Goal: Task Accomplishment & Management: Use online tool/utility

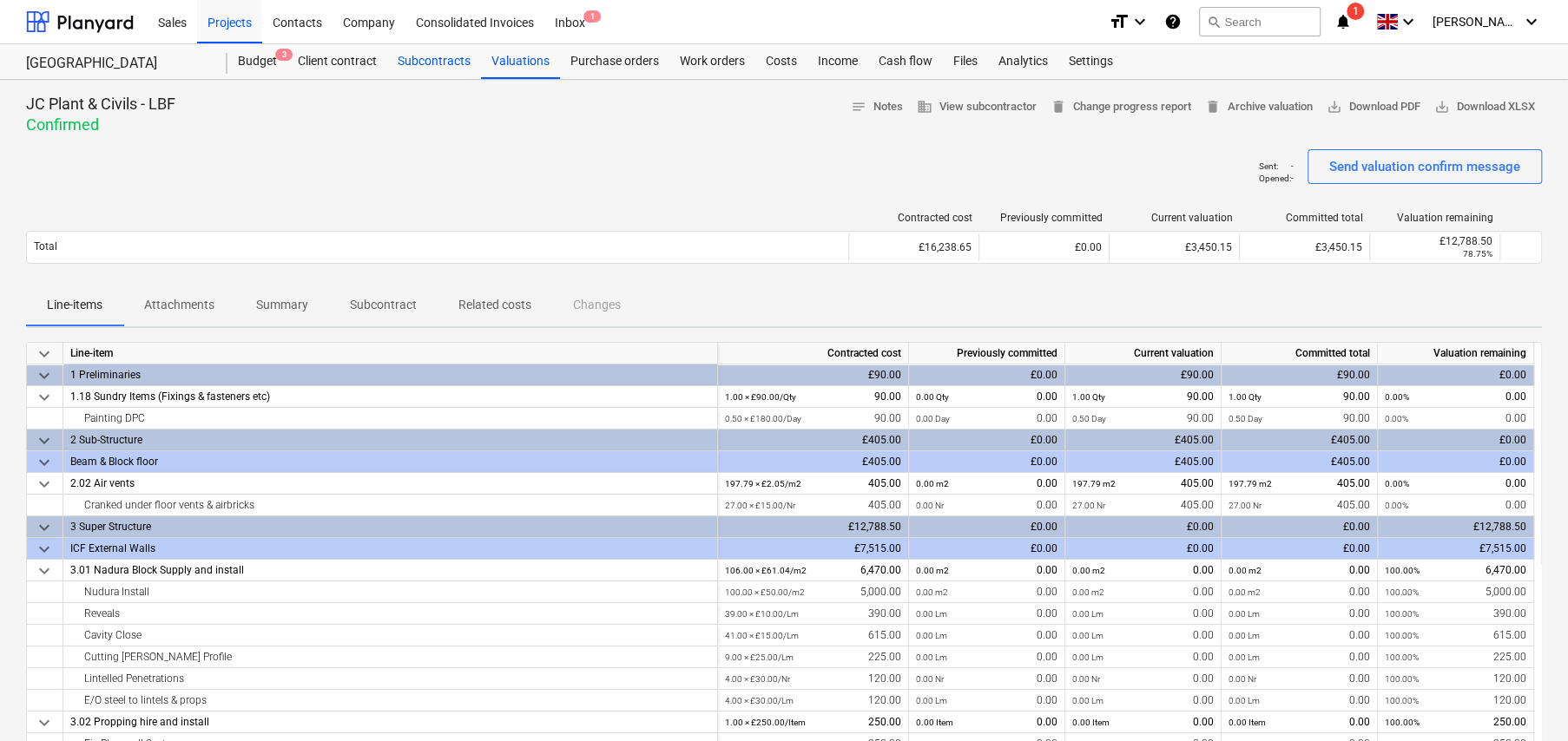
click at [433, 60] on div "Subcontracts" at bounding box center [434, 61] width 94 height 35
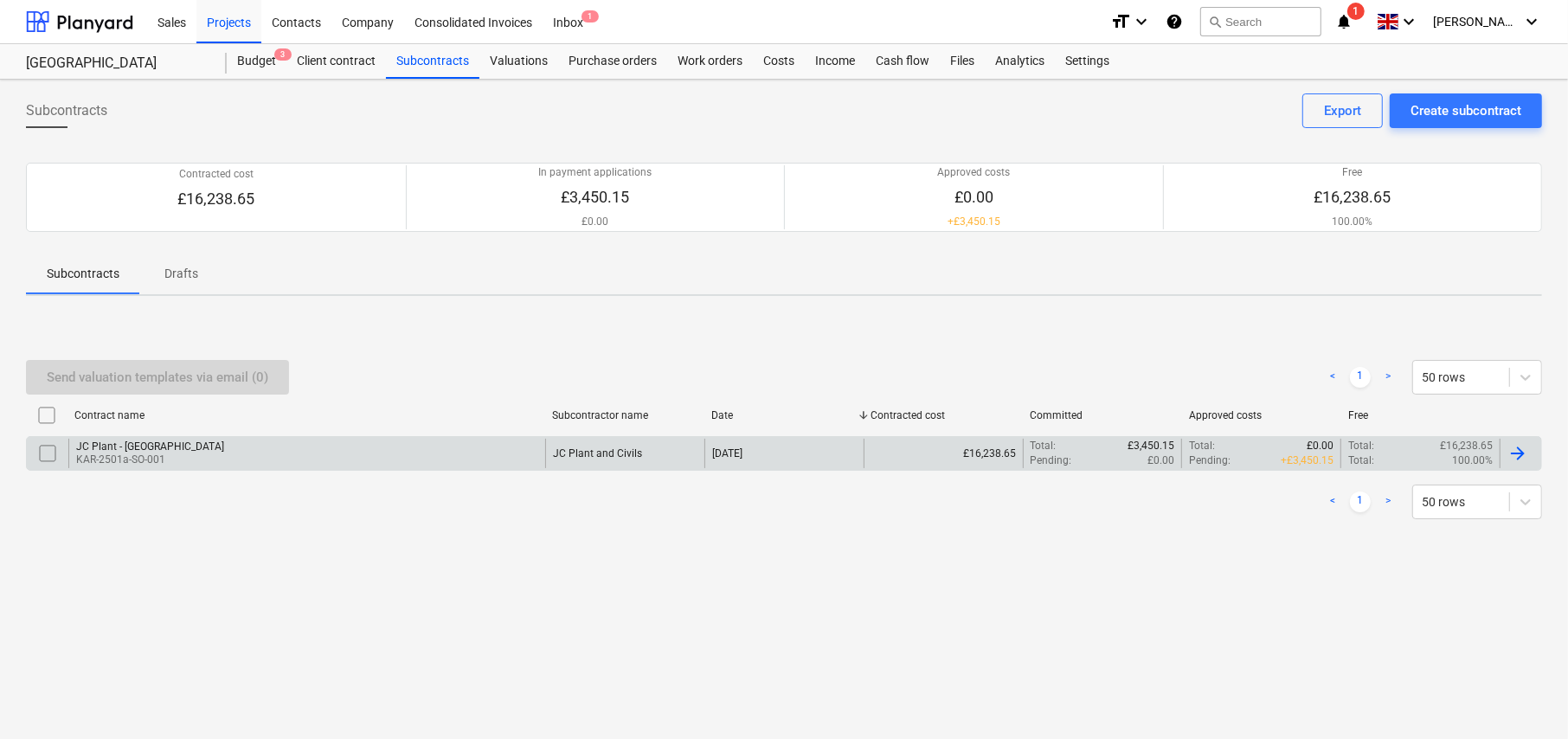
click at [596, 448] on div "JC Plant and Civils" at bounding box center [597, 453] width 89 height 12
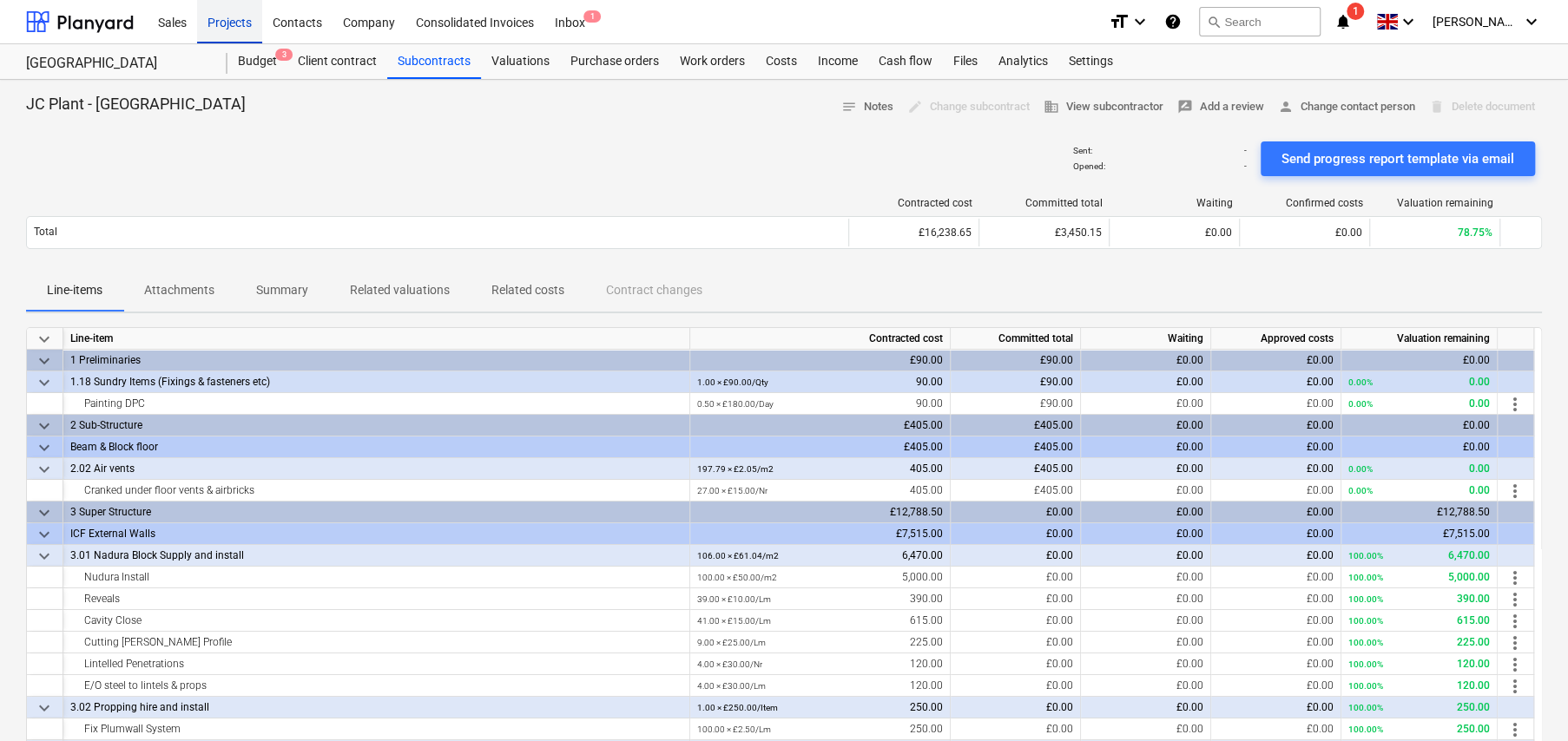
click at [238, 25] on div "Projects" at bounding box center [229, 21] width 65 height 44
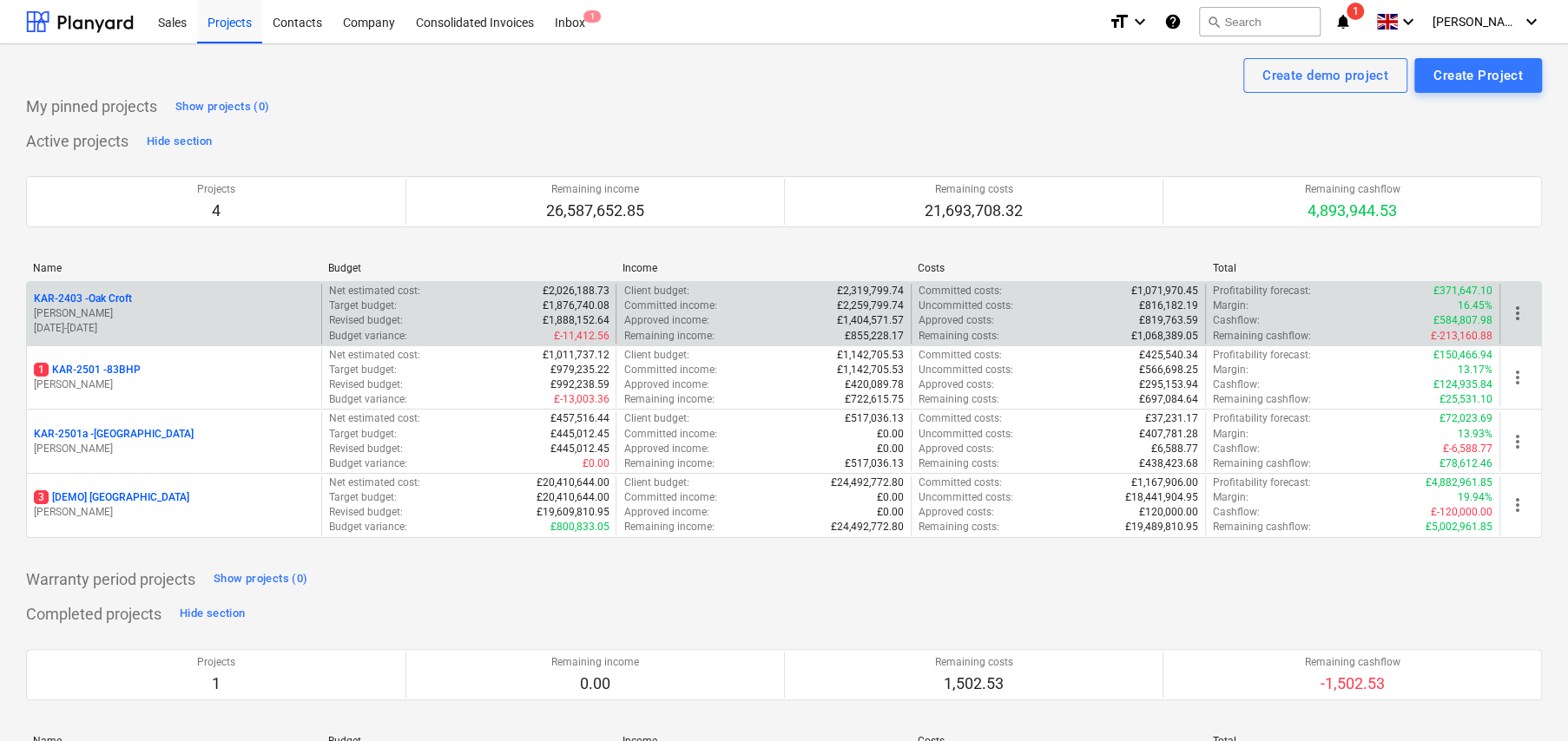
click at [133, 295] on div "KAR-2403 - Oak Croft" at bounding box center [174, 298] width 281 height 15
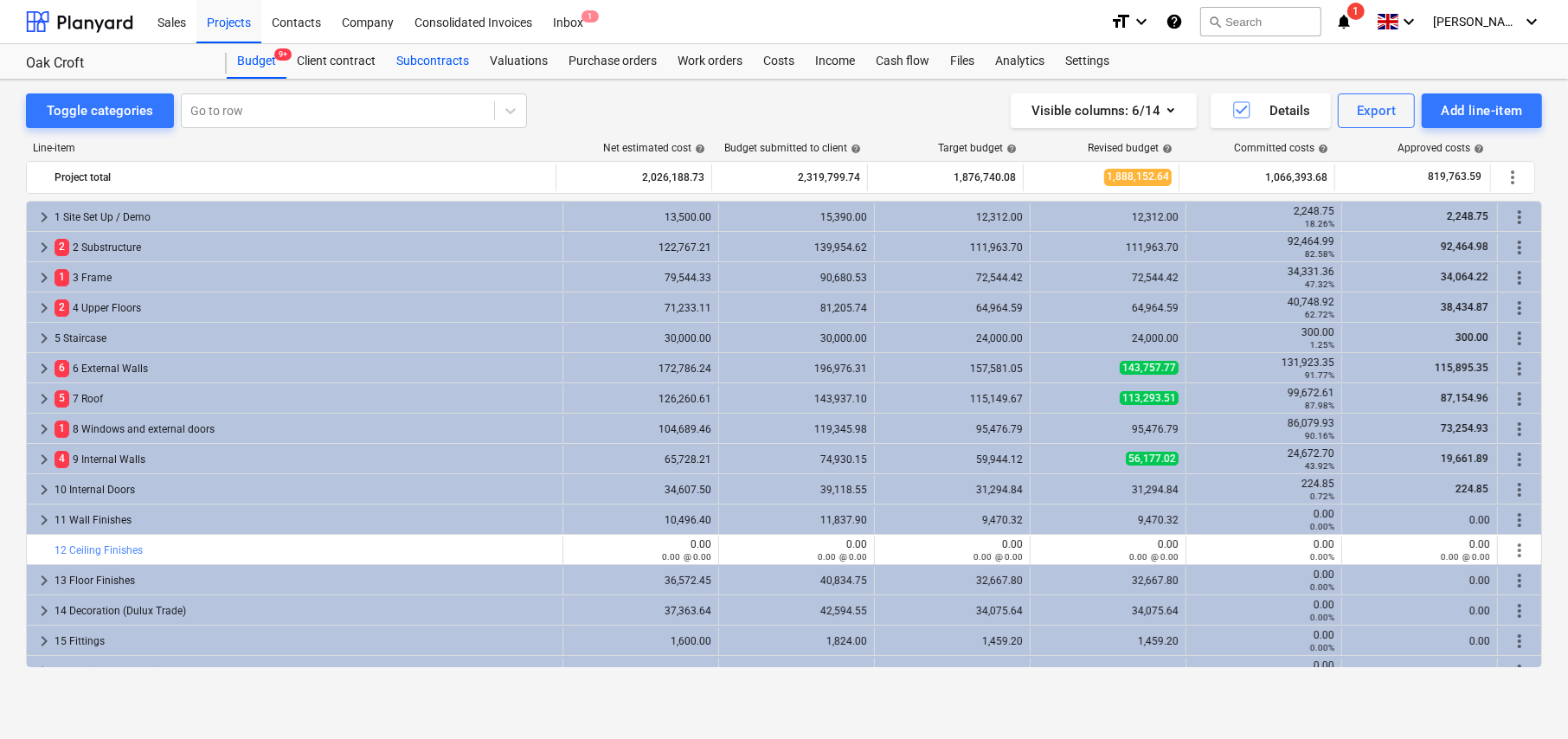
scroll to position [87, 0]
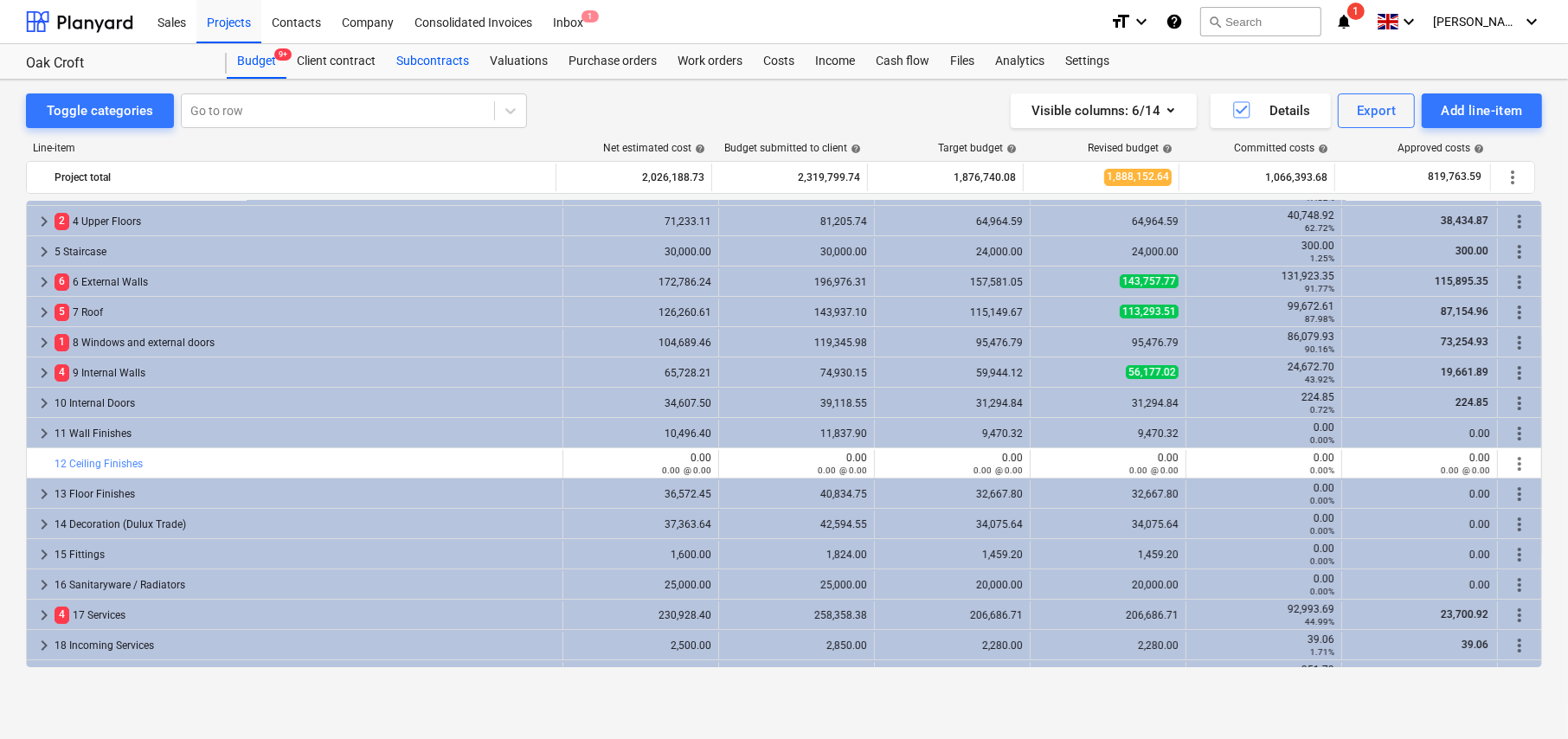
click at [437, 64] on div "Subcontracts" at bounding box center [433, 61] width 94 height 34
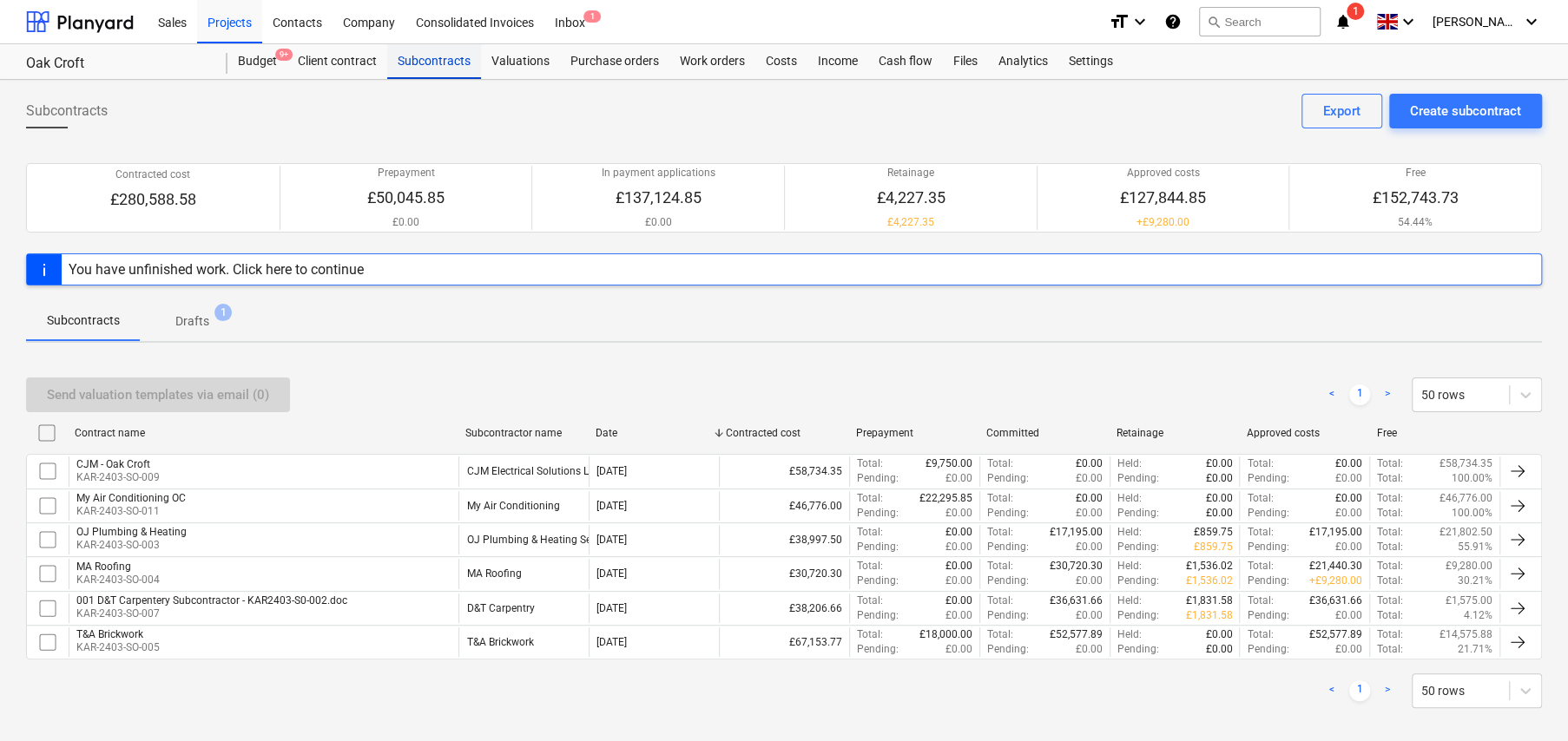
click at [429, 59] on div "Subcontracts" at bounding box center [434, 61] width 94 height 35
click at [259, 56] on div "Budget 9+" at bounding box center [257, 61] width 60 height 35
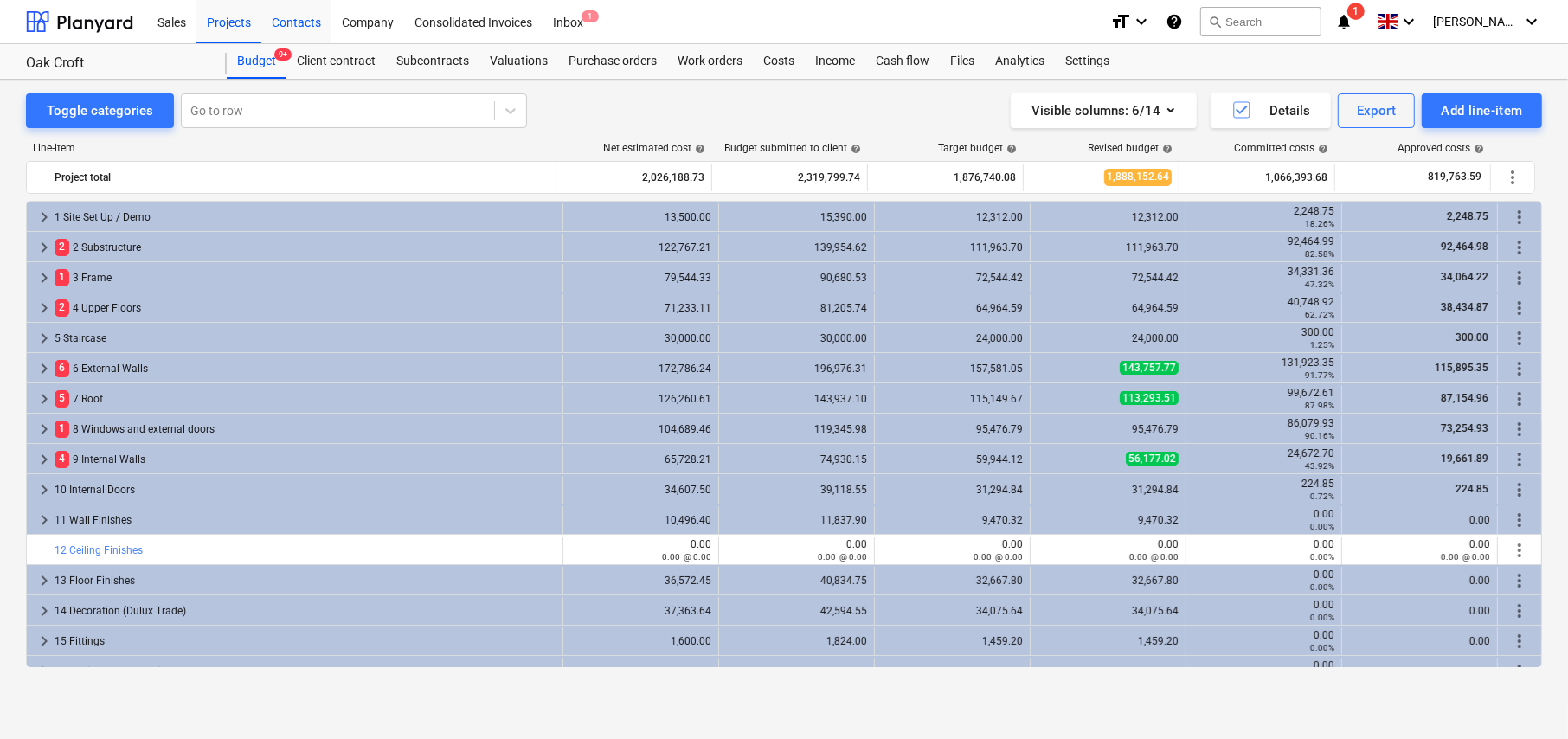
scroll to position [87, 0]
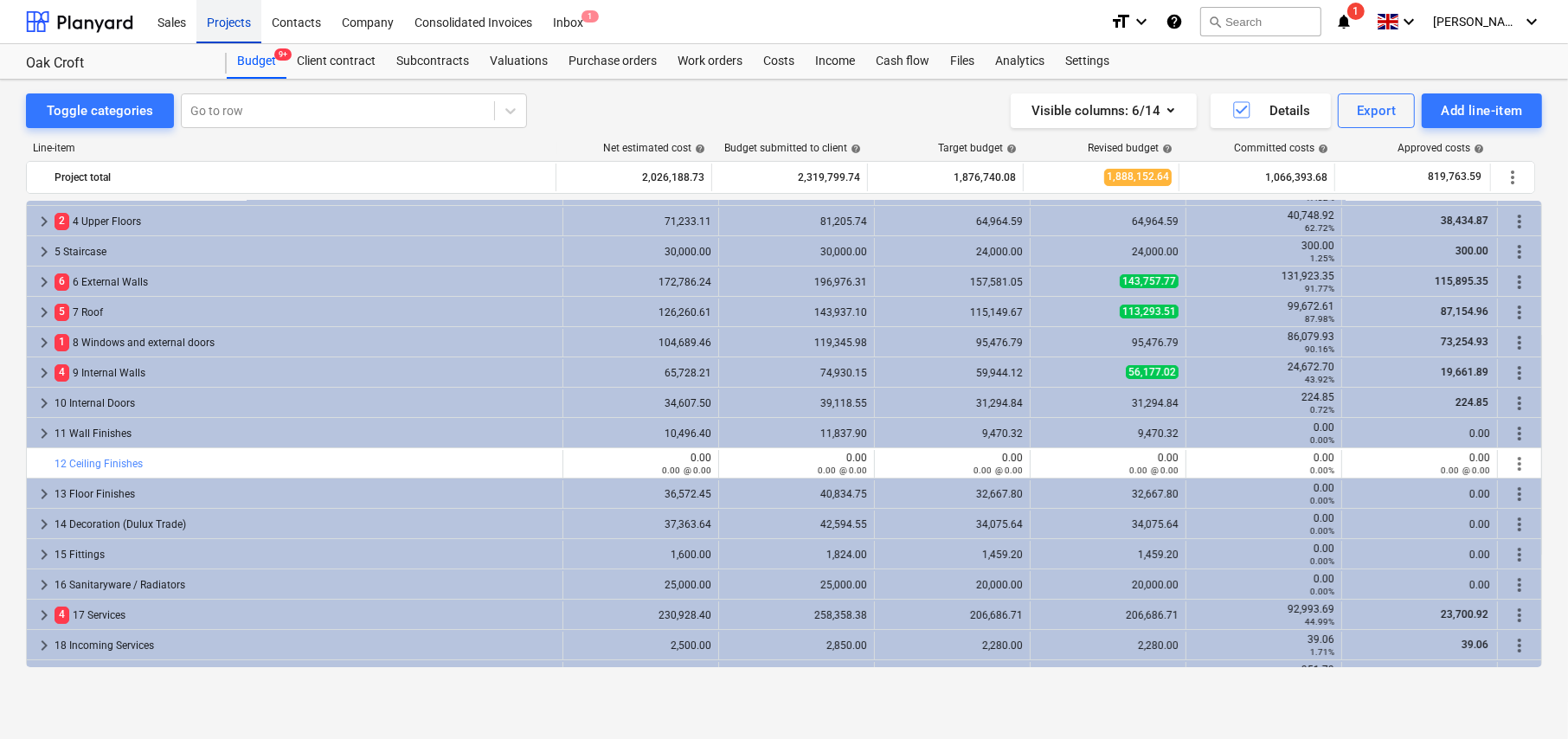
click at [237, 21] on div "Projects" at bounding box center [229, 21] width 65 height 44
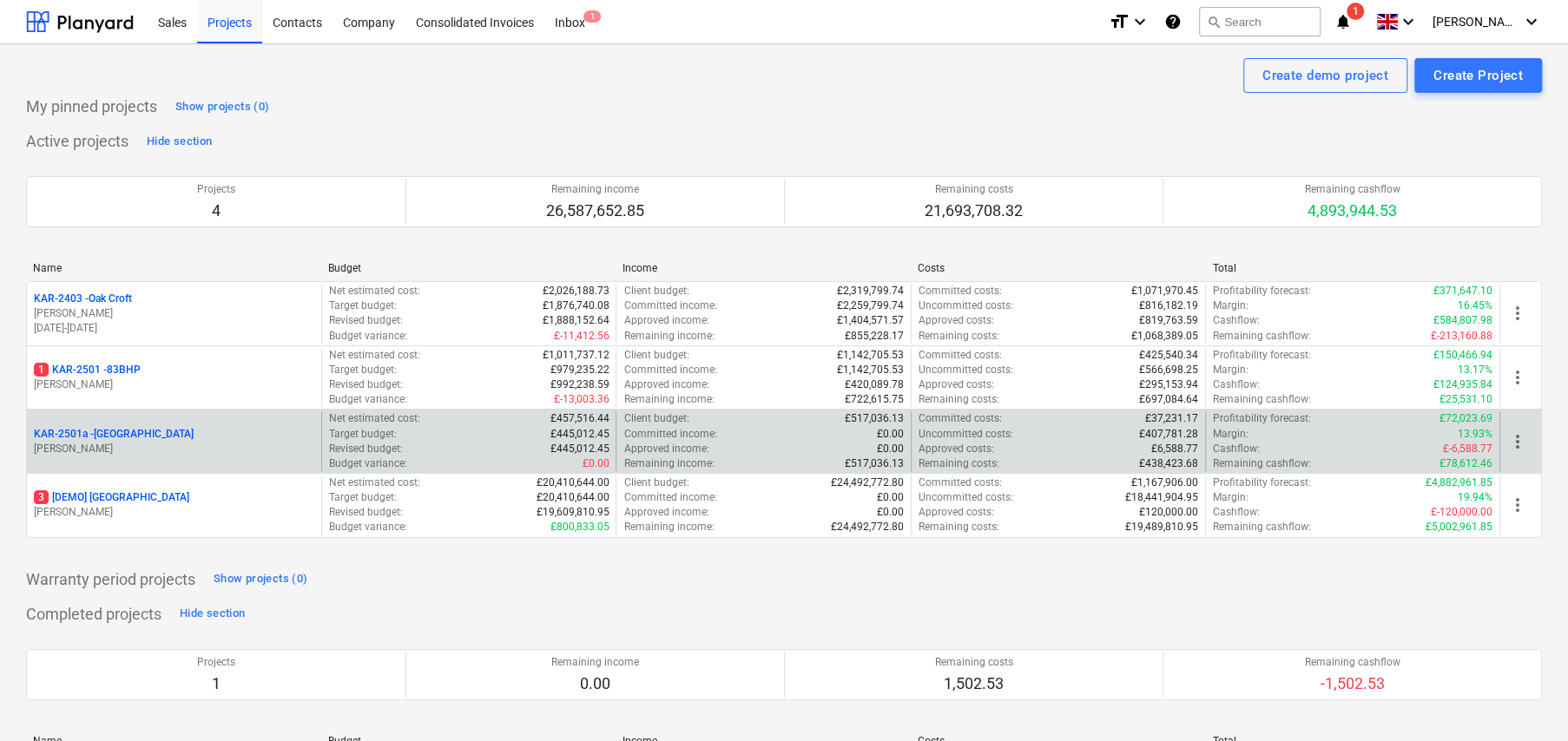
click at [137, 444] on p "[PERSON_NAME]" at bounding box center [174, 449] width 281 height 15
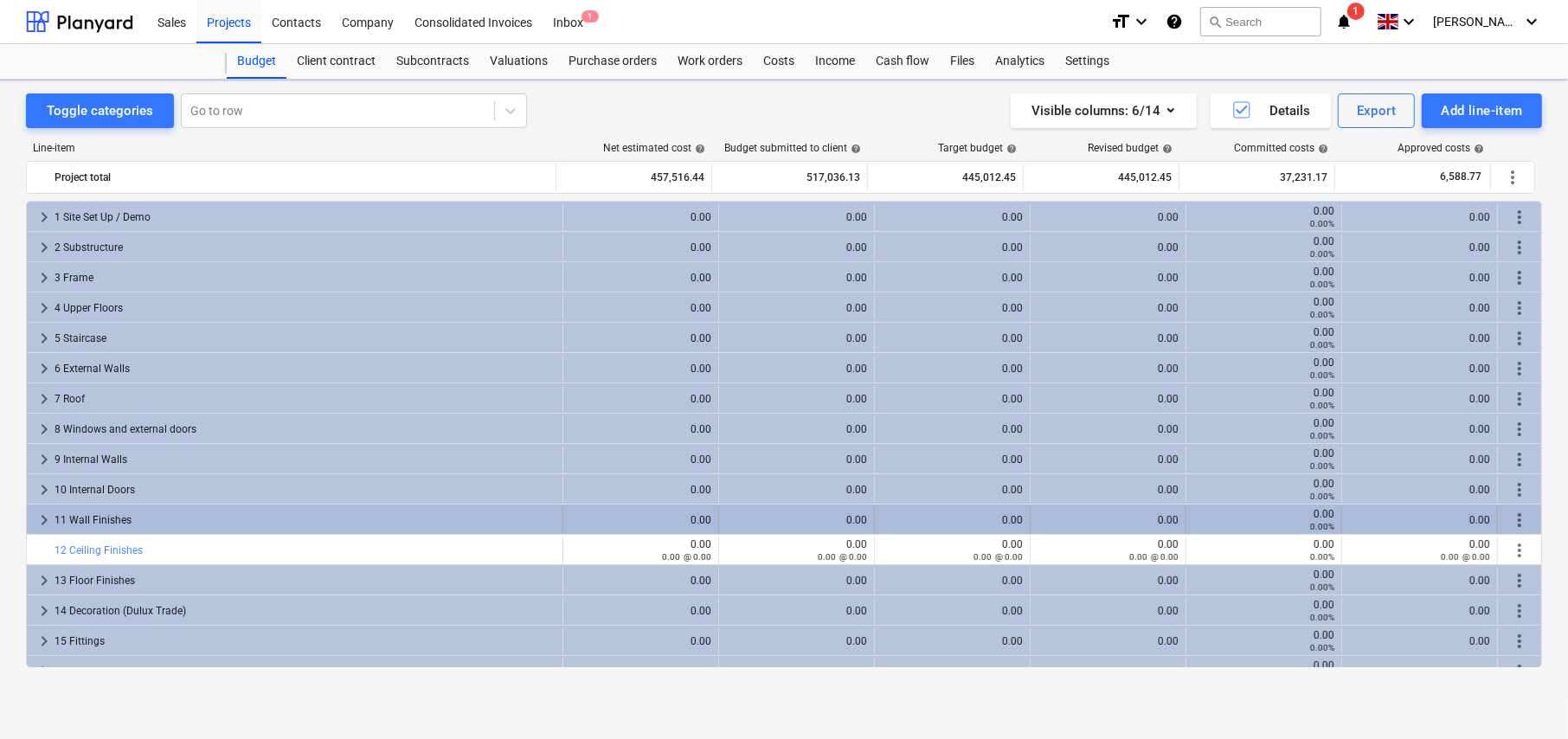
scroll to position [87, 0]
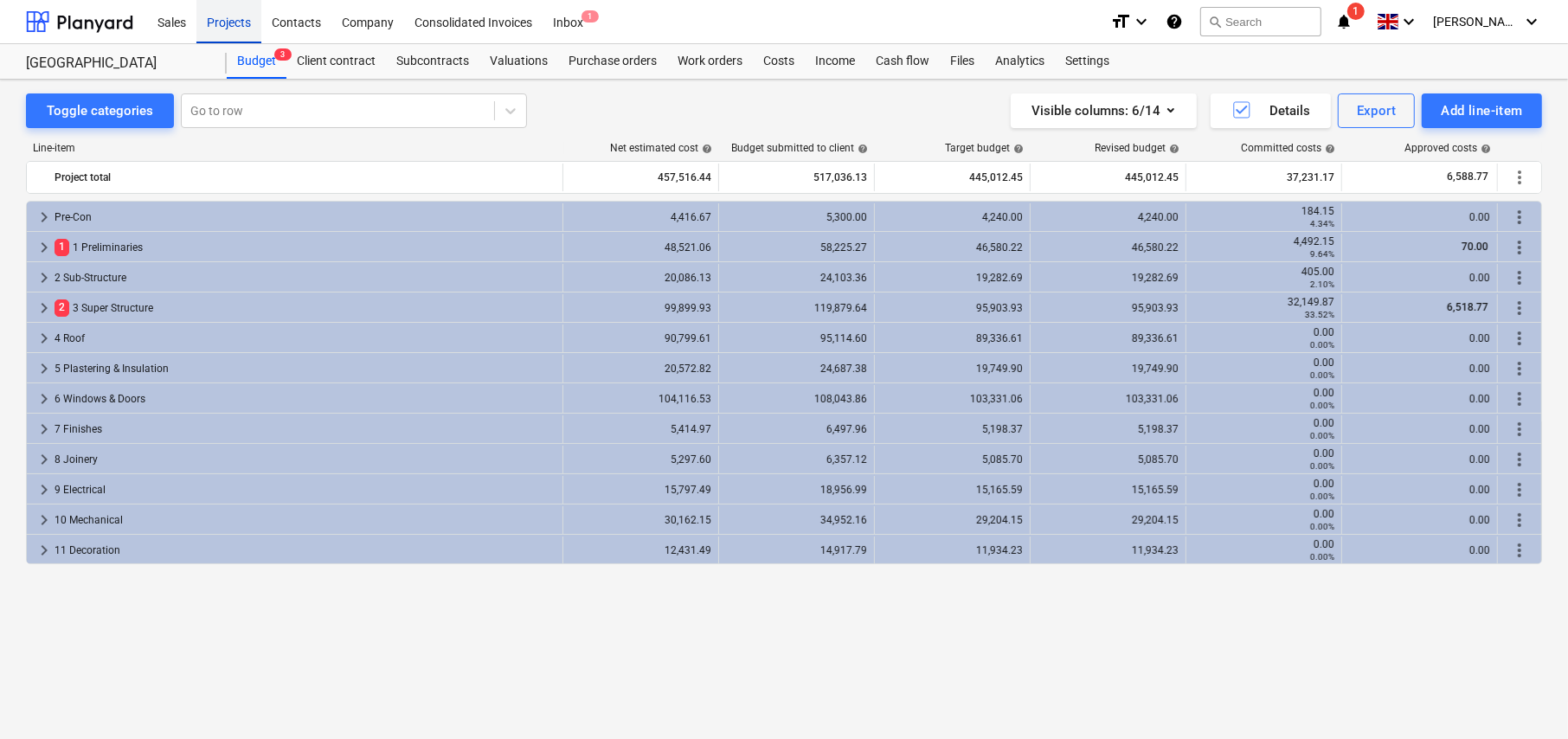
click at [236, 25] on div "Projects" at bounding box center [229, 21] width 65 height 44
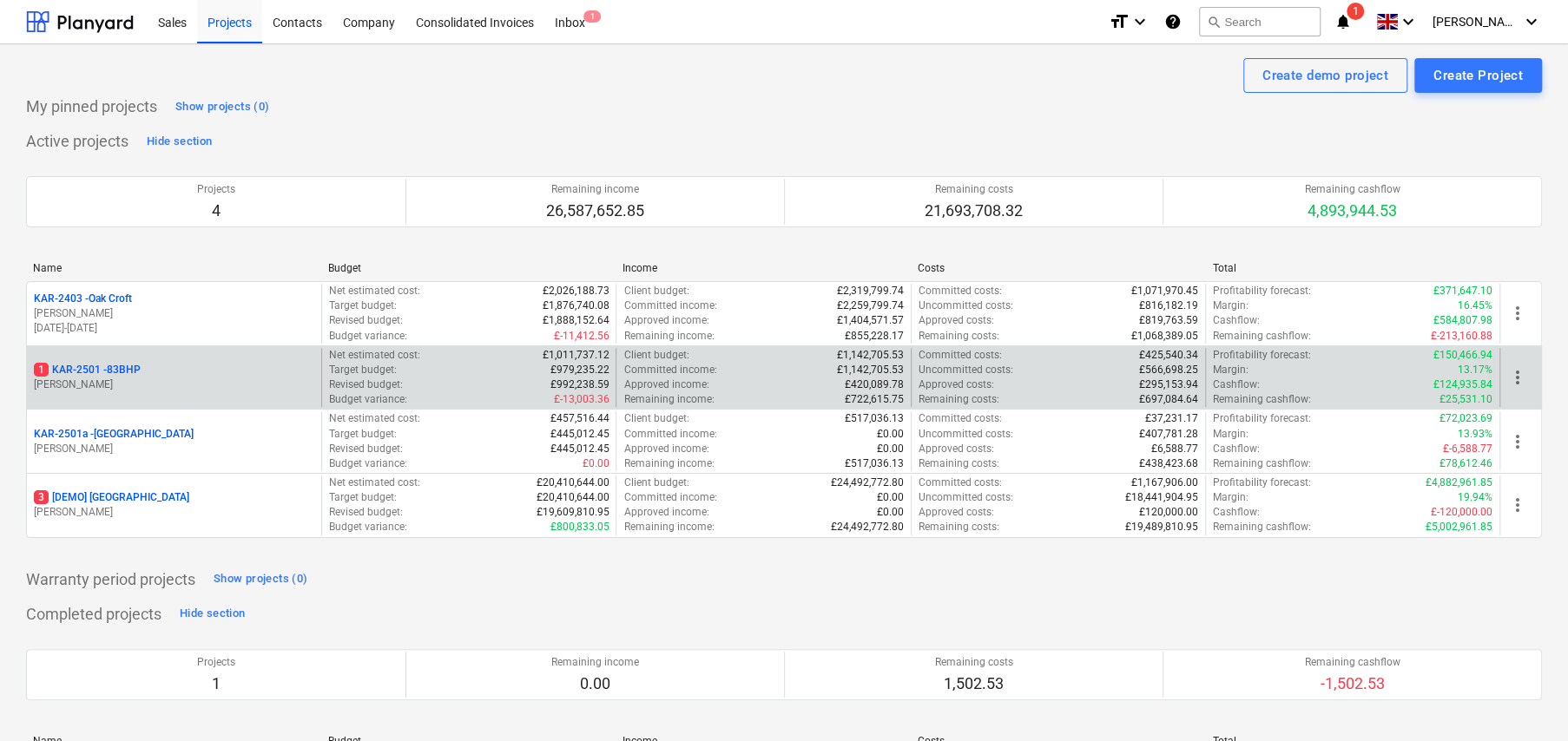
click at [132, 358] on div "1 KAR-2501 - 83BHP G. Eastwood" at bounding box center [174, 377] width 295 height 60
click at [119, 363] on p "1 KAR-2501 - 83BHP" at bounding box center [87, 370] width 107 height 15
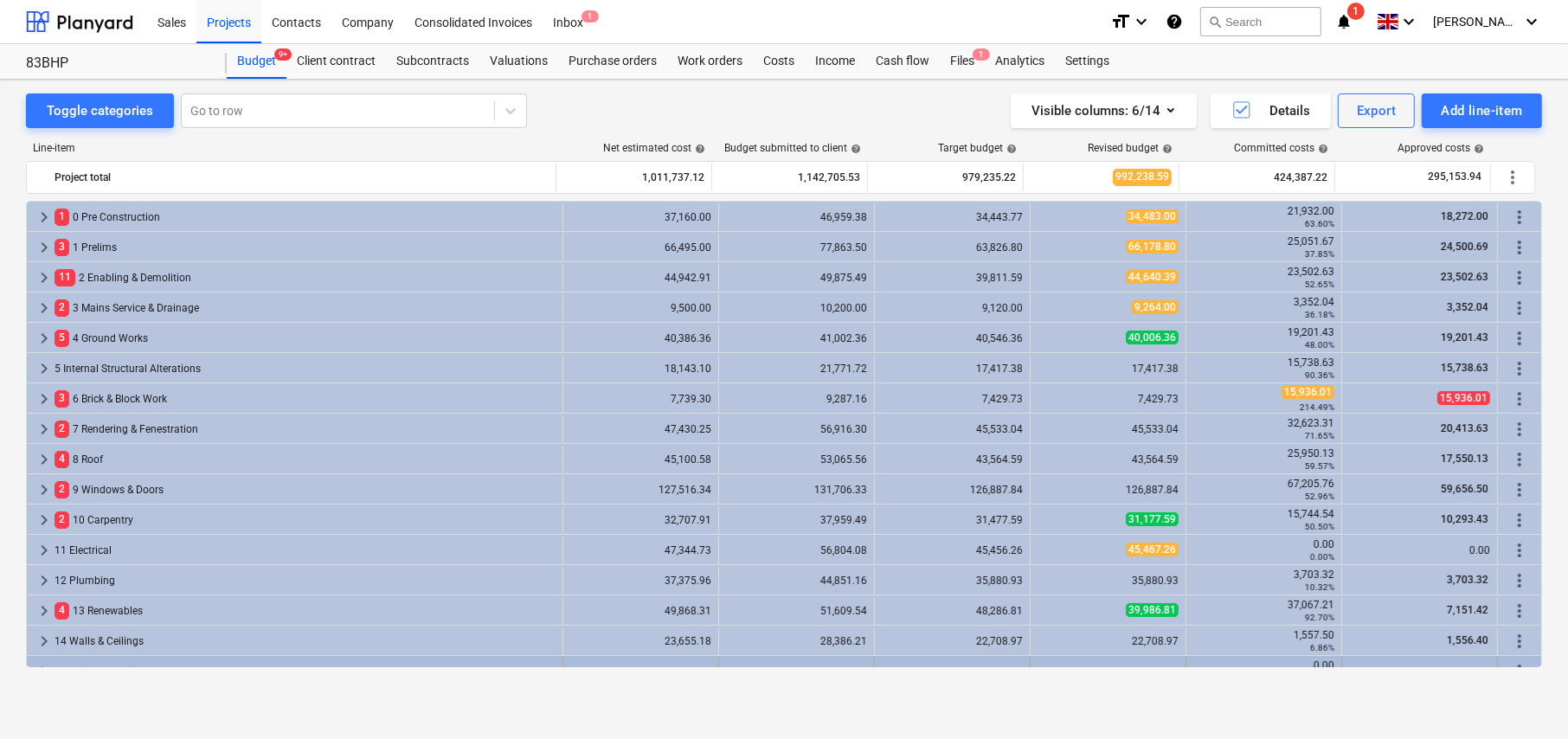
scroll to position [173, 0]
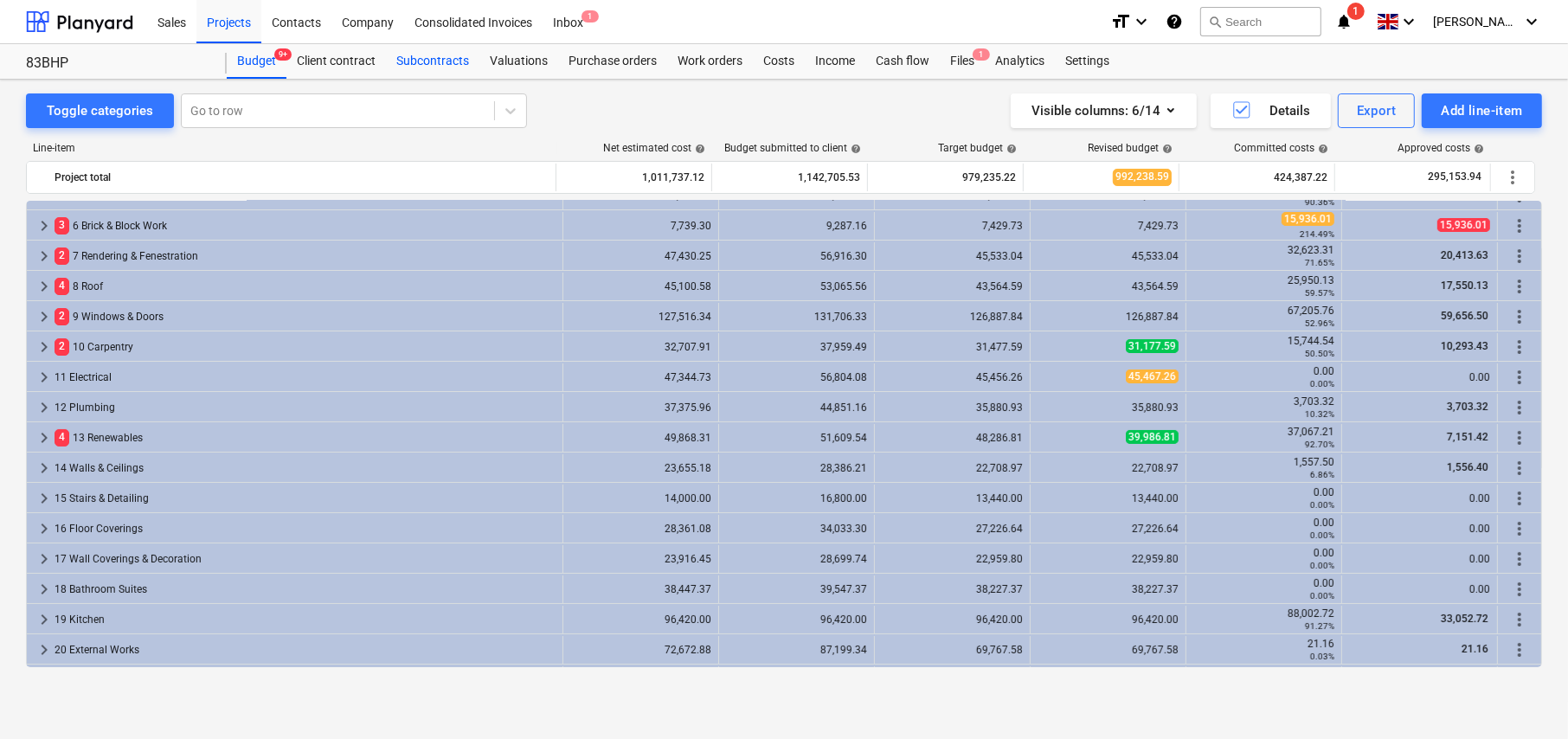
click at [443, 56] on div "Subcontracts" at bounding box center [433, 61] width 94 height 34
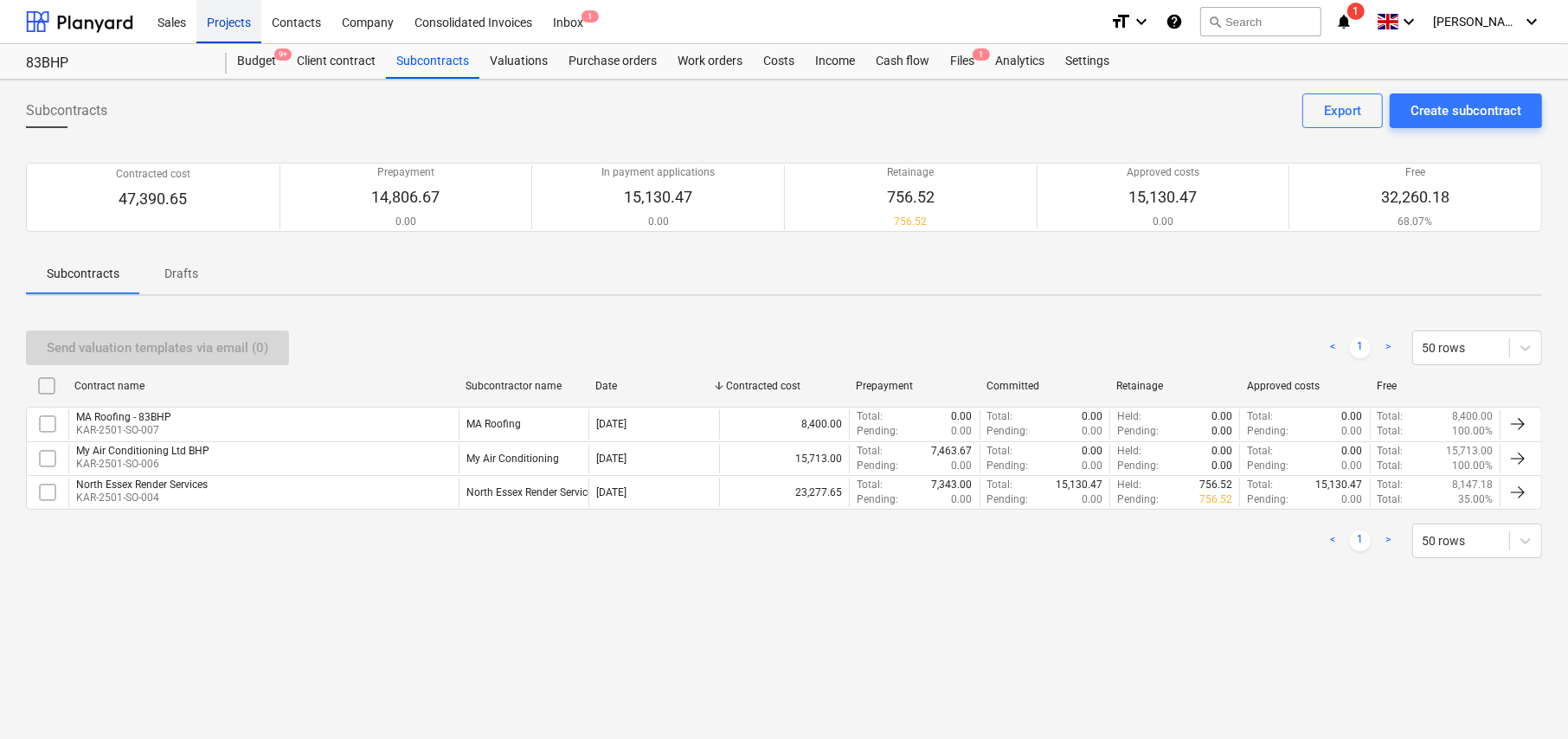
click at [237, 25] on div "Projects" at bounding box center [229, 21] width 65 height 44
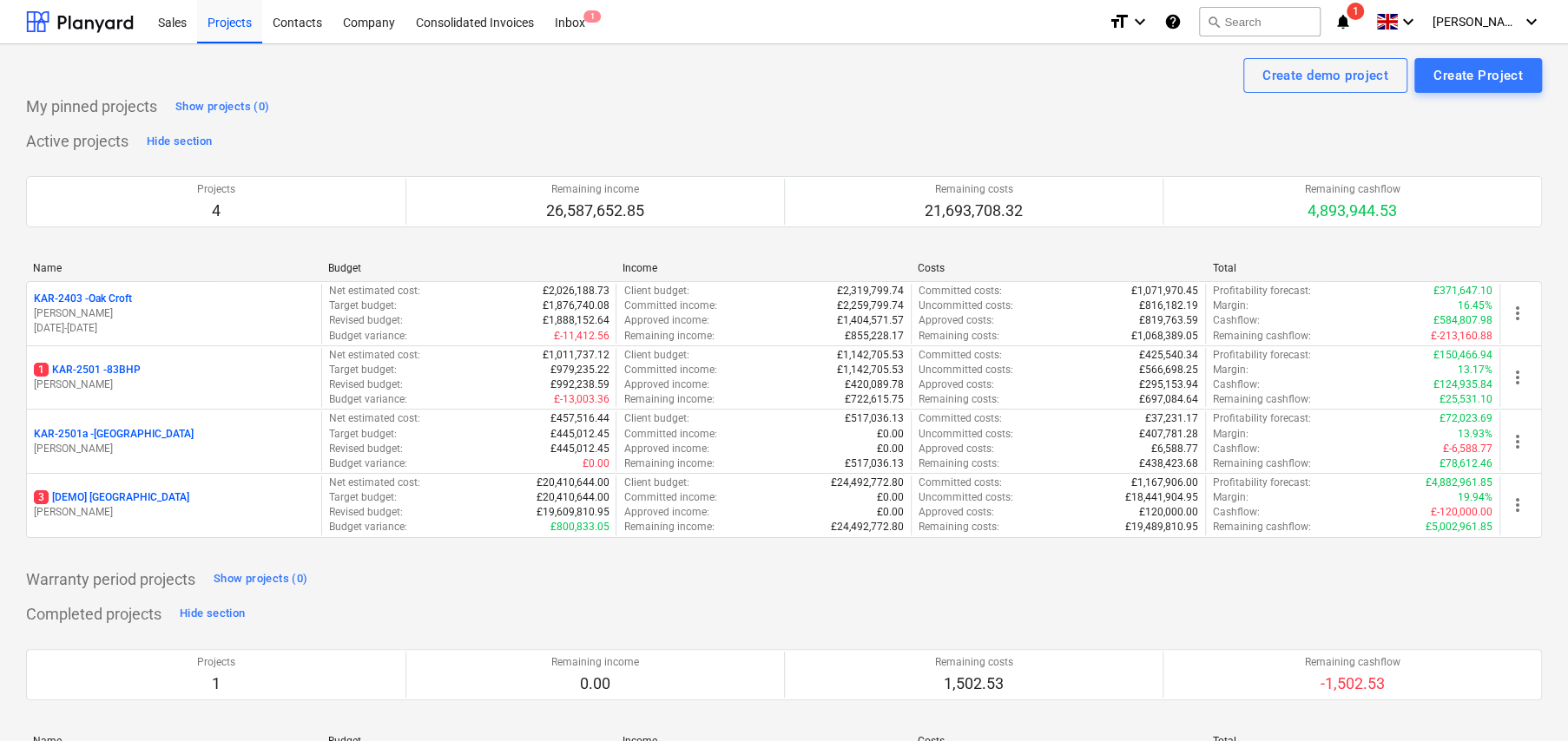
click at [124, 296] on p "KAR-2403 - Oak Croft" at bounding box center [82, 298] width 98 height 15
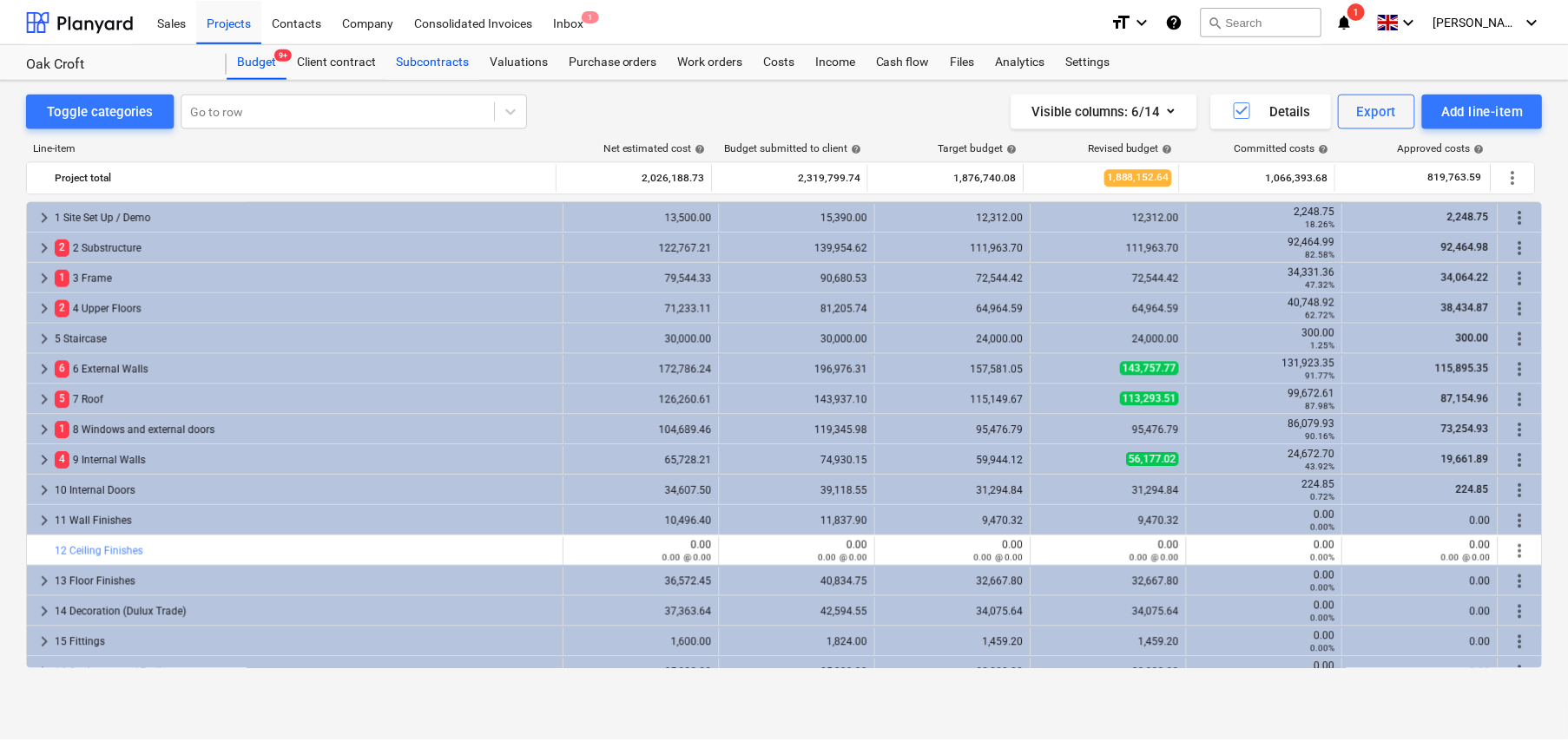
scroll to position [87, 0]
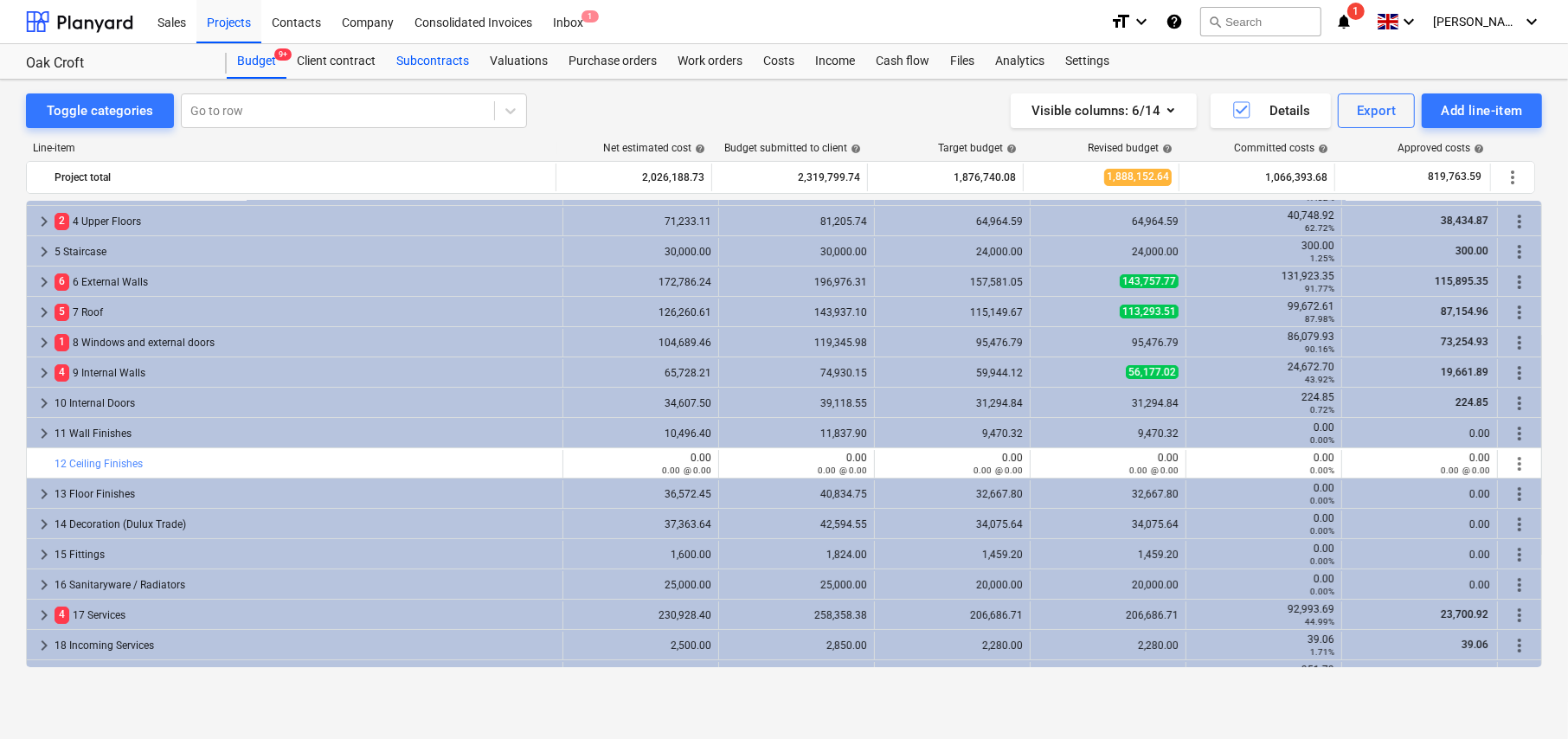
click at [431, 63] on div "Subcontracts" at bounding box center [433, 61] width 94 height 34
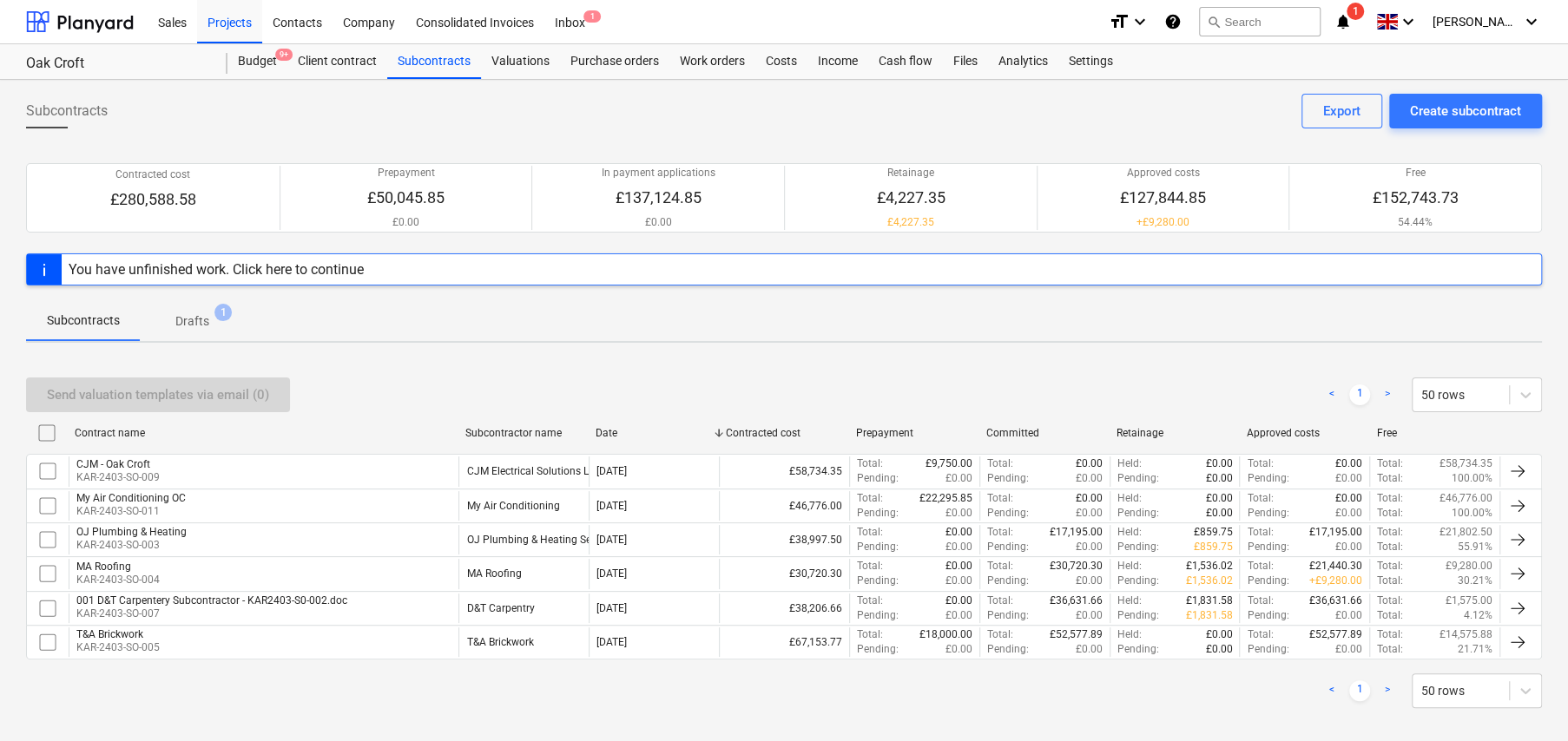
click at [209, 315] on span "Drafts 1" at bounding box center [192, 321] width 61 height 18
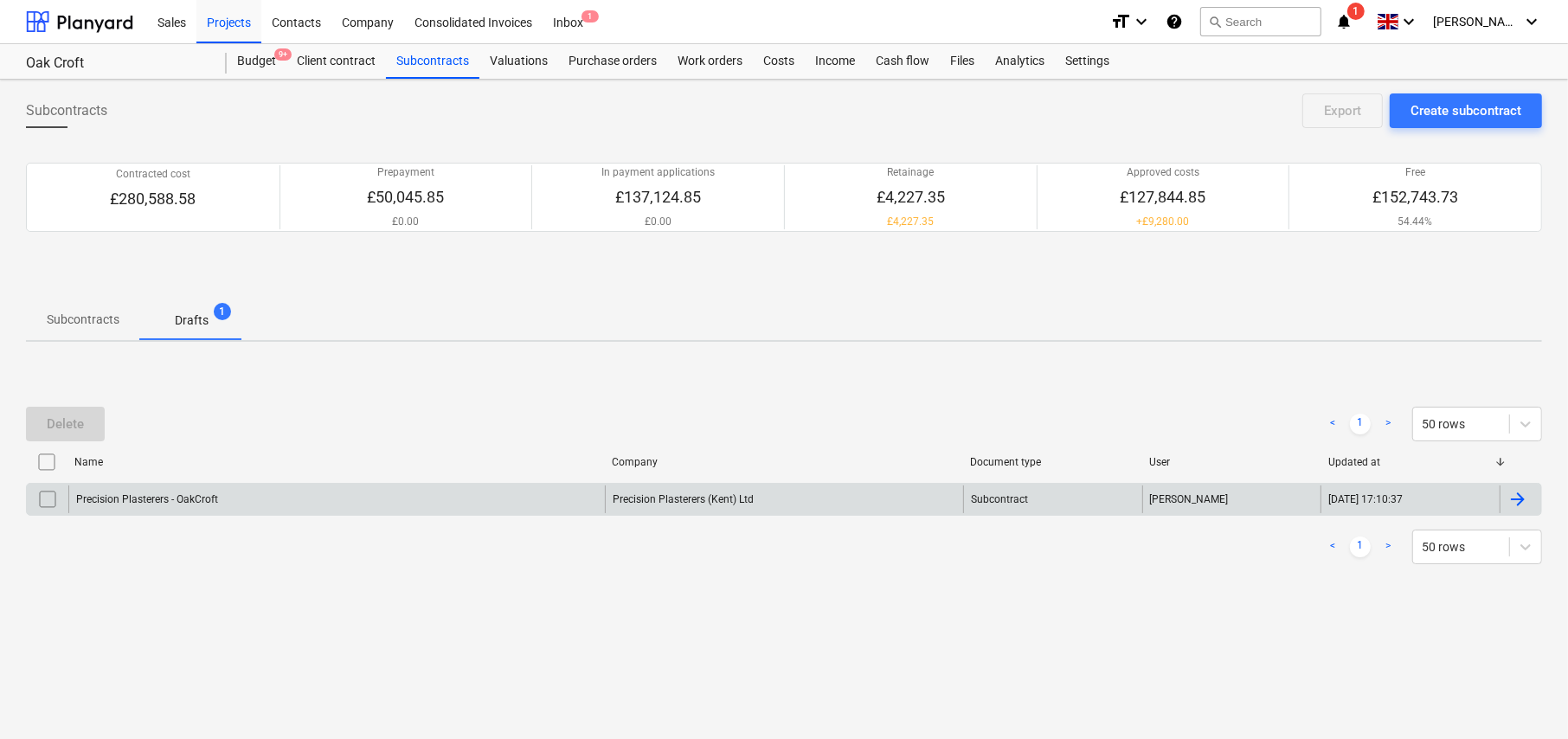
click at [166, 487] on div "Precision Plasterers - OakCroft" at bounding box center [336, 500] width 536 height 28
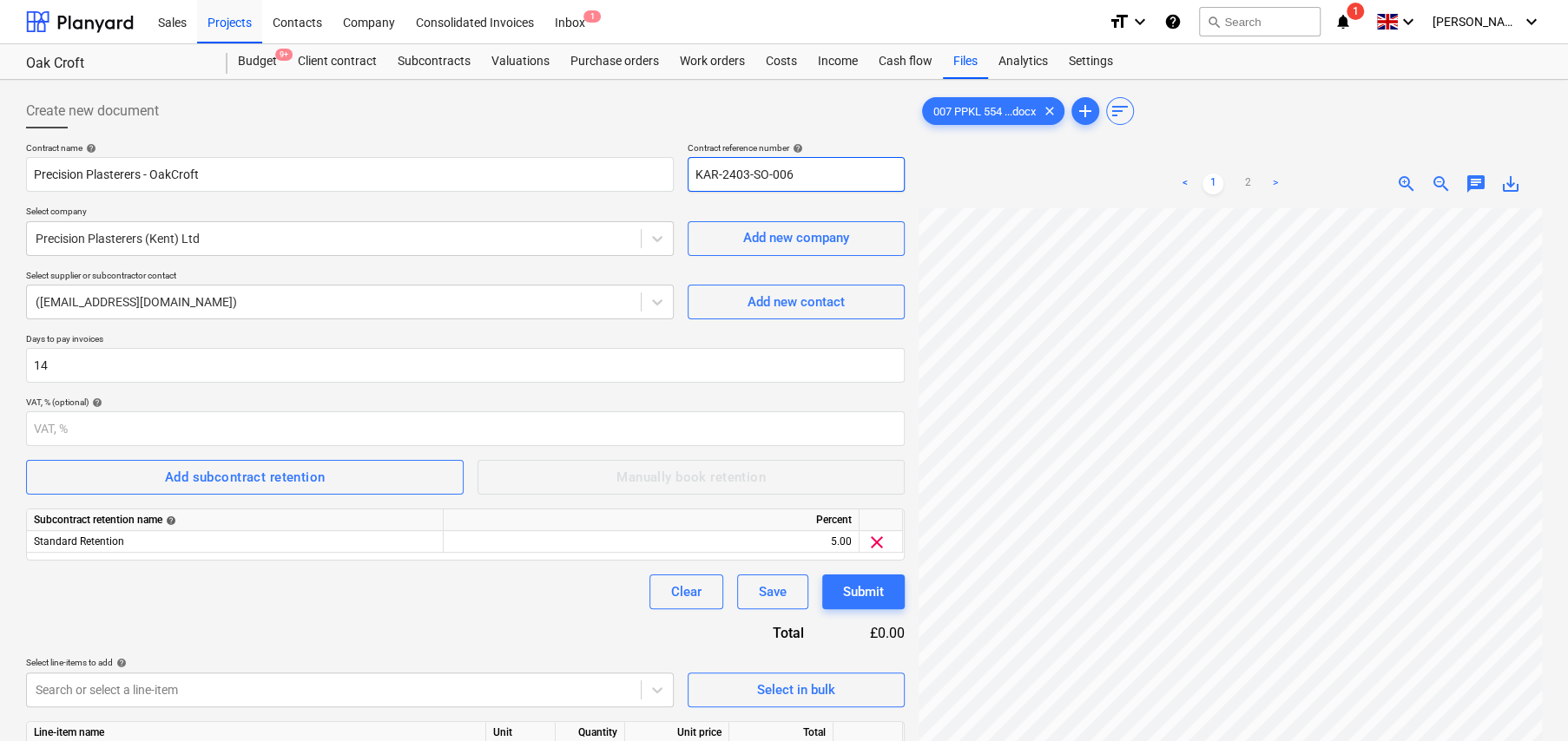
click at [828, 175] on input "KAR-2403-SO-006" at bounding box center [795, 174] width 217 height 35
click at [568, 110] on div "Create new document" at bounding box center [465, 111] width 878 height 35
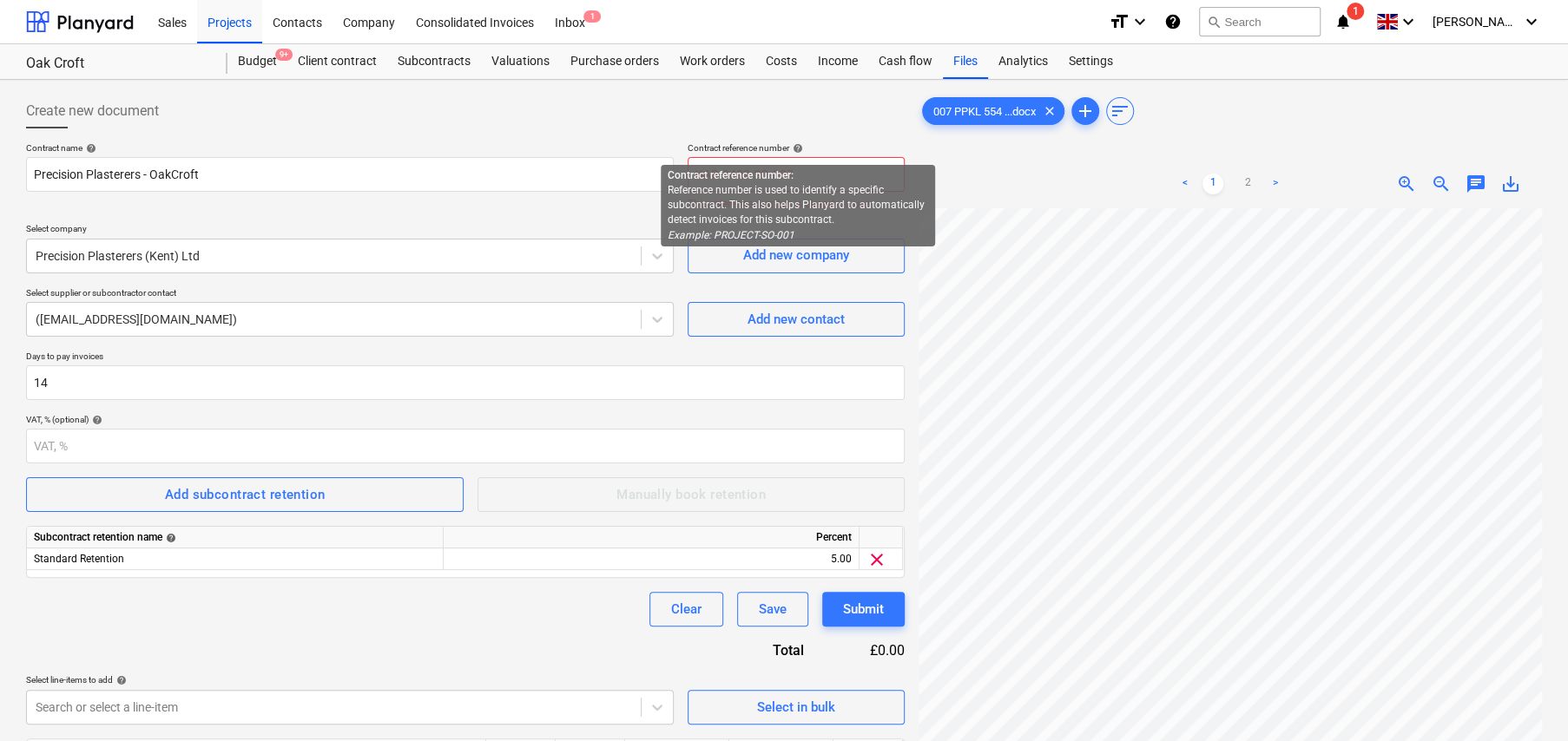
click at [807, 169] on input "KAR-2403-SO-007" at bounding box center [795, 174] width 217 height 35
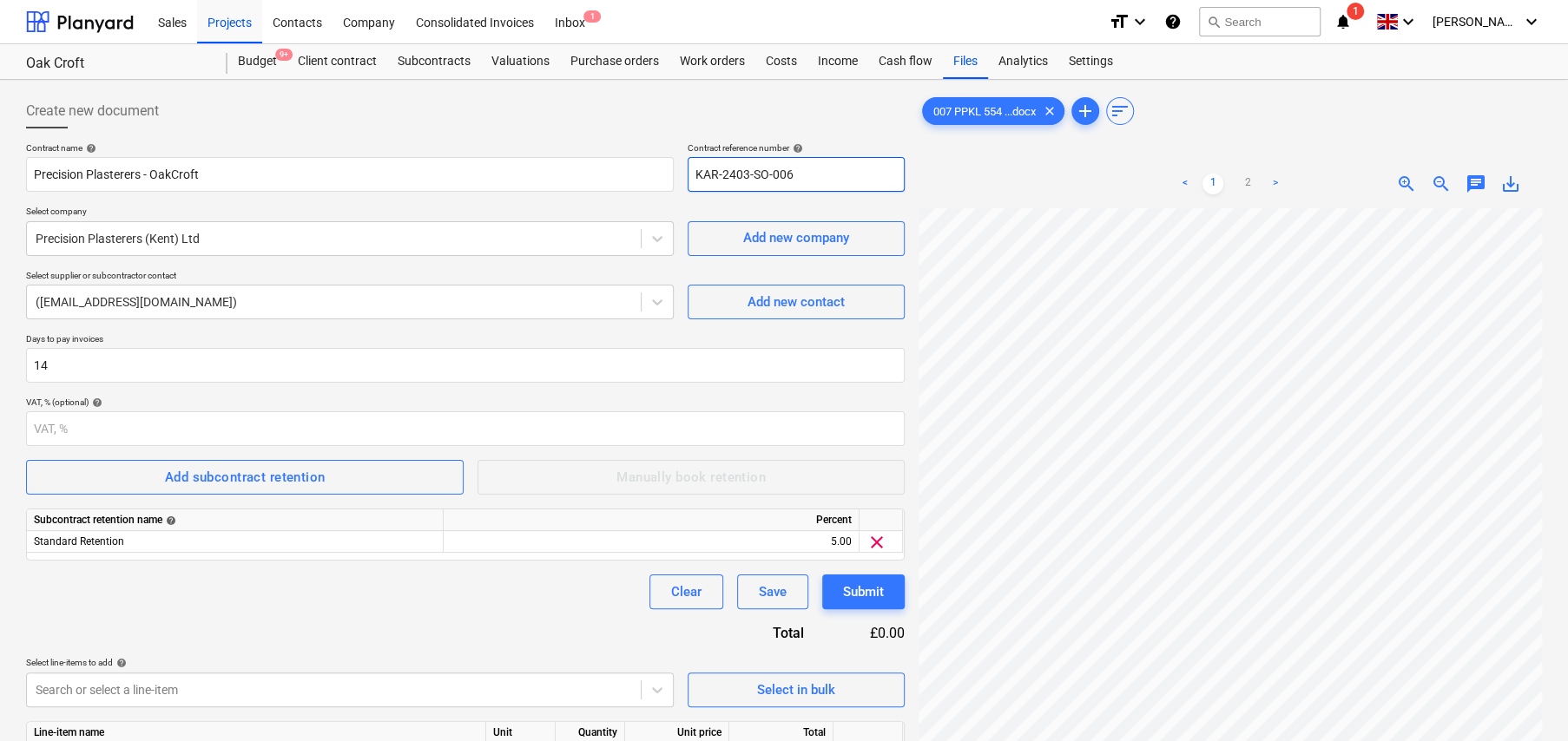
type input "KAR-2403-SO-006"
click at [1086, 112] on span "add" at bounding box center [1085, 111] width 21 height 21
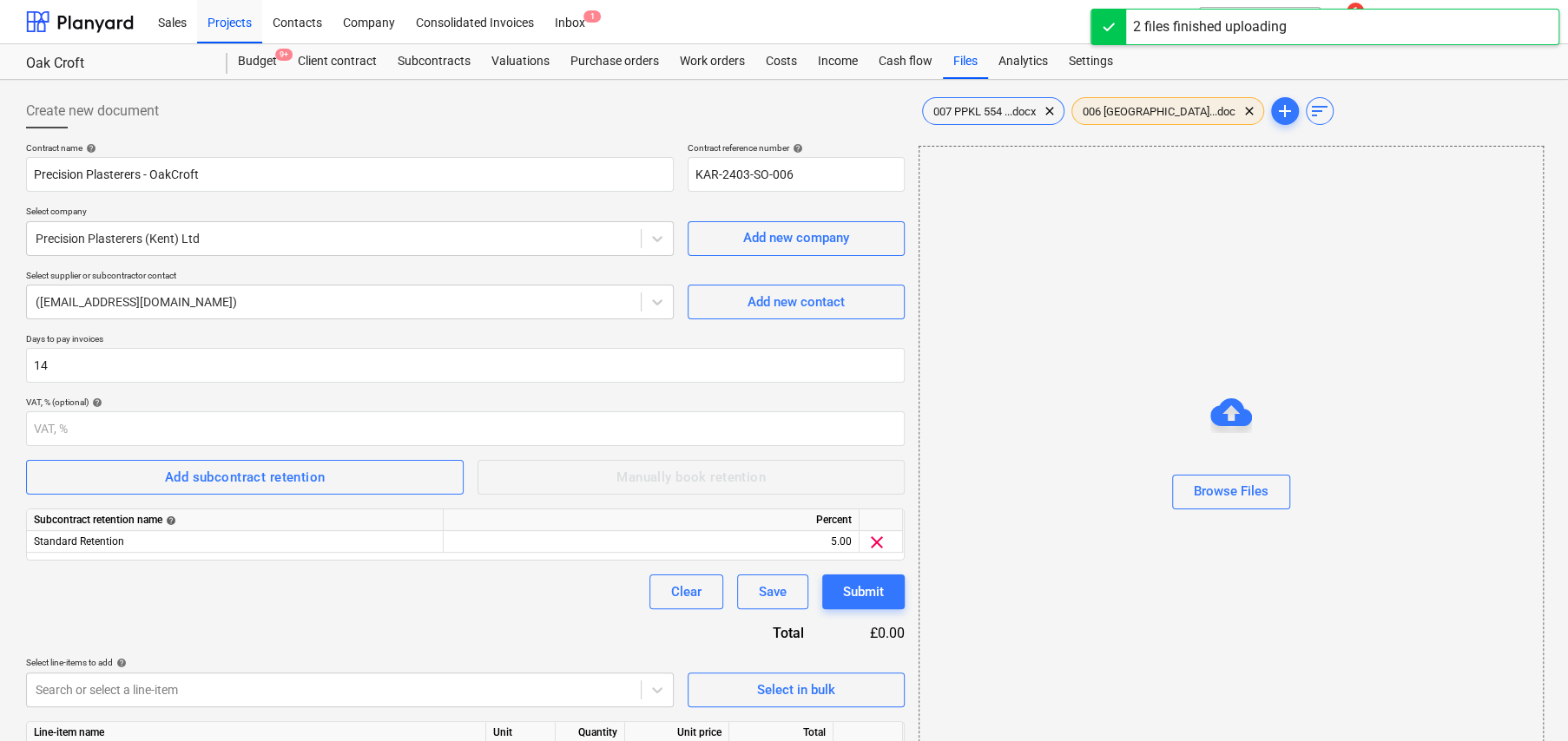
click at [1140, 110] on span "006 Karrington...doc" at bounding box center [1159, 111] width 174 height 13
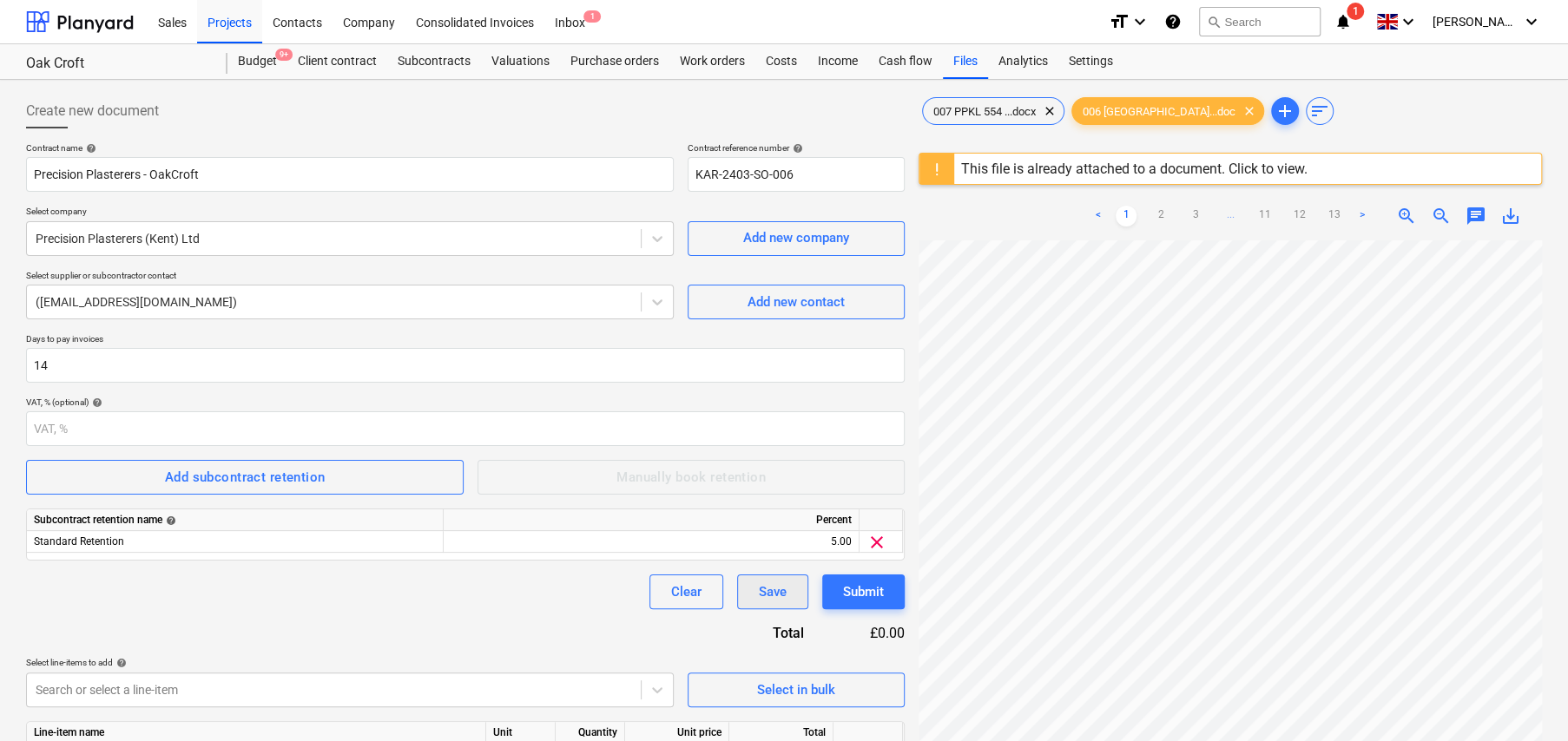
click at [771, 582] on div "Save" at bounding box center [772, 591] width 28 height 23
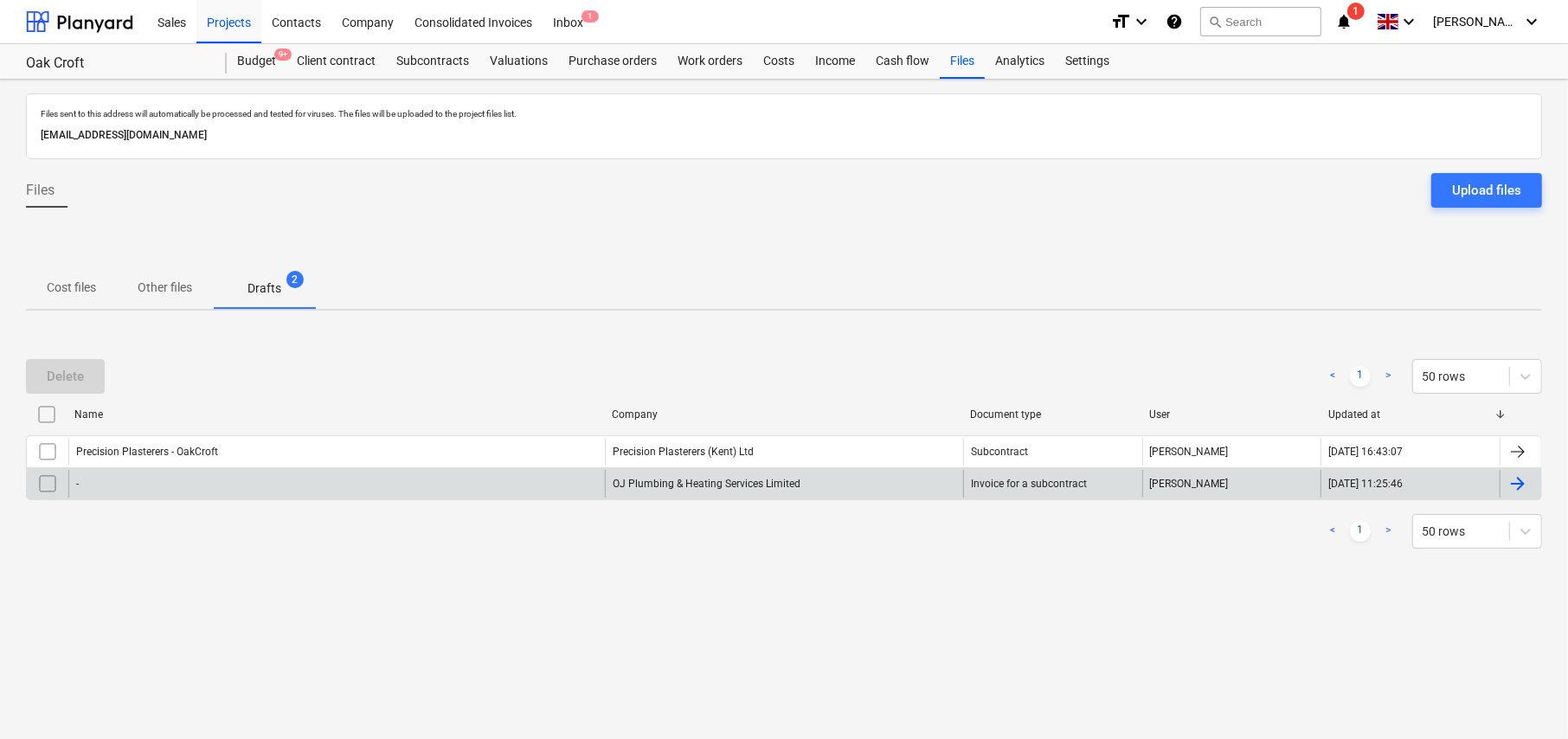
click at [450, 485] on div "-" at bounding box center [336, 484] width 536 height 28
click at [46, 482] on input "checkbox" at bounding box center [47, 484] width 28 height 28
click at [86, 373] on button "Delete" at bounding box center [65, 375] width 79 height 34
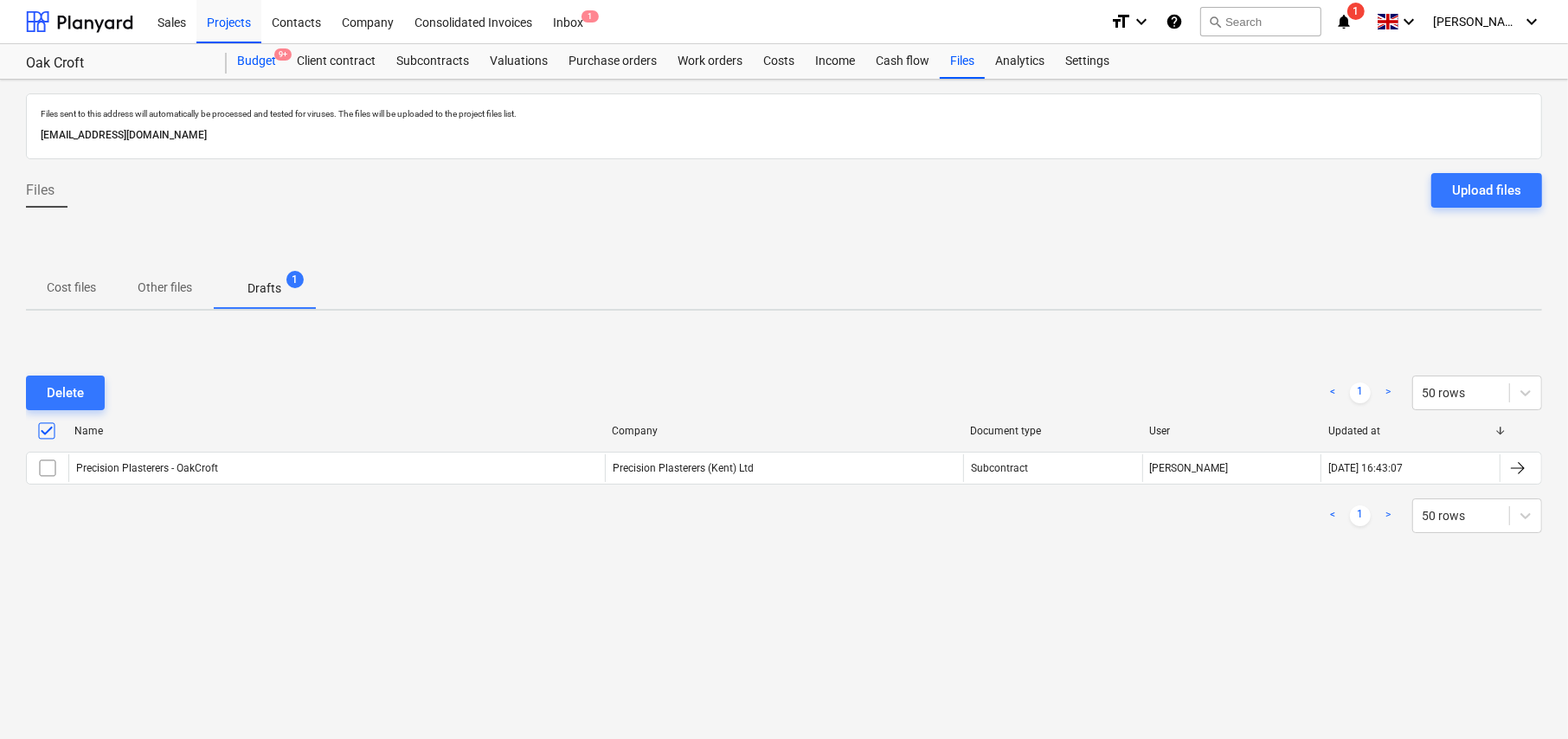
click at [261, 62] on div "Budget 9+" at bounding box center [256, 61] width 60 height 34
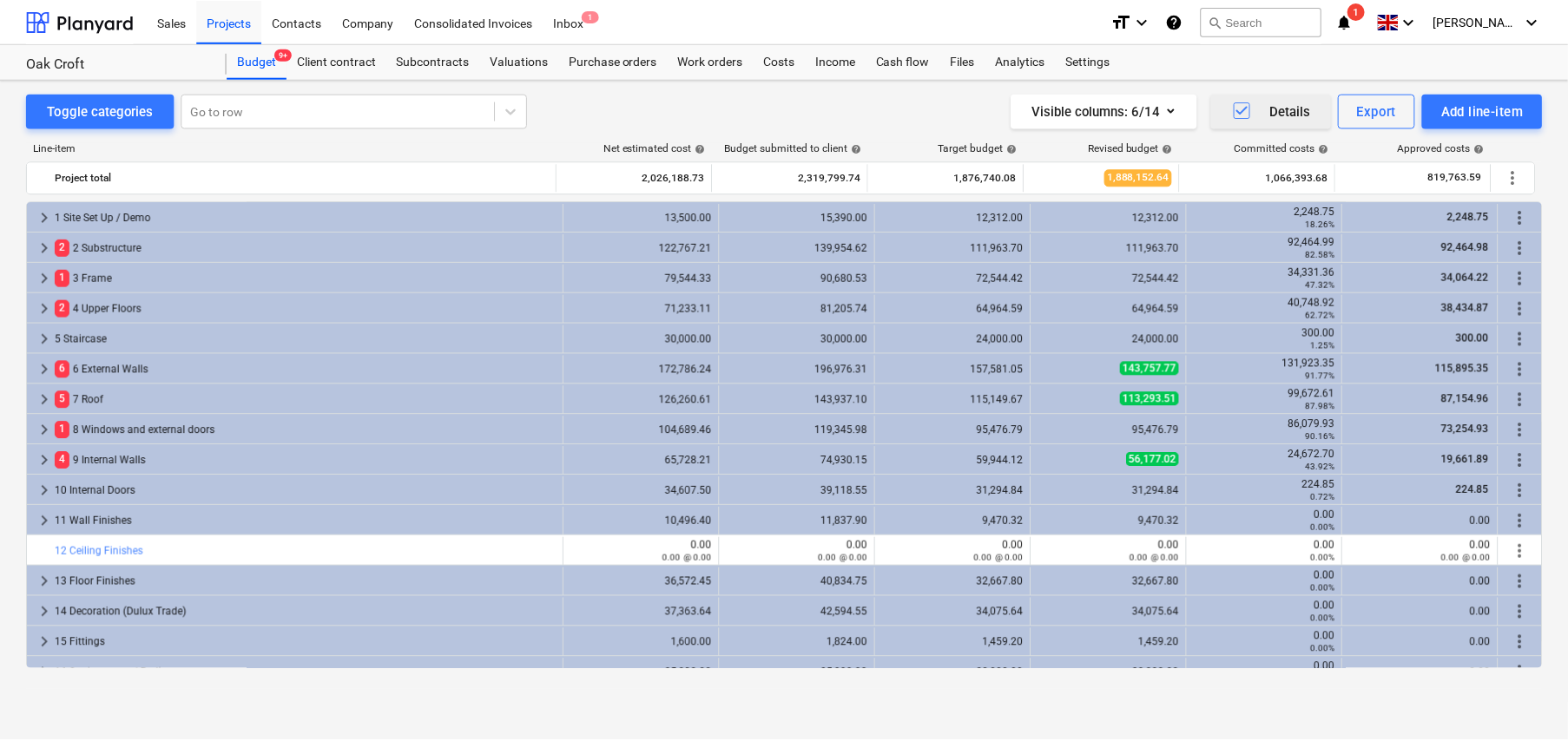
scroll to position [87, 0]
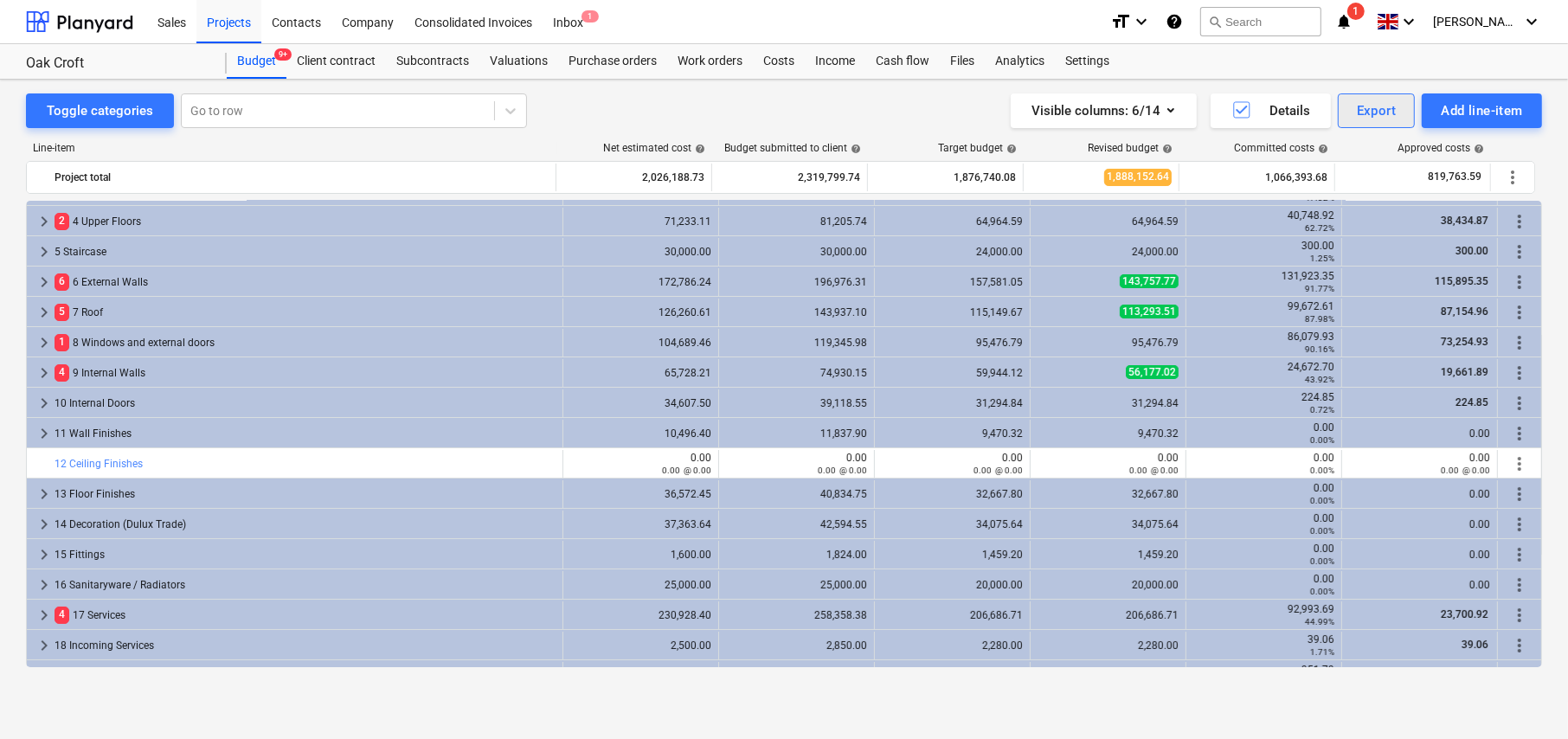
click at [1366, 113] on div "Export" at bounding box center [1377, 110] width 39 height 23
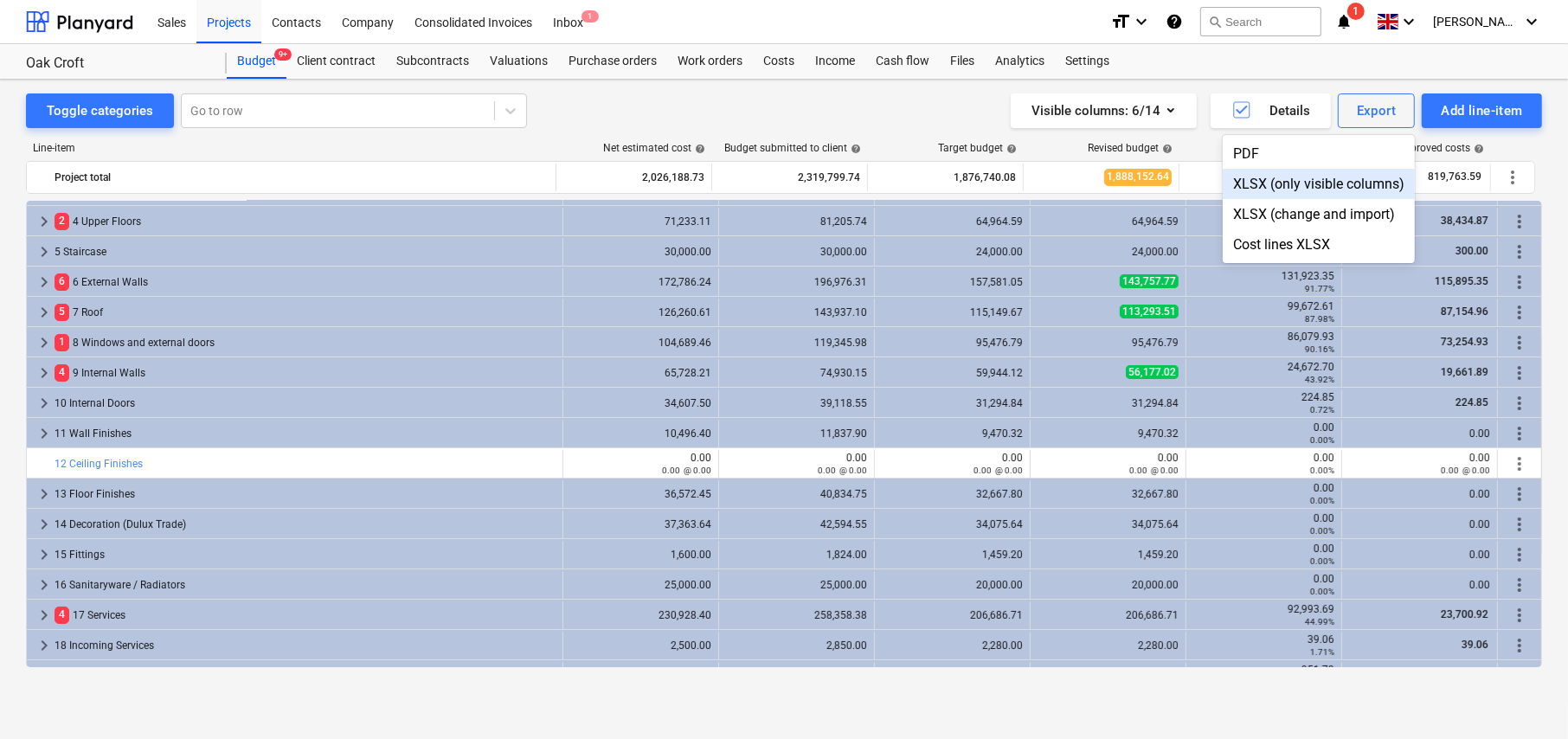
click at [1301, 182] on div "XLSX (only visible columns)" at bounding box center [1318, 183] width 192 height 31
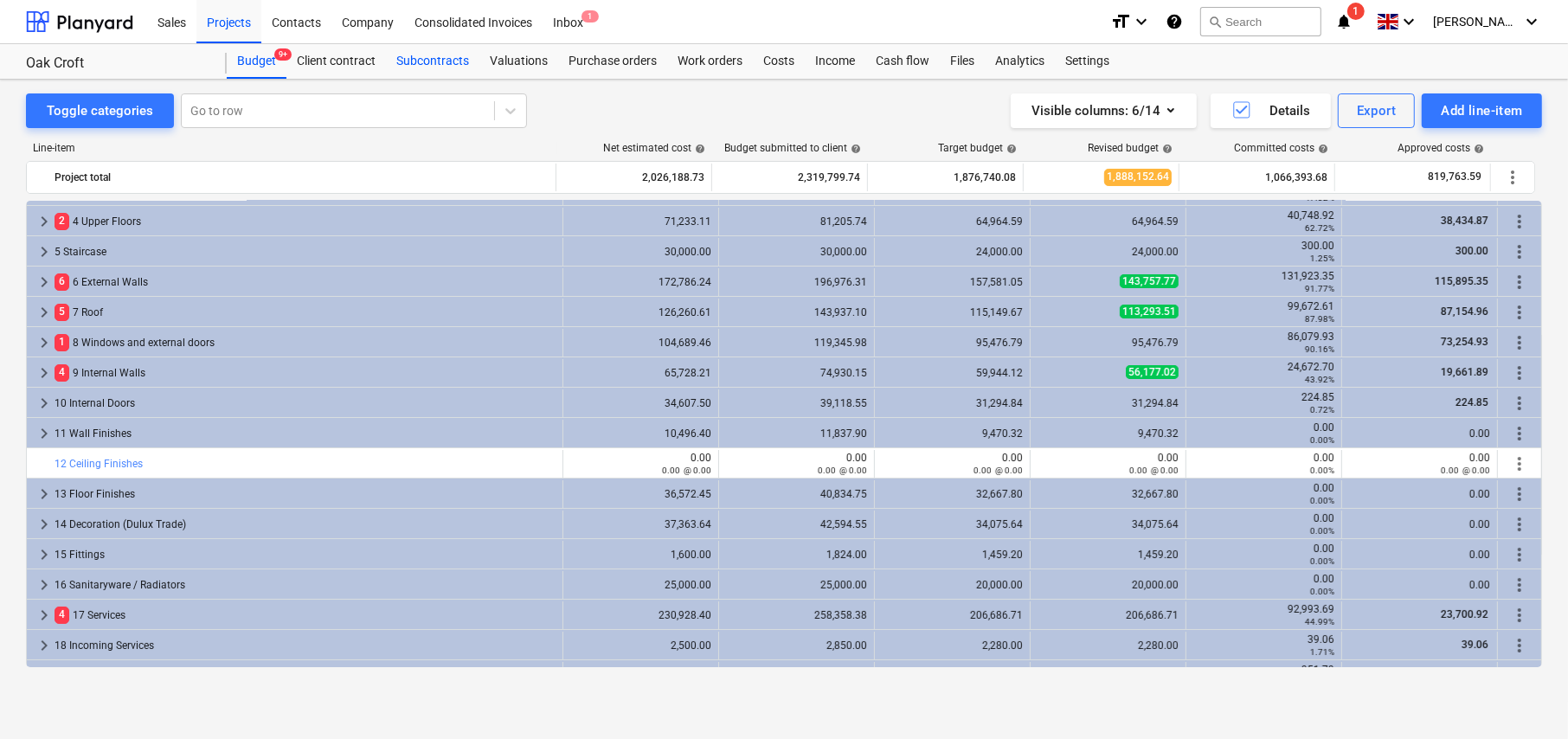
click at [437, 60] on div "Subcontracts" at bounding box center [433, 61] width 94 height 34
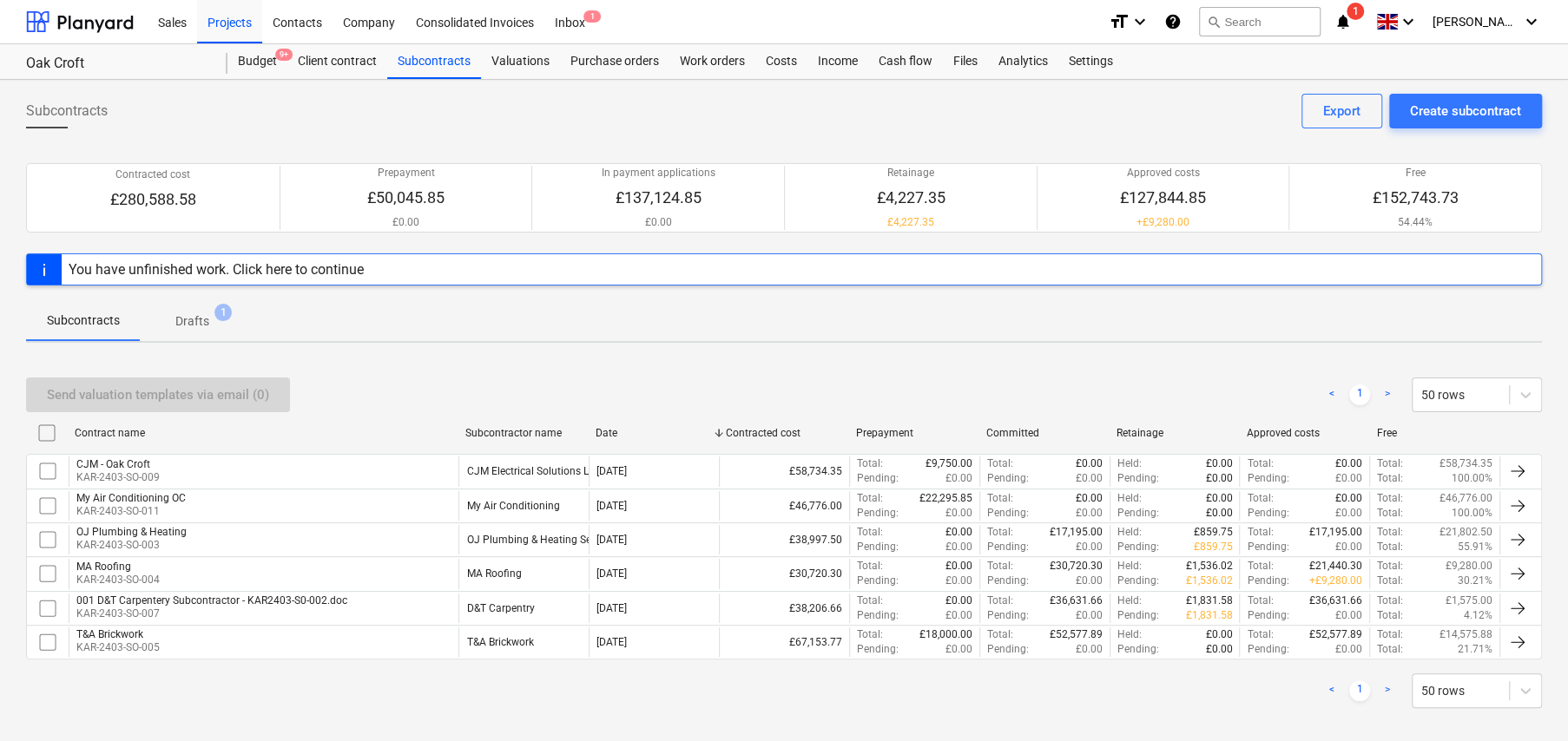
click at [188, 322] on p "Drafts" at bounding box center [192, 321] width 34 height 18
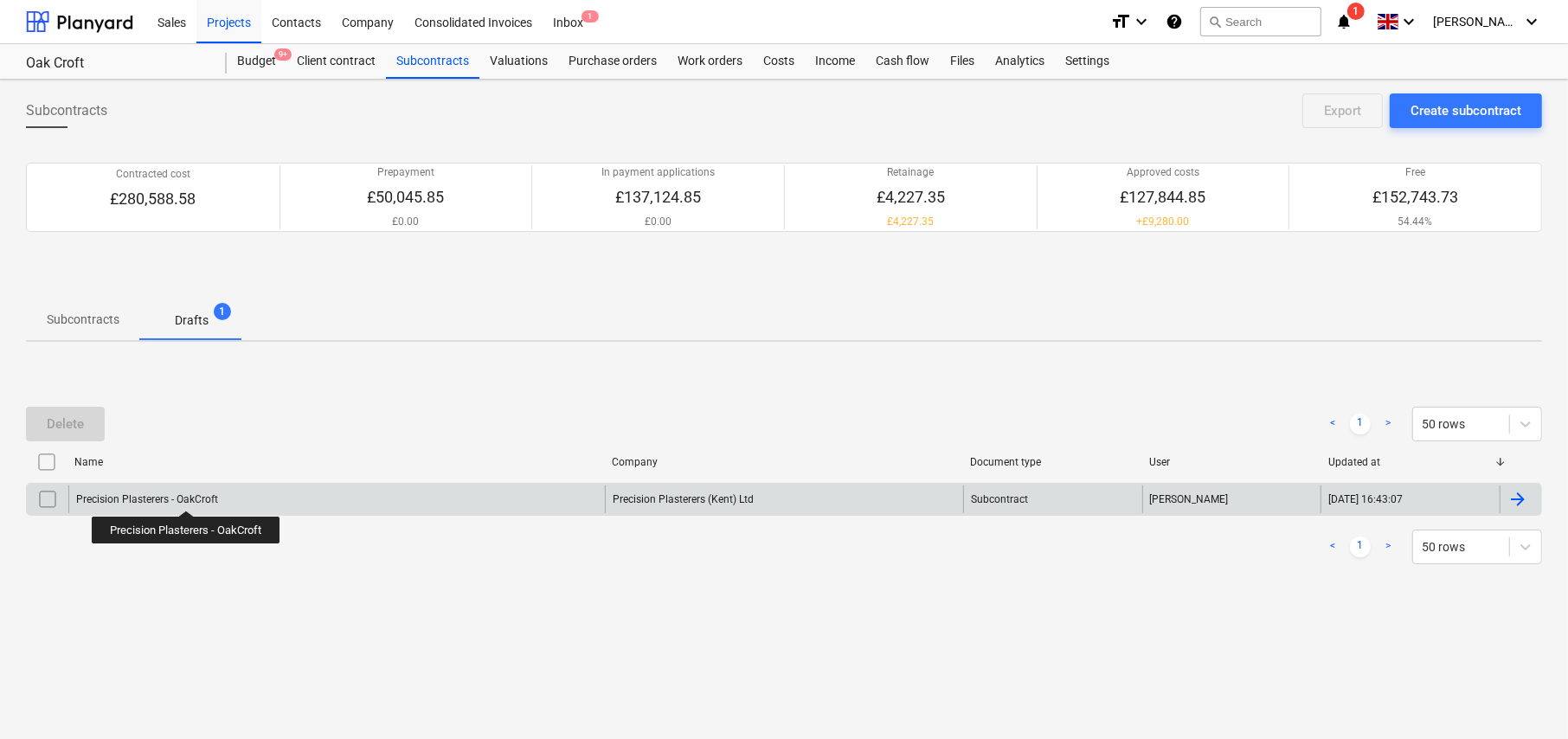
click at [188, 495] on div "Precision Plasterers - OakCroft" at bounding box center [147, 499] width 142 height 12
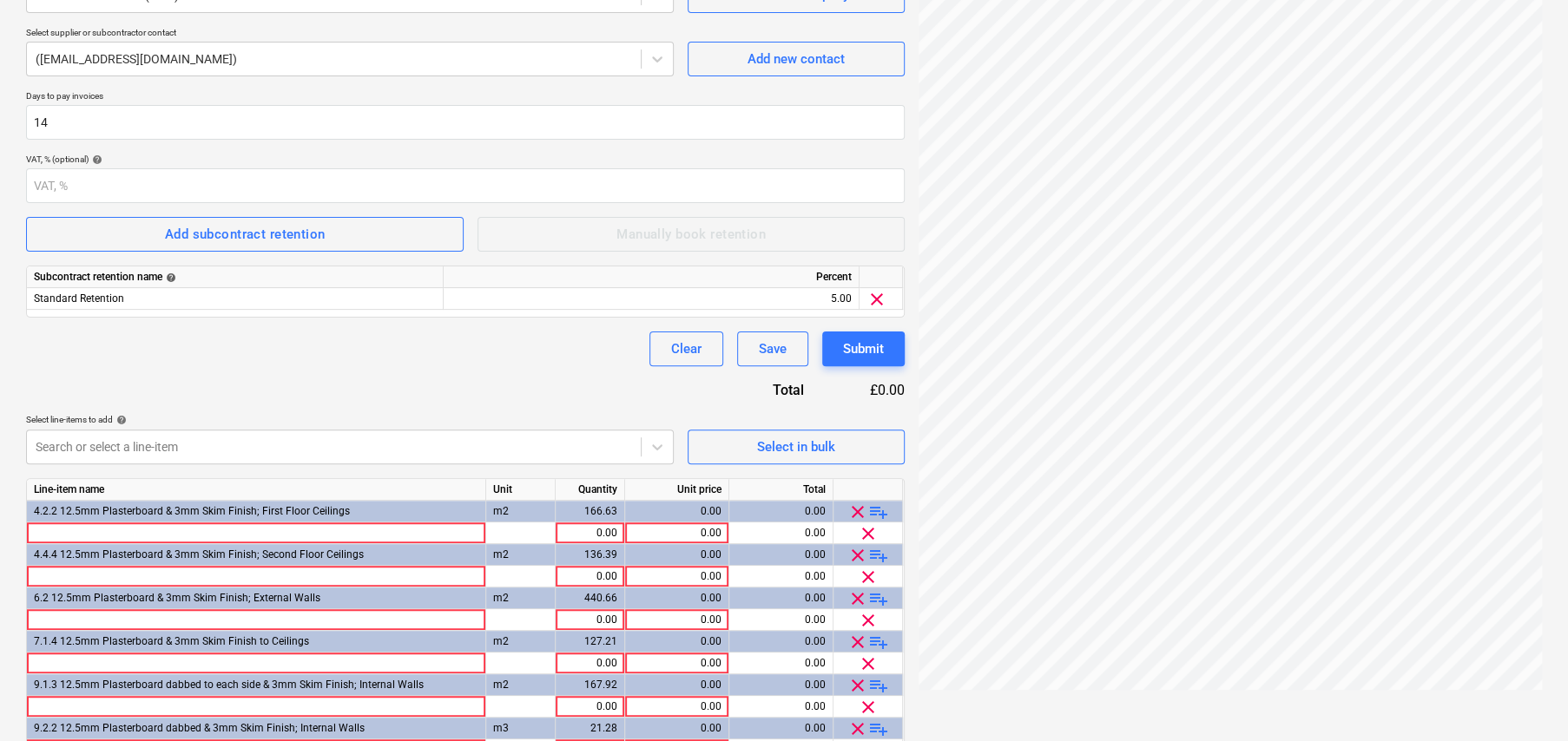
scroll to position [260, 0]
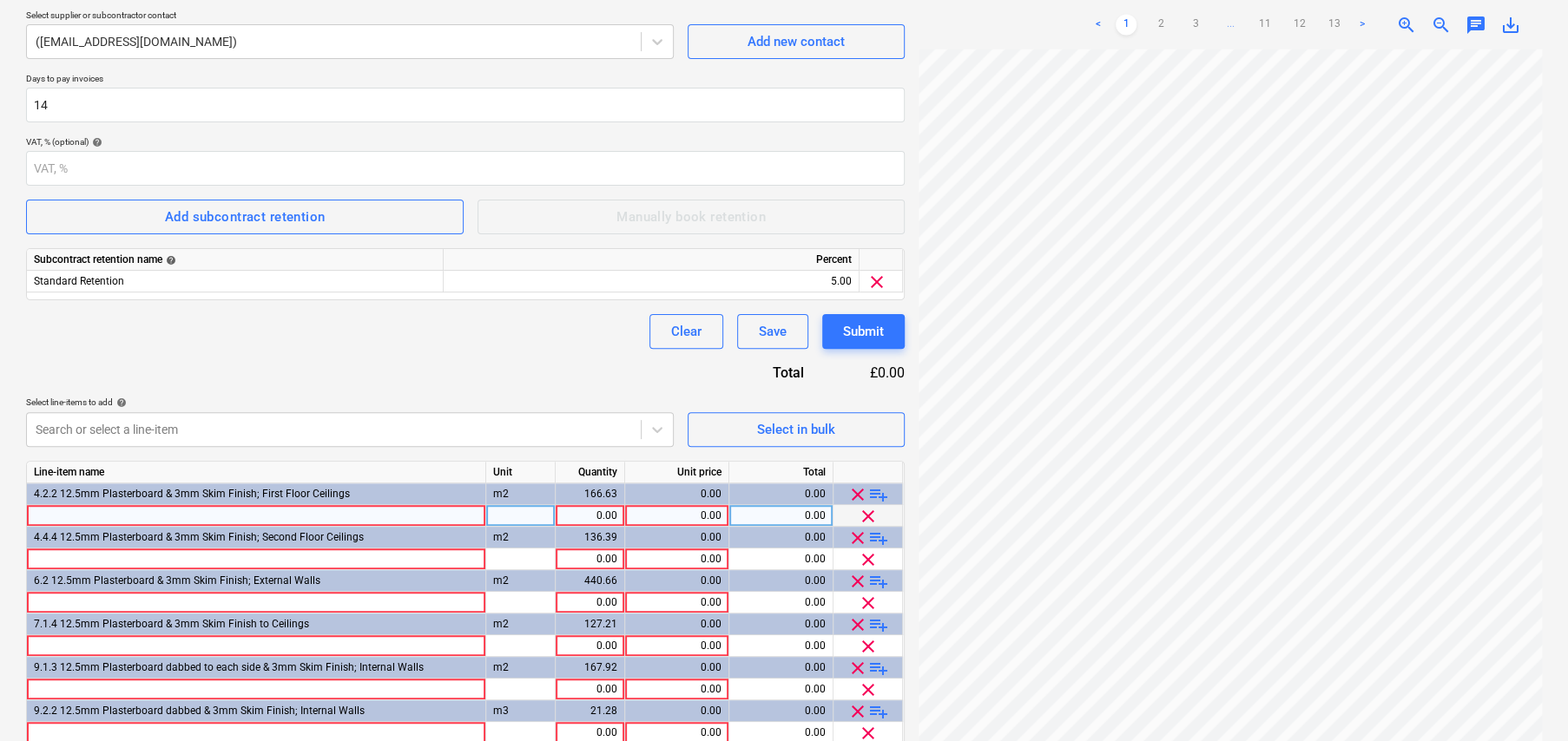
click at [296, 509] on div at bounding box center [256, 516] width 459 height 22
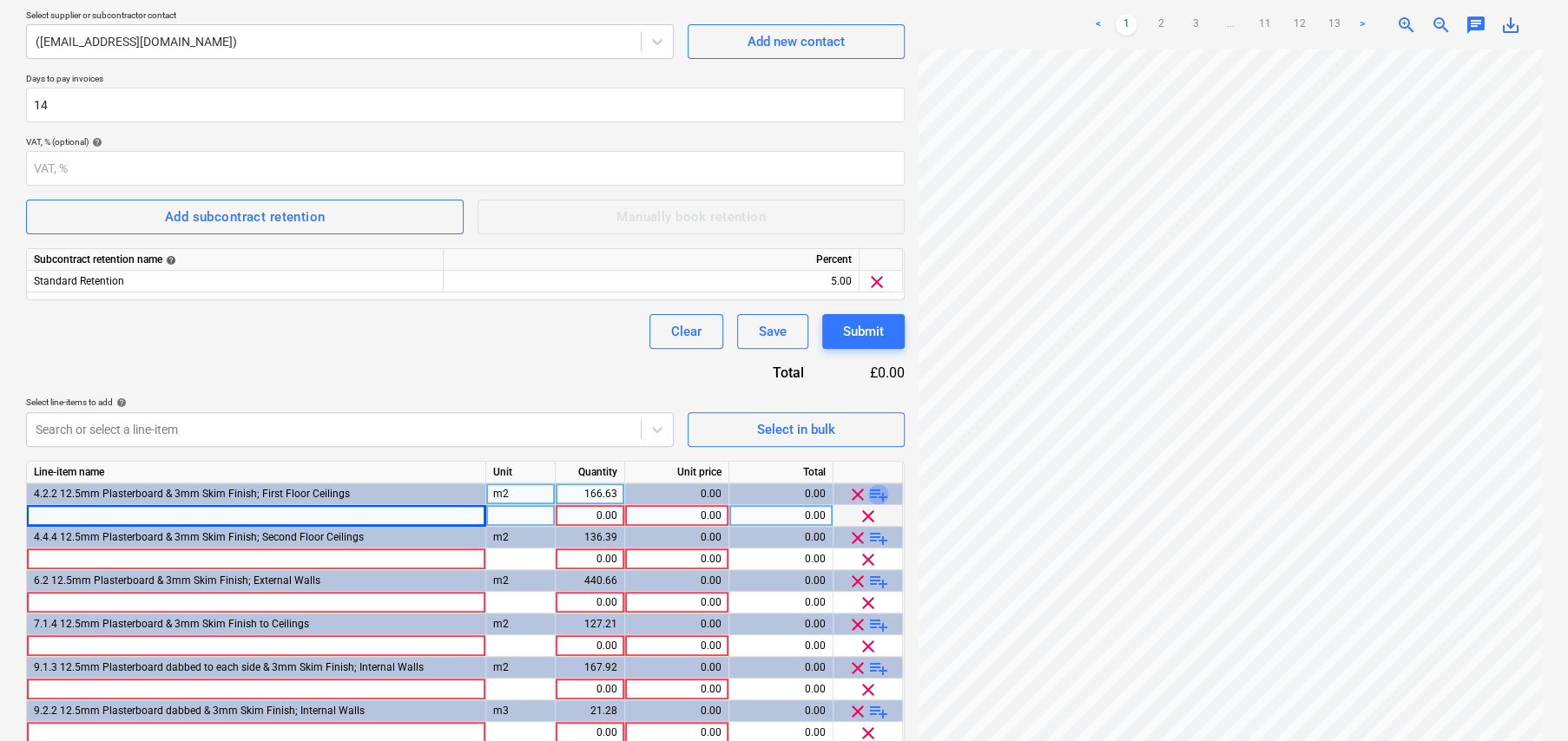
click at [882, 492] on span "playlist_add" at bounding box center [878, 494] width 21 height 21
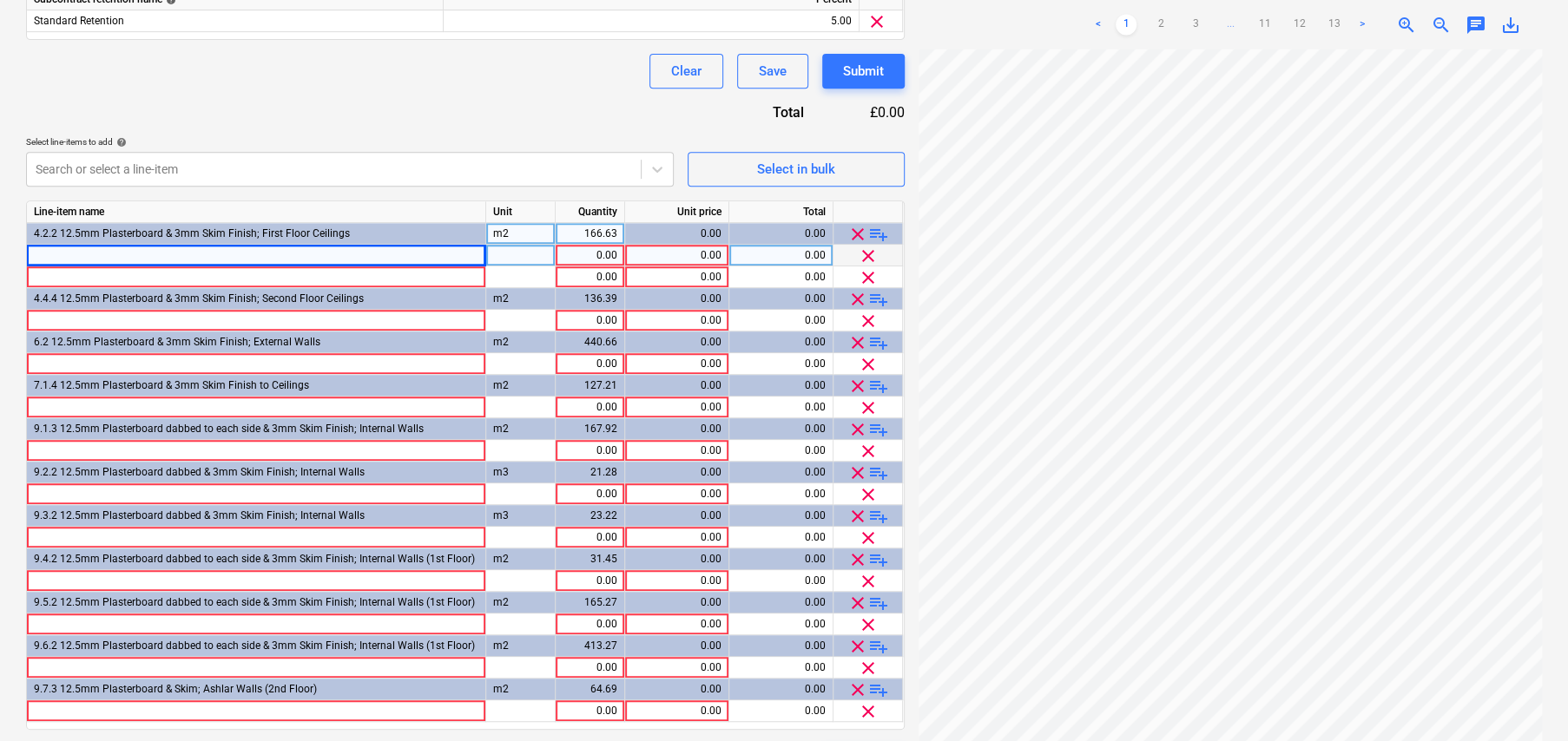
scroll to position [571, 0]
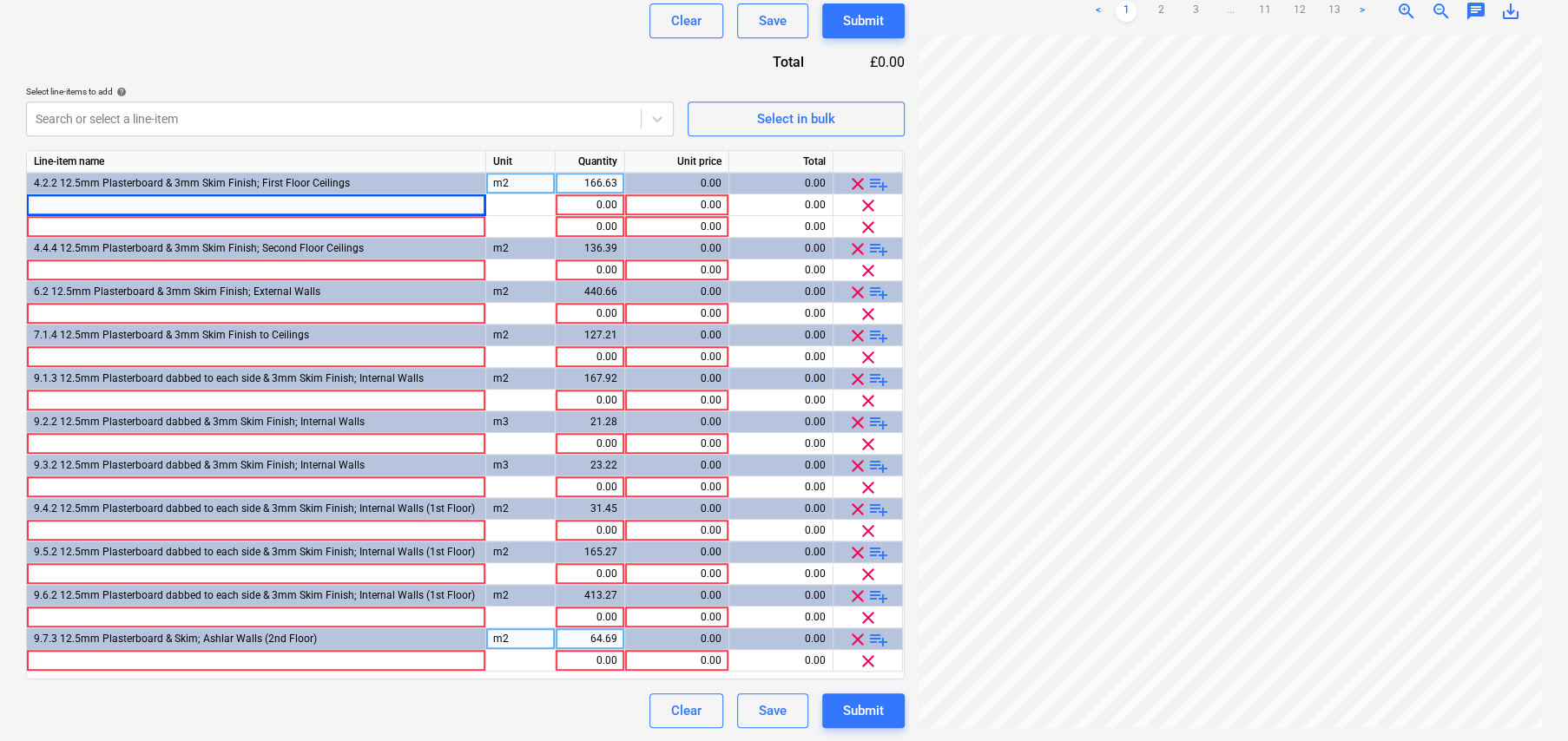
click at [878, 643] on span "playlist_add" at bounding box center [878, 638] width 21 height 21
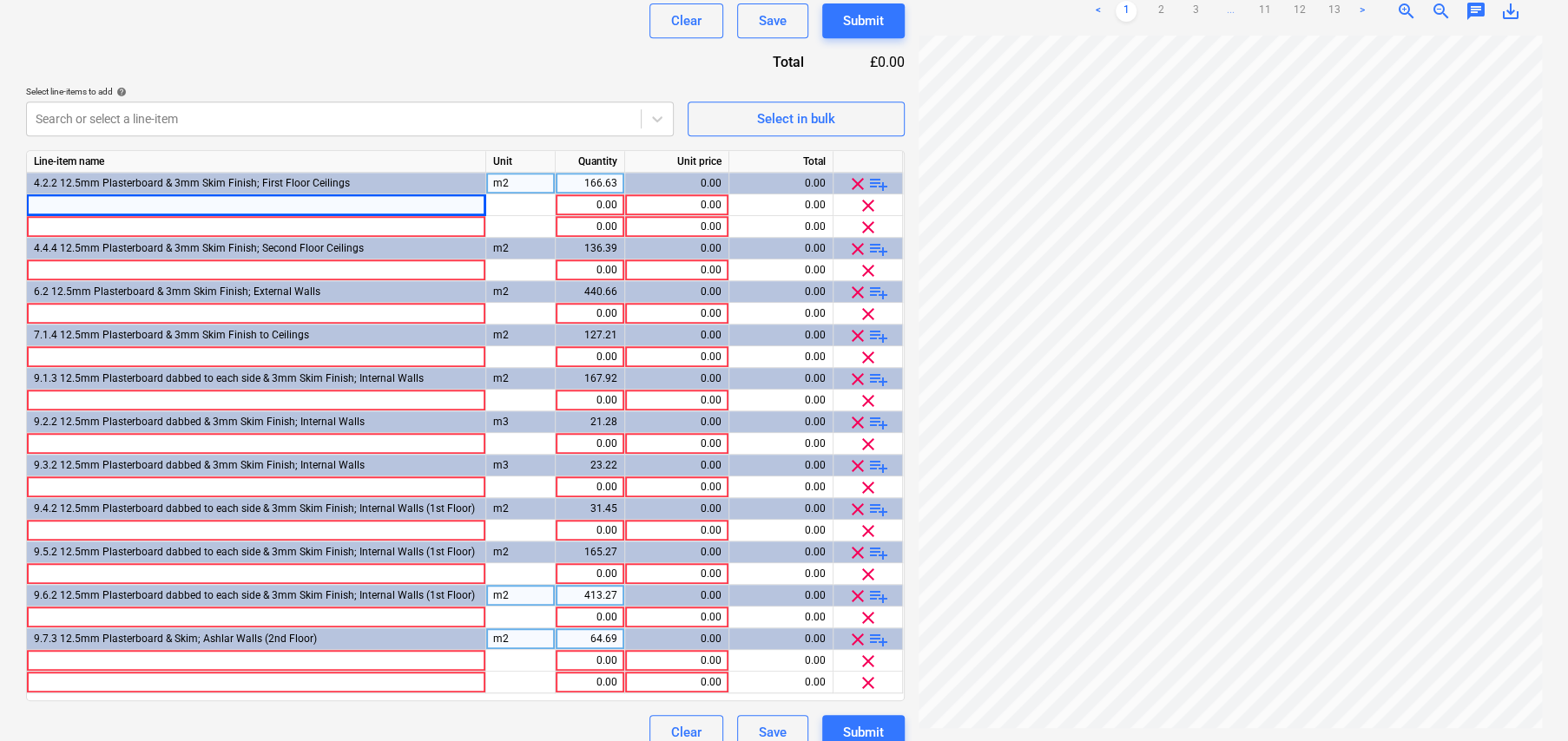
click at [882, 599] on span "playlist_add" at bounding box center [878, 596] width 21 height 21
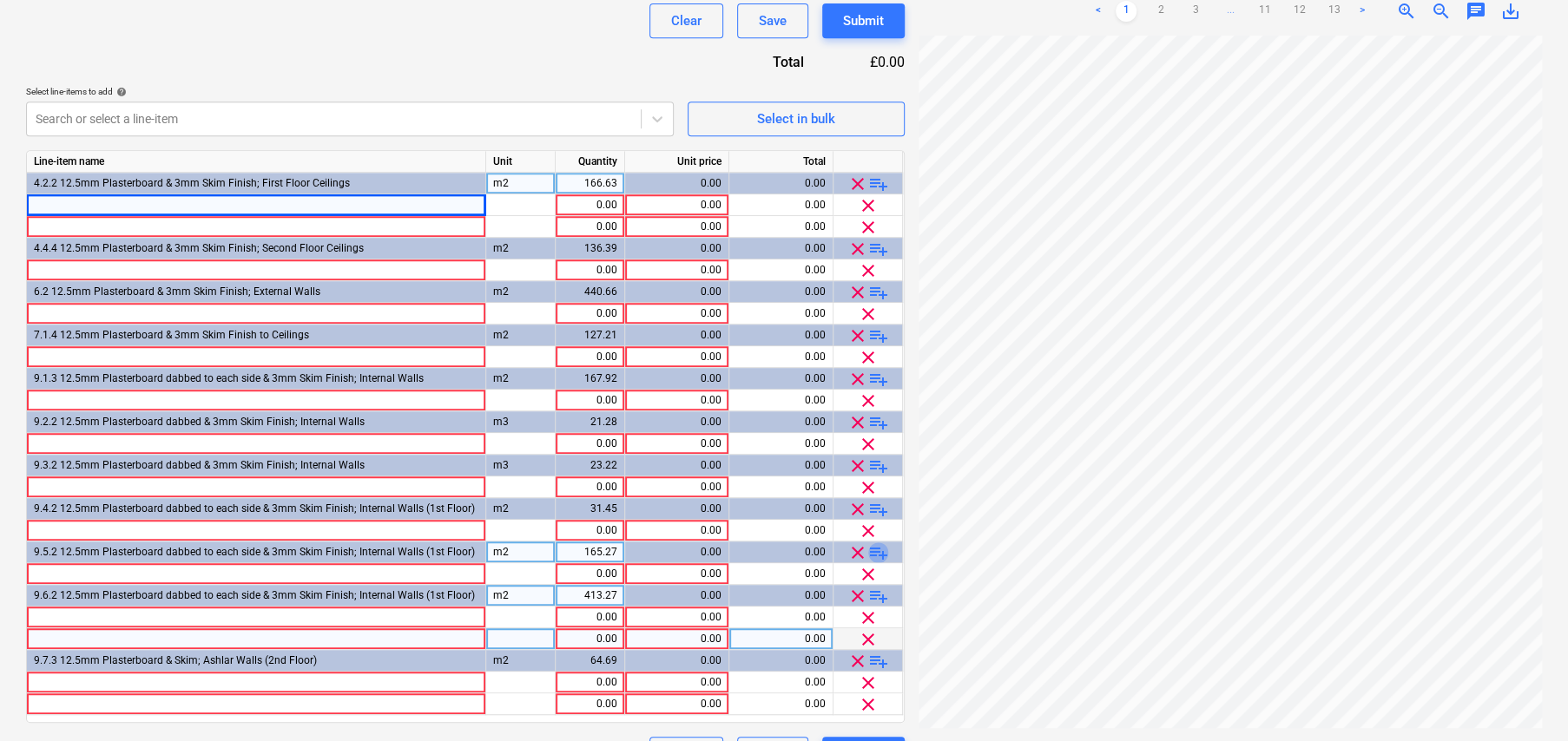
click at [878, 555] on span "playlist_add" at bounding box center [878, 552] width 21 height 21
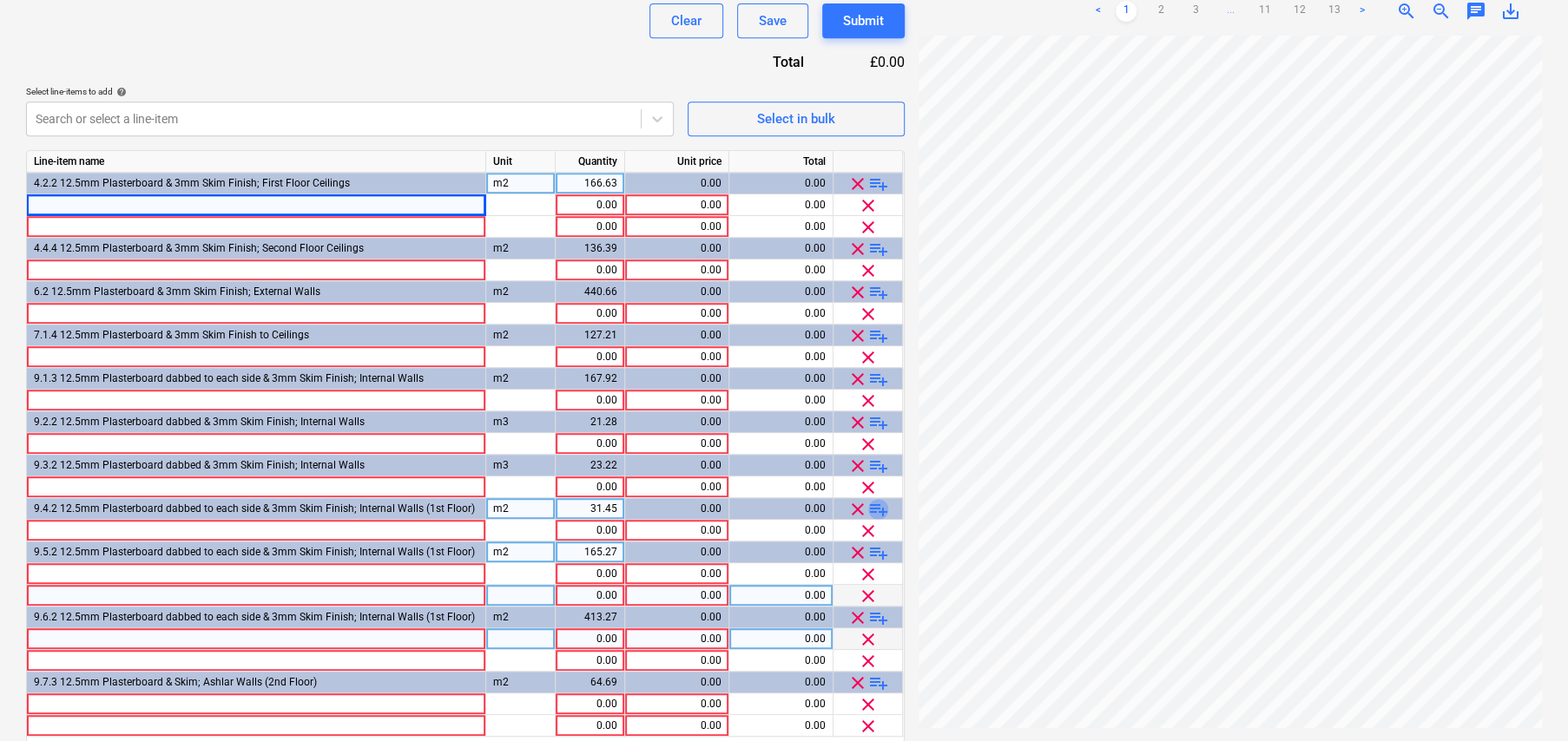
click at [878, 505] on span "playlist_add" at bounding box center [878, 509] width 21 height 21
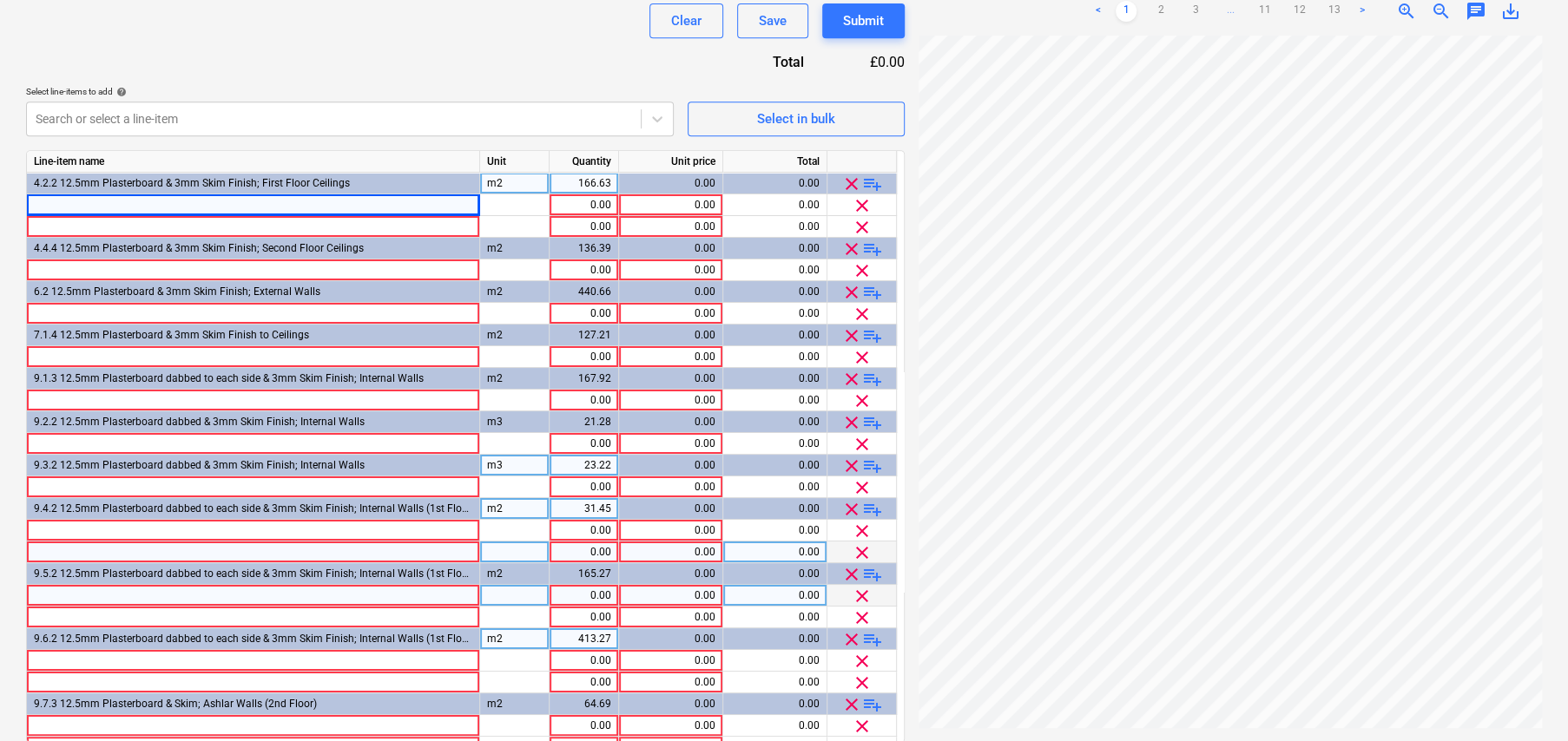
click at [871, 463] on span "playlist_add" at bounding box center [872, 465] width 21 height 21
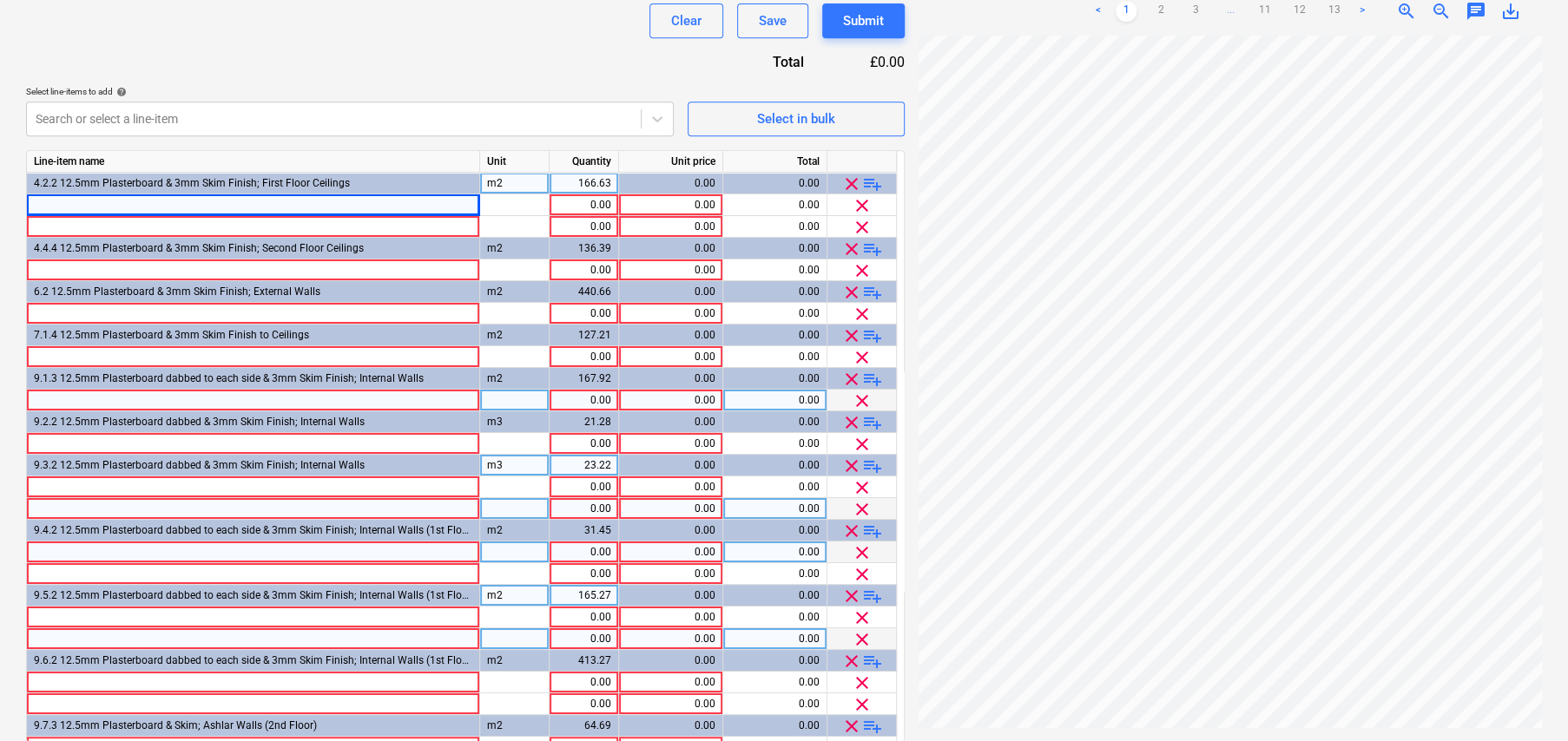
drag, startPoint x: 872, startPoint y: 423, endPoint x: 871, endPoint y: 402, distance: 21.0
click at [872, 422] on span "playlist_add" at bounding box center [872, 422] width 21 height 21
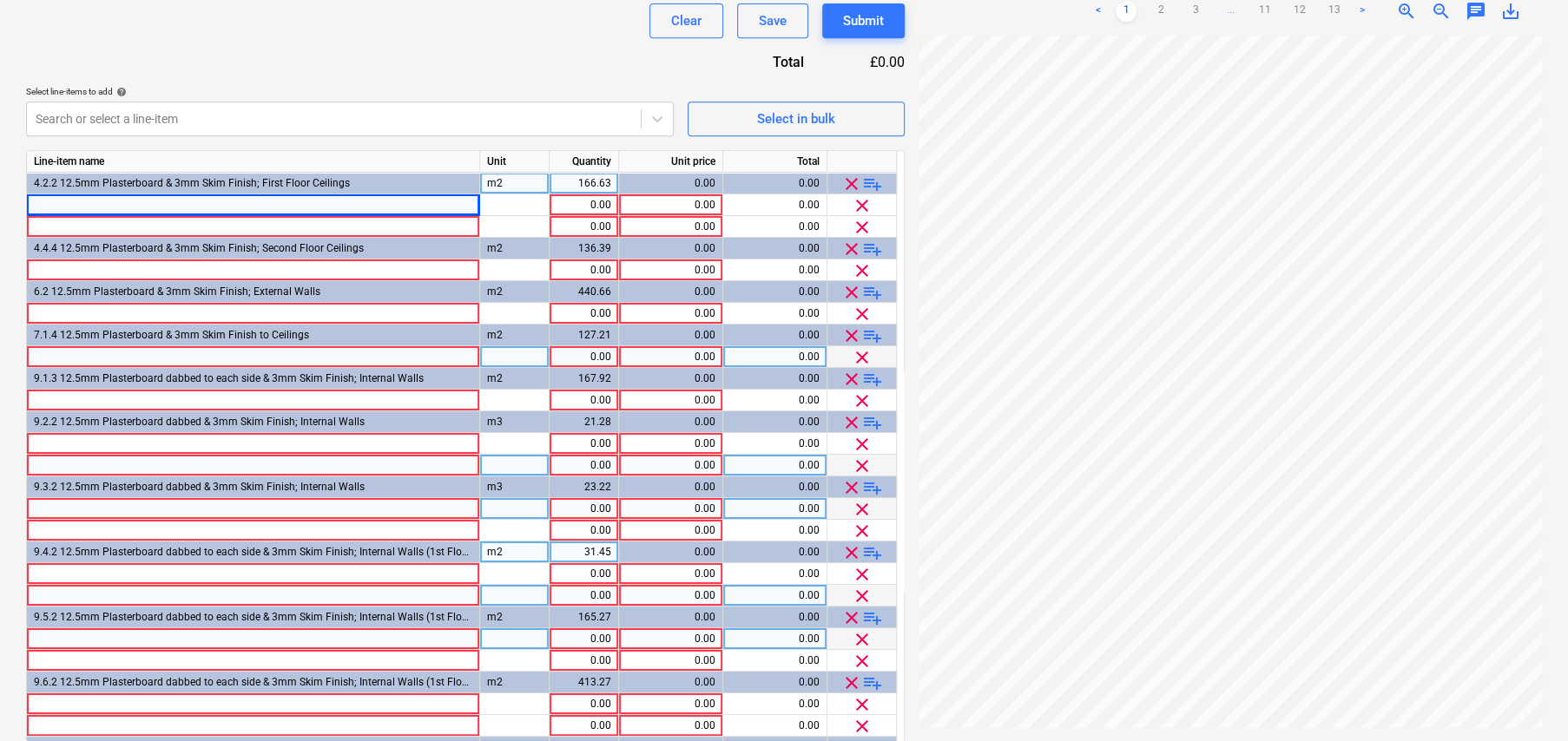
drag, startPoint x: 871, startPoint y: 380, endPoint x: 871, endPoint y: 366, distance: 14.0
click at [871, 378] on span "playlist_add" at bounding box center [872, 378] width 21 height 21
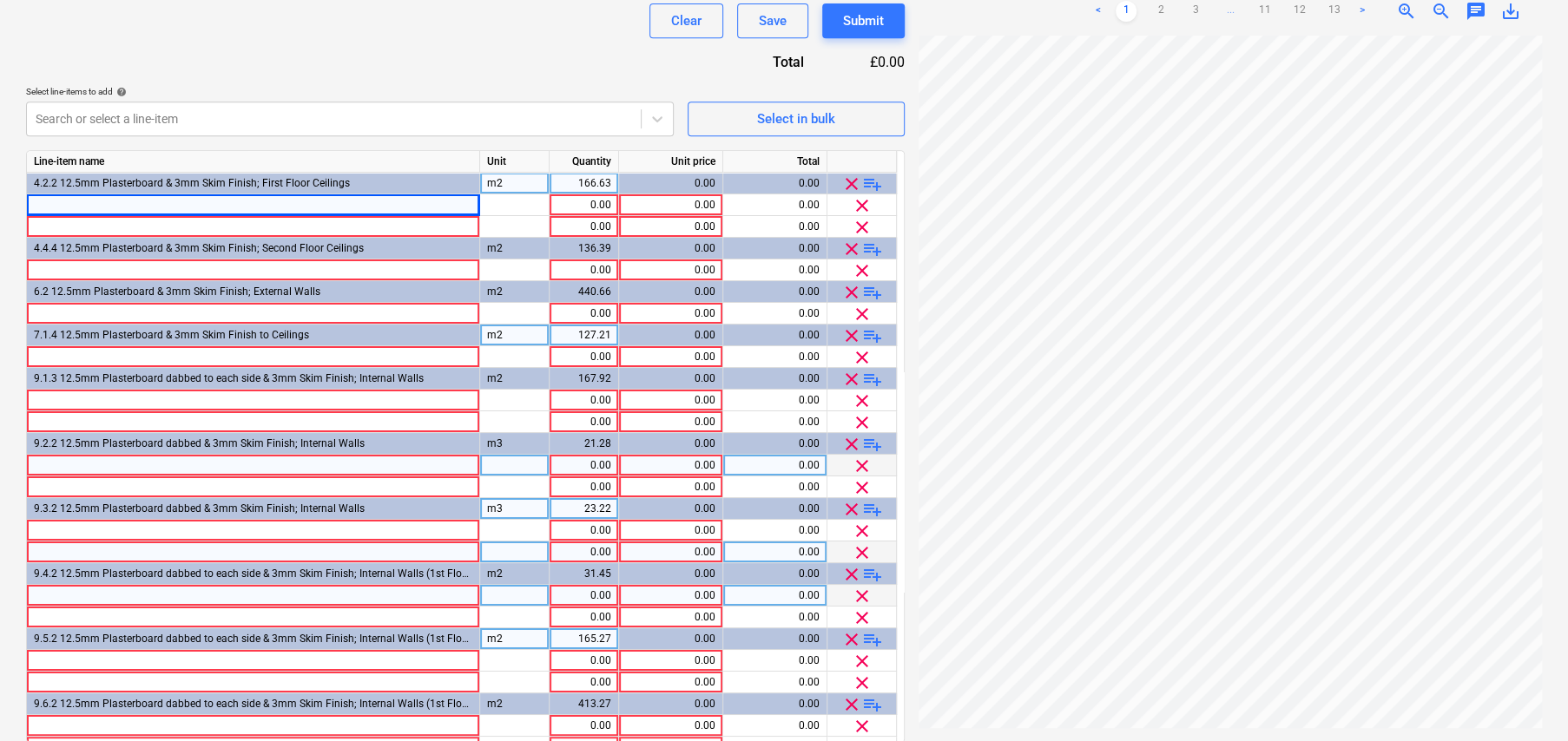
click at [870, 334] on span "playlist_add" at bounding box center [872, 335] width 21 height 21
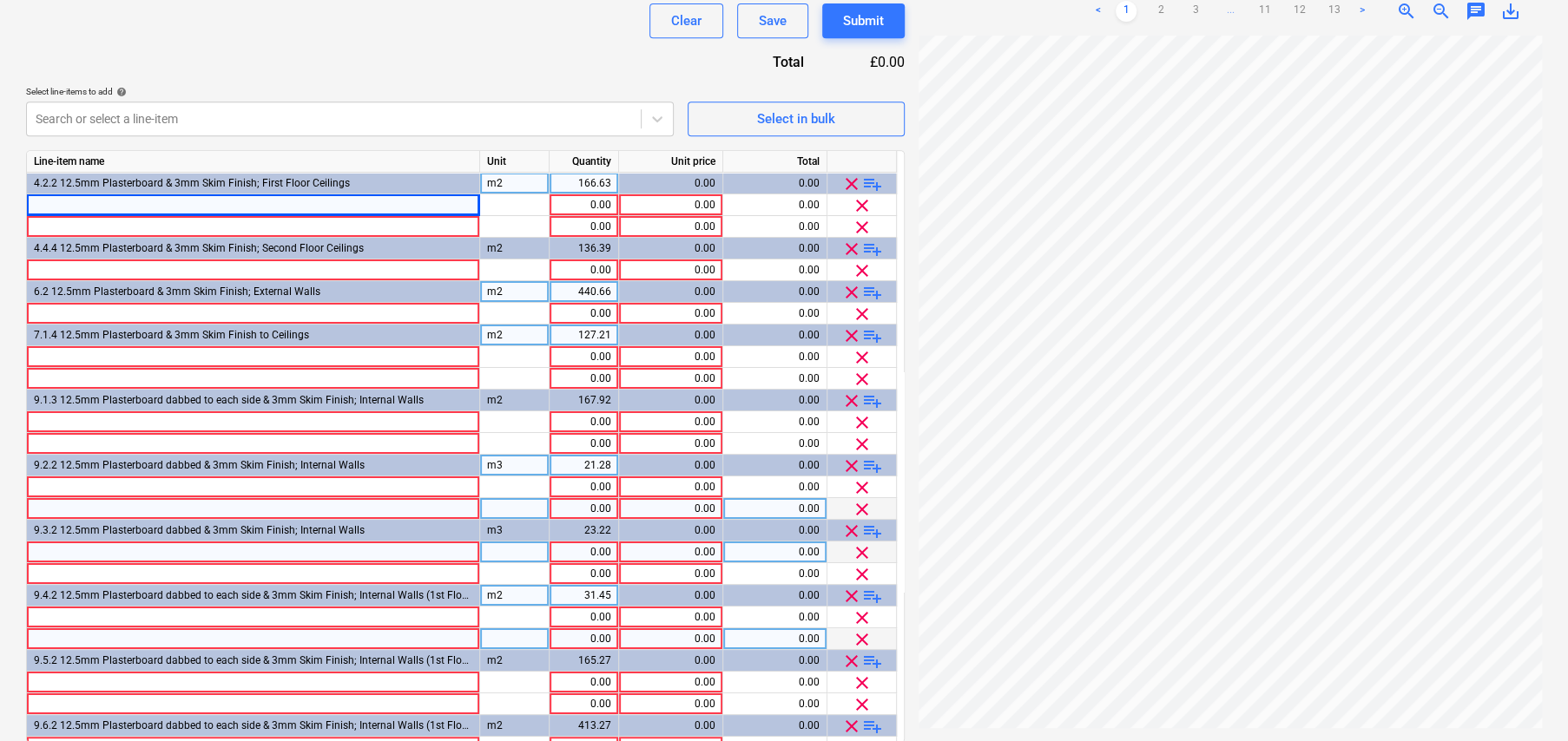
click at [874, 293] on span "playlist_add" at bounding box center [872, 291] width 21 height 21
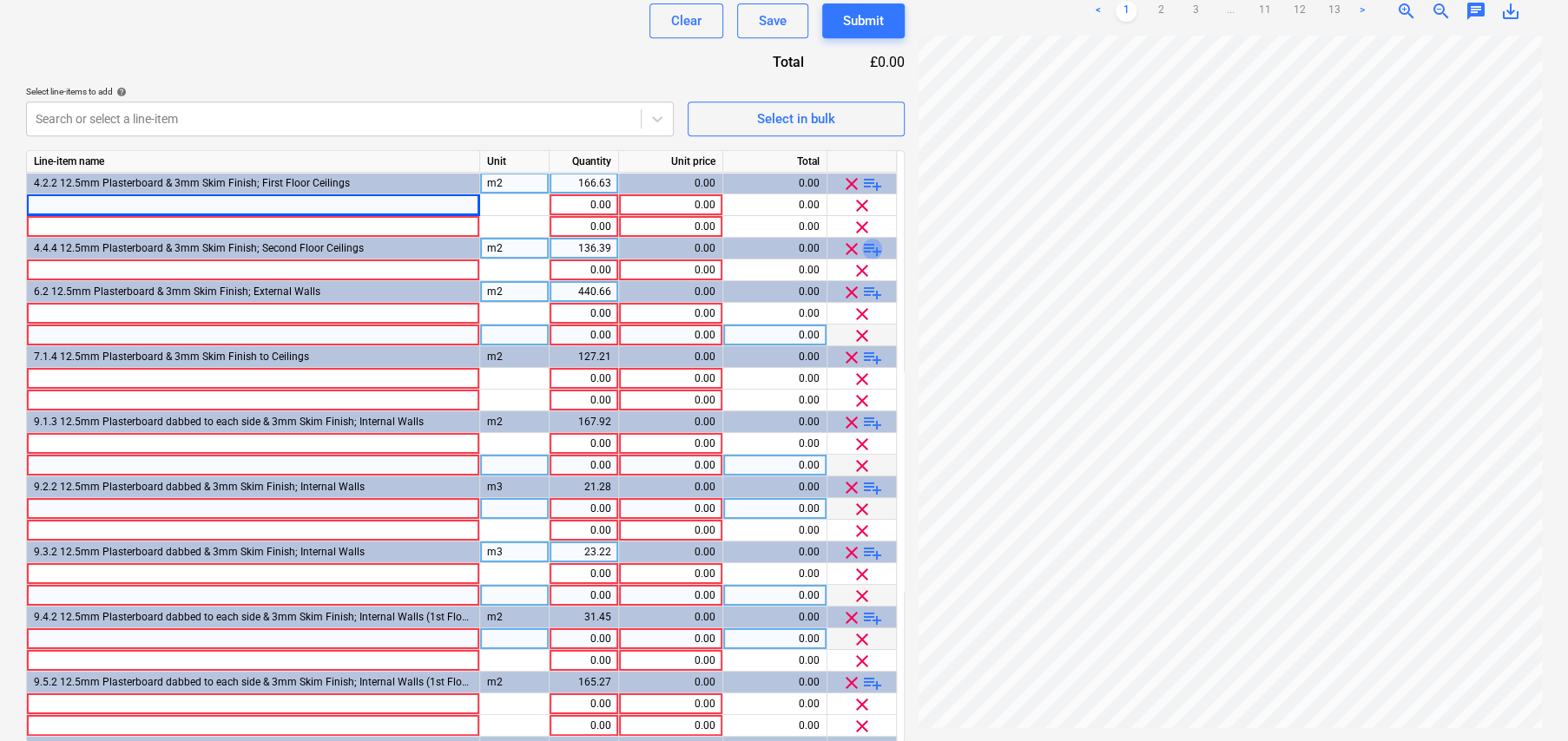
click at [871, 246] on span "playlist_add" at bounding box center [872, 248] width 21 height 21
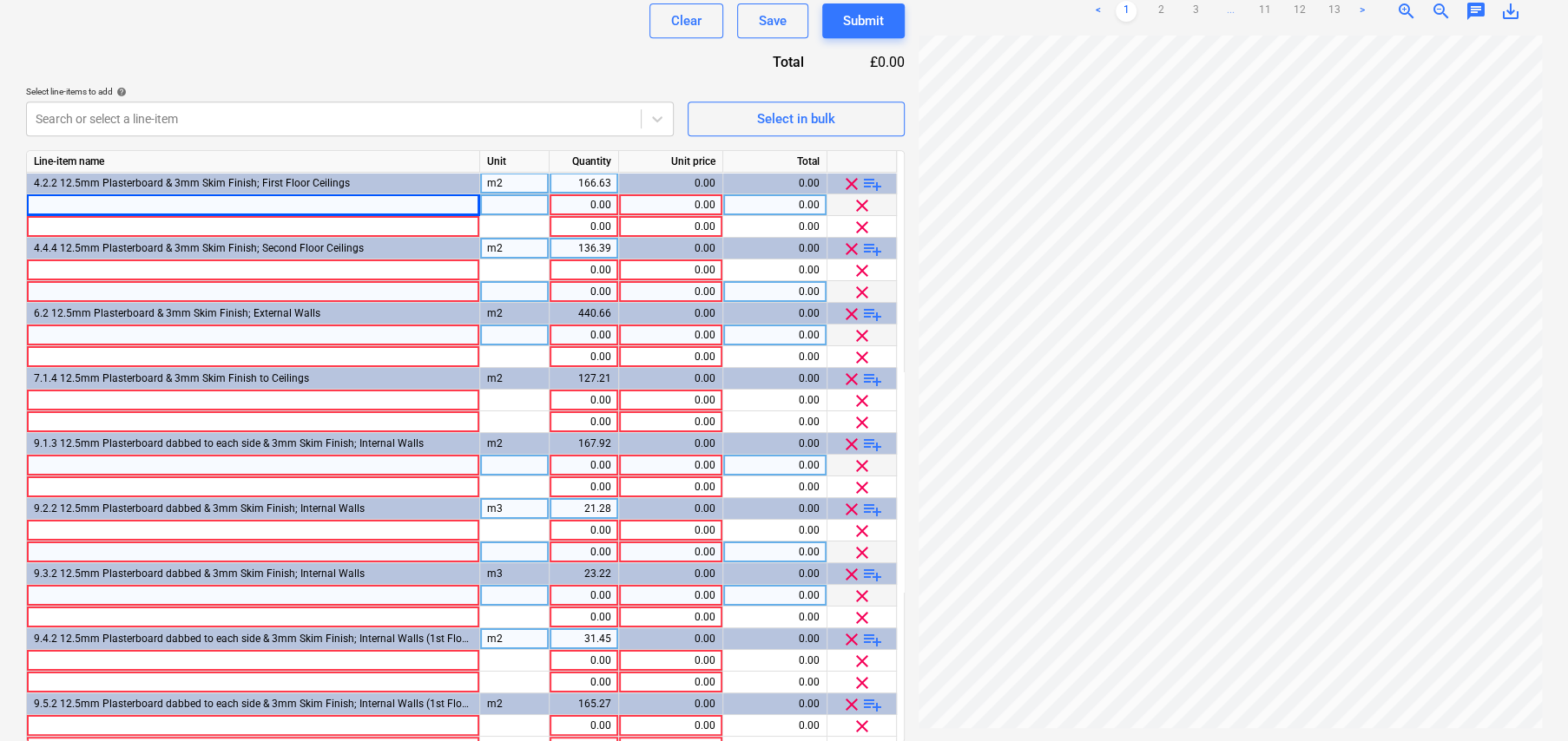
click at [133, 199] on div at bounding box center [253, 206] width 453 height 22
type input "A"
type input "First Floor Ceilings; Boarding"
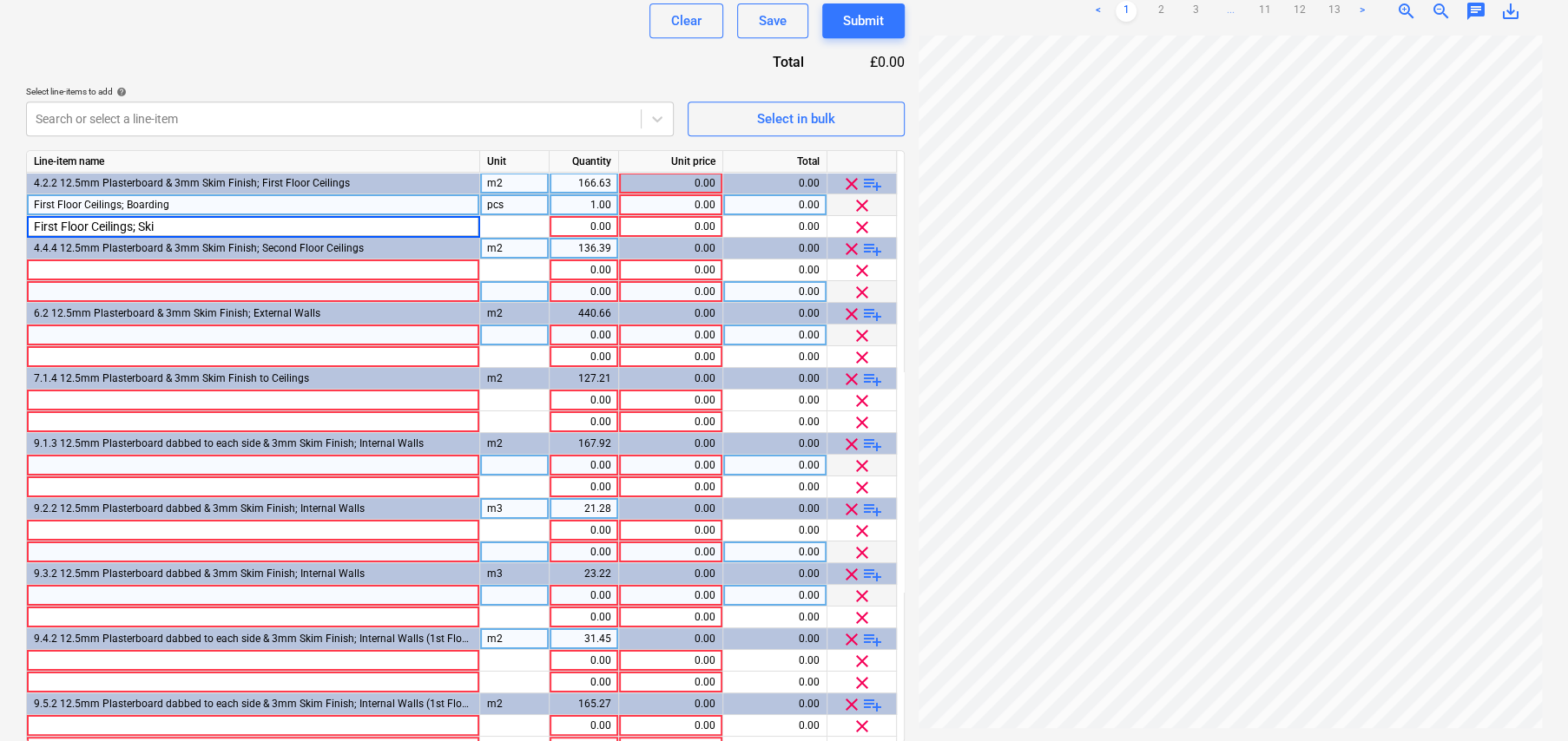
type input "First Floor Ceilings; Skim"
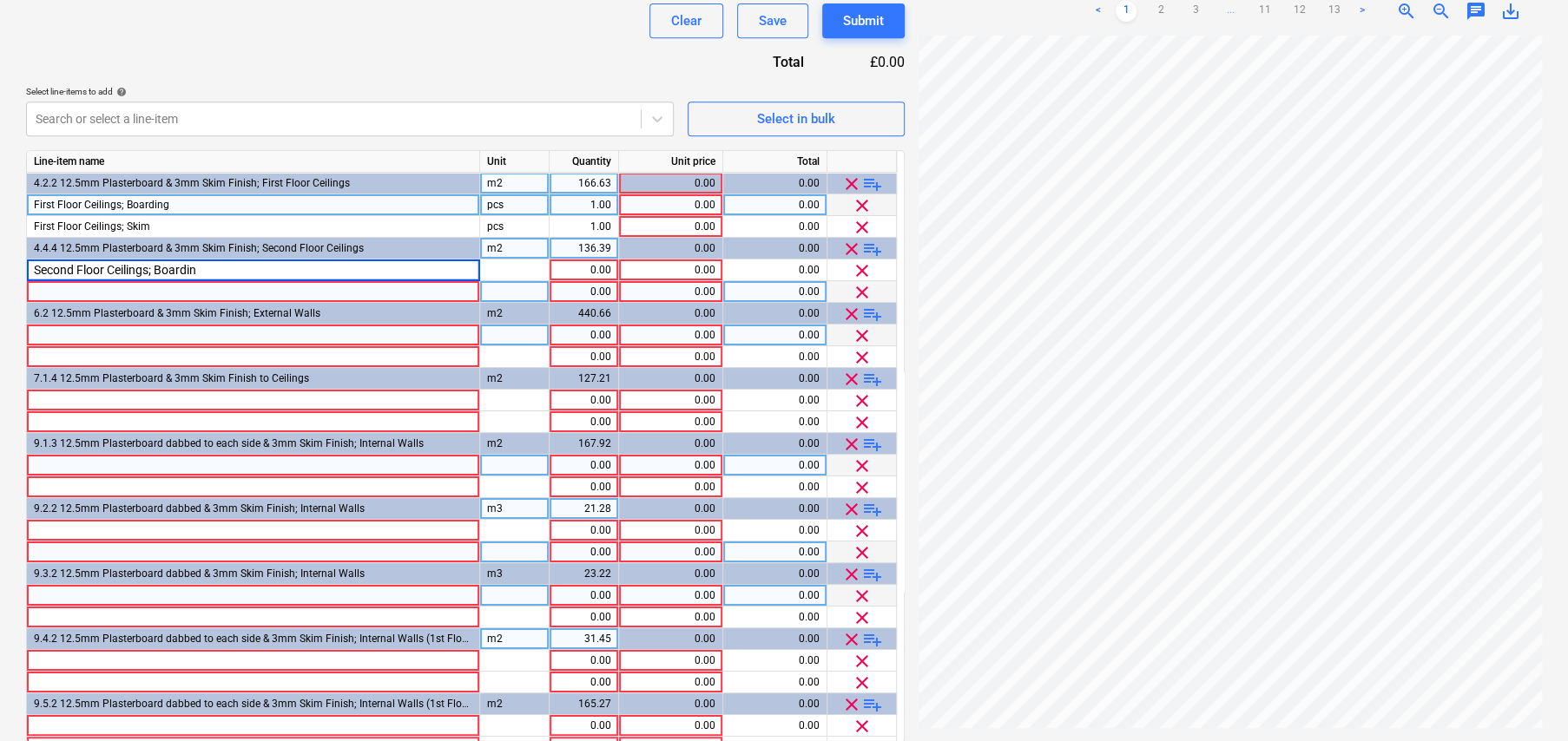
type input "Second Floor Ceilings; Boarding"
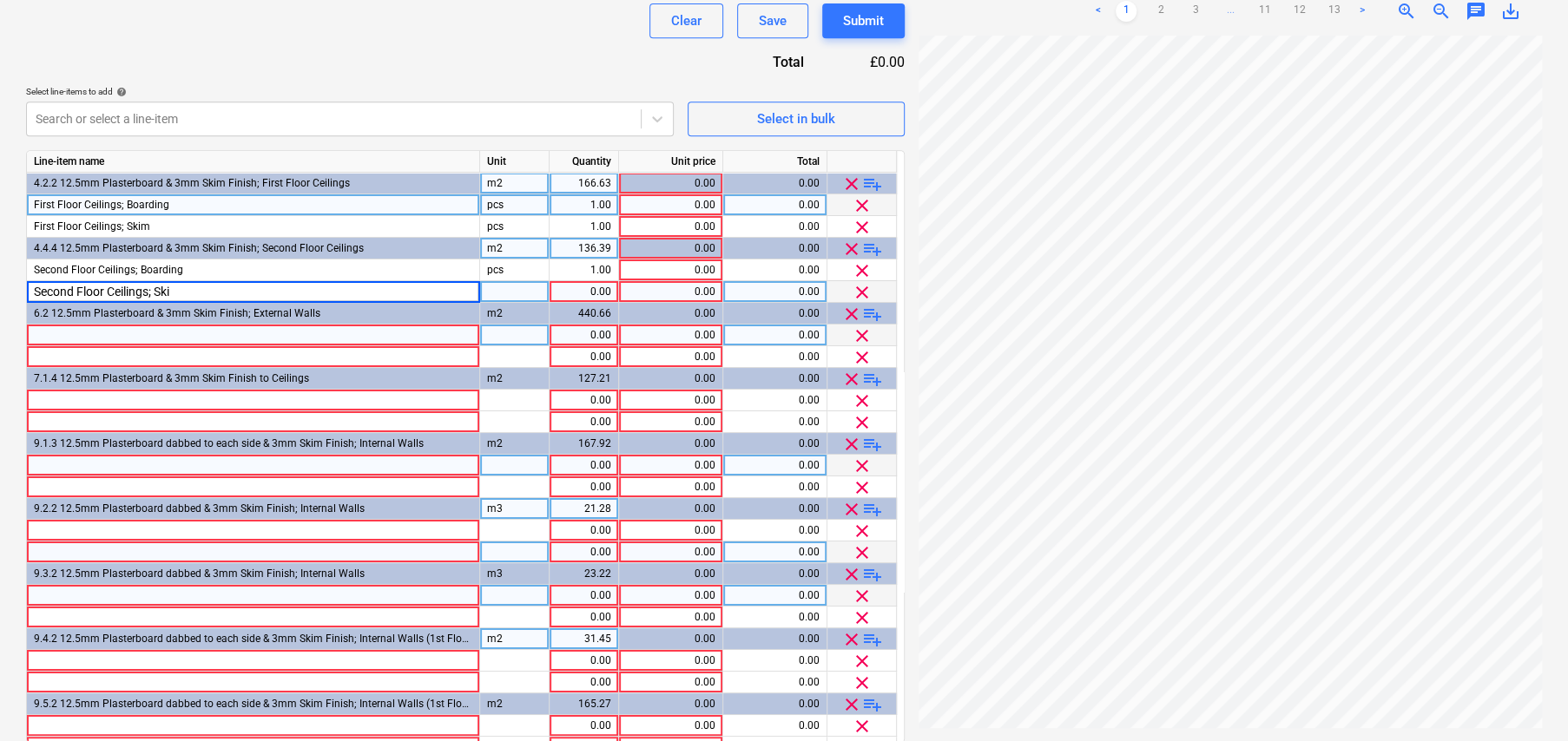
type input "Second Floor Ceilings; Skim"
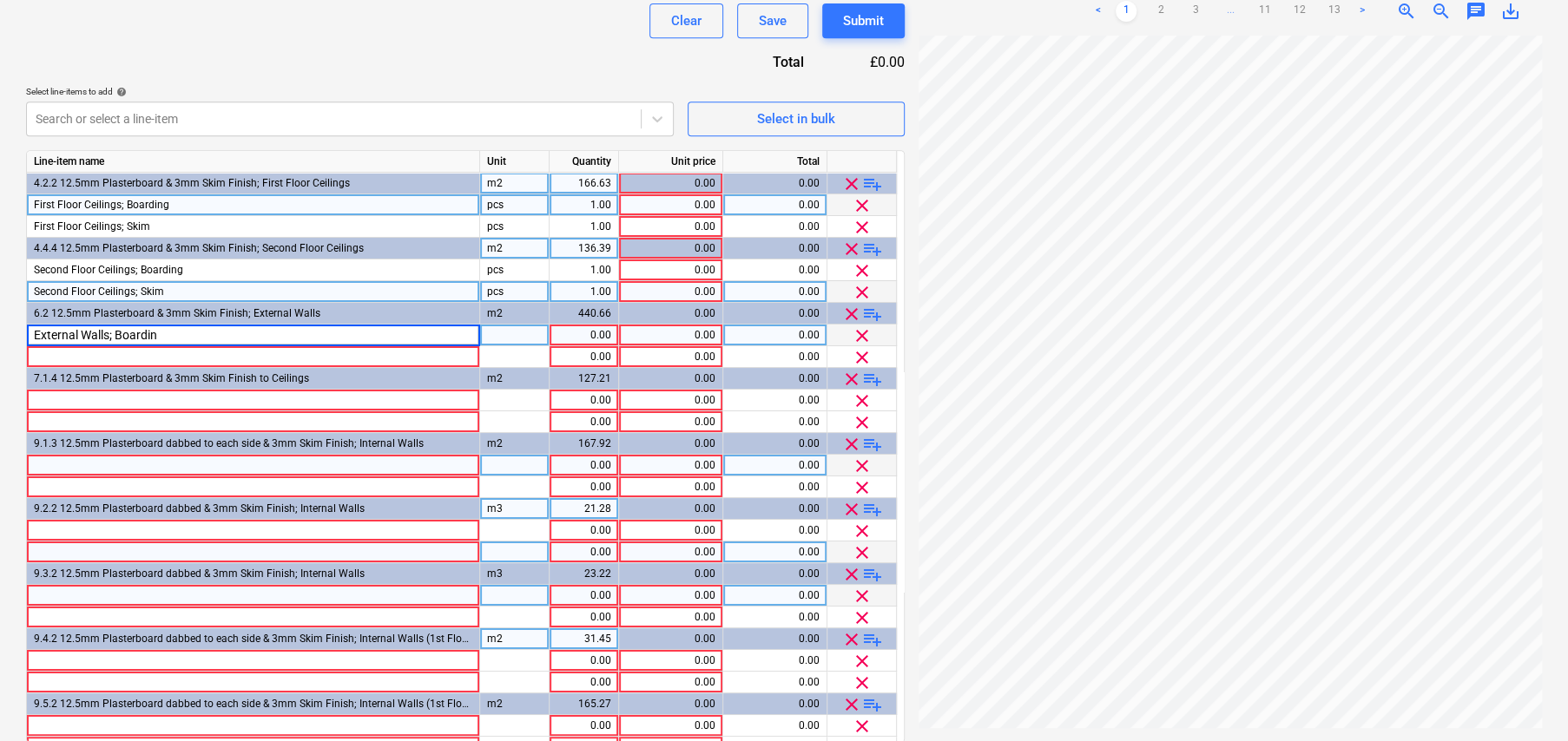
type input "External Walls; Boarding"
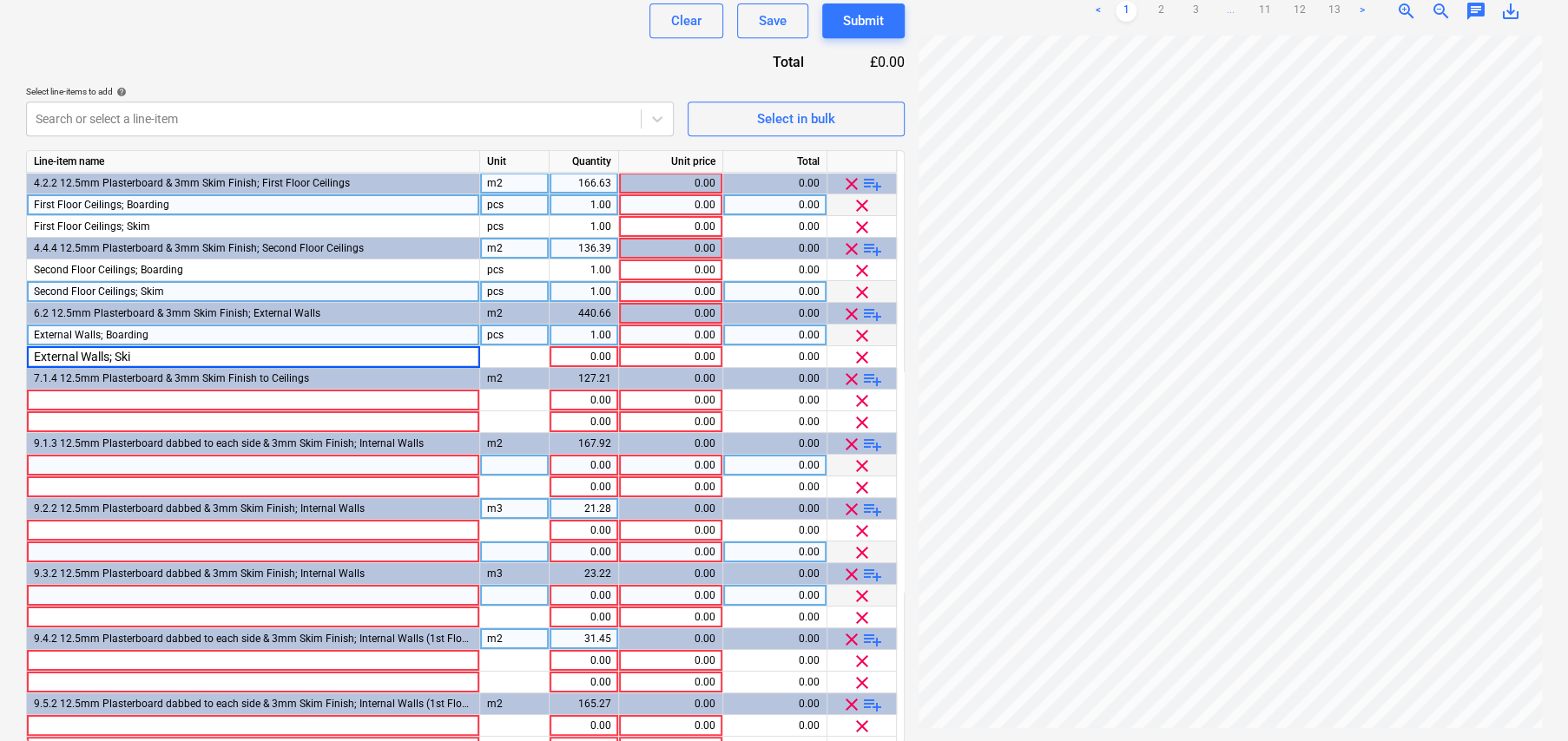
type input "External Walls; Skim"
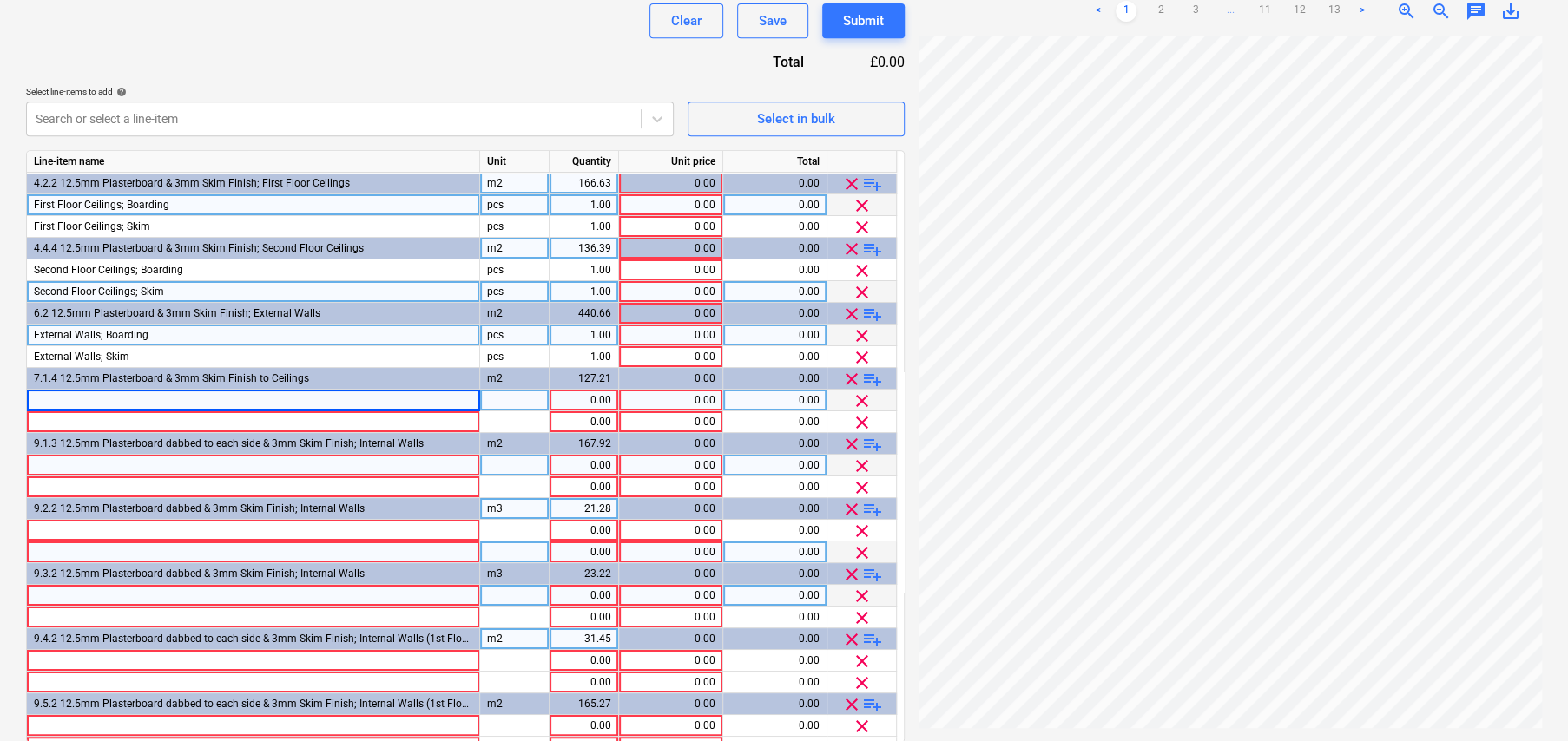
click at [197, 398] on div at bounding box center [253, 400] width 453 height 22
type input "Ground Floor Ceilings; Boarding"
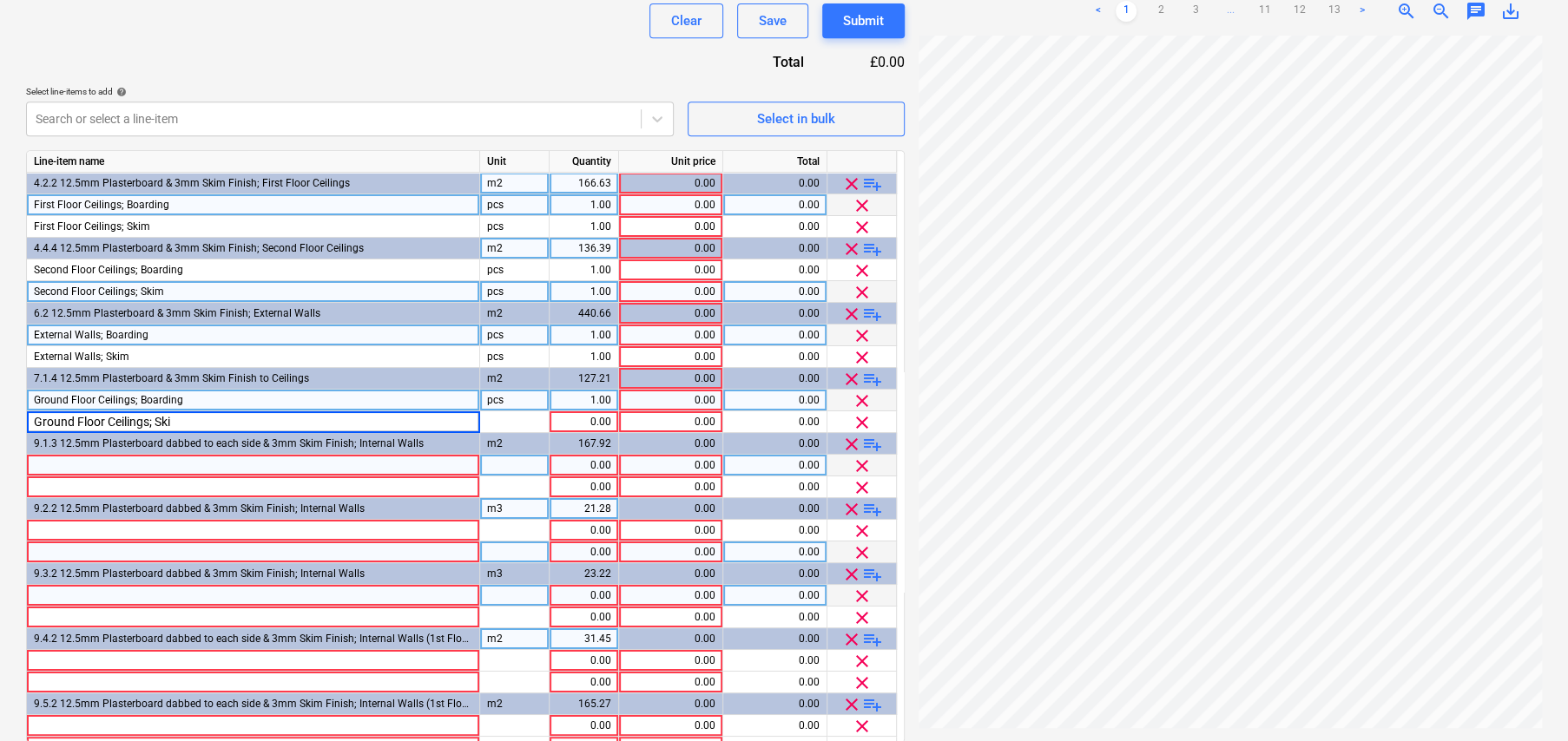
type input "Ground Floor Ceilings; Skim"
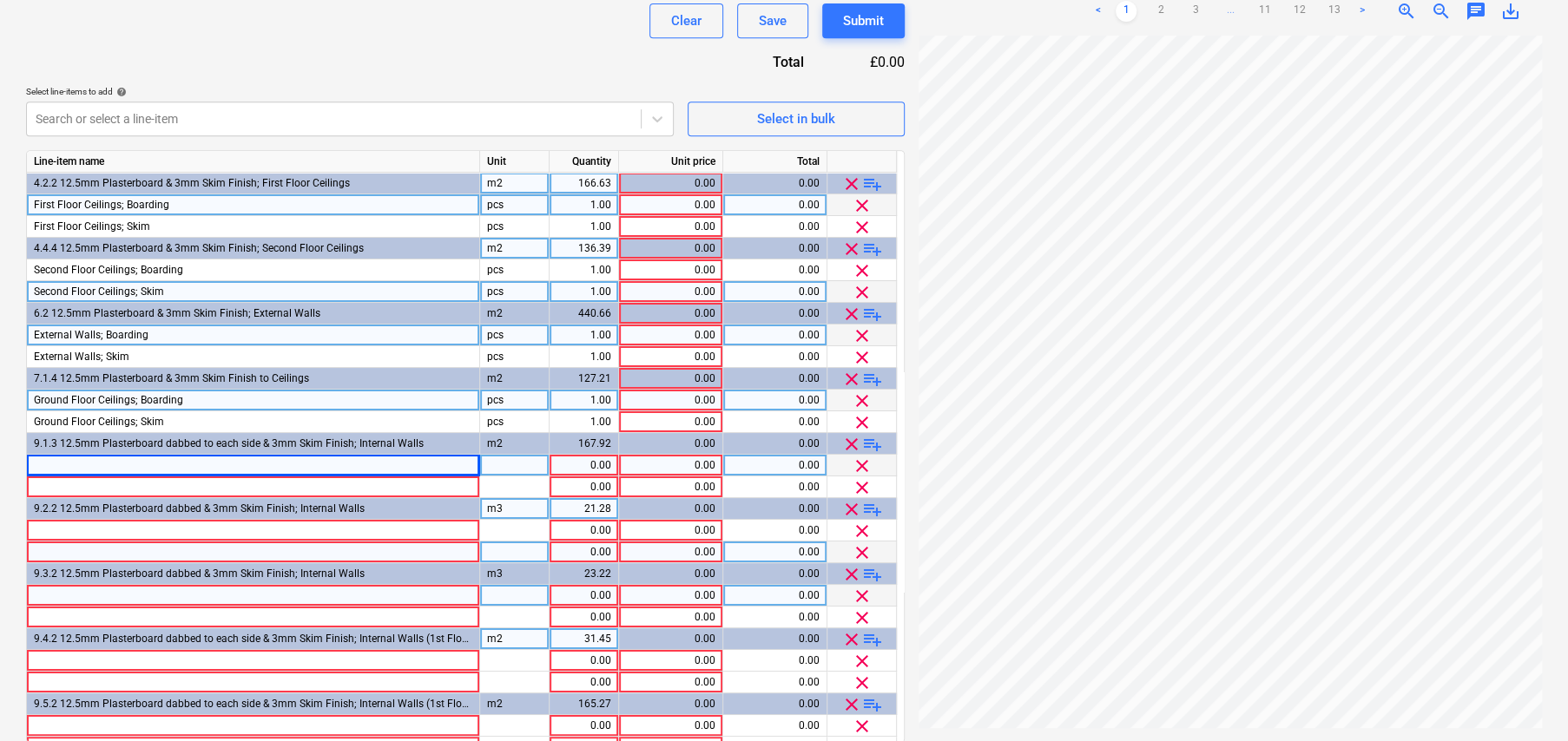
click at [131, 459] on div at bounding box center [253, 465] width 453 height 22
type input "Internal Stud Walls; Boarding"
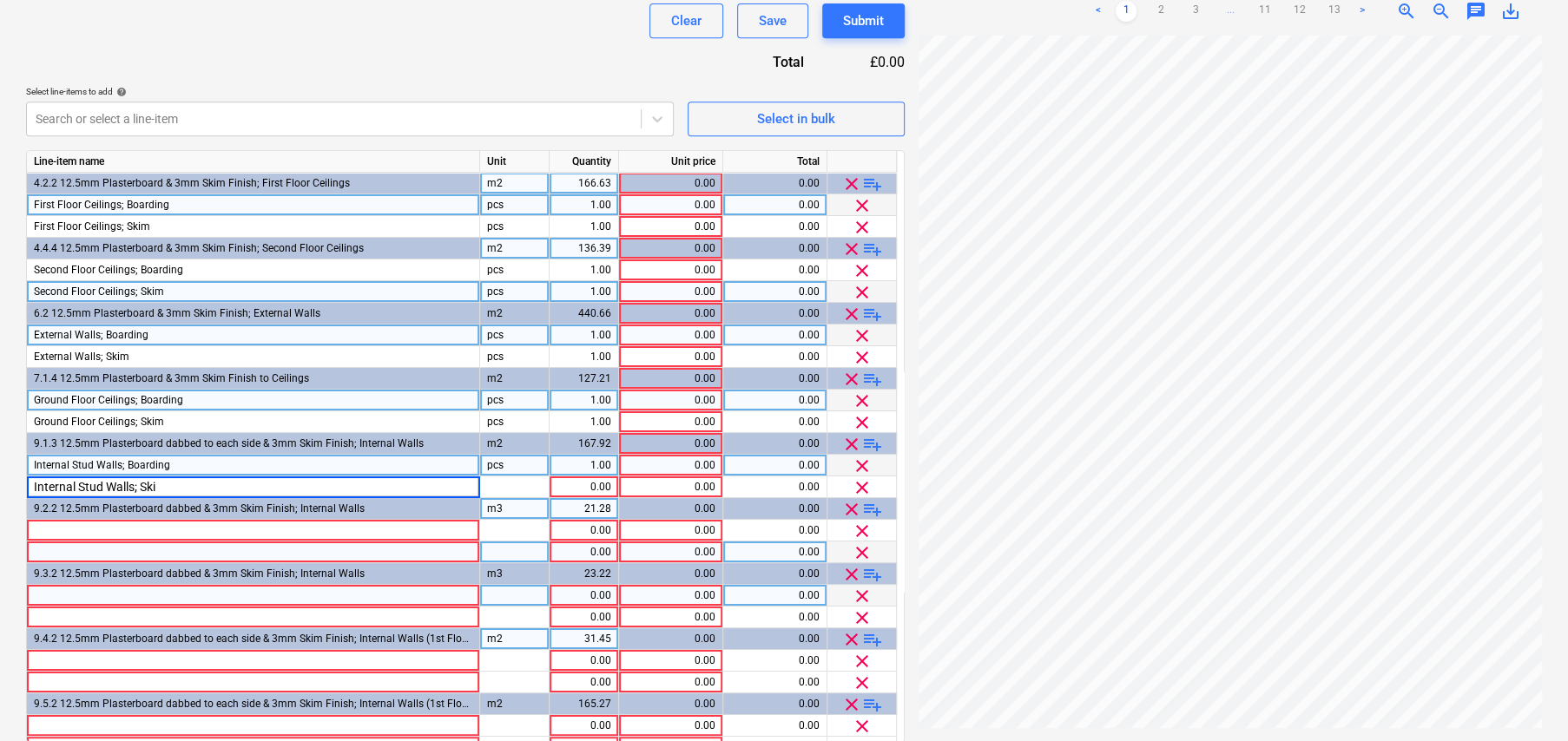
type input "Internal Stud Walls; Skim"
click at [118, 463] on span "Internal Stud Walls; Boarding" at bounding box center [102, 464] width 136 height 12
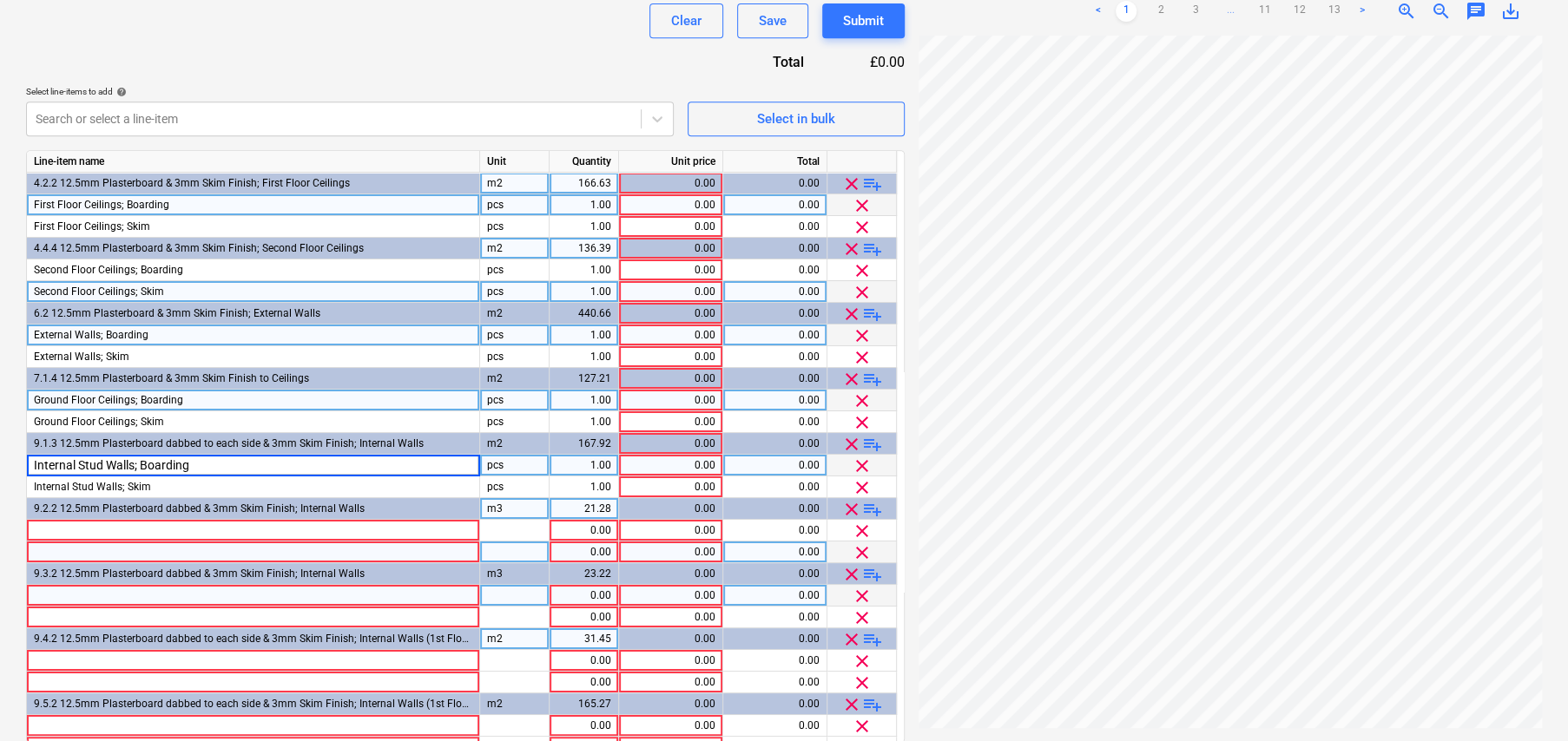
click at [131, 464] on input "Internal Stud Walls; Boarding" at bounding box center [252, 464] width 452 height 21
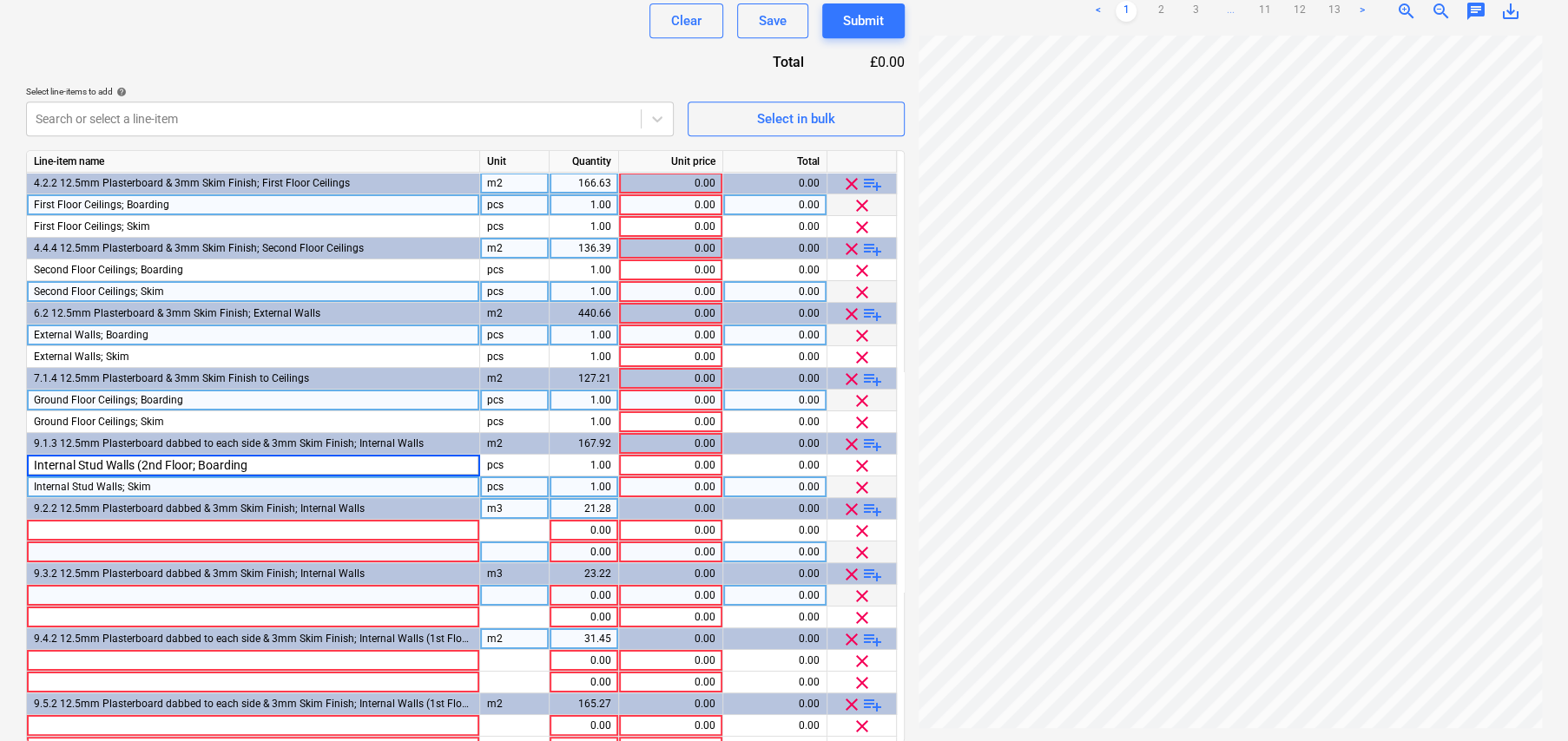
type input "Internal Stud Walls (2nd Floor); Boarding"
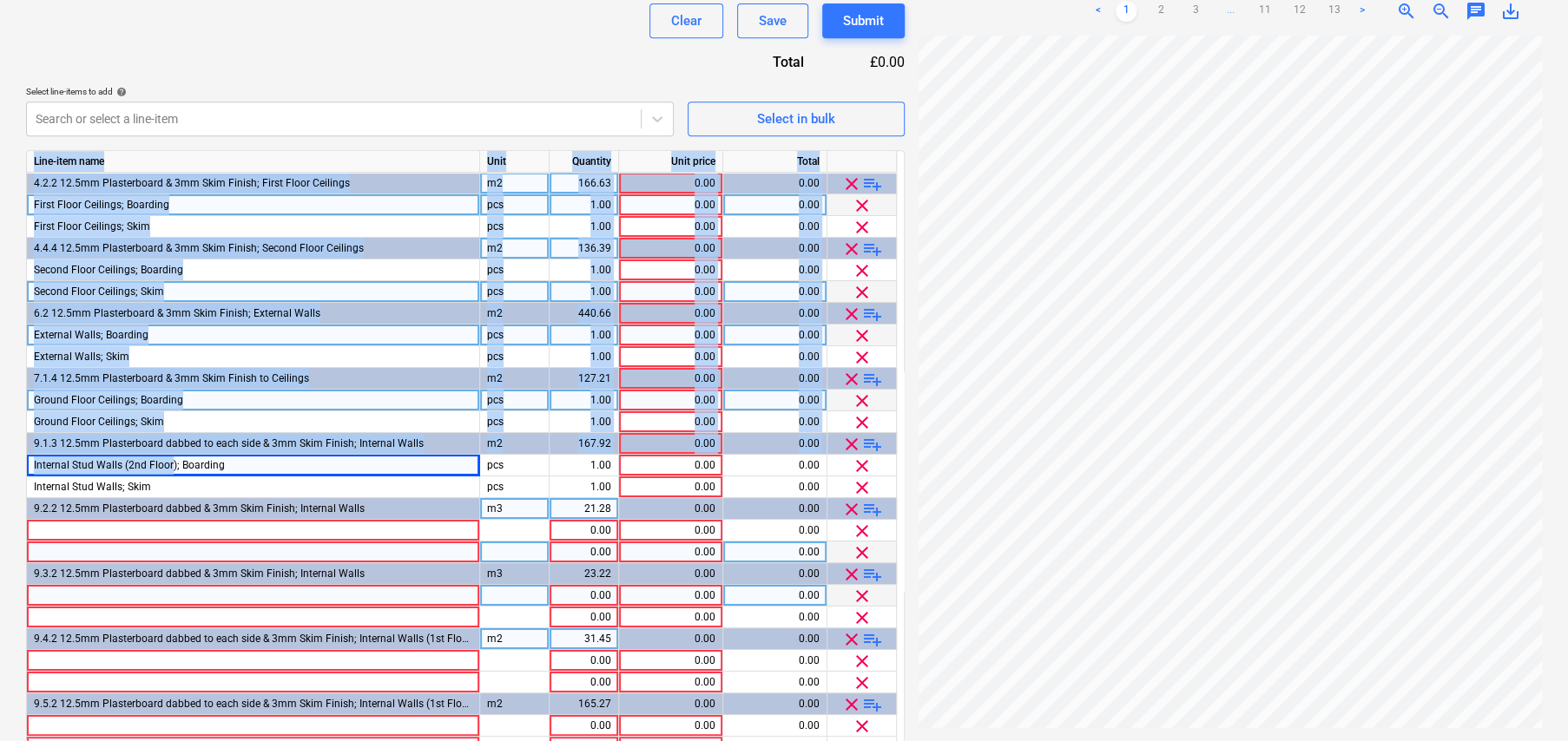
drag, startPoint x: 172, startPoint y: 463, endPoint x: 25, endPoint y: 466, distance: 147.0
click at [25, 466] on div "Create new document Contract name help Precision Plasterers - OakCroft Contract…" at bounding box center [465, 157] width 892 height 1282
click at [113, 472] on div "Internal Stud Walls (2nd Floor); Boarding" at bounding box center [253, 465] width 453 height 22
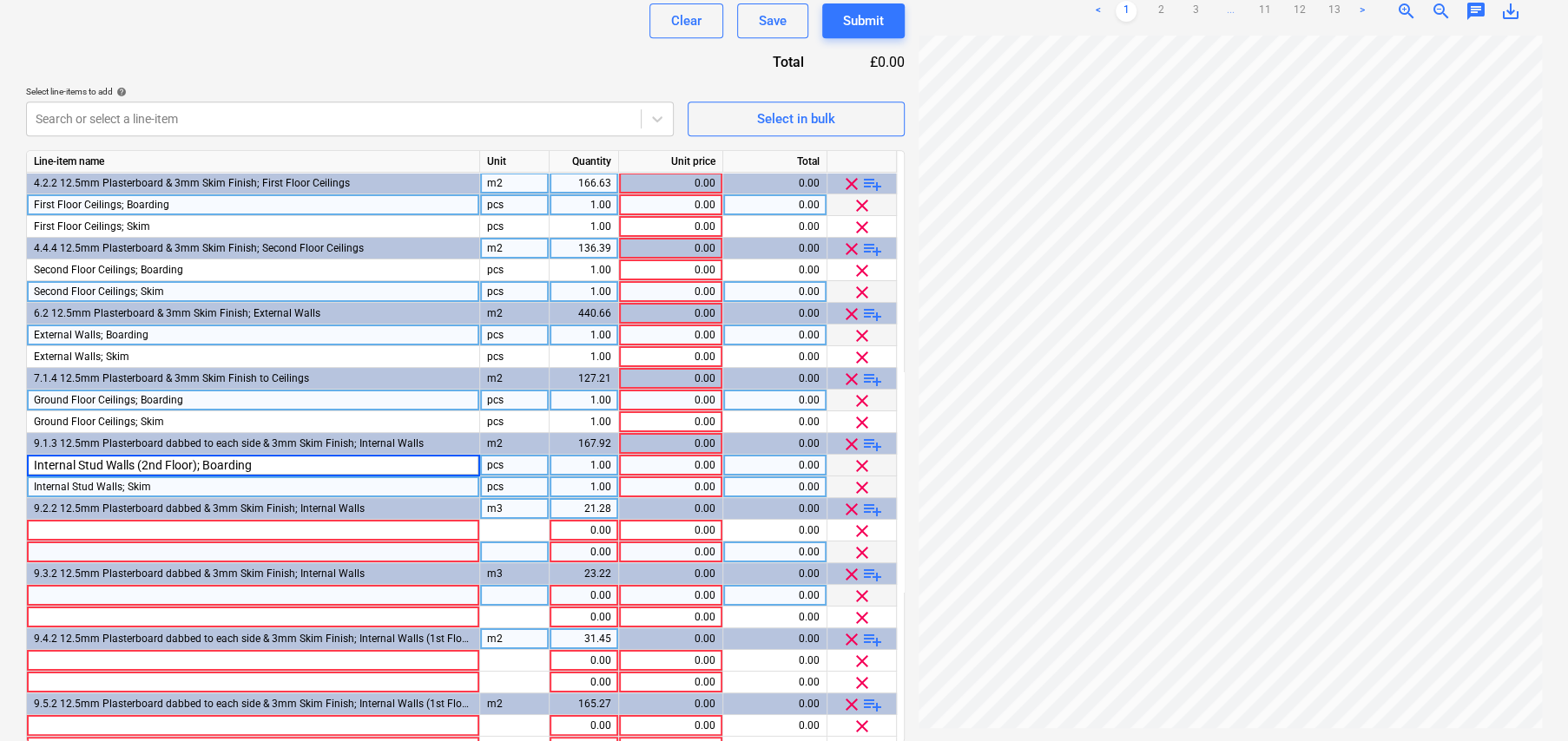
click at [112, 486] on span "Internal Stud Walls; Skim" at bounding box center [92, 486] width 118 height 12
click at [133, 484] on input "Internal Stud Walls; Skim" at bounding box center [252, 486] width 452 height 21
type input "Internal Stud Walls (2nd Floor); Skim"
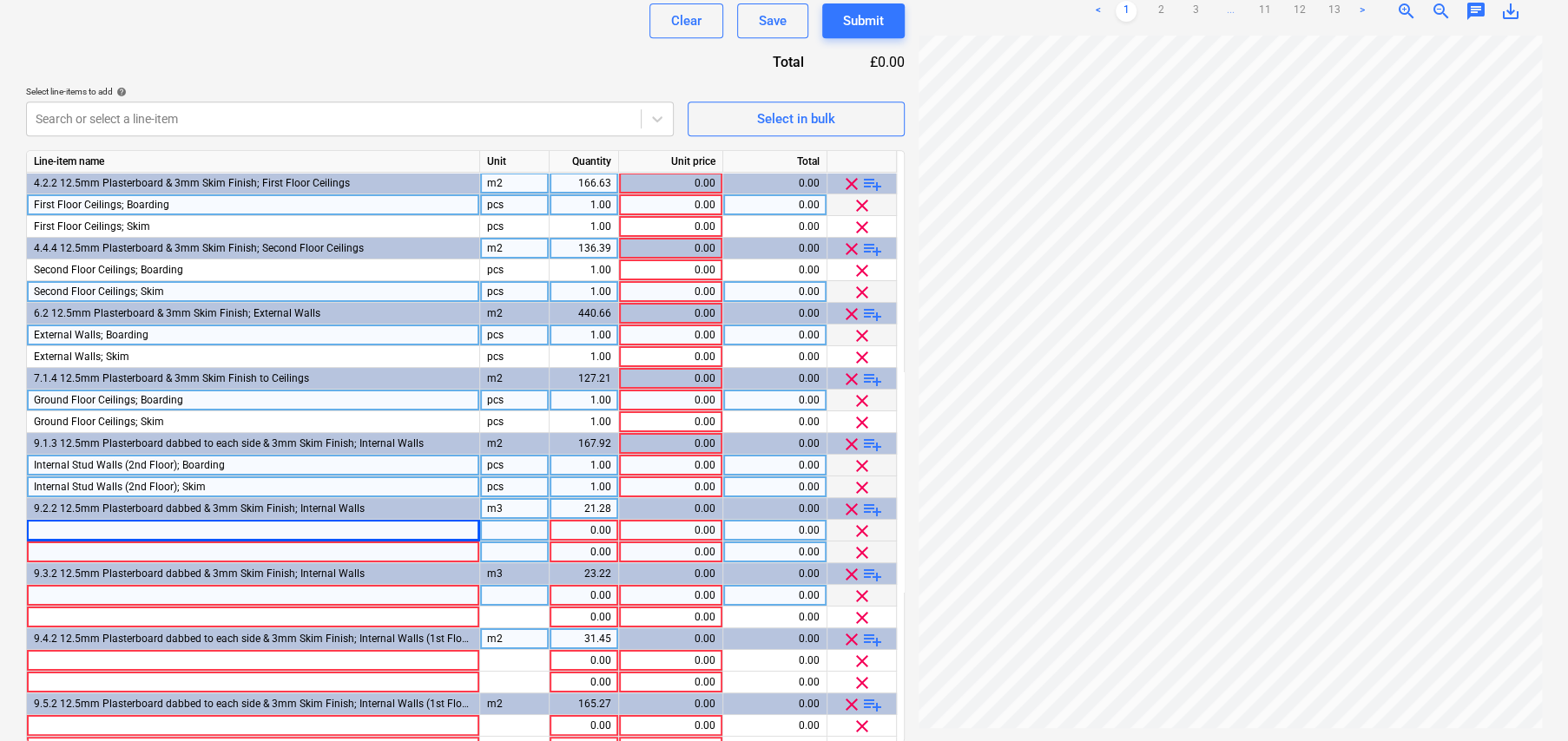
click at [115, 522] on div at bounding box center [253, 531] width 453 height 22
type input "Internal Walls Garage; Boarding"
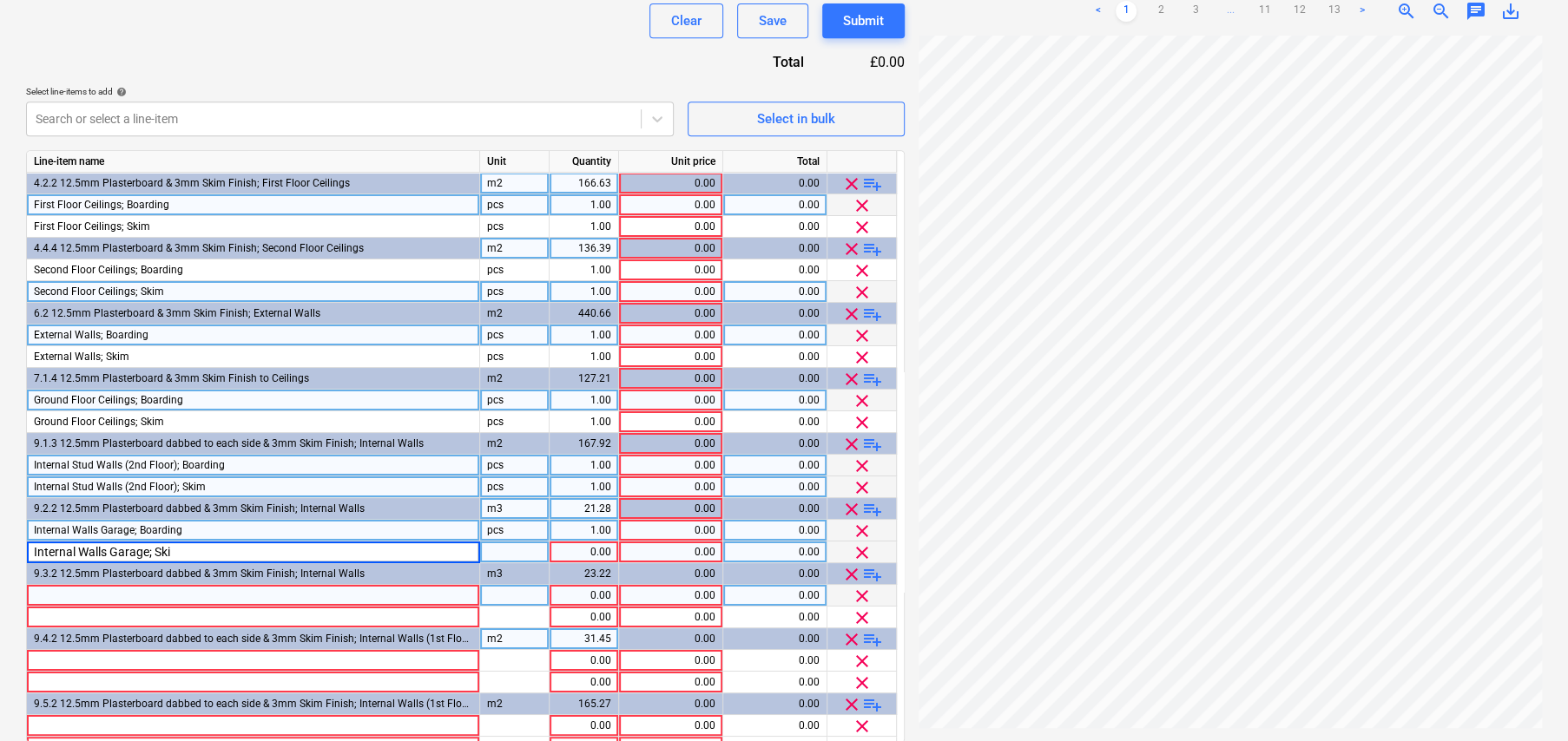
type input "Internal Walls Garage; Skim"
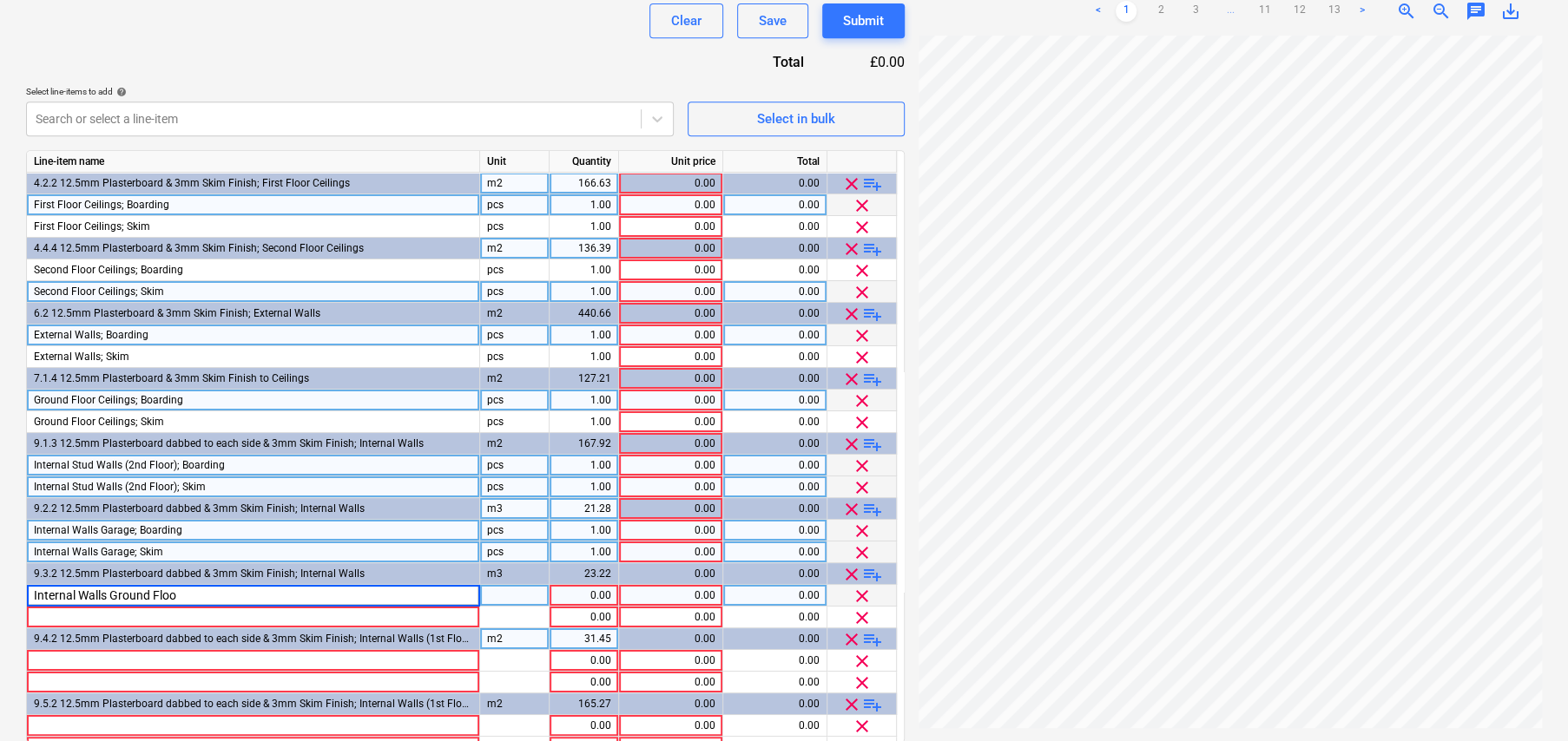
type input "Internal Walls Ground Floor"
type input "Internal Walls Ground Floor; Boarding"
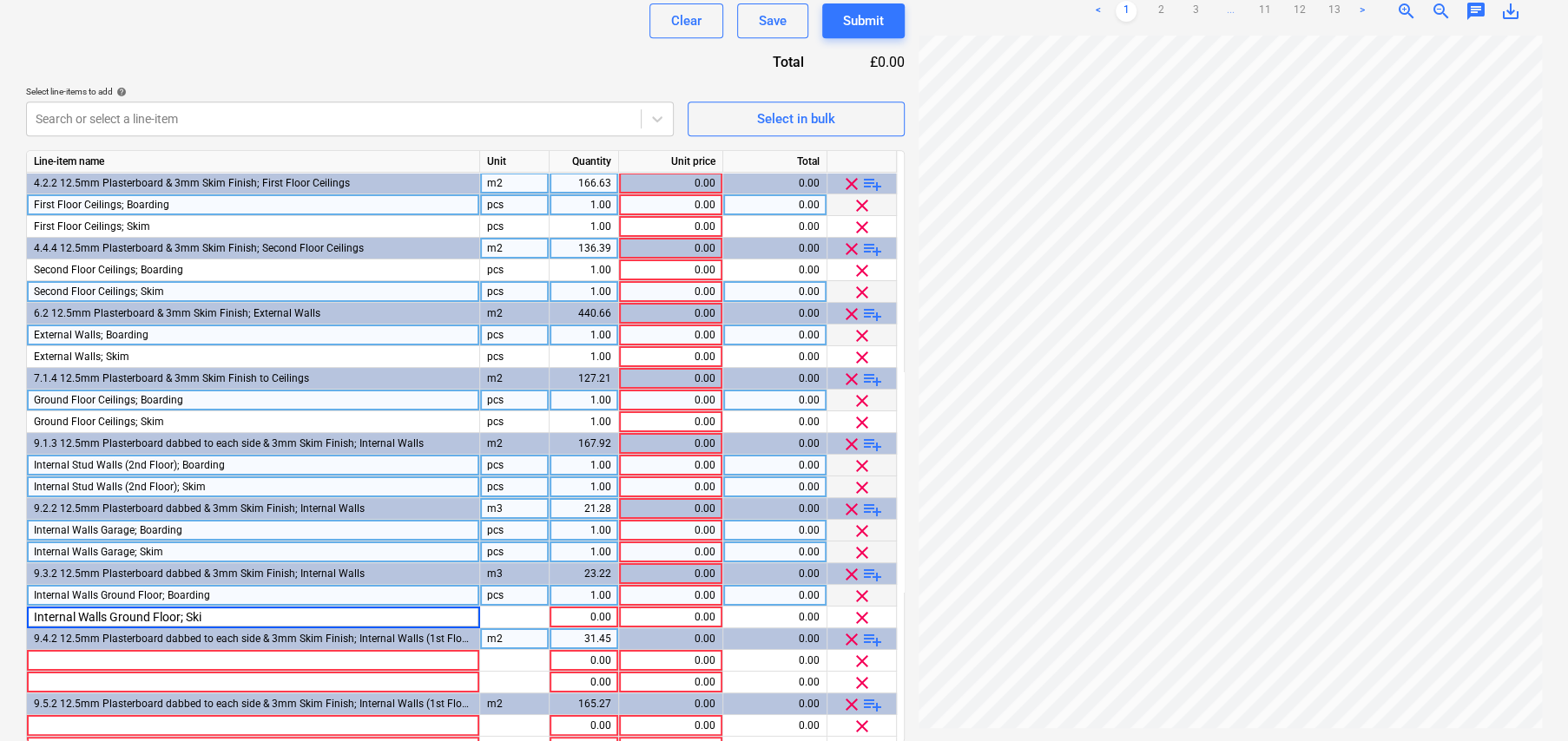
type input "Internal Walls Ground Floor; Skim"
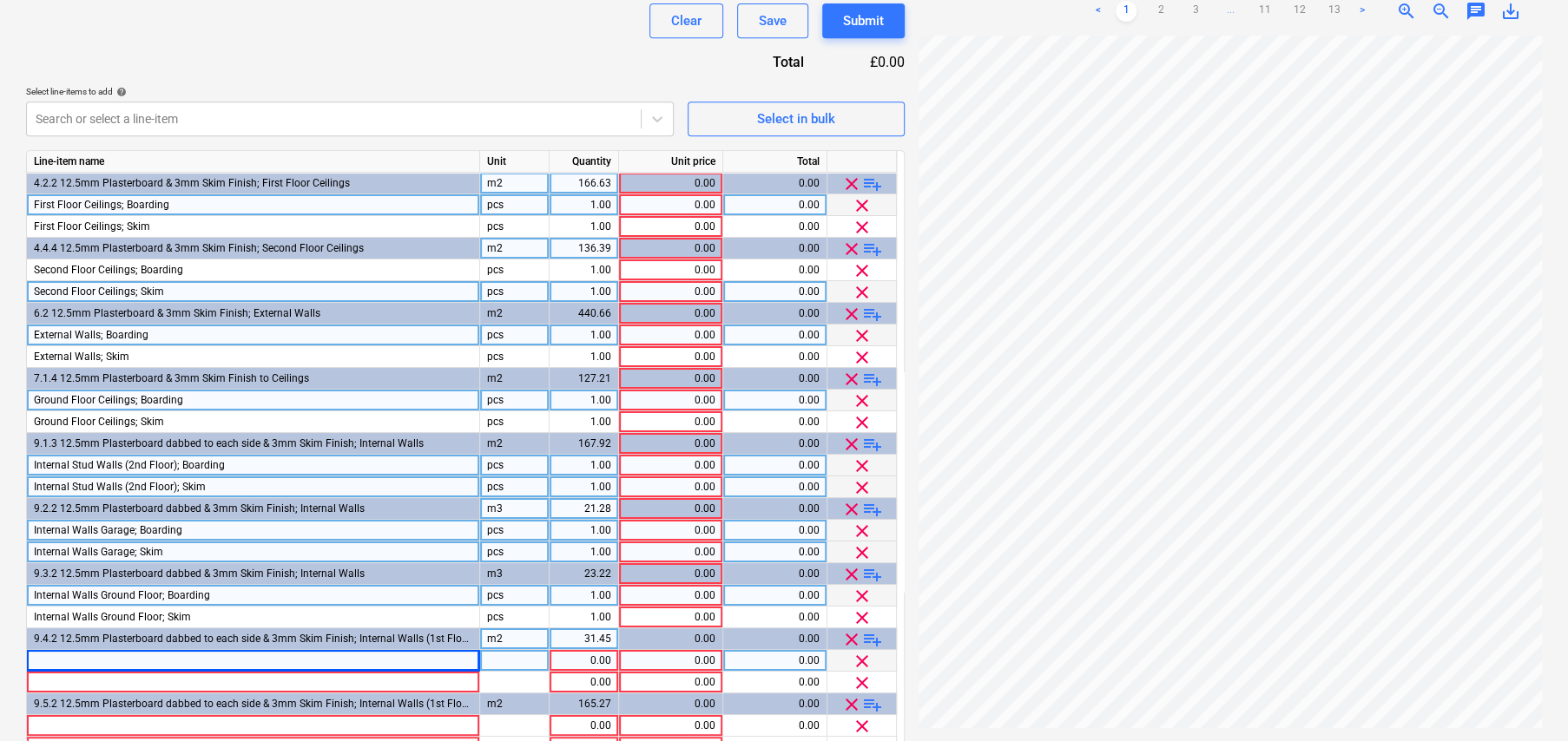
click at [120, 664] on div at bounding box center [253, 661] width 453 height 22
click at [163, 661] on input "Internal Walls First Floor; Boarding" at bounding box center [252, 660] width 452 height 21
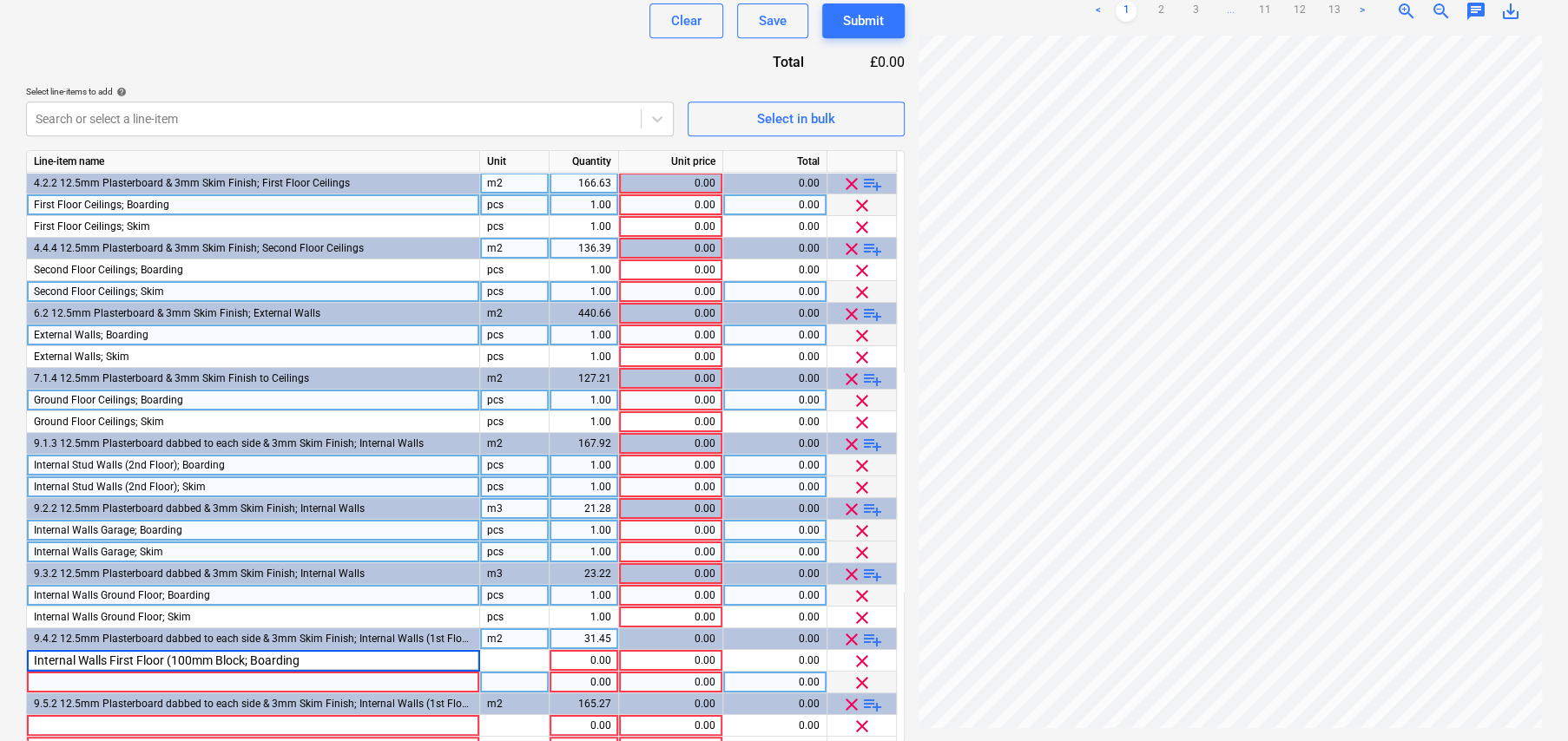
type input "Internal Walls First Floor (100mm Block); Boarding"
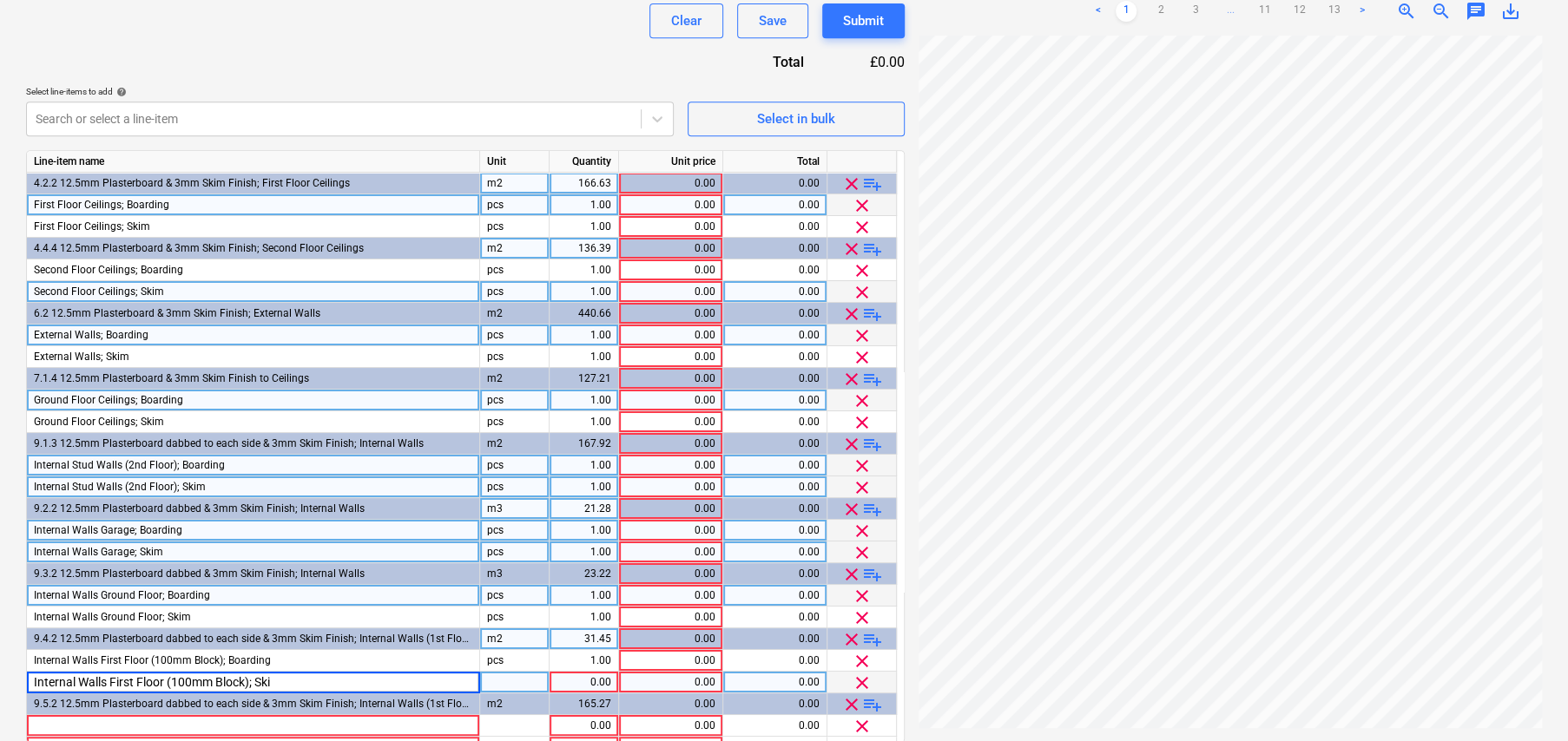
type input "Internal Walls First Floor (100mm Block); Skim"
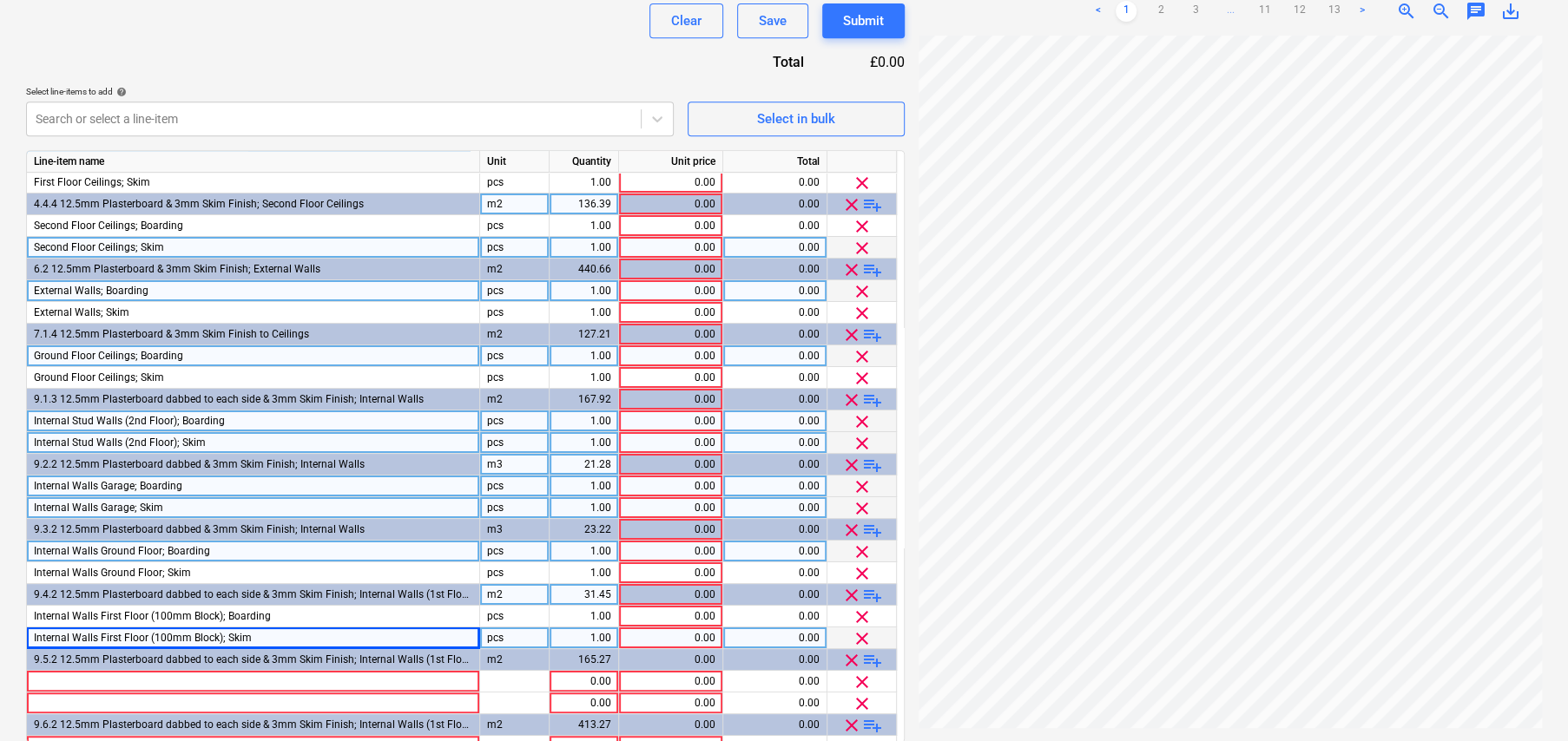
scroll to position [145, 0]
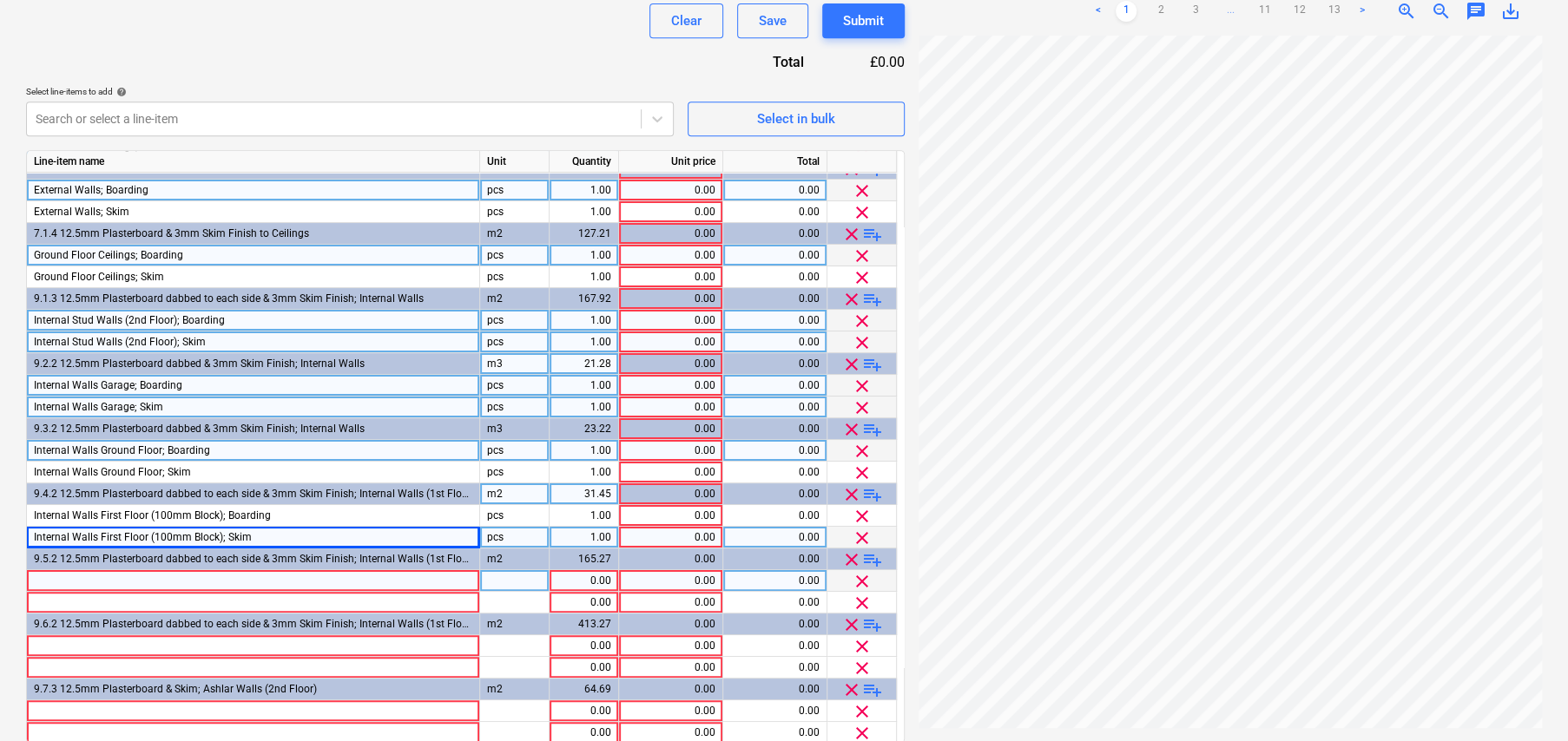
click at [74, 576] on div at bounding box center [253, 581] width 453 height 22
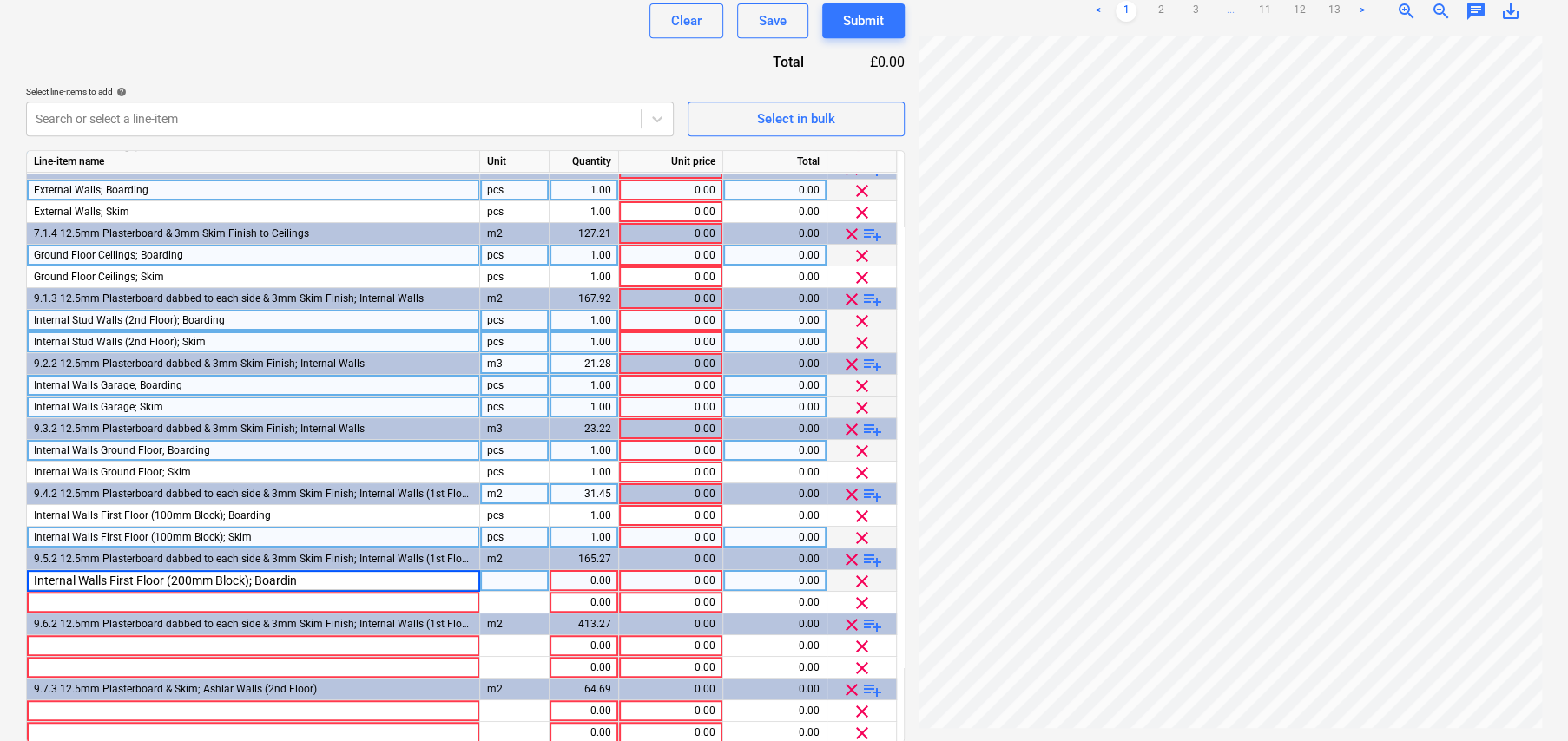
type input "Internal Walls First Floor (200mm Block); Boarding"
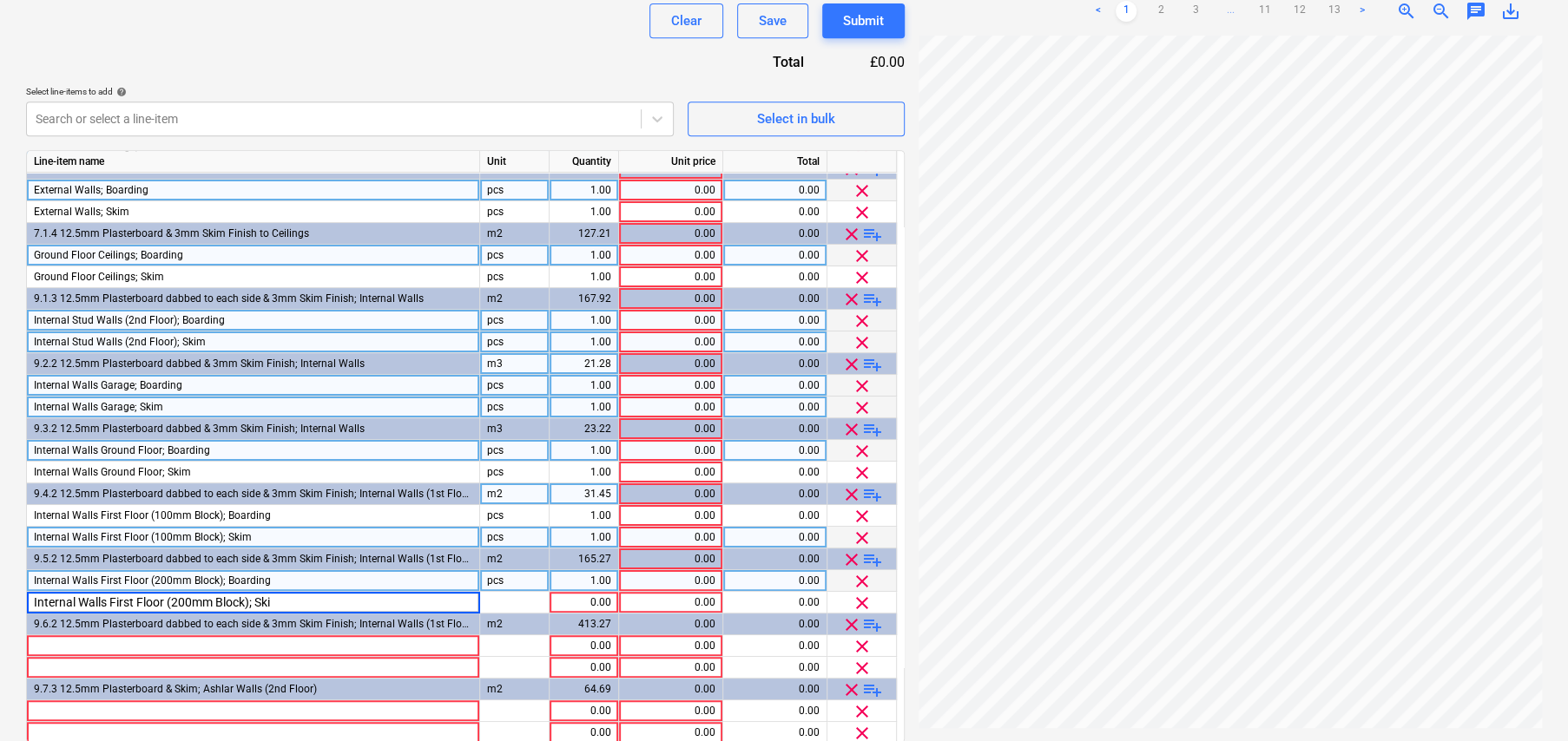
type input "Internal Walls First Floor (200mm Block); Skim"
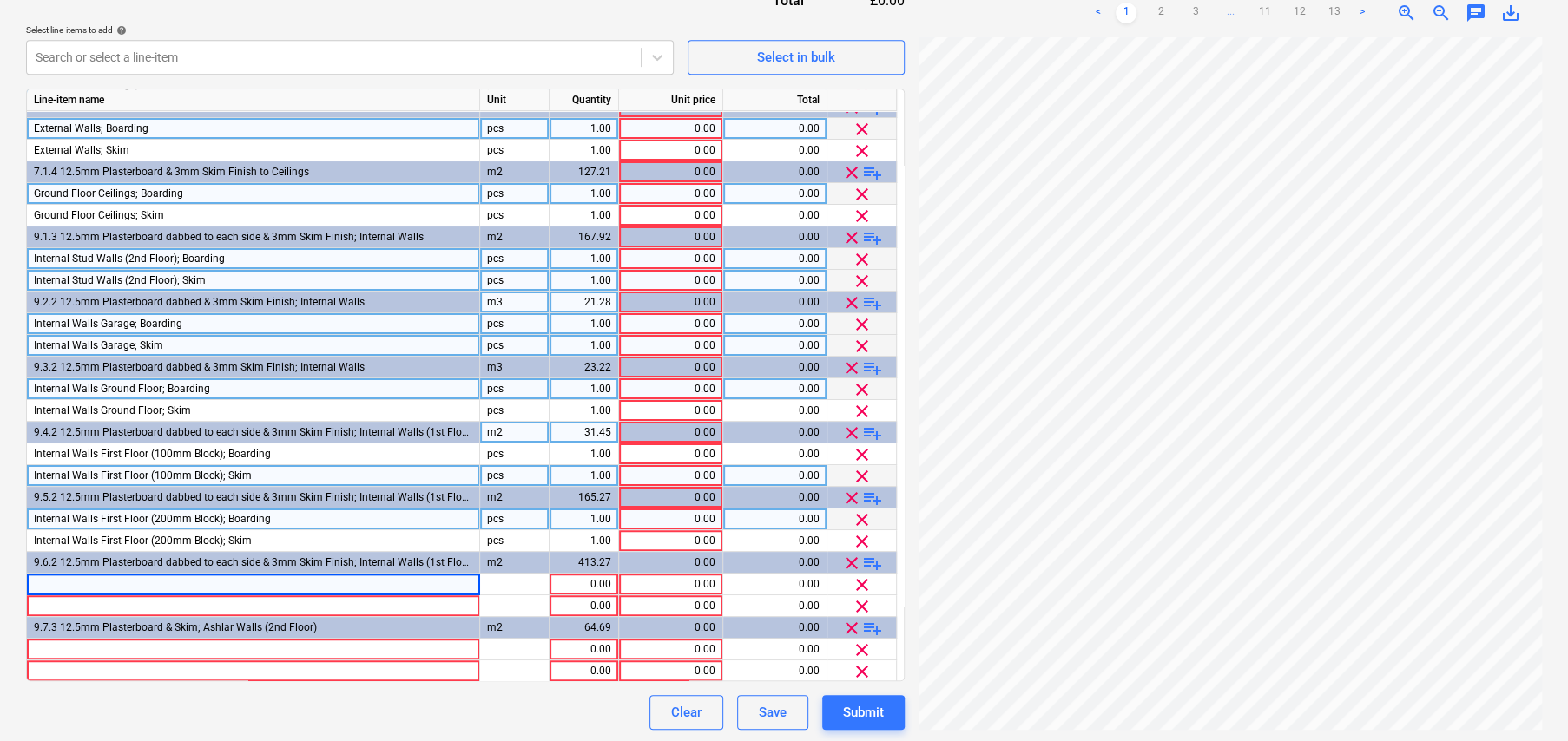
scroll to position [634, 0]
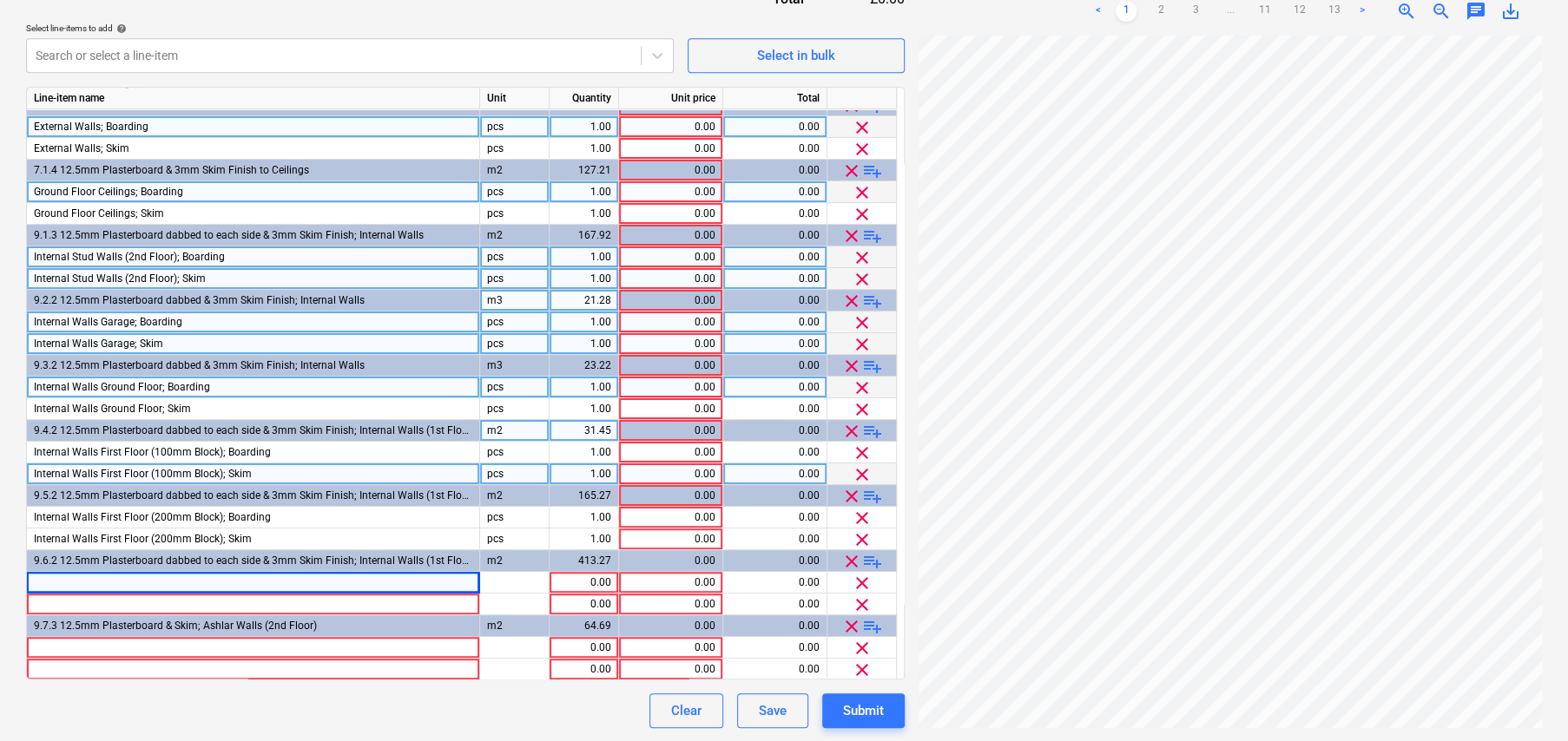
click at [849, 428] on span "clear" at bounding box center [851, 431] width 21 height 21
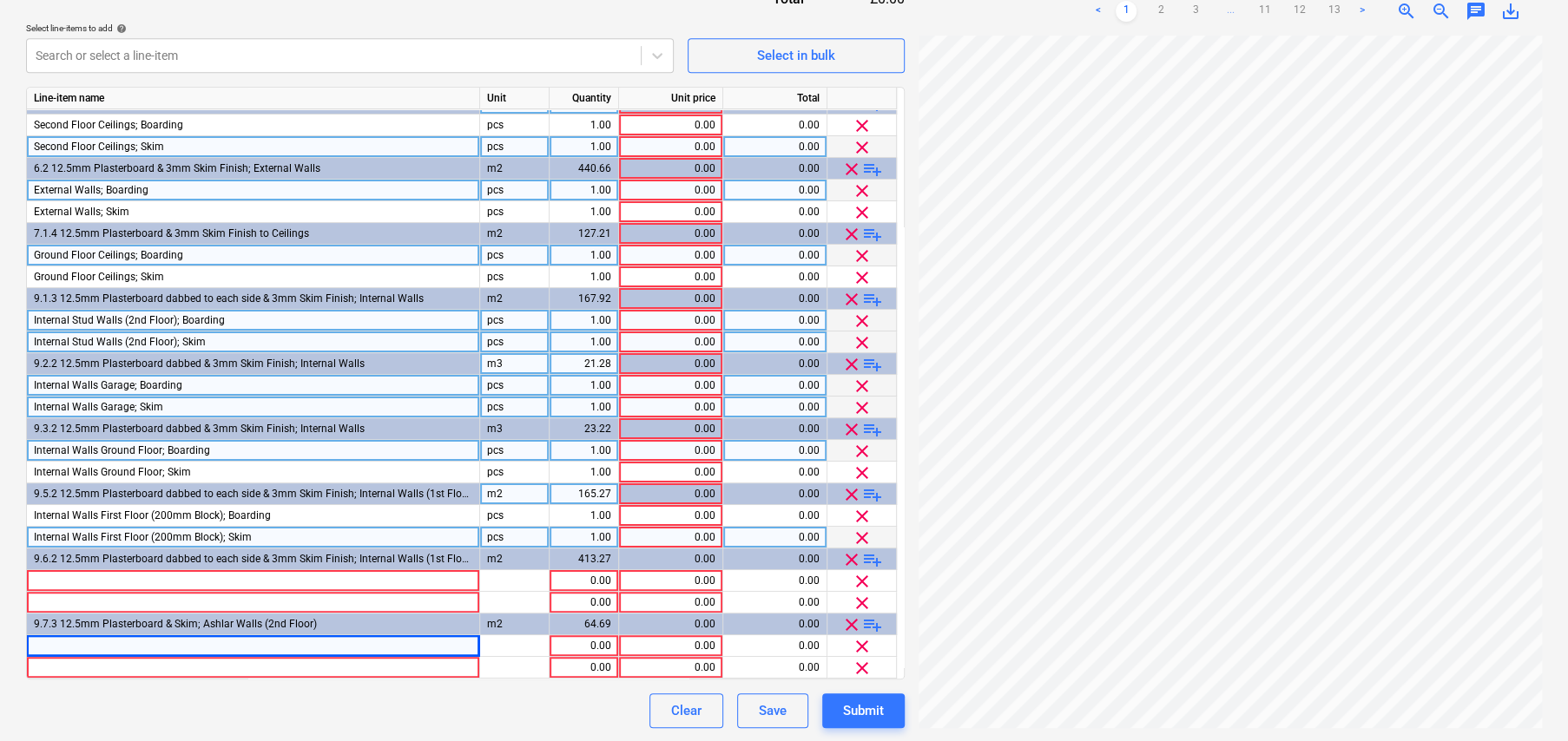
scroll to position [81, 0]
click at [847, 493] on span "clear" at bounding box center [851, 495] width 21 height 21
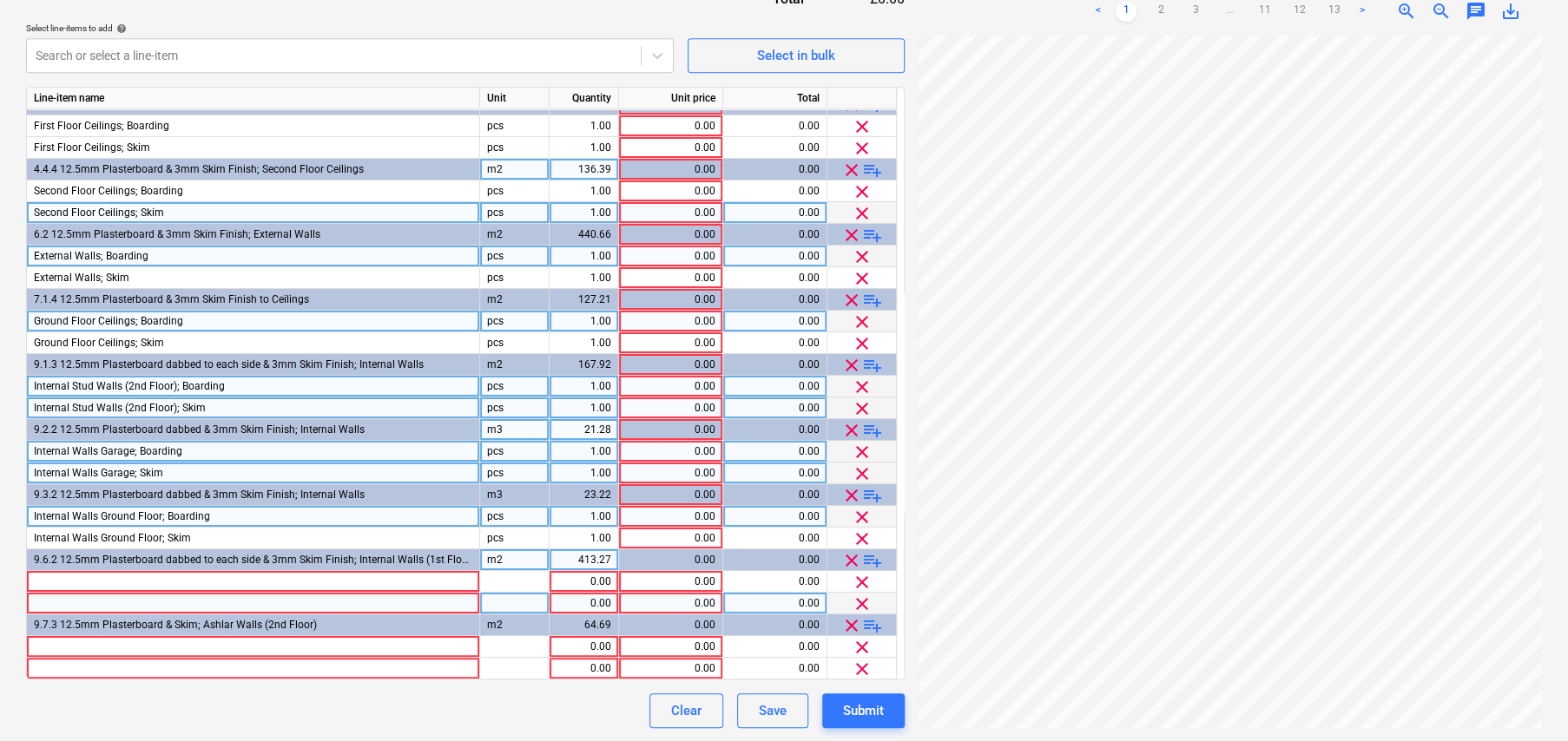
click at [851, 428] on span "clear" at bounding box center [851, 430] width 21 height 21
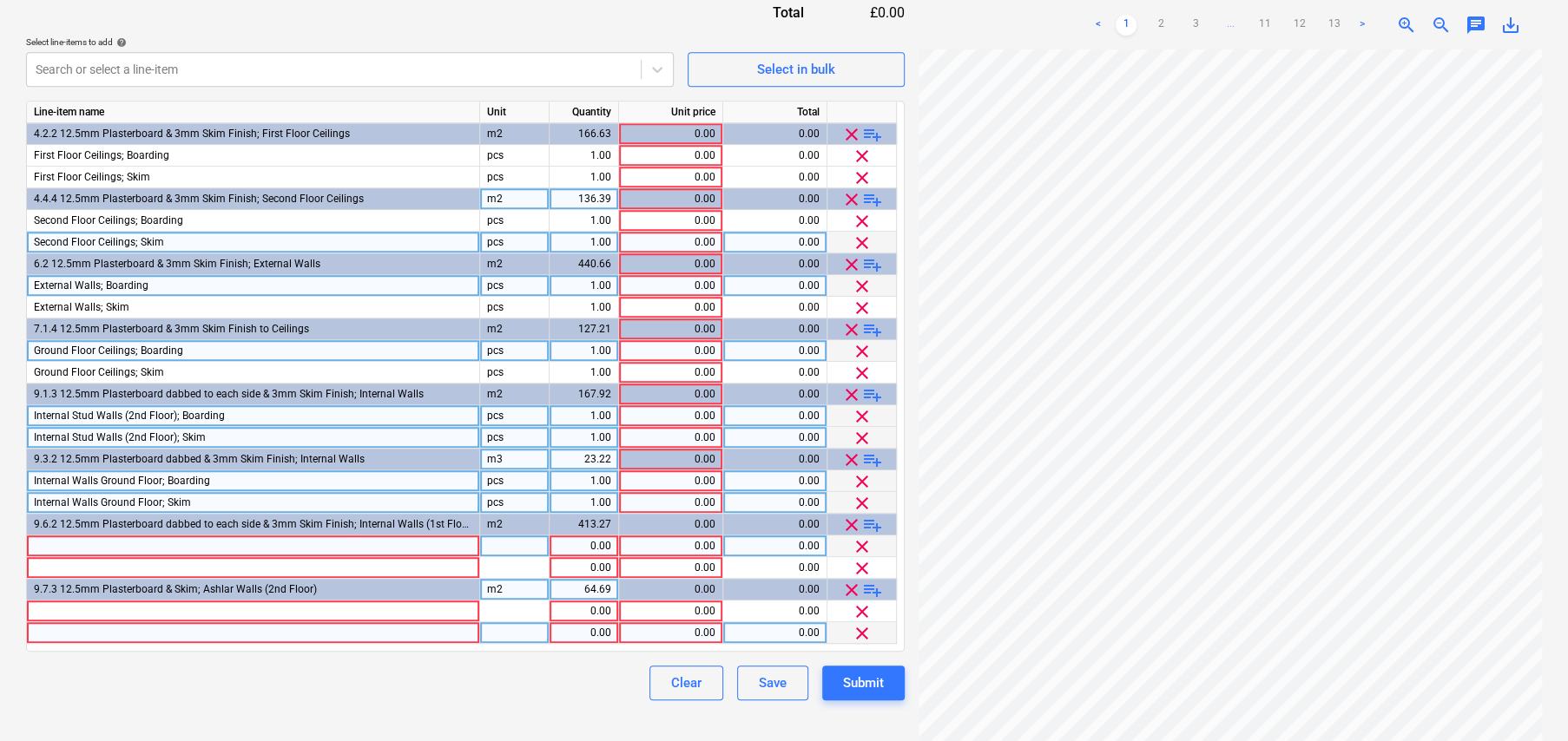
scroll to position [0, 0]
click at [181, 540] on div at bounding box center [253, 546] width 453 height 22
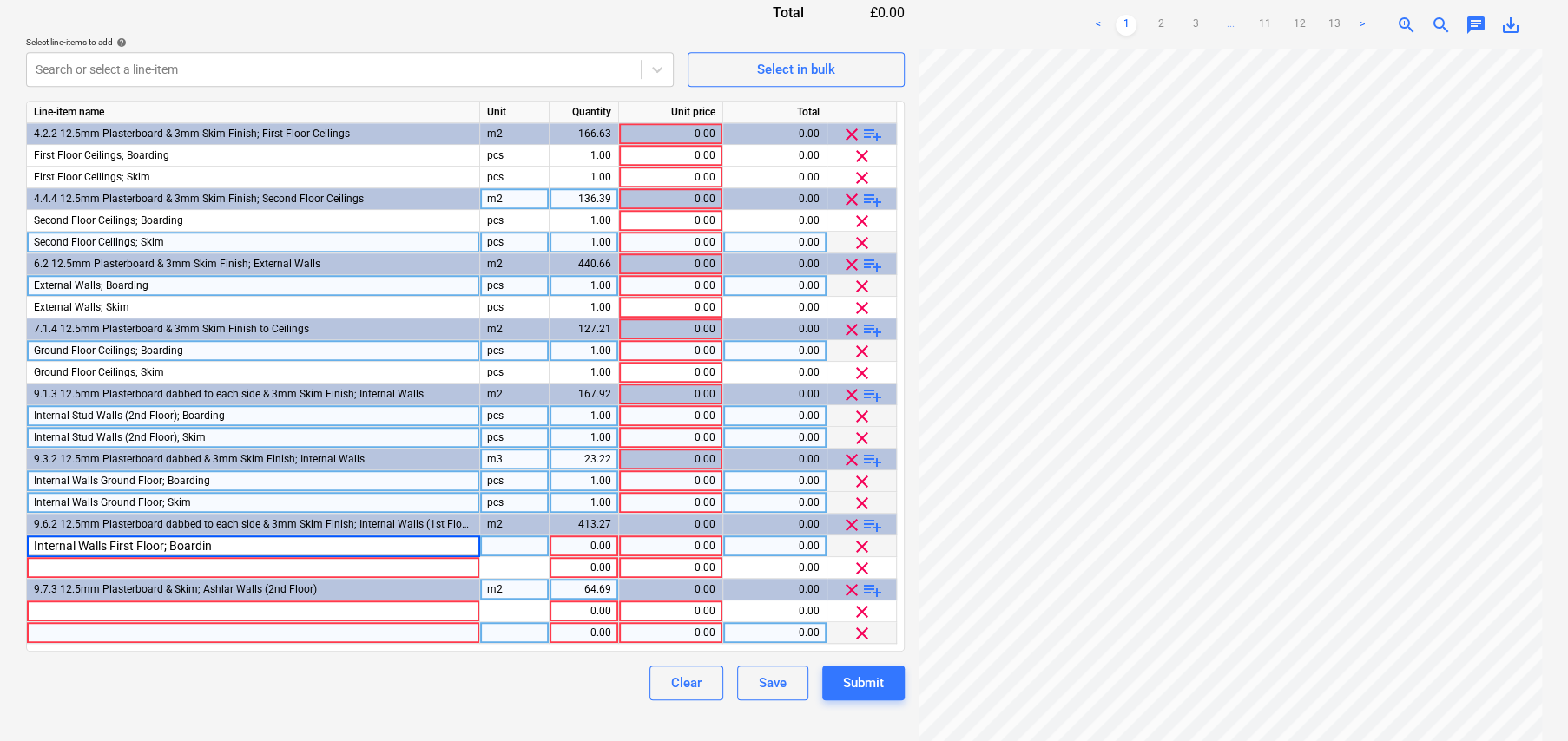
type input "Internal Walls First Floor; Boarding"
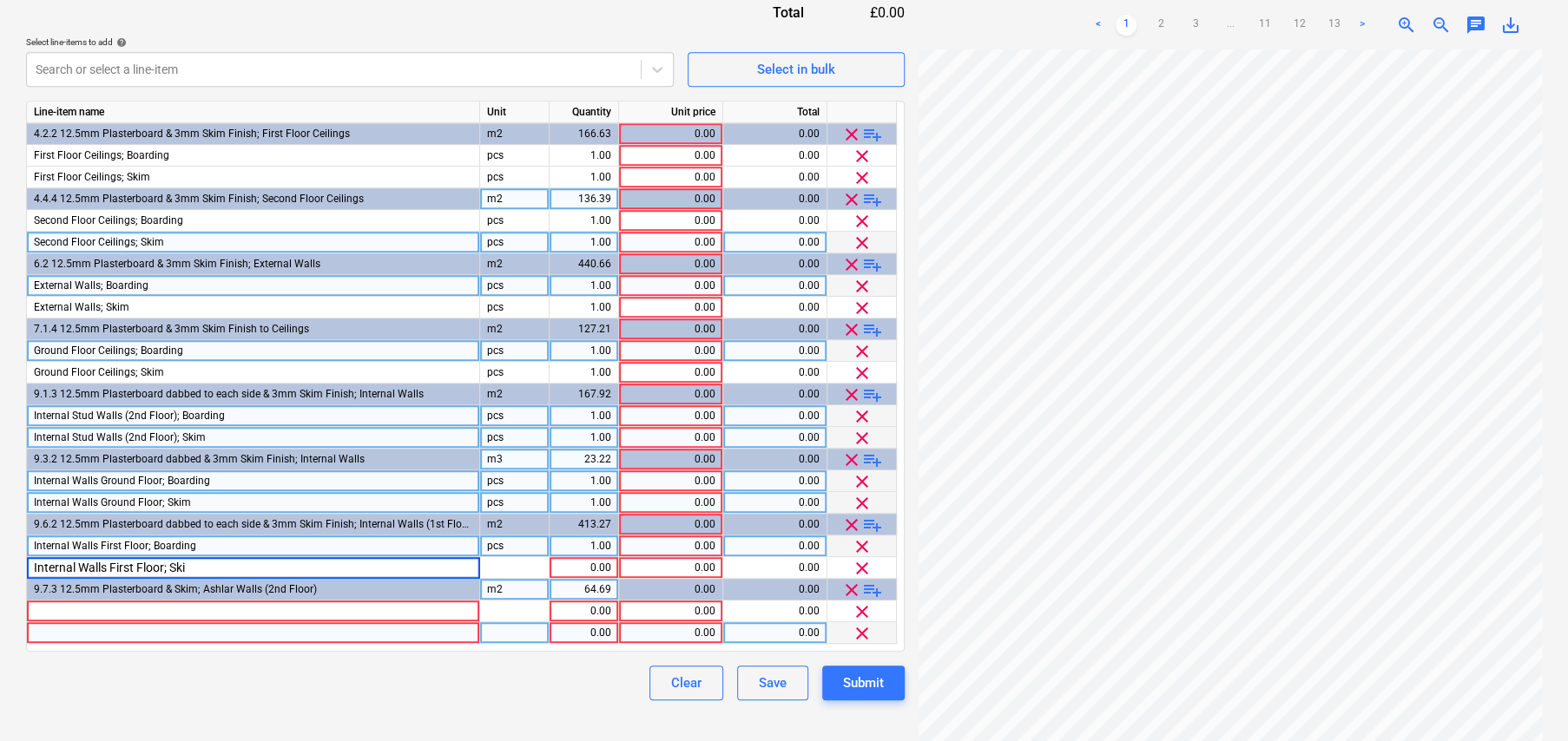
type input "Internal Walls First Floor; Skim"
click at [136, 607] on div at bounding box center [253, 612] width 453 height 22
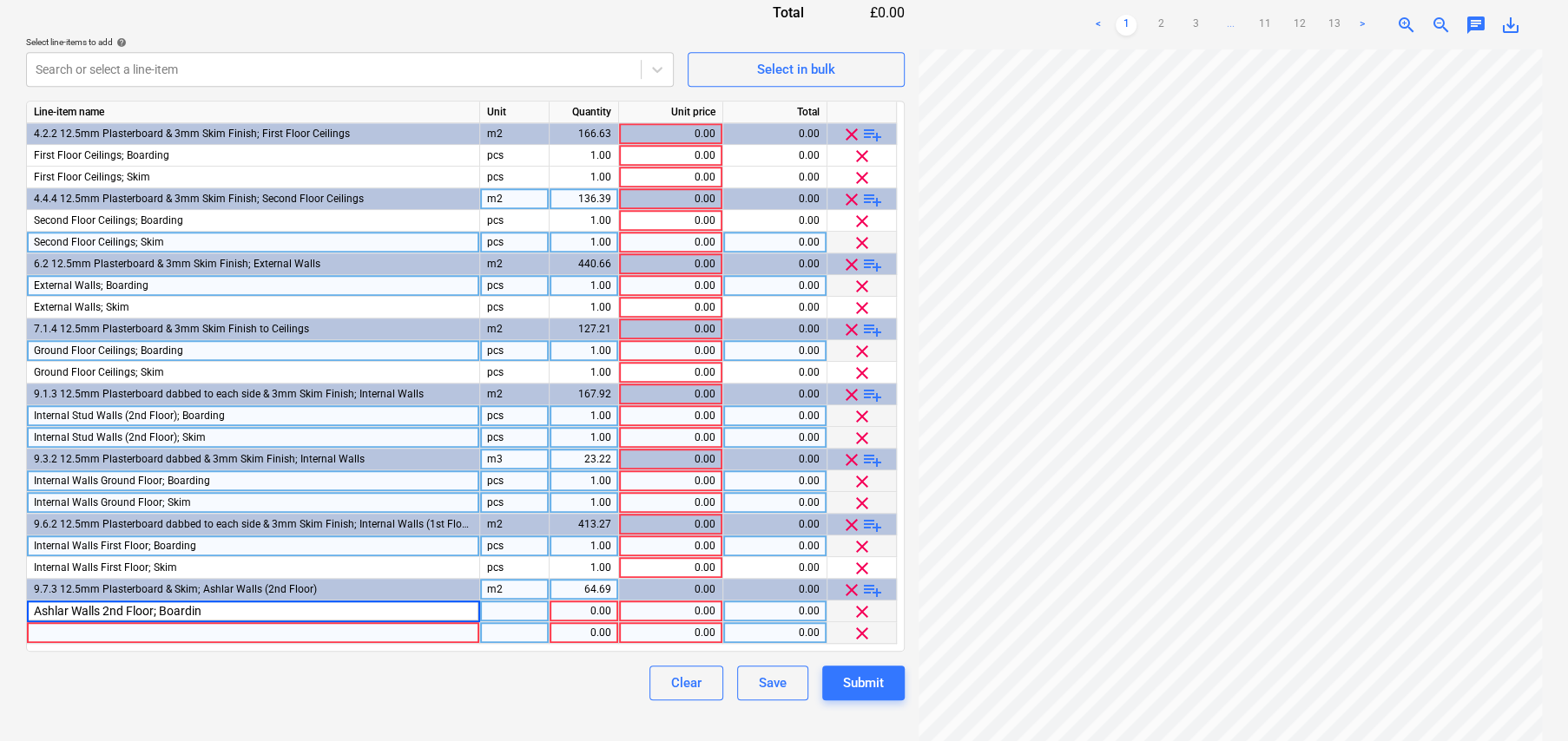
type input "Ashlar Walls 2nd Floor; Boarding"
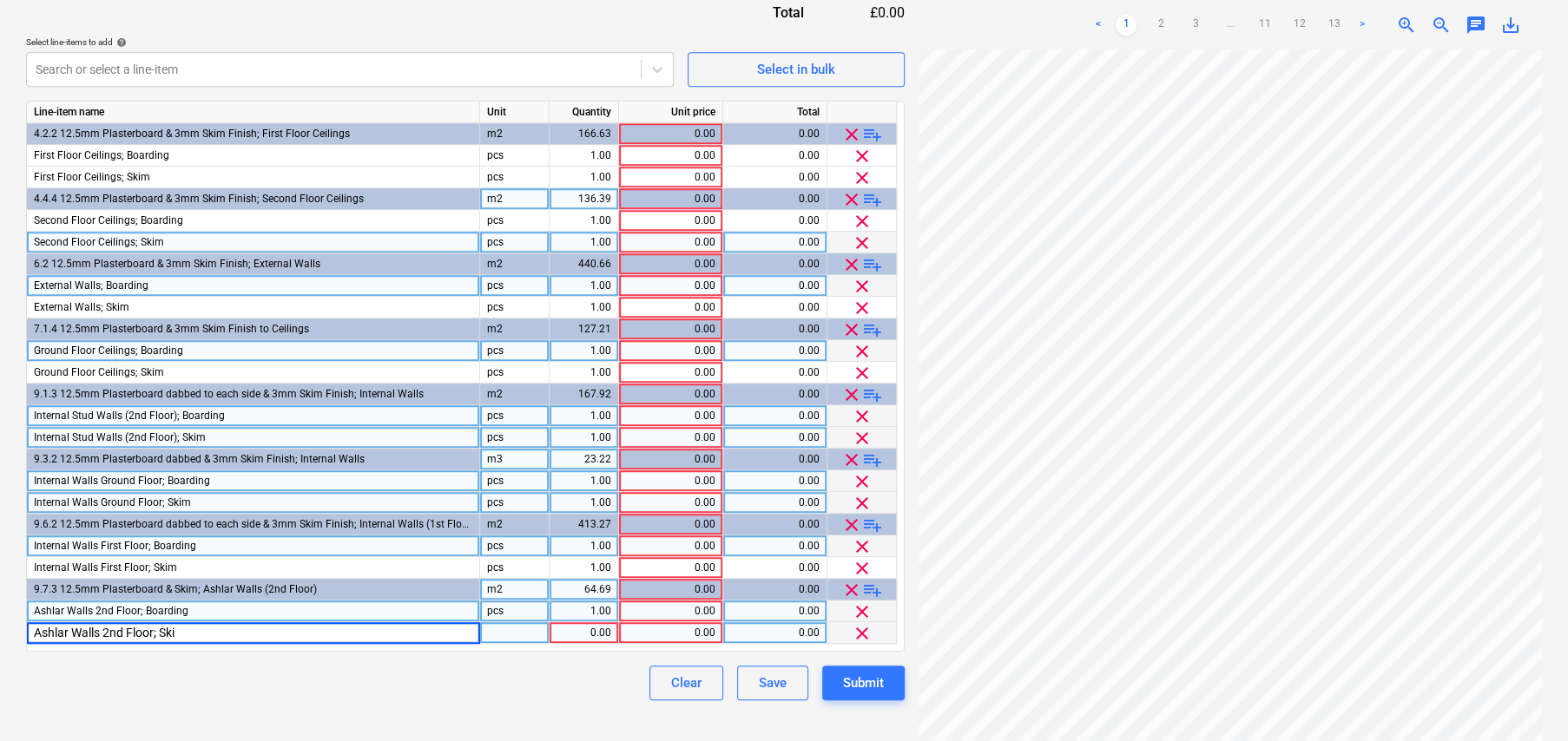
type input "Ashlar Walls 2nd Floor; Skim"
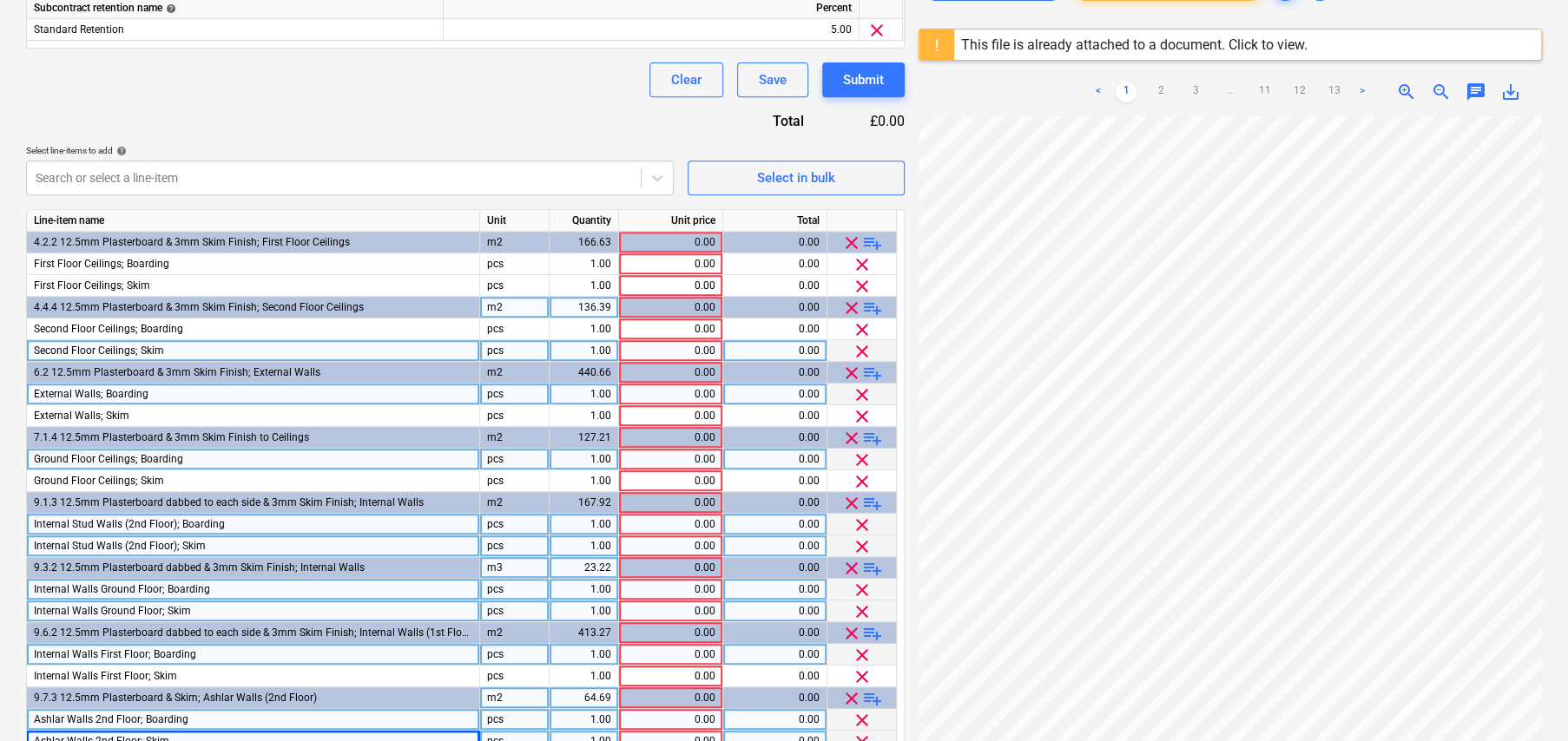
scroll to position [508, 0]
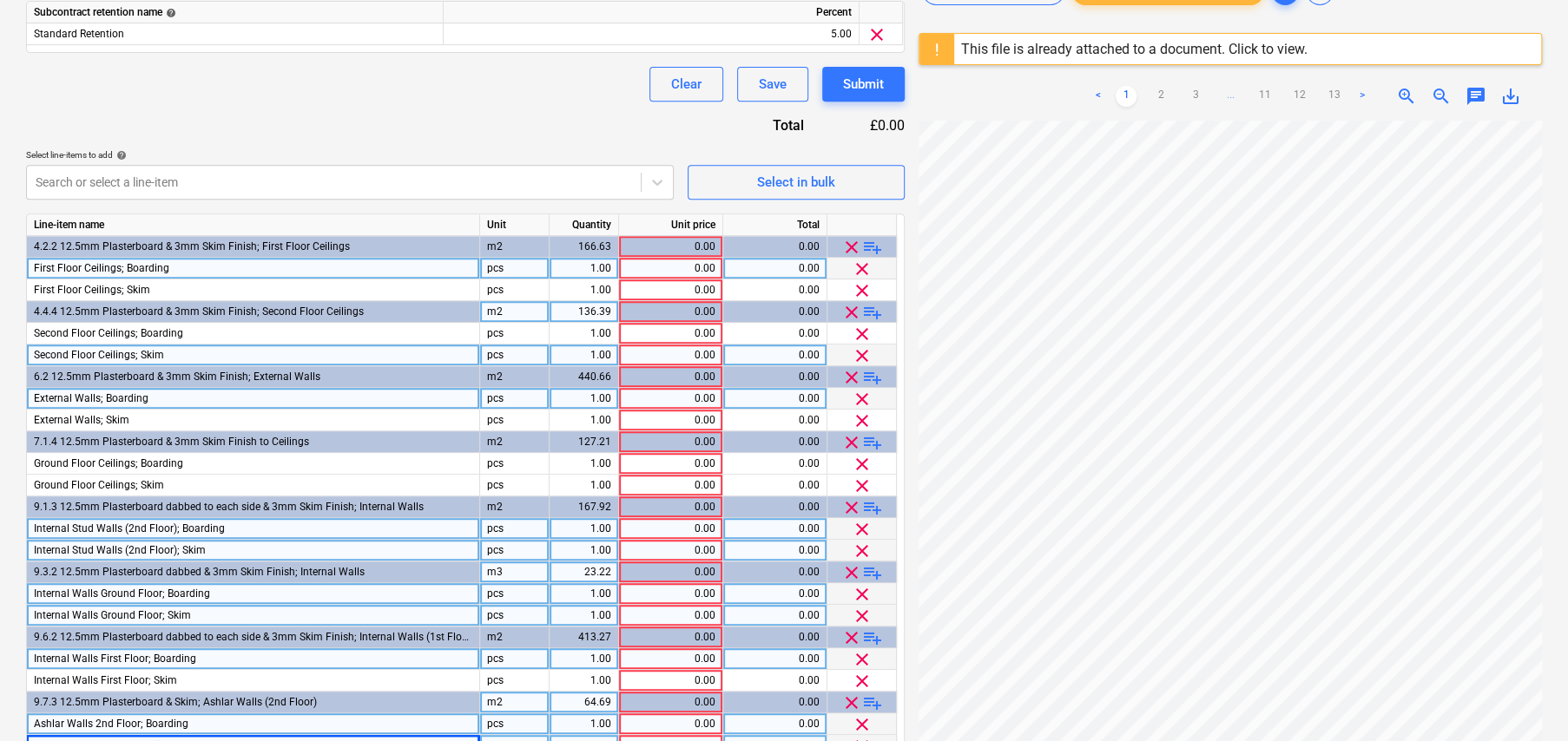
click at [502, 271] on div "pcs" at bounding box center [514, 269] width 69 height 22
type input "item"
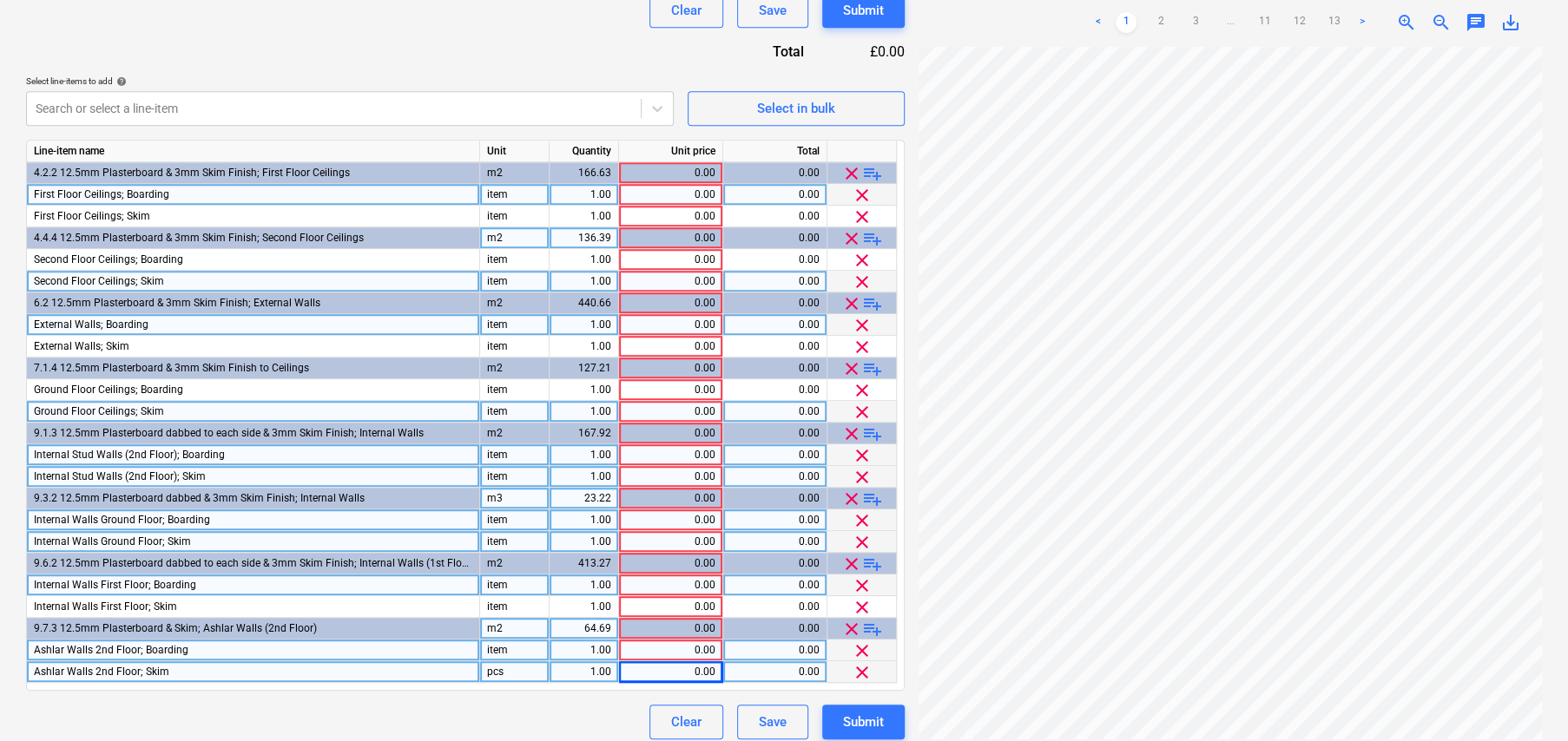
scroll to position [593, 0]
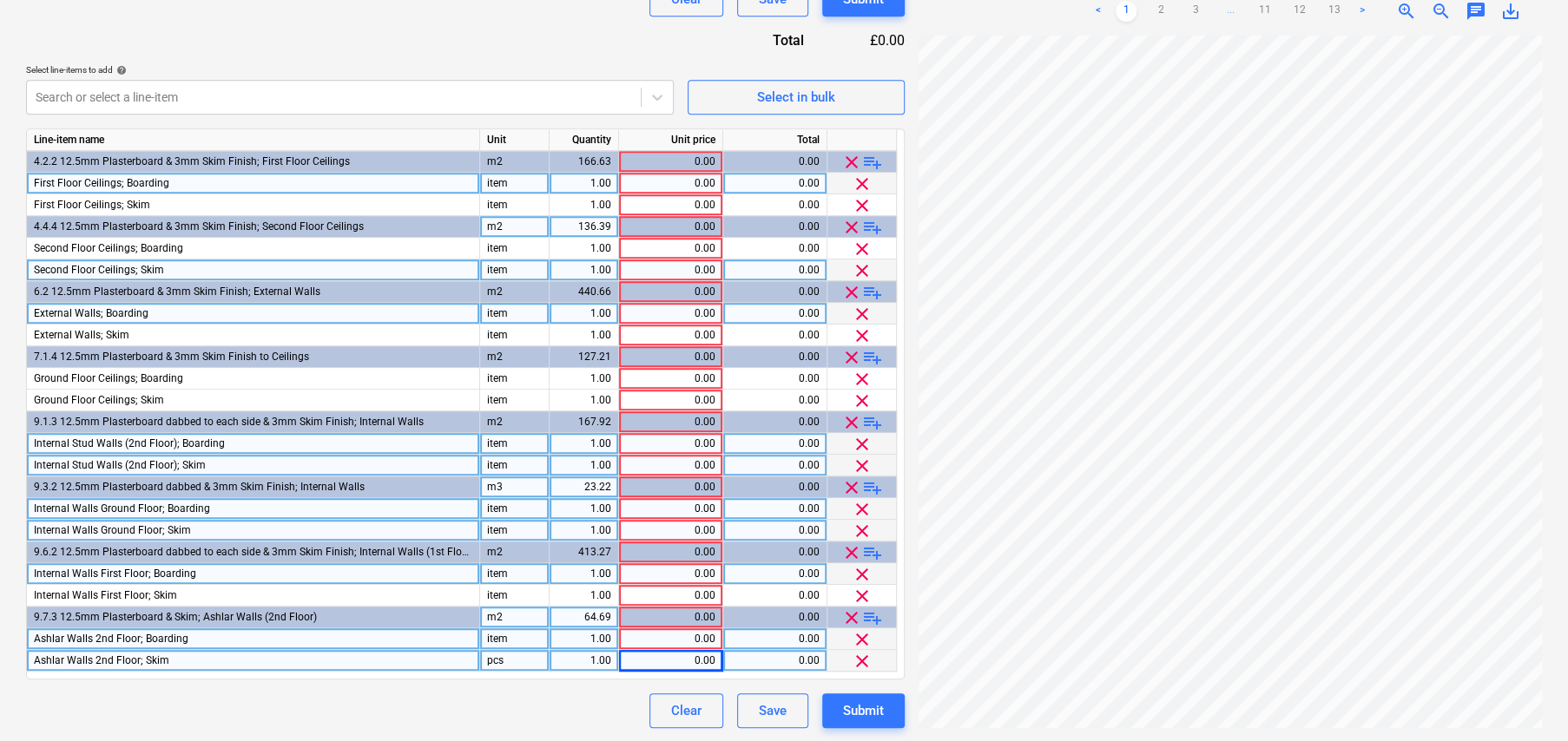
click at [490, 655] on div "pcs" at bounding box center [514, 661] width 69 height 22
type input "item"
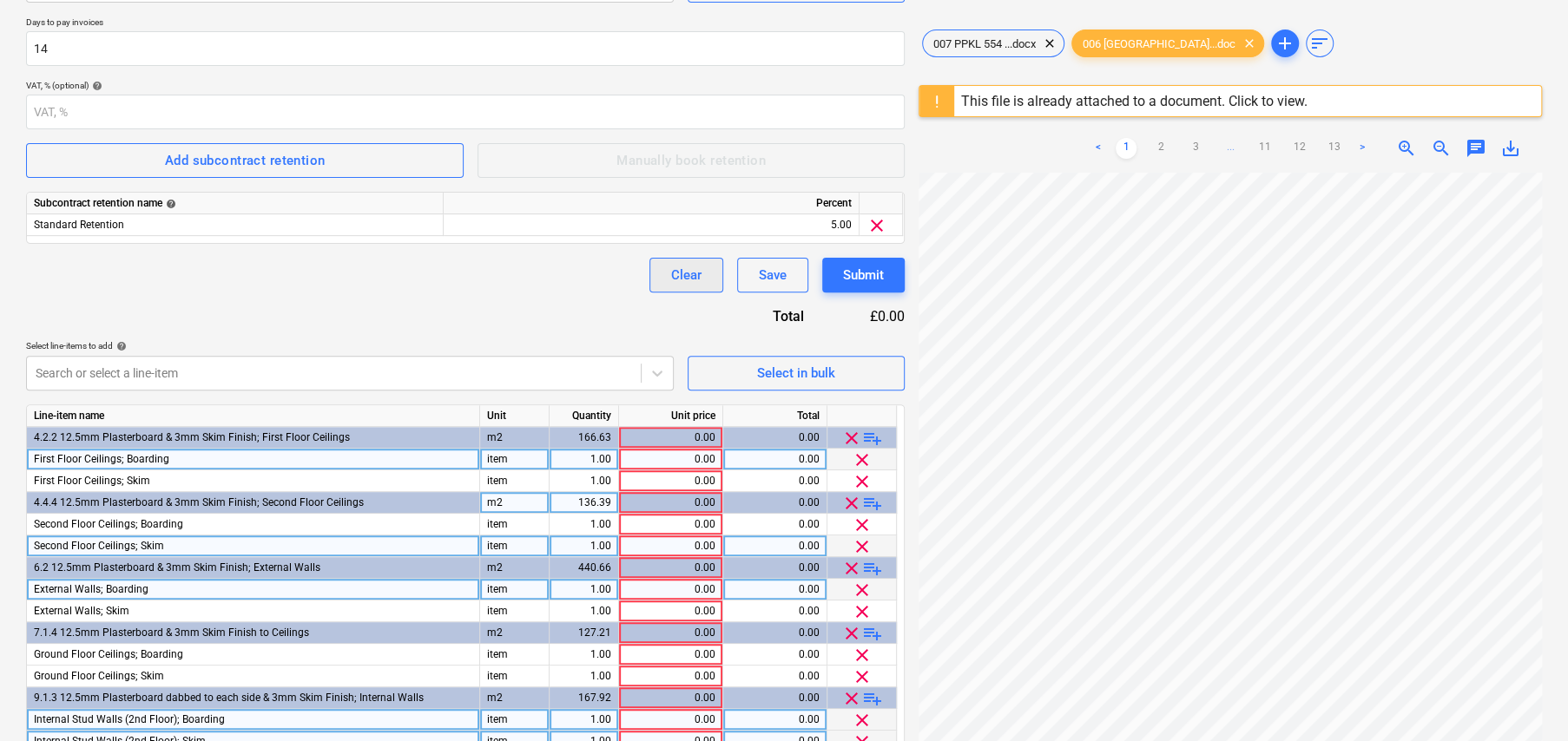
scroll to position [245, 0]
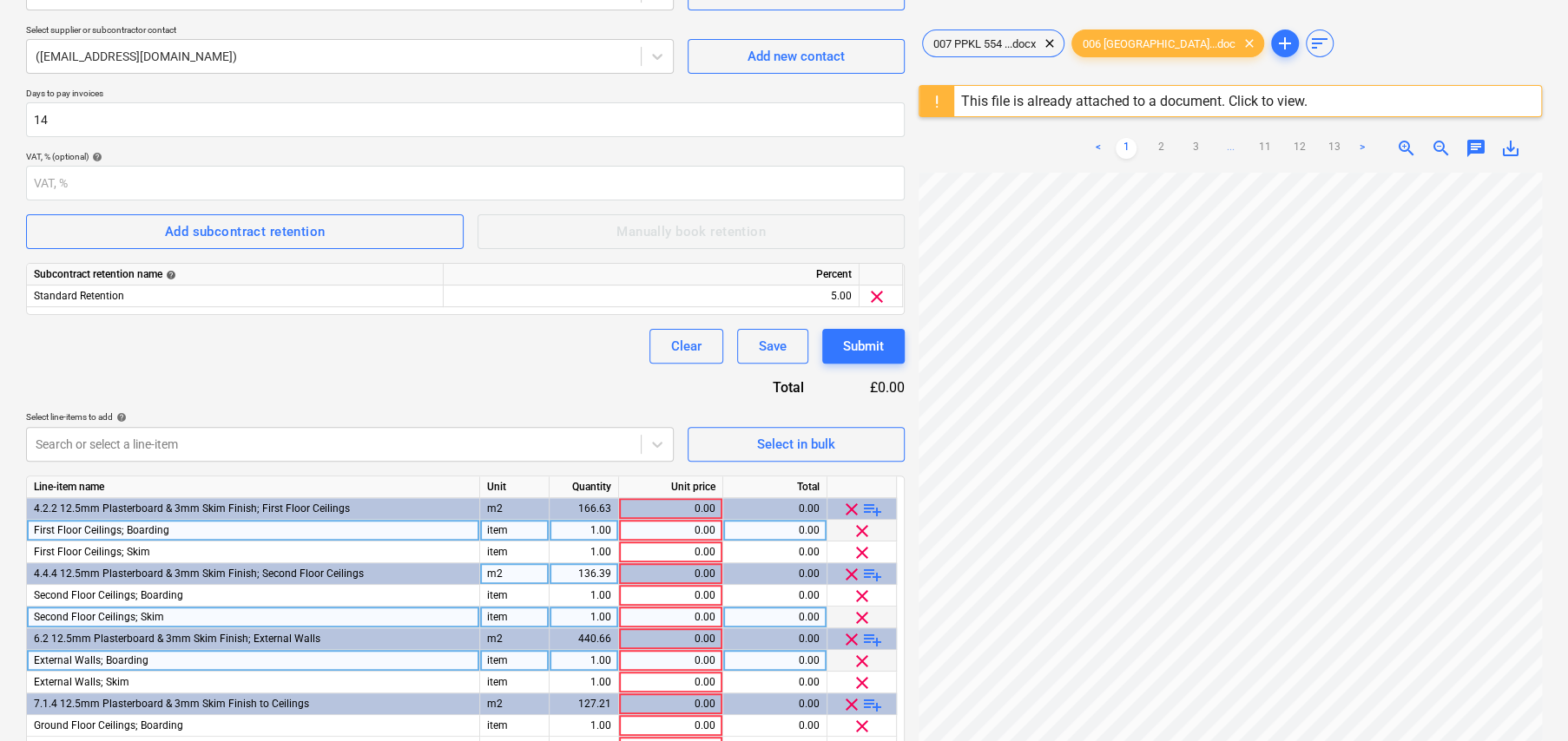
click at [530, 347] on div "Clear Save Submit" at bounding box center [465, 346] width 878 height 35
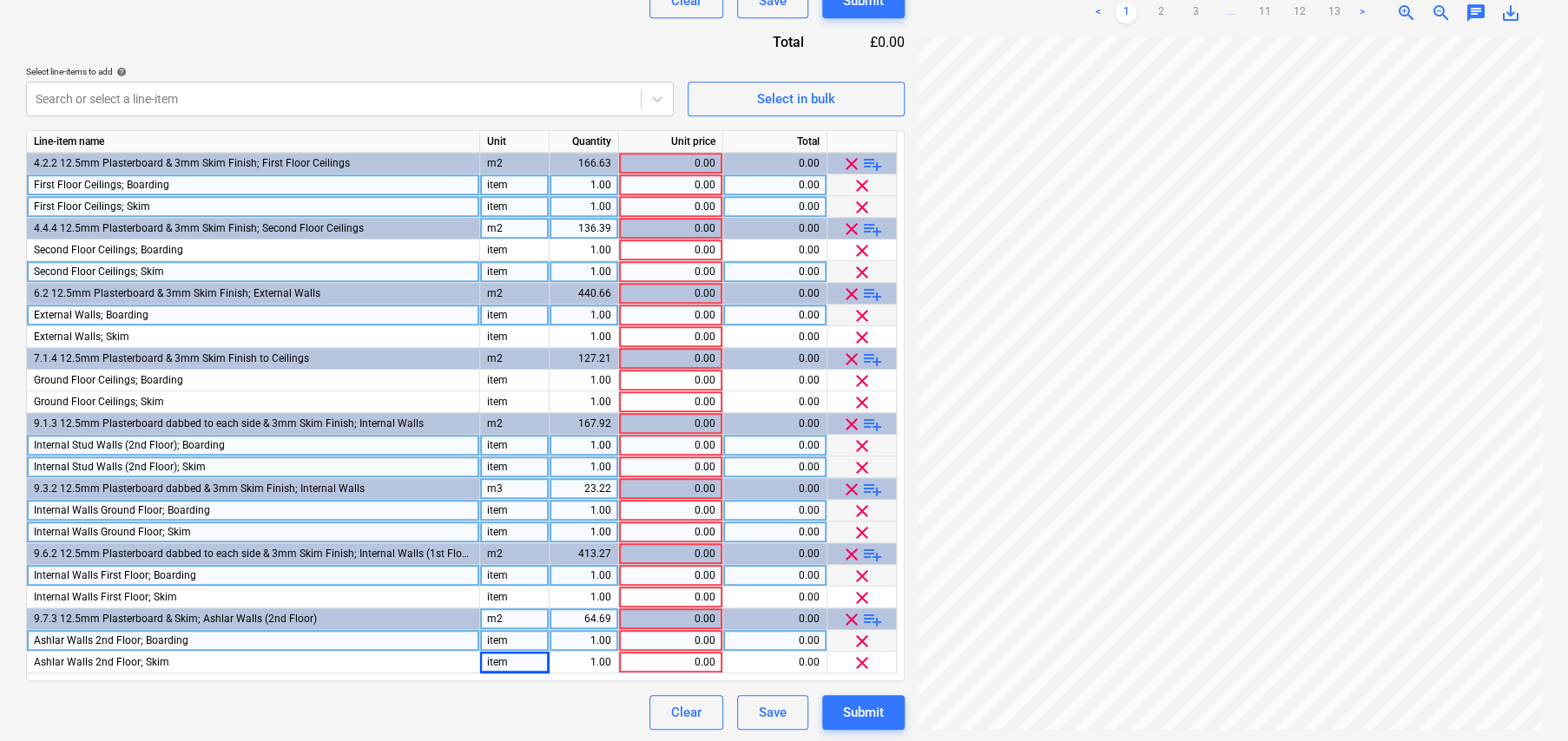
scroll to position [593, 0]
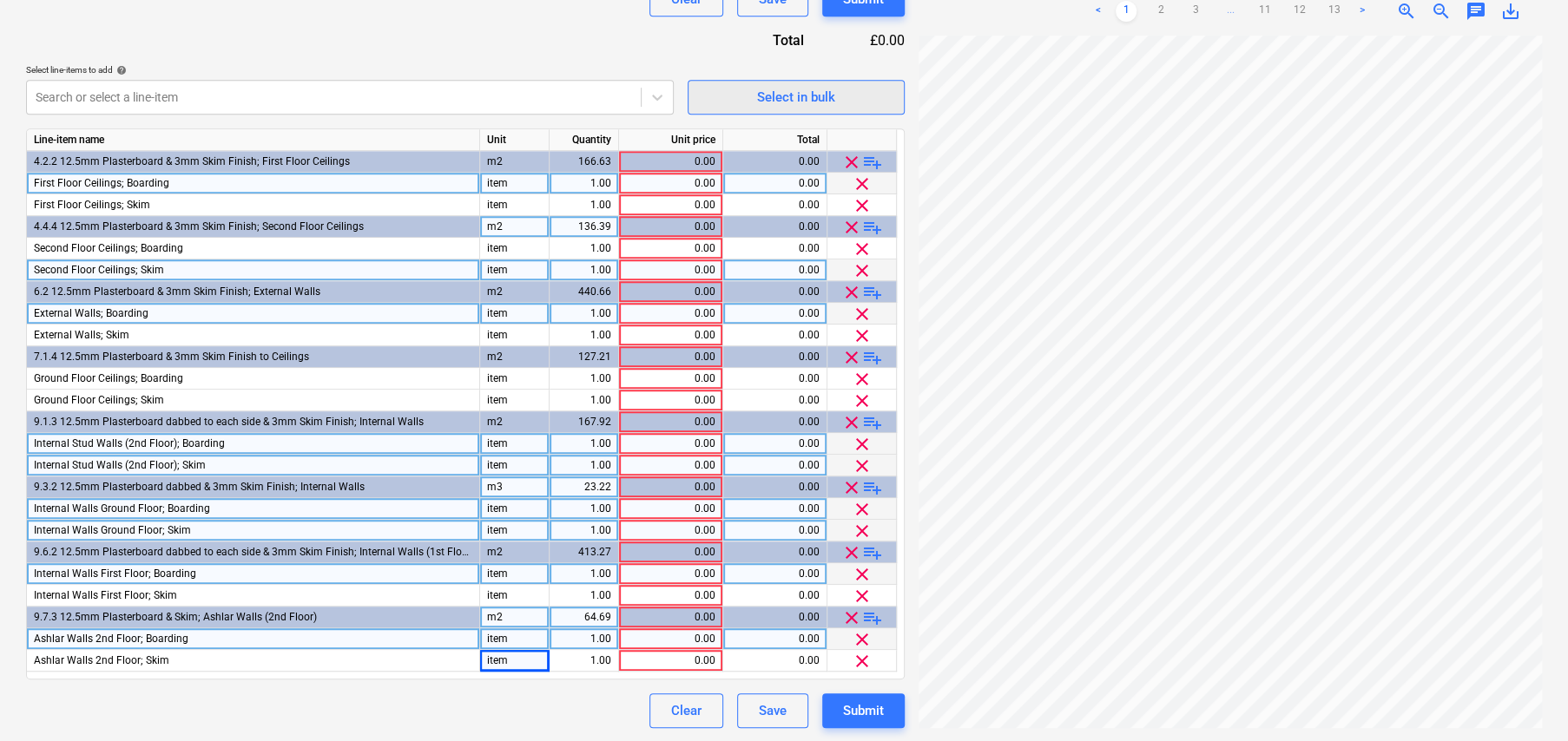
click at [802, 90] on div "Select in bulk" at bounding box center [796, 97] width 78 height 23
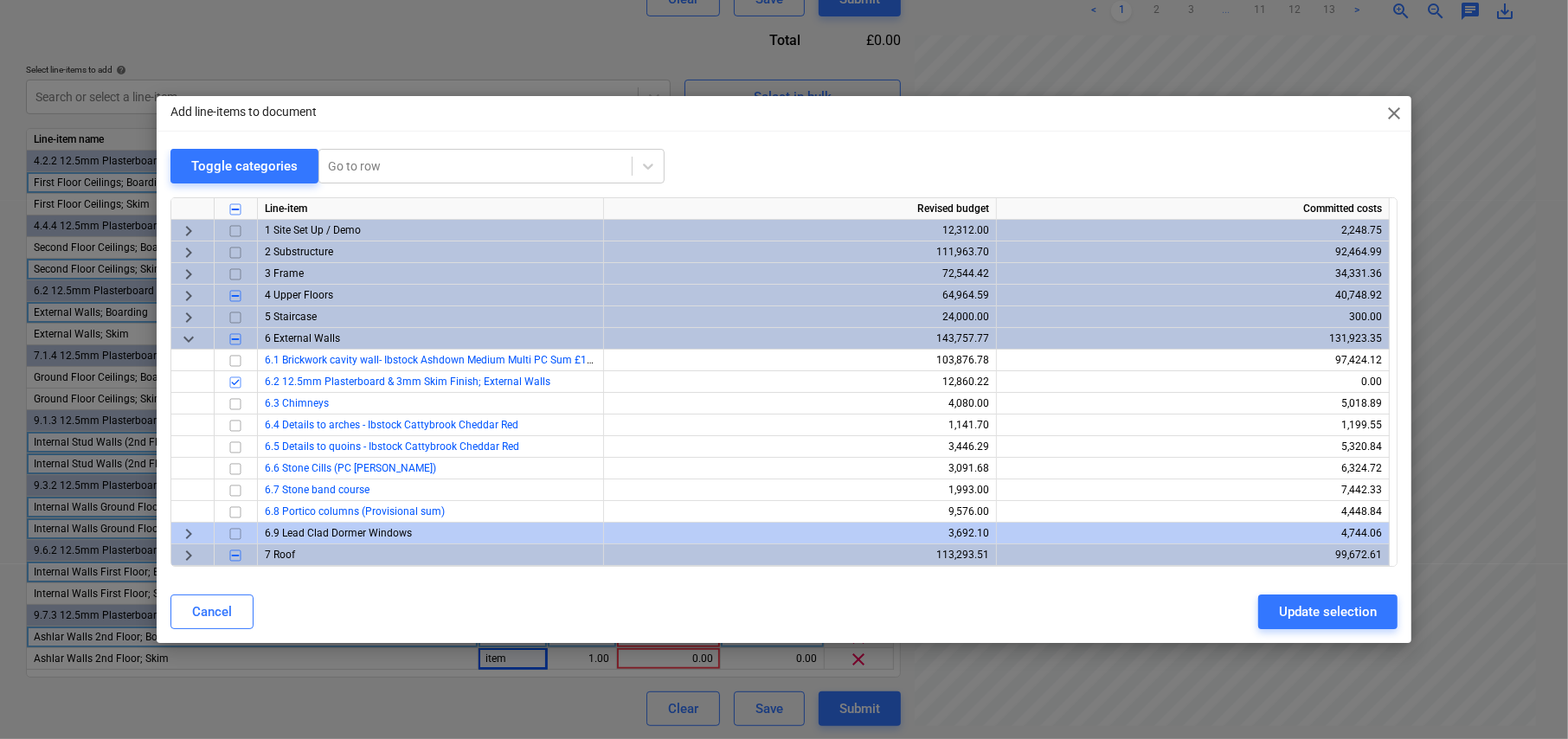
click at [190, 292] on span "keyboard_arrow_right" at bounding box center [188, 296] width 21 height 21
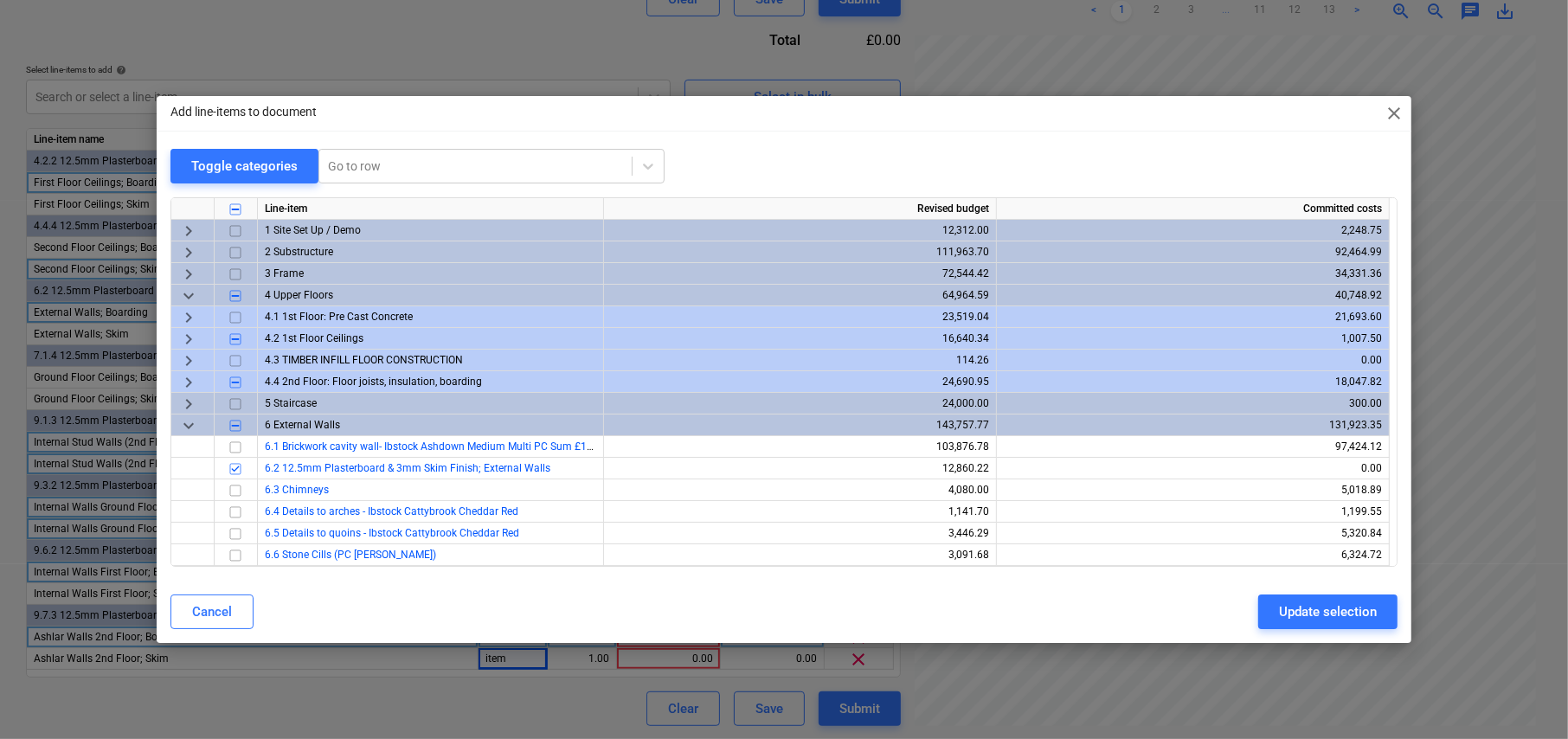
click at [188, 337] on span "keyboard_arrow_right" at bounding box center [188, 339] width 21 height 21
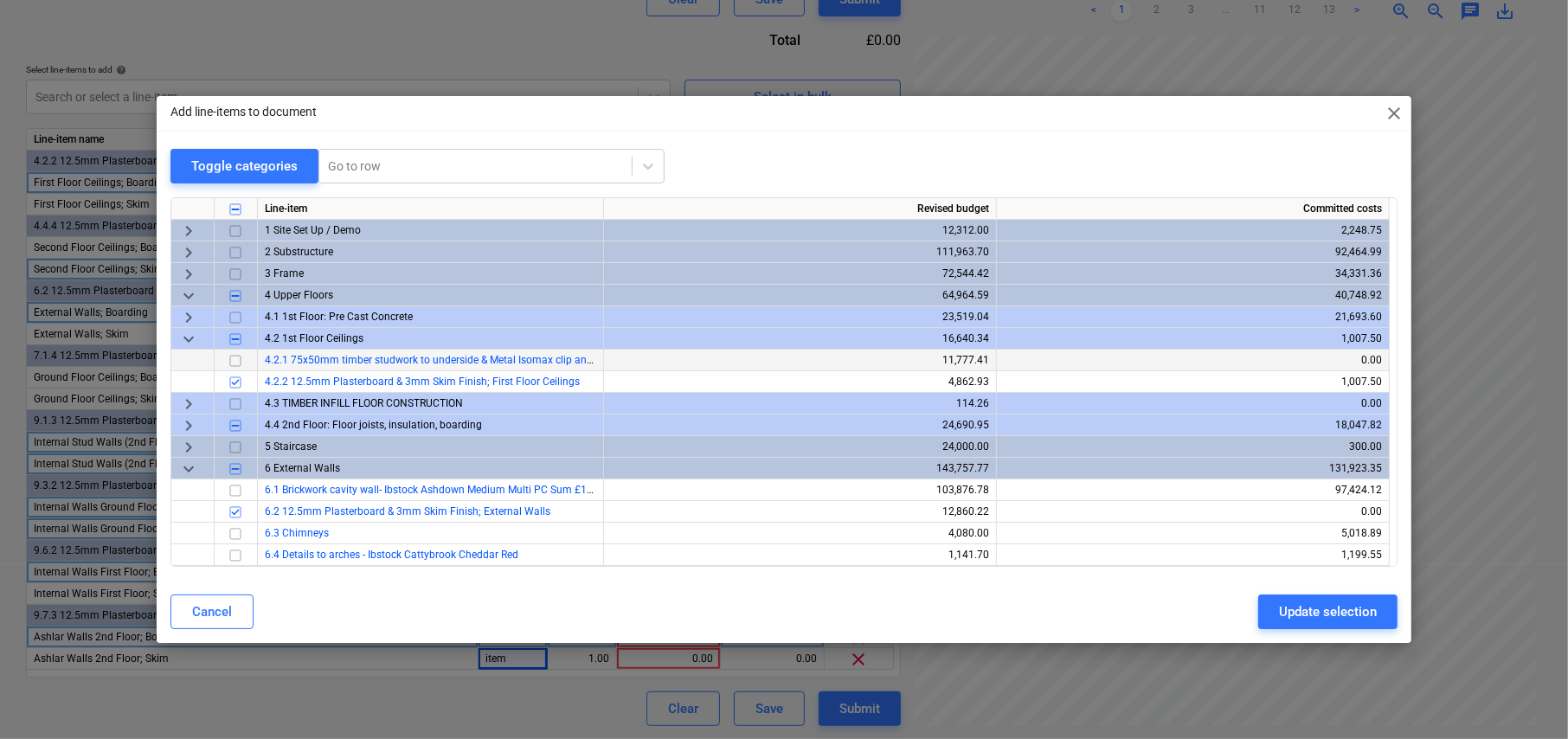
click at [232, 358] on input "checkbox" at bounding box center [235, 361] width 21 height 21
click at [1329, 613] on div "Update selection" at bounding box center [1328, 611] width 98 height 23
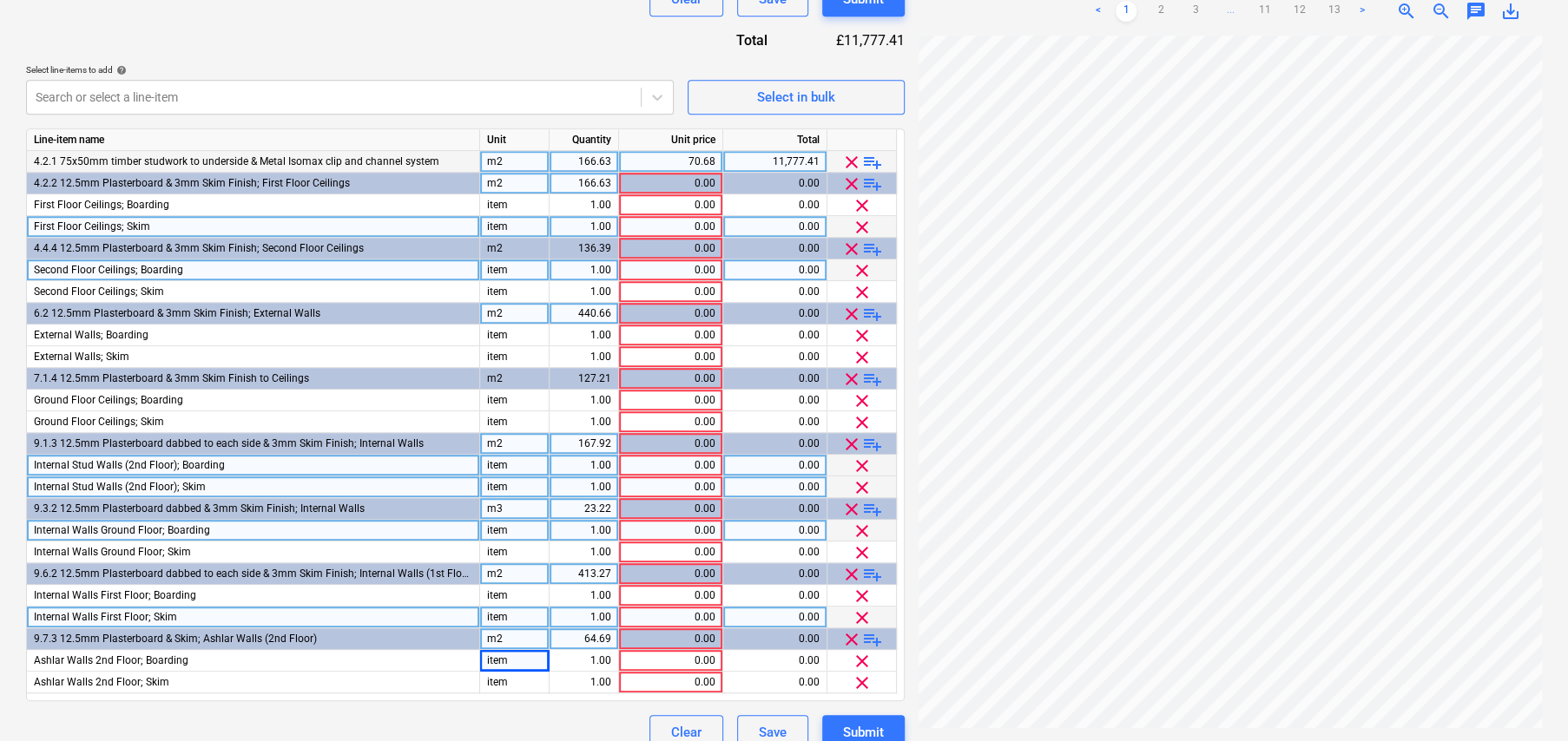
click at [875, 160] on span "playlist_add" at bounding box center [872, 162] width 21 height 21
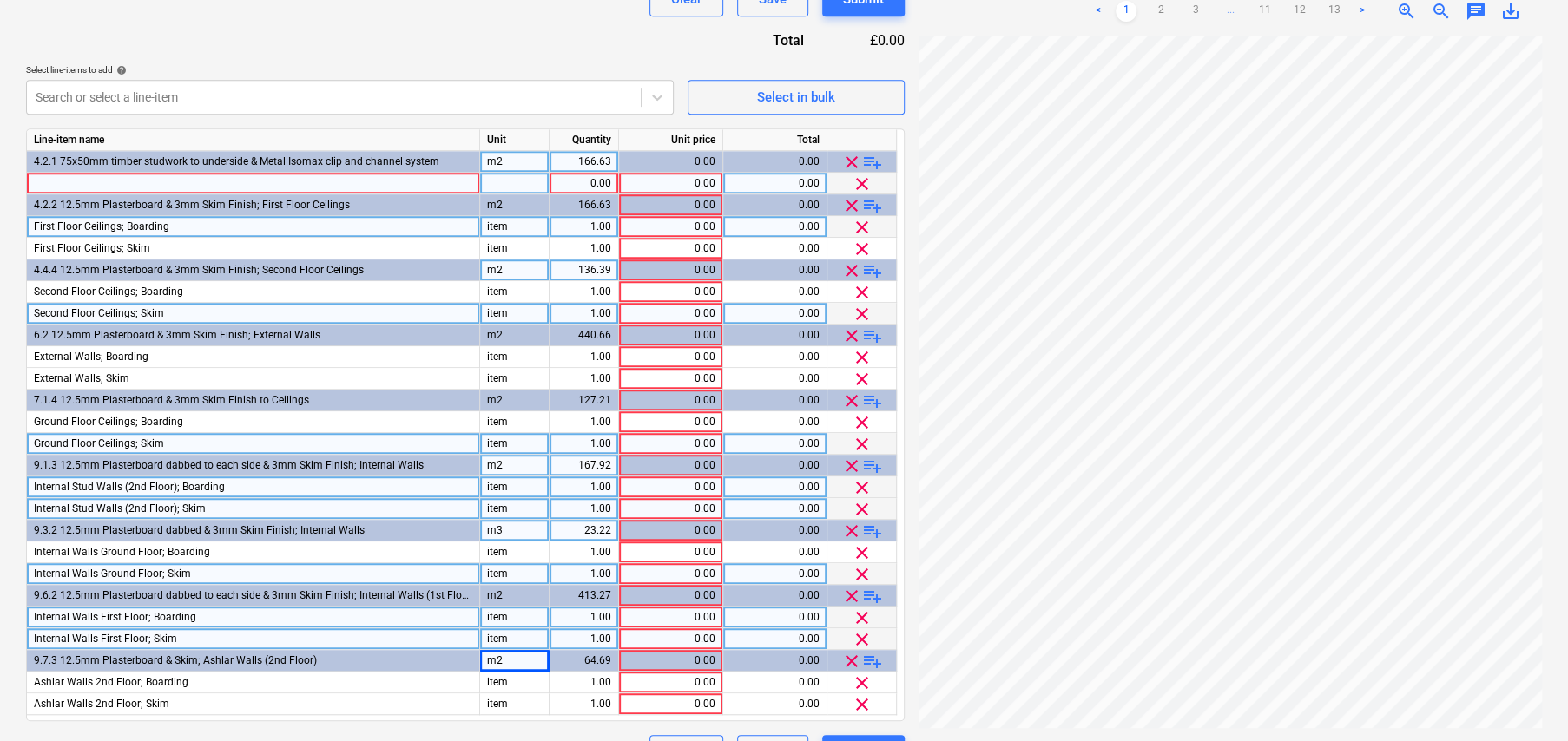
click at [878, 160] on span "playlist_add" at bounding box center [872, 162] width 21 height 21
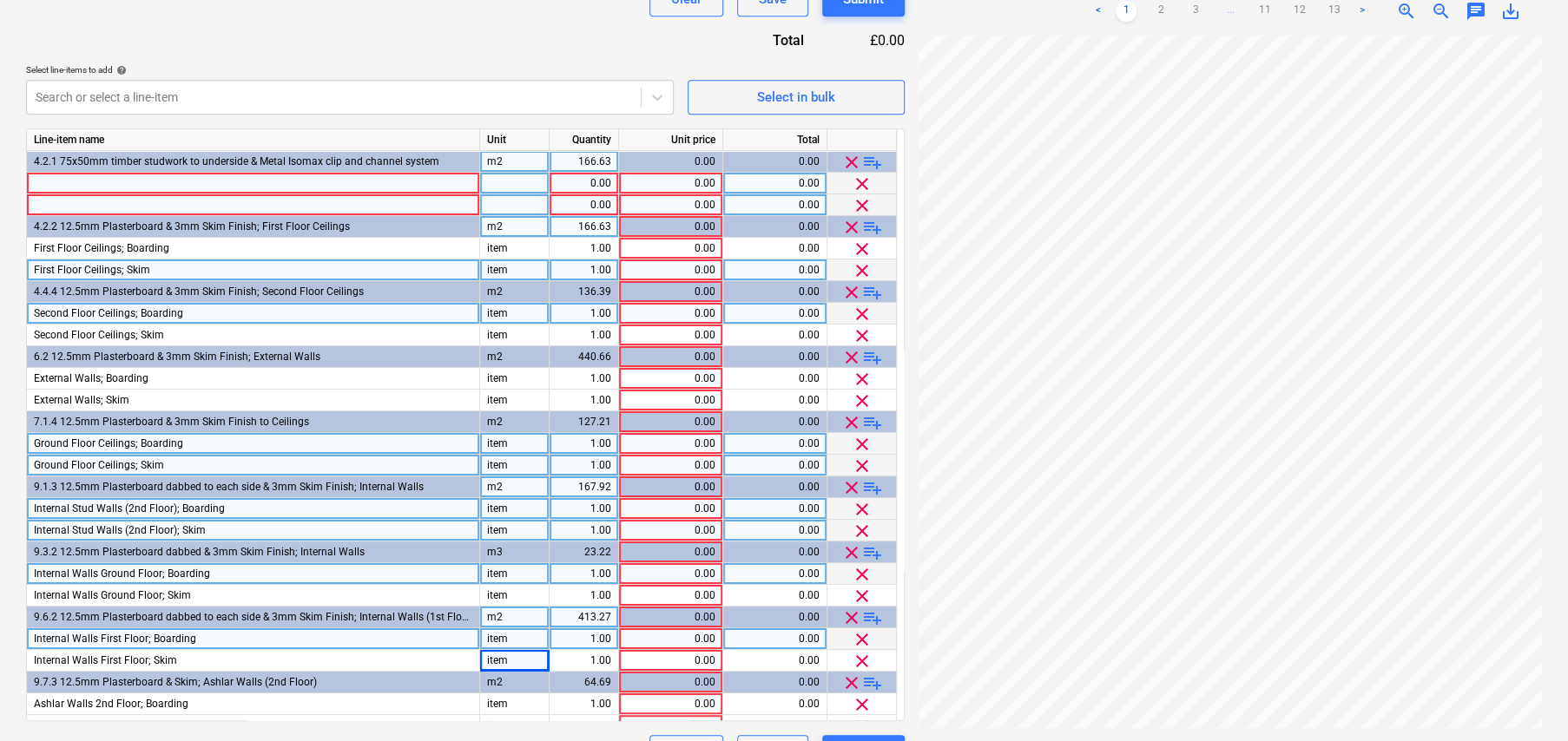
click at [861, 203] on span "clear" at bounding box center [861, 206] width 21 height 21
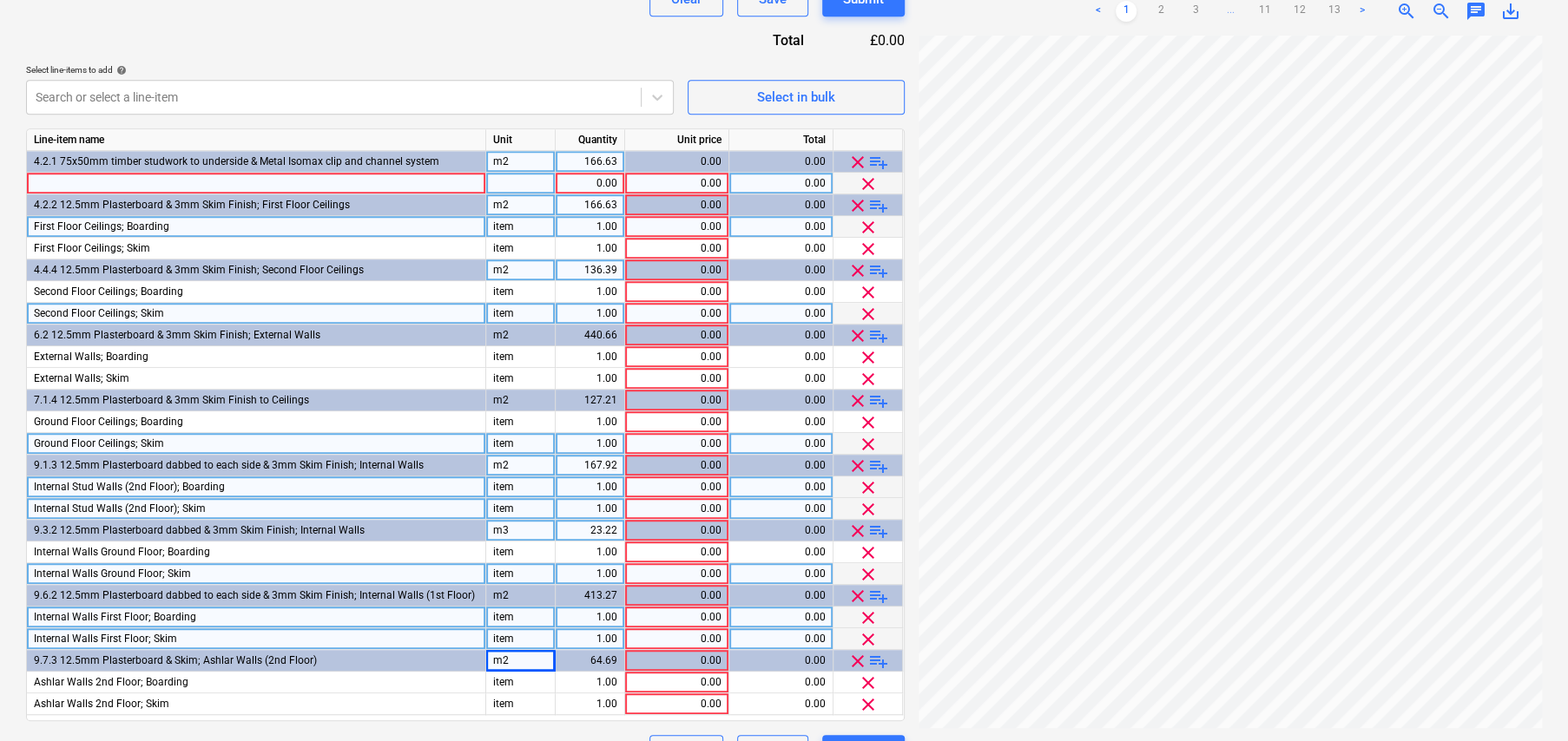
click at [174, 179] on div at bounding box center [256, 184] width 459 height 22
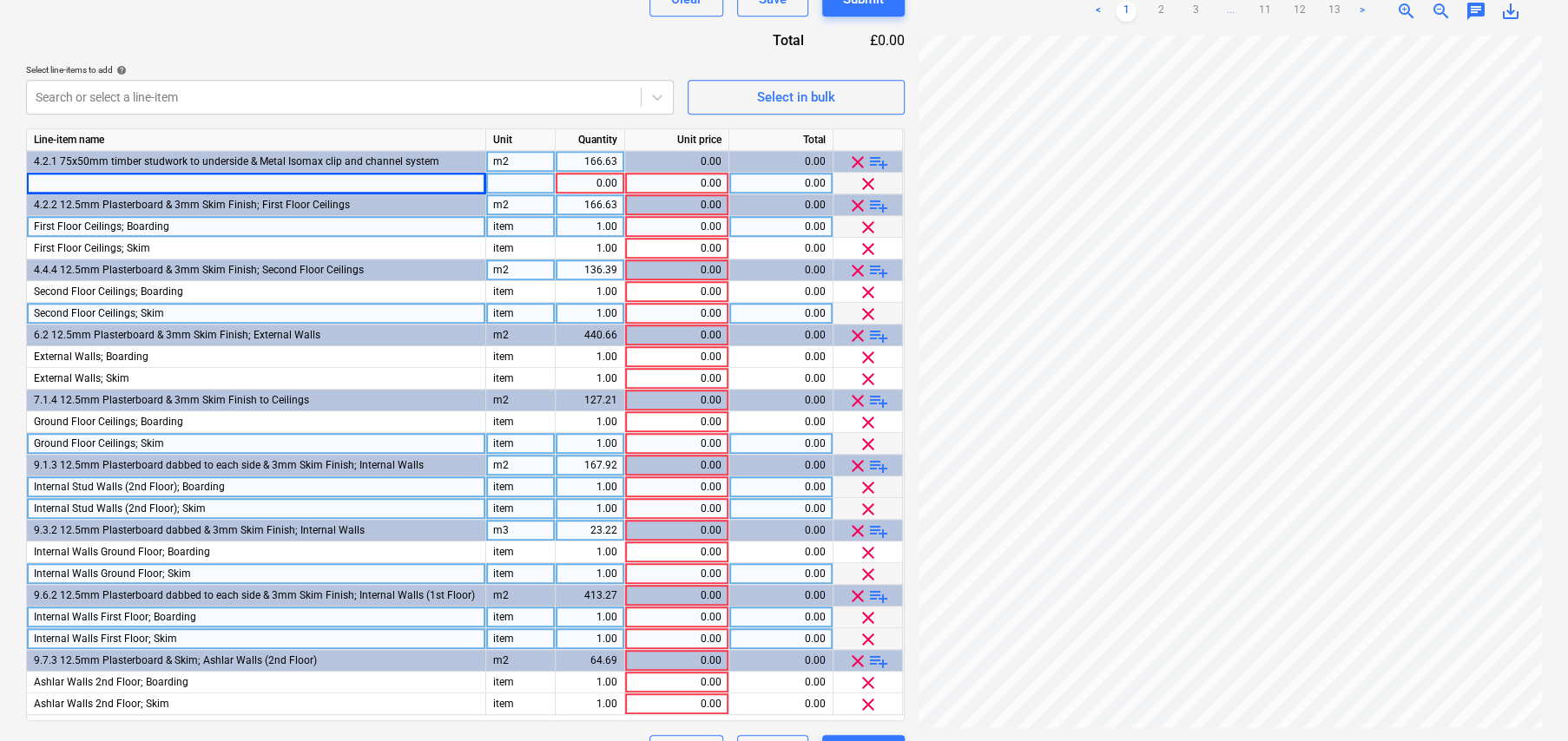
click at [249, 182] on div at bounding box center [256, 184] width 459 height 22
type input "Metal Framing to Ceiling"
click at [698, 177] on div "0.00" at bounding box center [676, 184] width 89 height 22
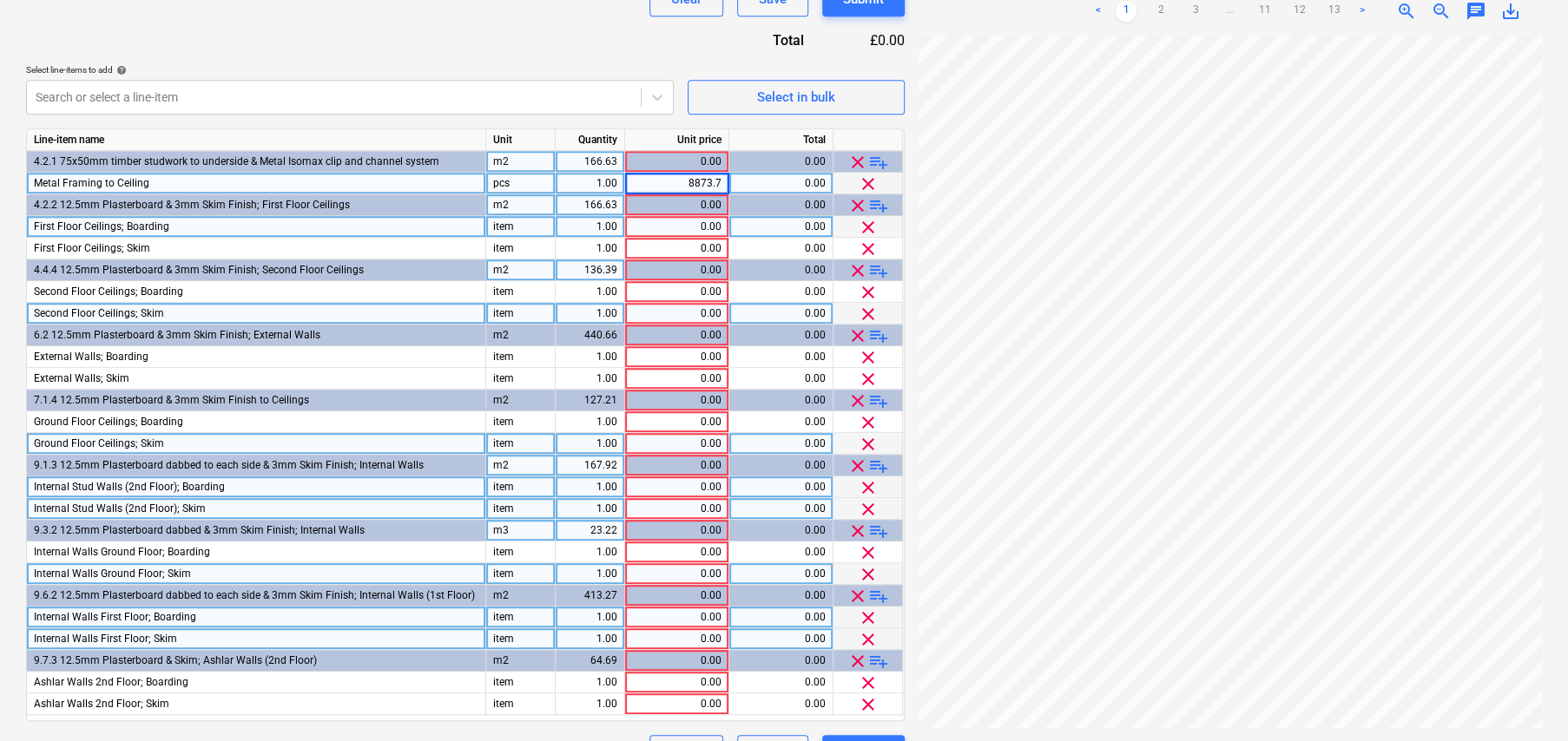
type input "8873.77"
type input "1736.74"
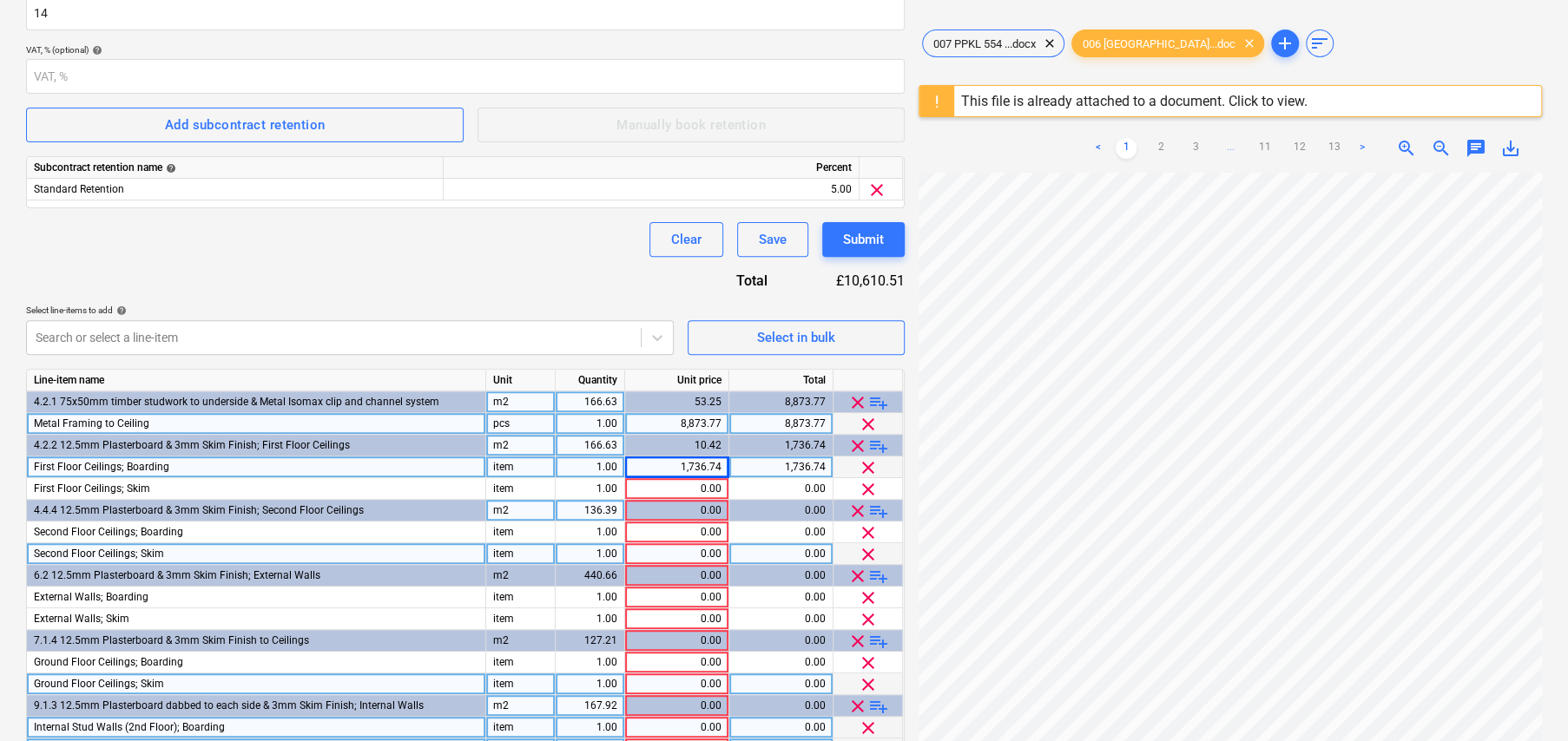
scroll to position [332, 0]
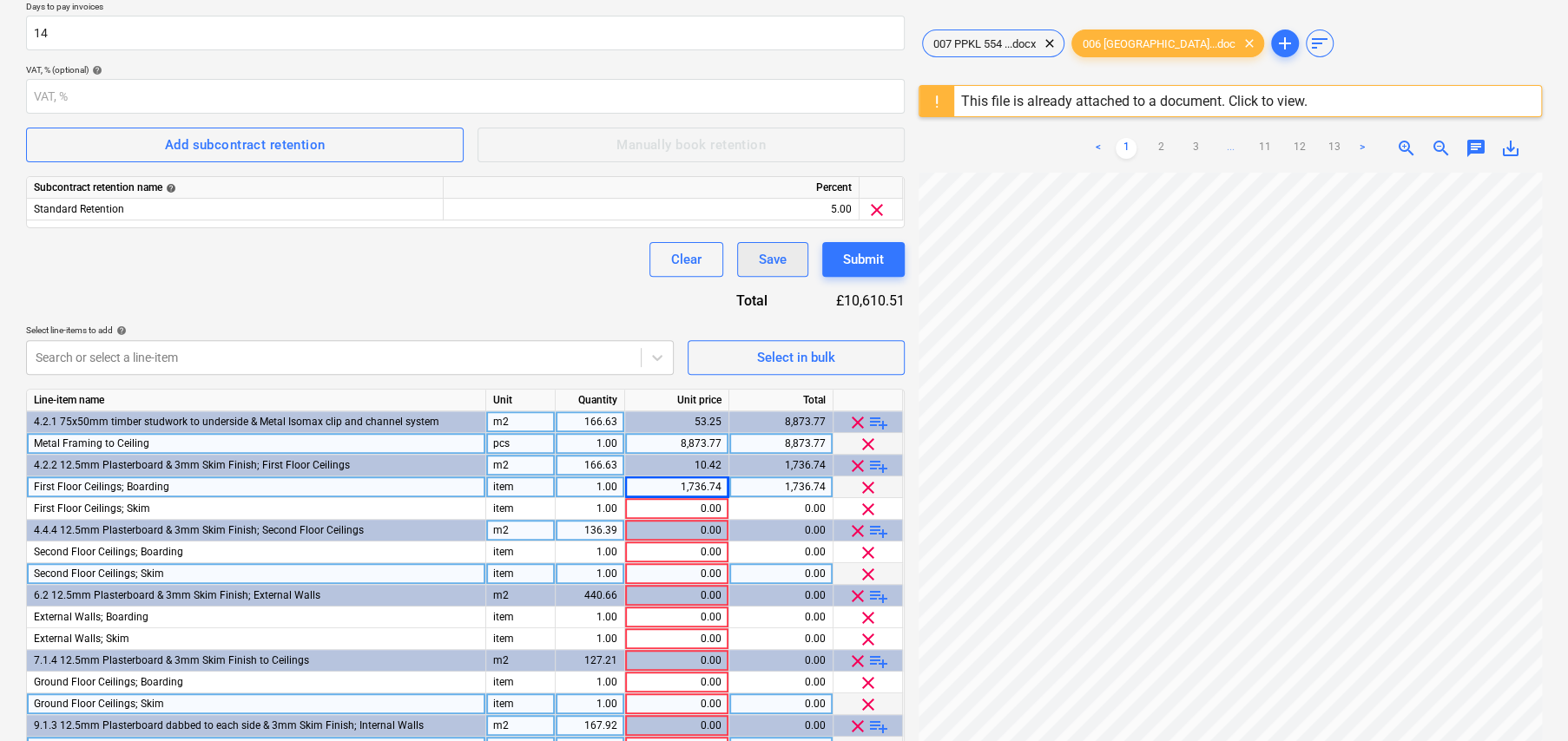
click at [769, 258] on div "Save" at bounding box center [772, 259] width 28 height 23
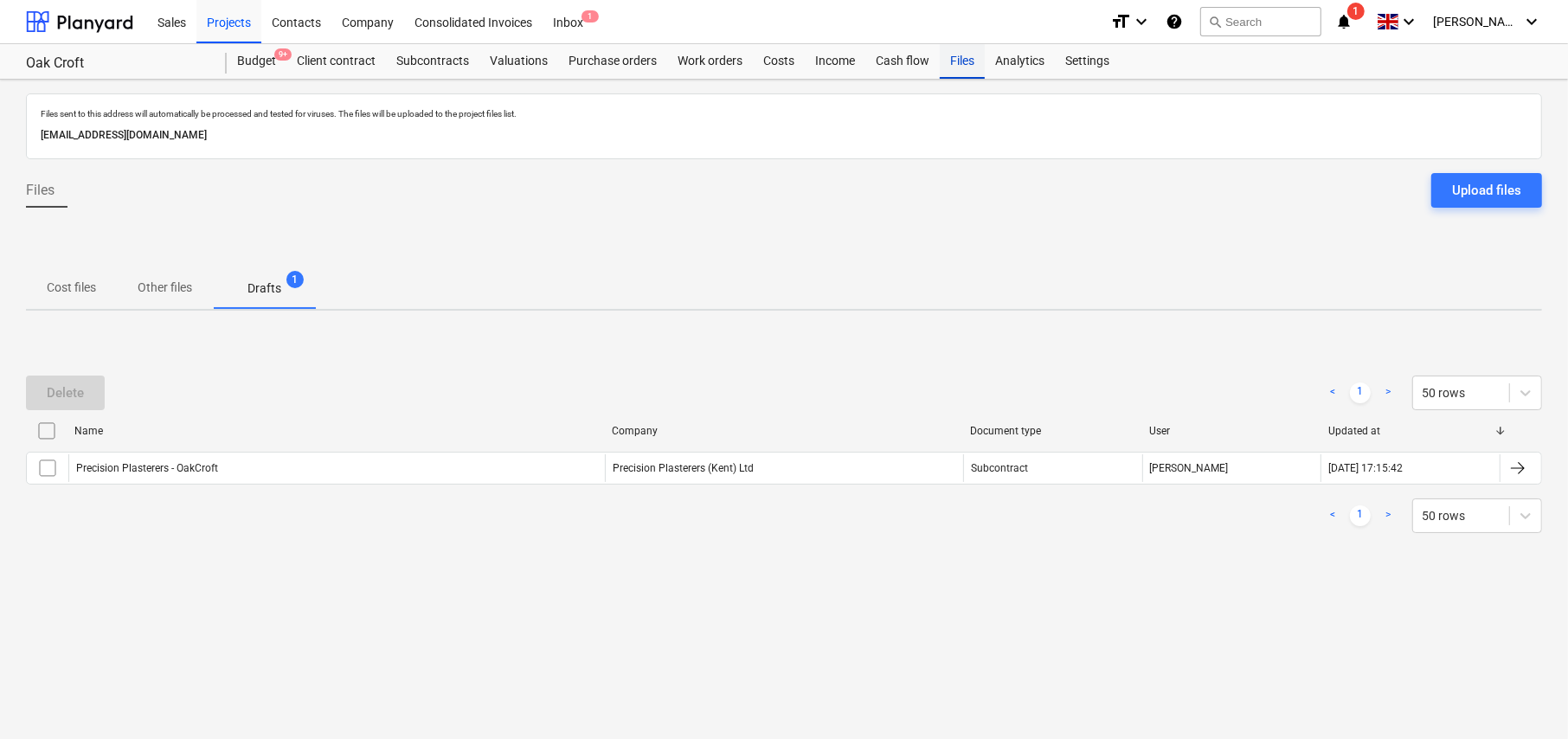
click at [962, 63] on div "Files" at bounding box center [962, 61] width 45 height 34
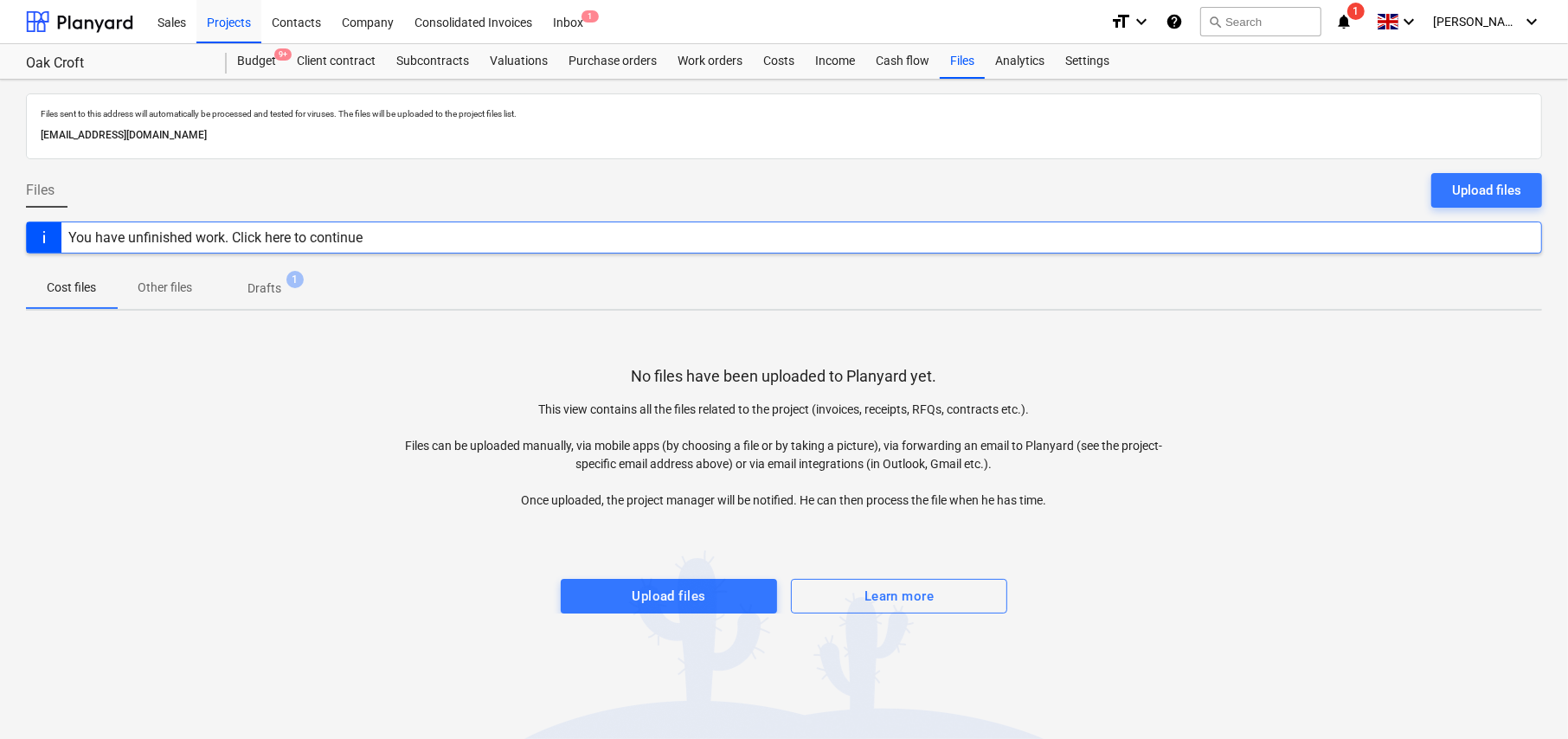
click at [188, 287] on p "Other files" at bounding box center [165, 288] width 54 height 18
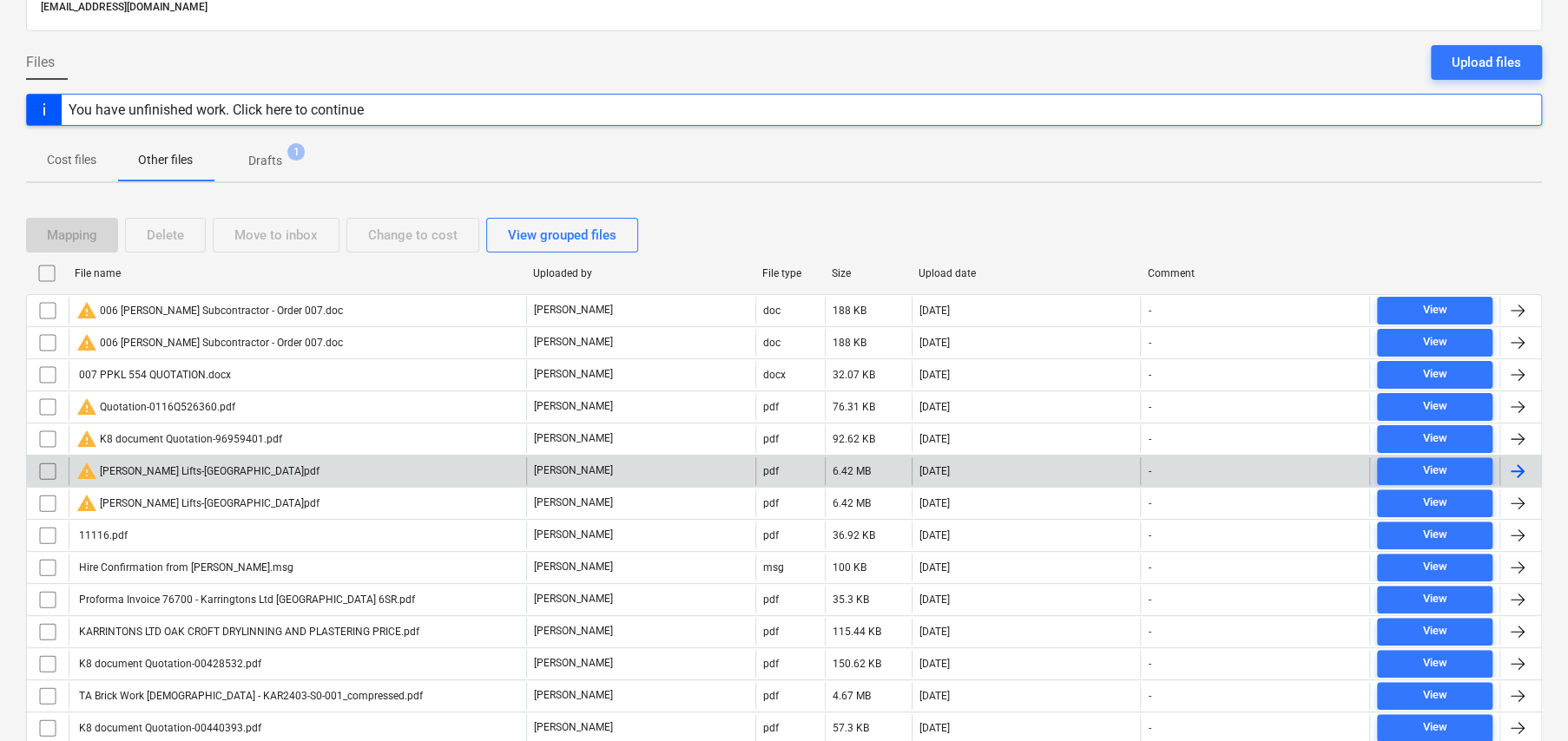
scroll to position [416, 0]
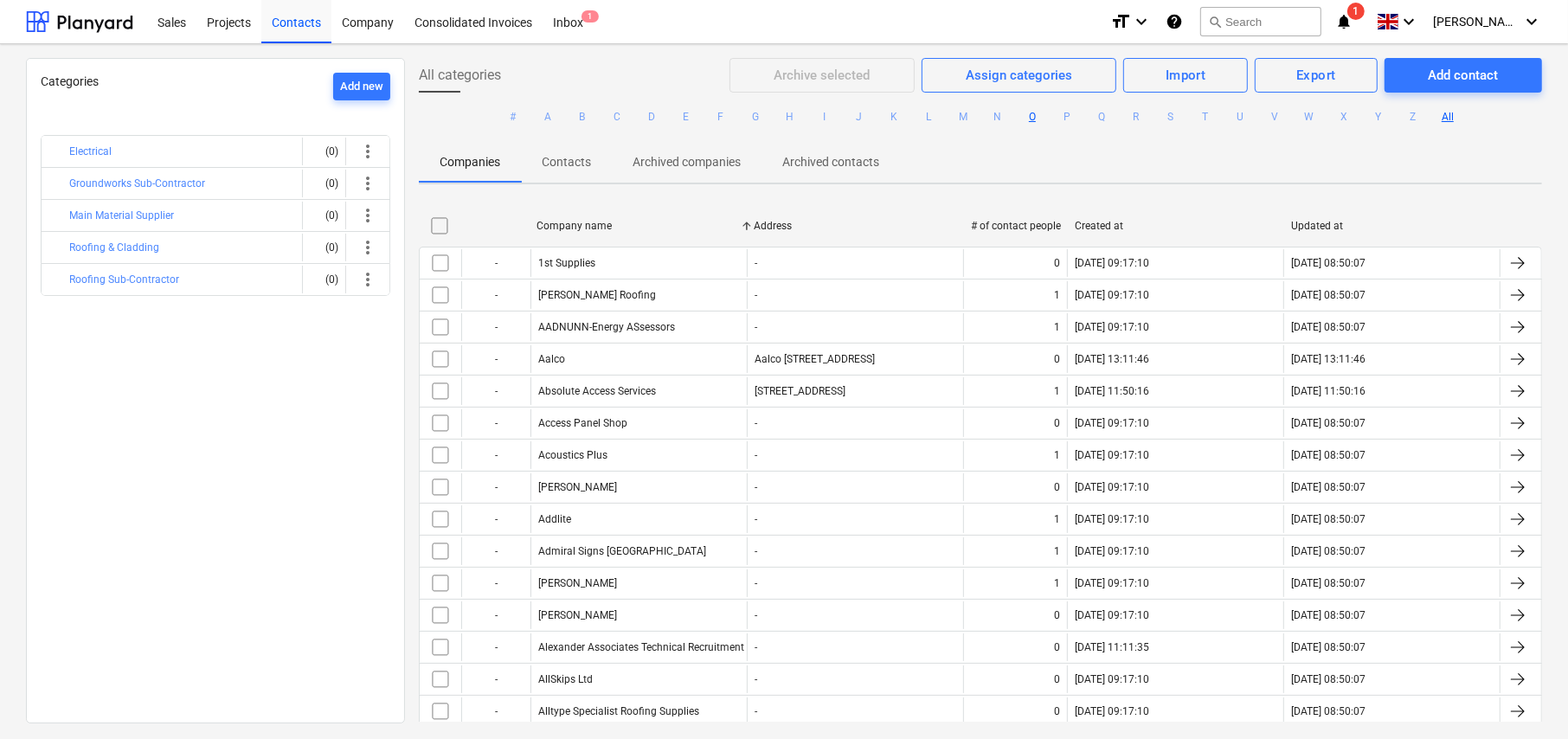
click at [1028, 113] on button "O" at bounding box center [1032, 116] width 21 height 21
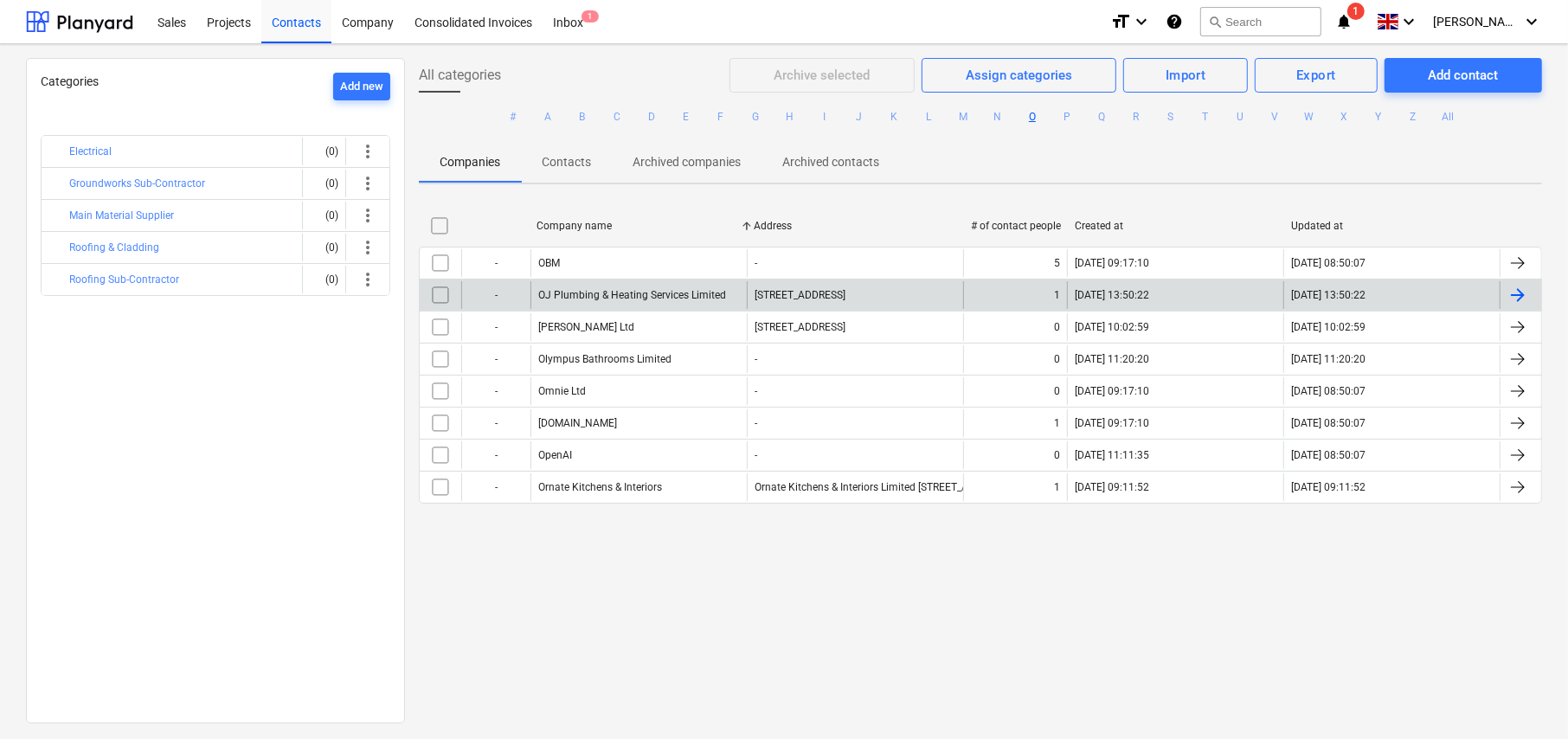
click at [665, 299] on div "OJ Plumbing & Heating Services Limited" at bounding box center [632, 295] width 188 height 12
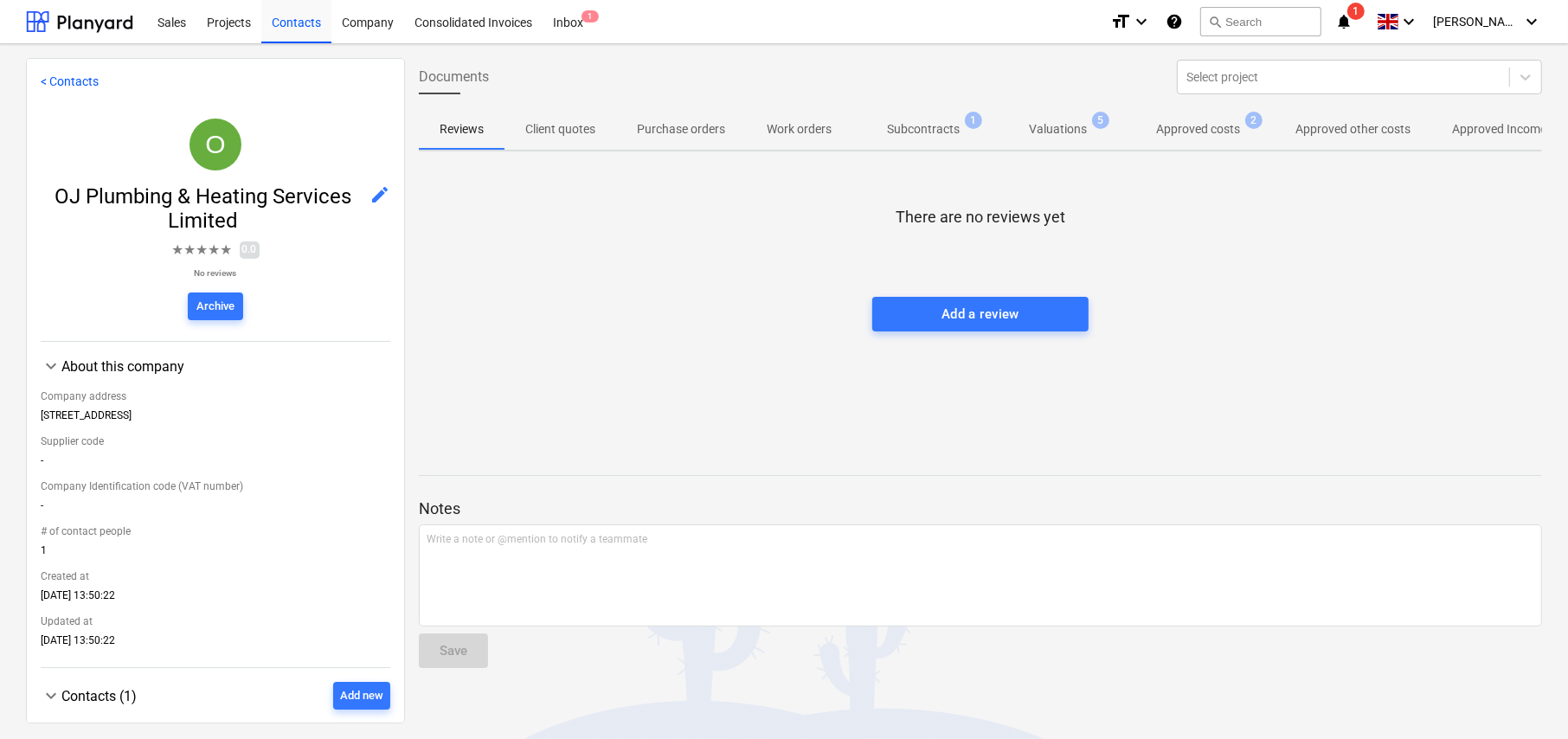
click at [1211, 132] on p "Approved costs" at bounding box center [1197, 129] width 84 height 18
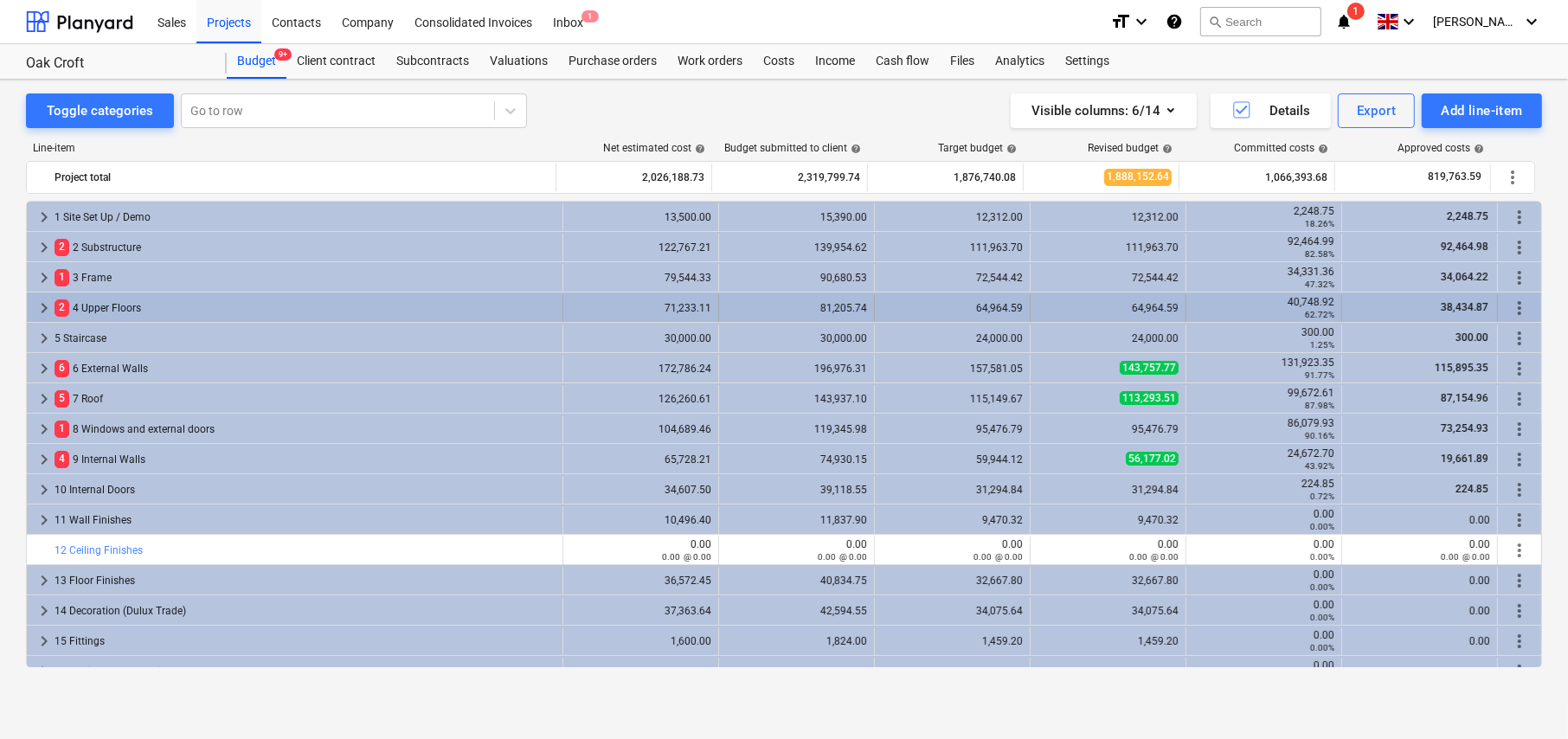
click at [39, 303] on span "keyboard_arrow_right" at bounding box center [43, 307] width 21 height 21
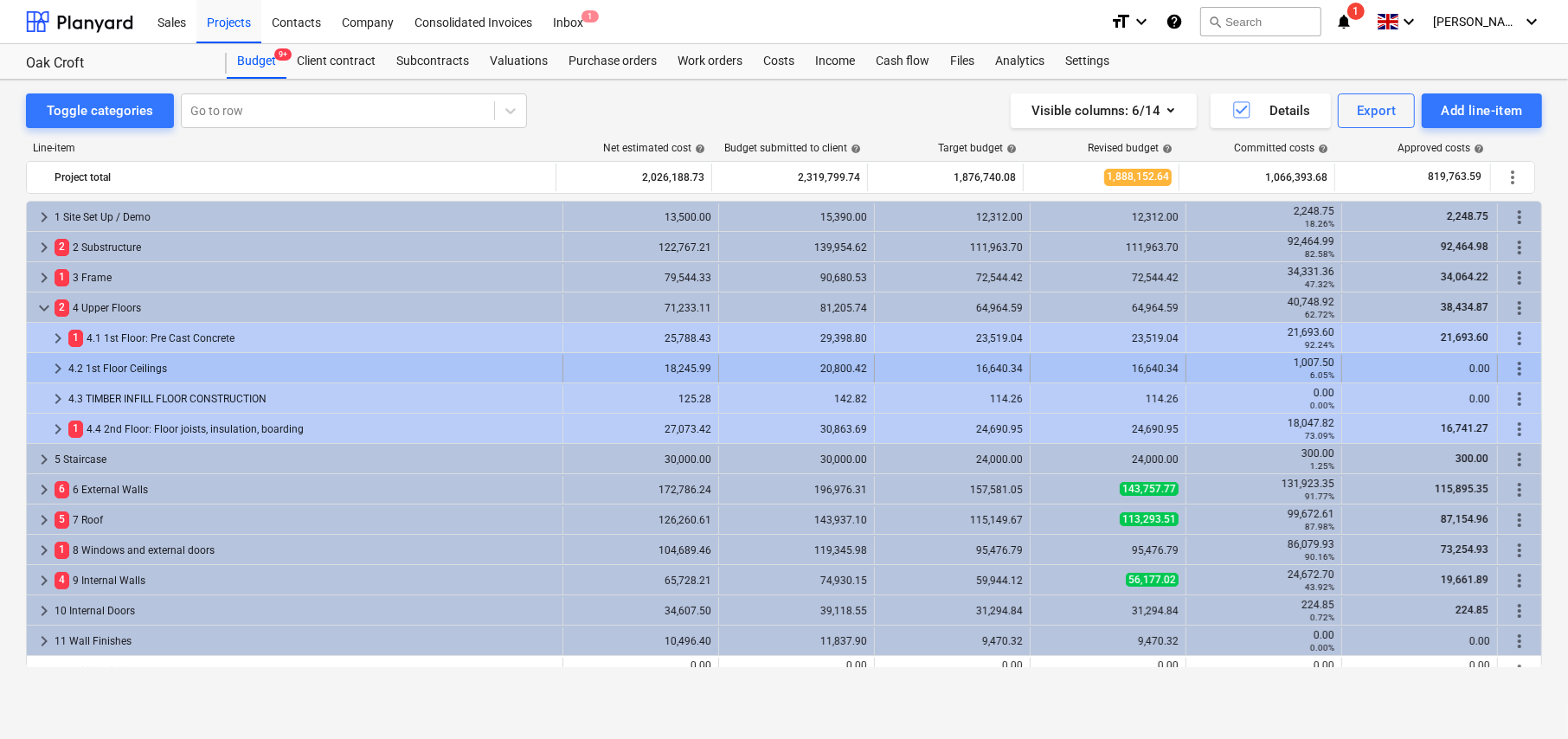
click at [60, 366] on span "keyboard_arrow_right" at bounding box center [57, 368] width 21 height 21
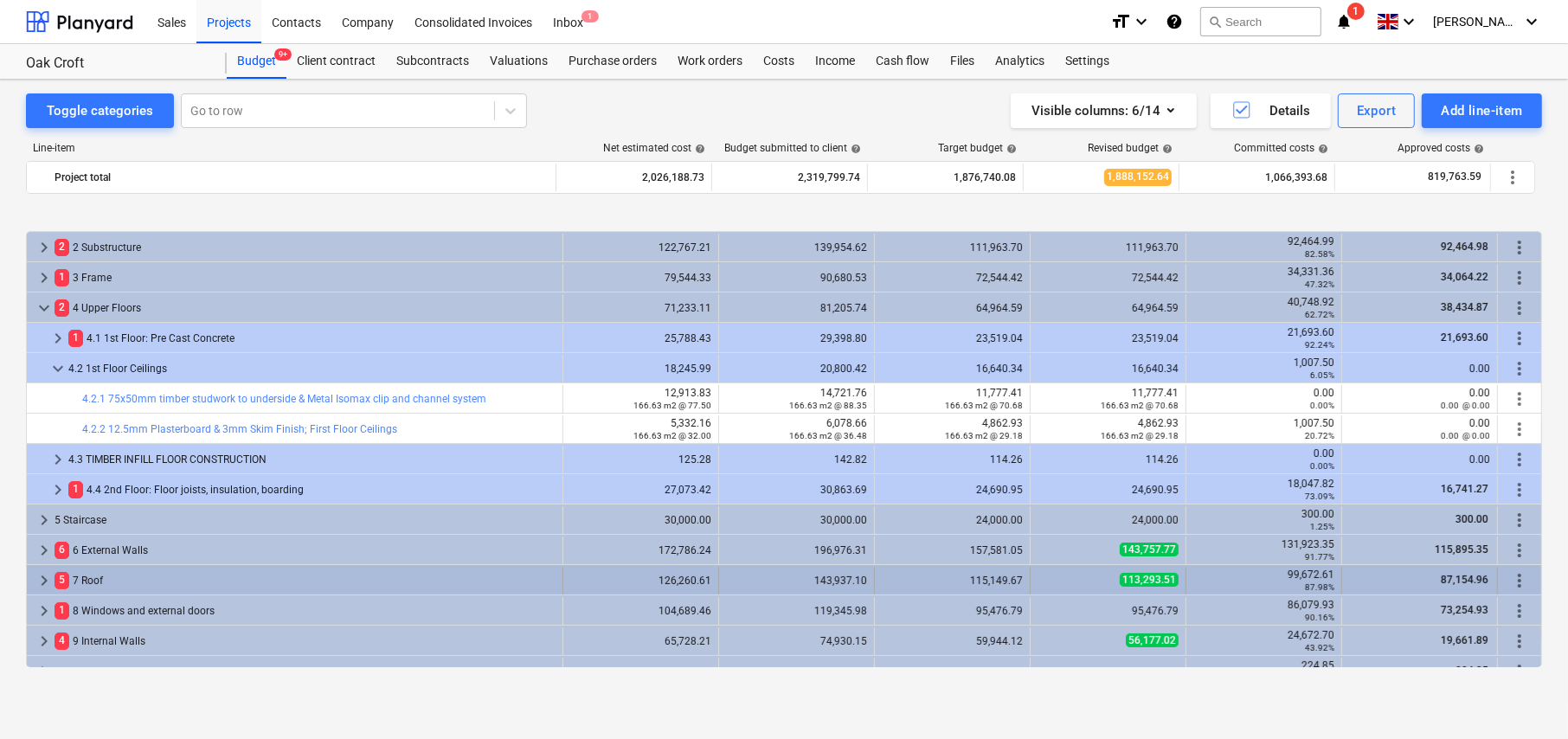
scroll to position [87, 0]
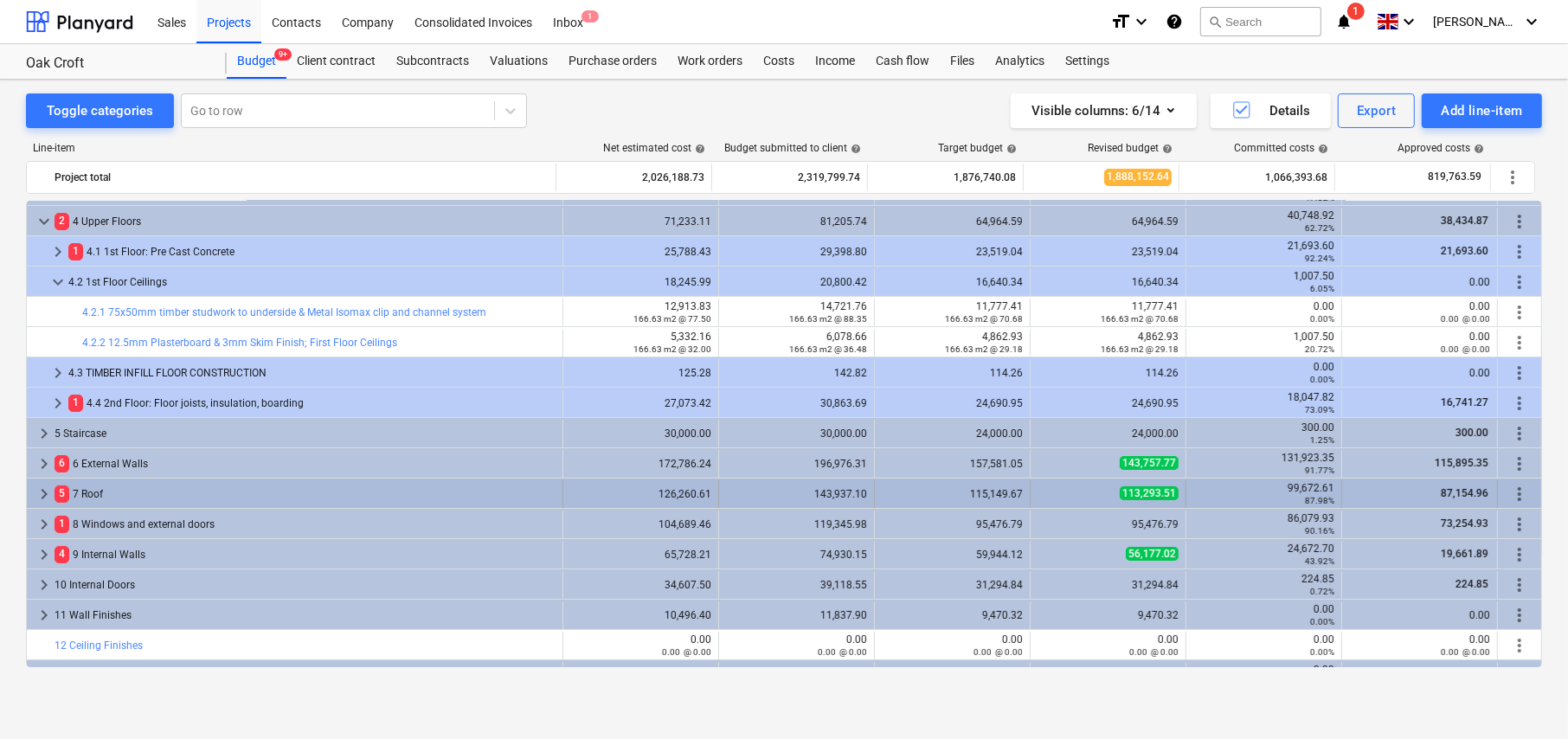
click at [42, 495] on span "keyboard_arrow_right" at bounding box center [43, 494] width 21 height 21
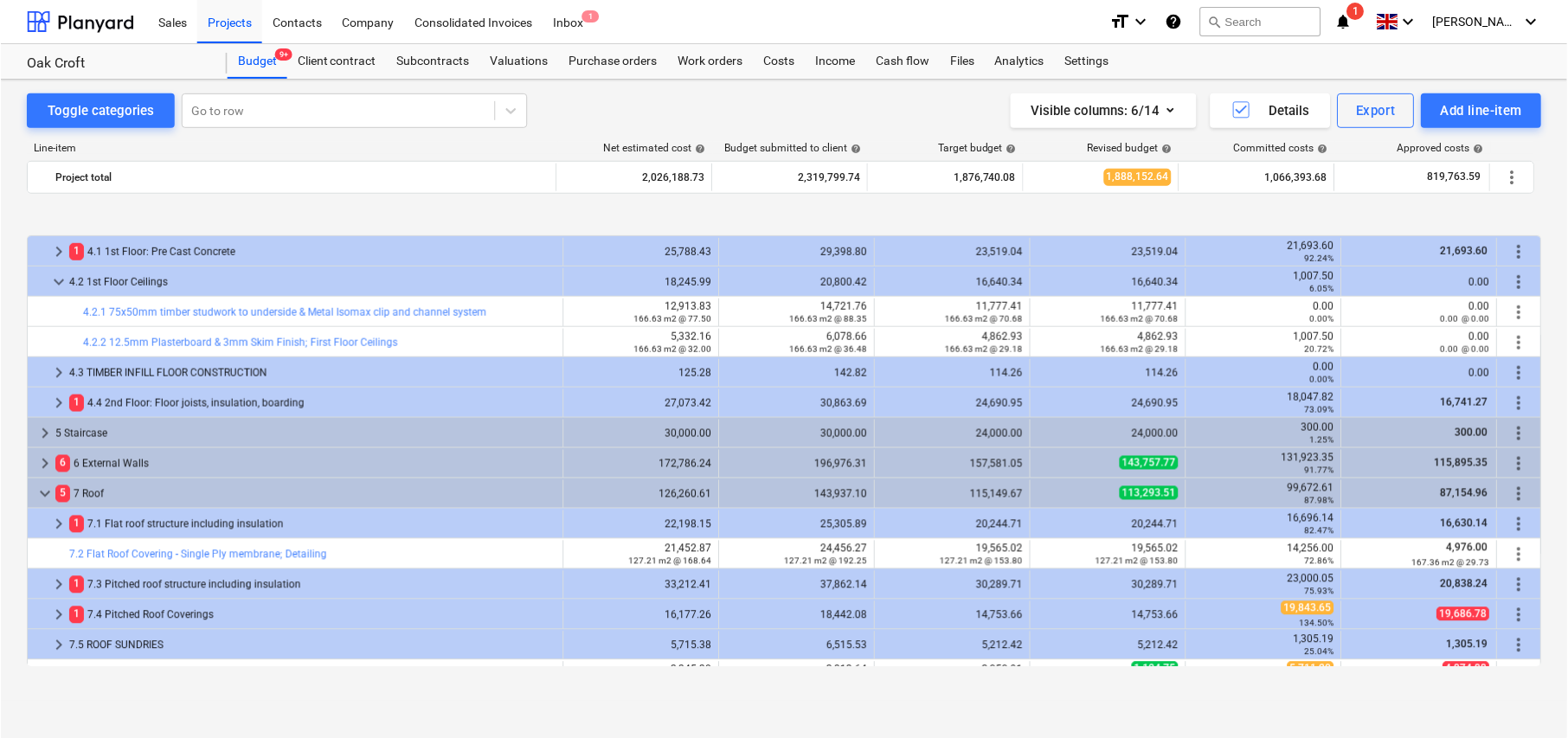
scroll to position [173, 0]
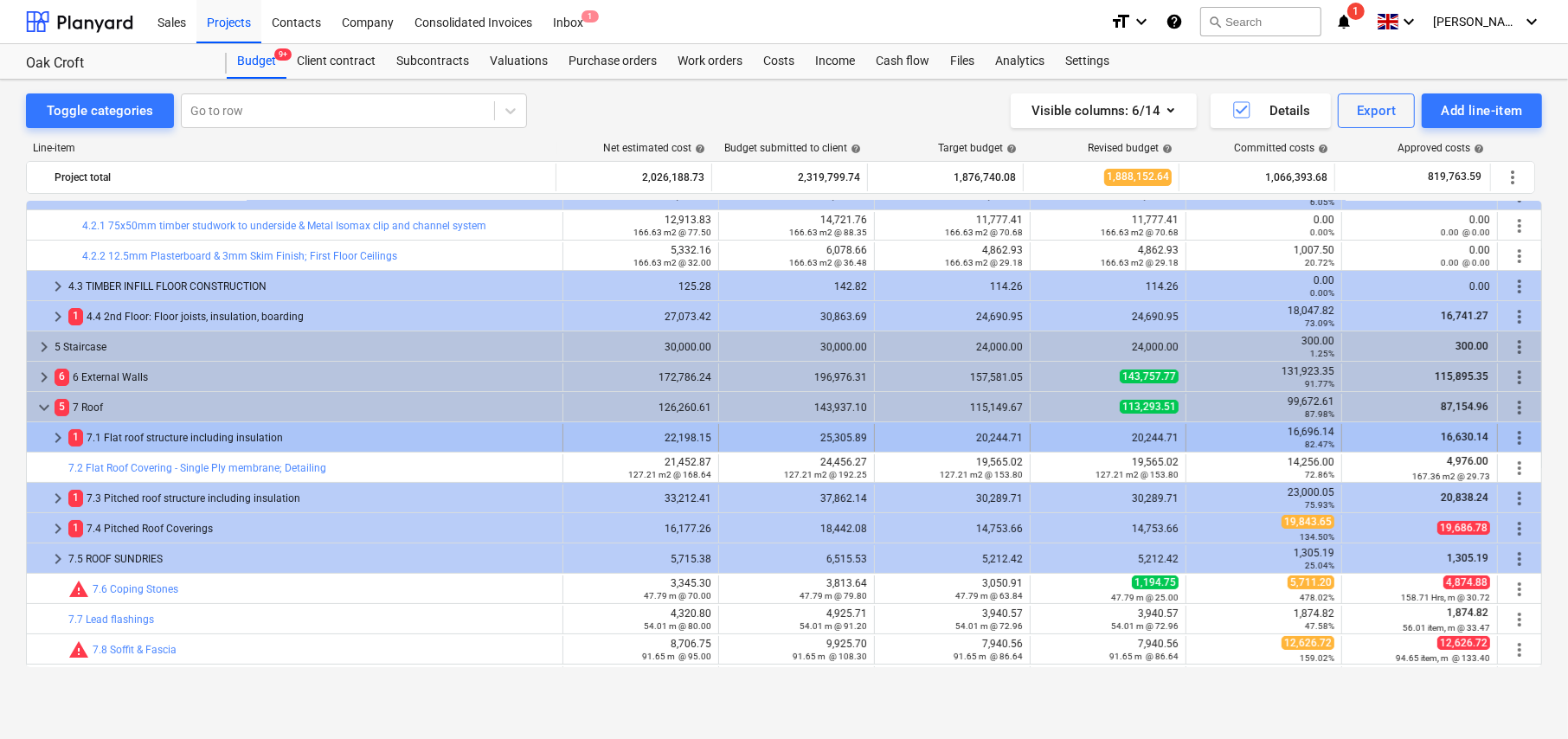
click at [57, 436] on span "keyboard_arrow_right" at bounding box center [57, 437] width 21 height 21
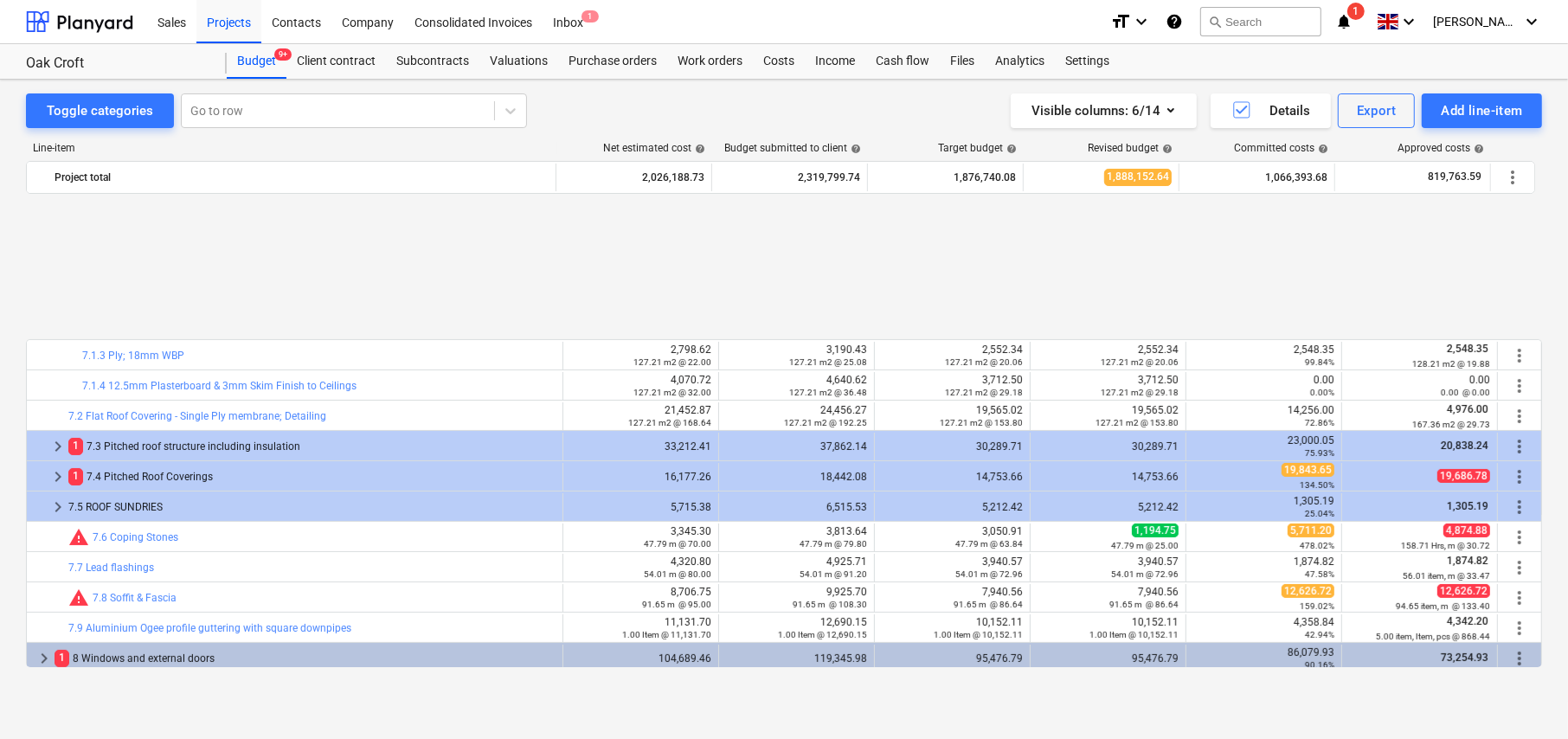
scroll to position [519, 0]
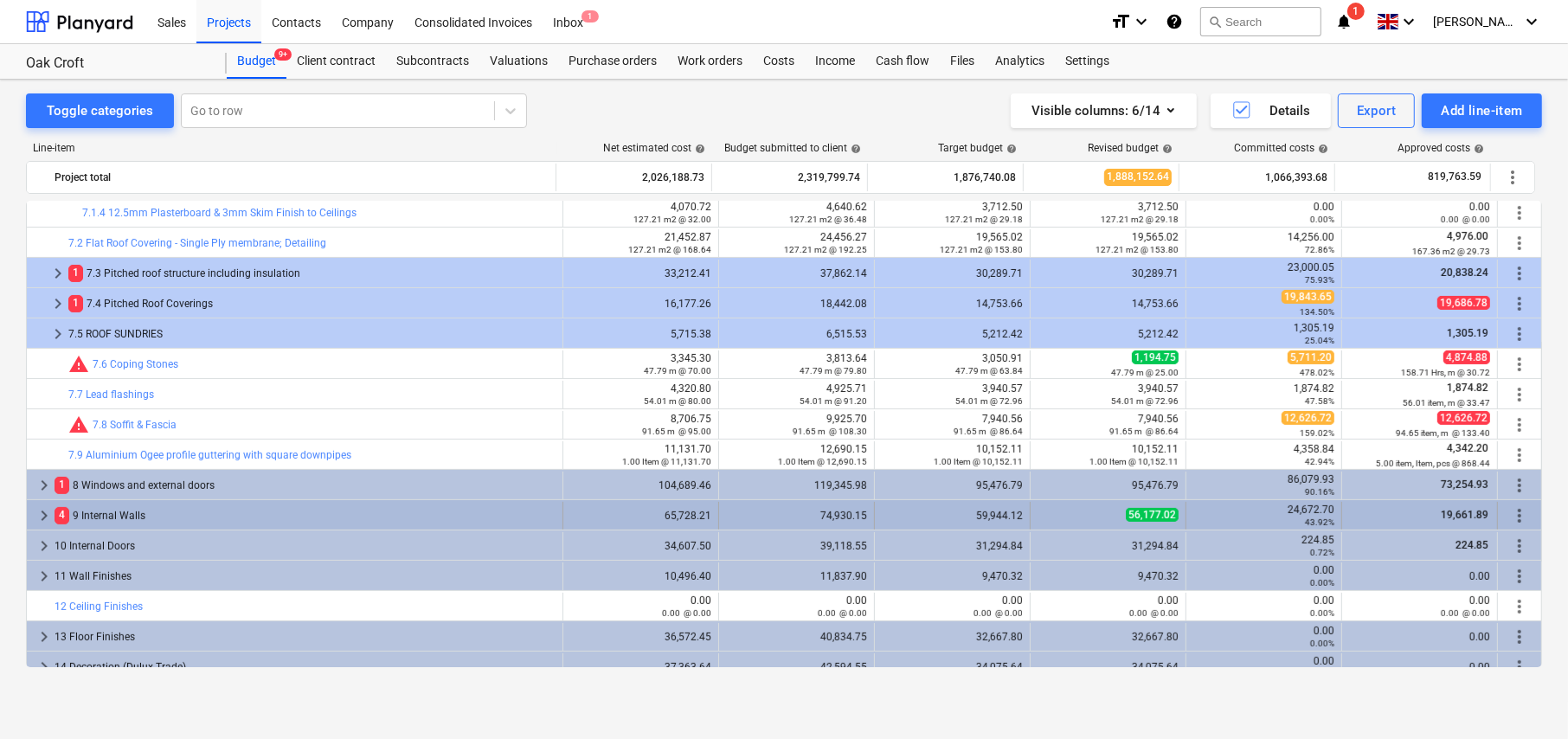
click at [44, 510] on span "keyboard_arrow_right" at bounding box center [43, 515] width 21 height 21
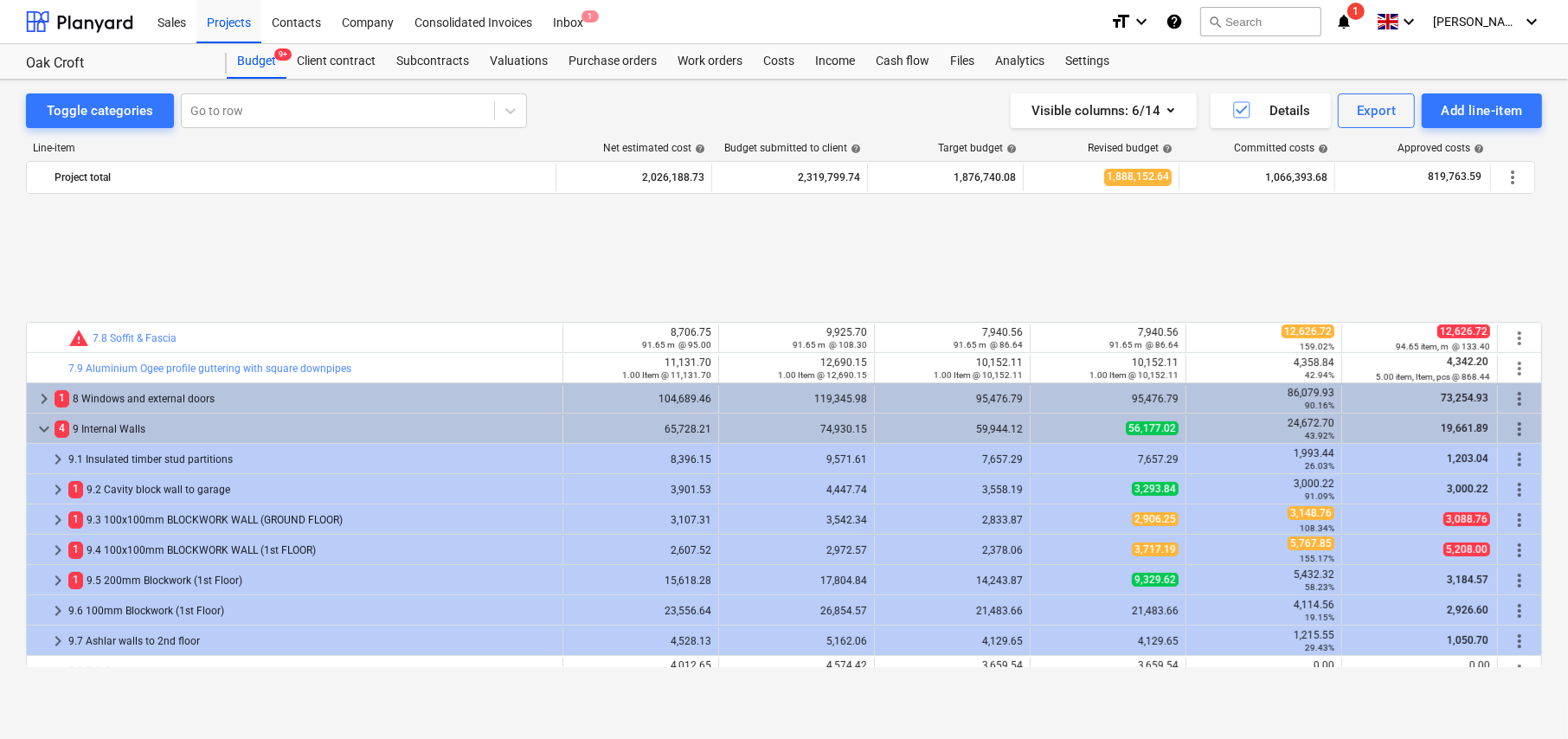
scroll to position [778, 0]
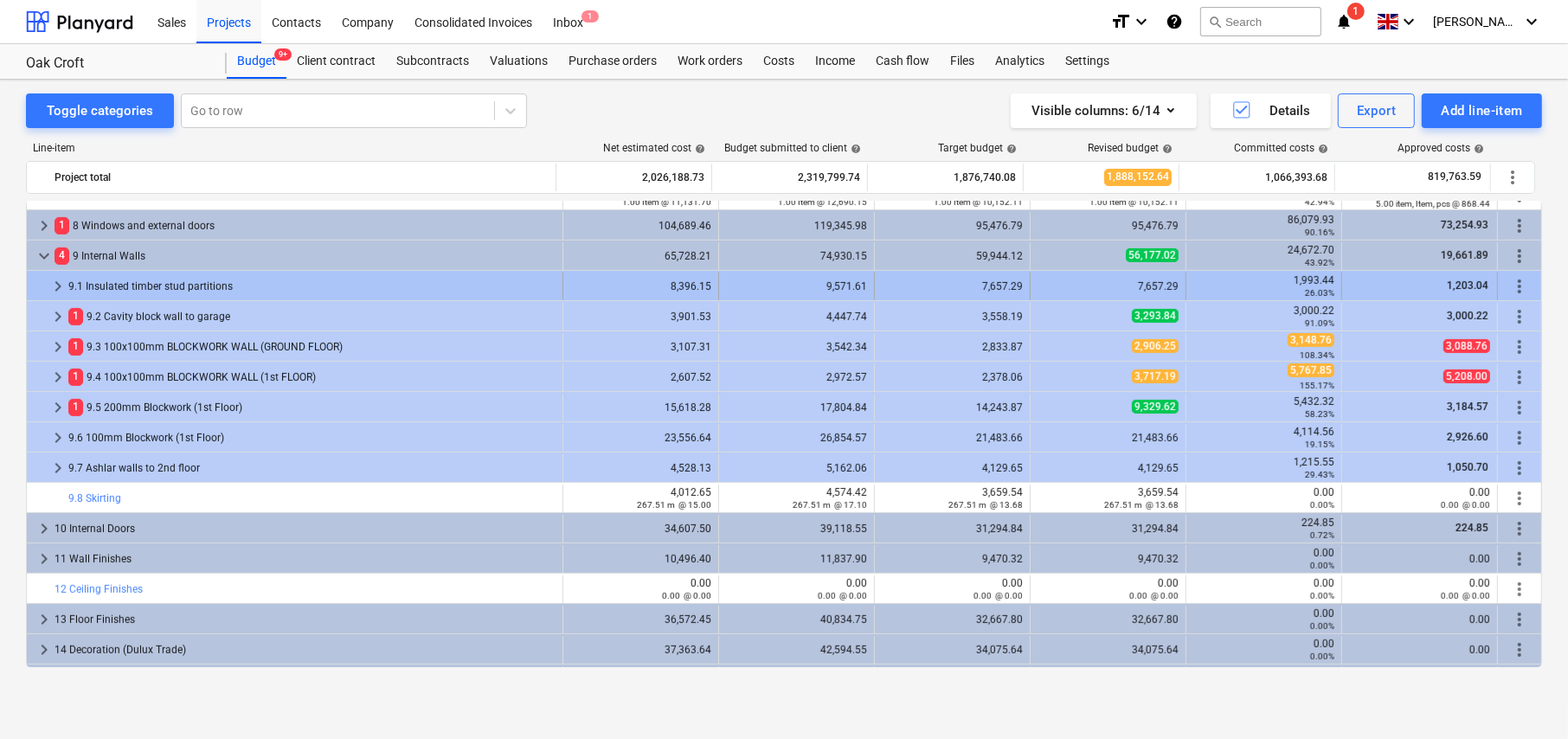
click at [57, 284] on span "keyboard_arrow_right" at bounding box center [57, 286] width 21 height 21
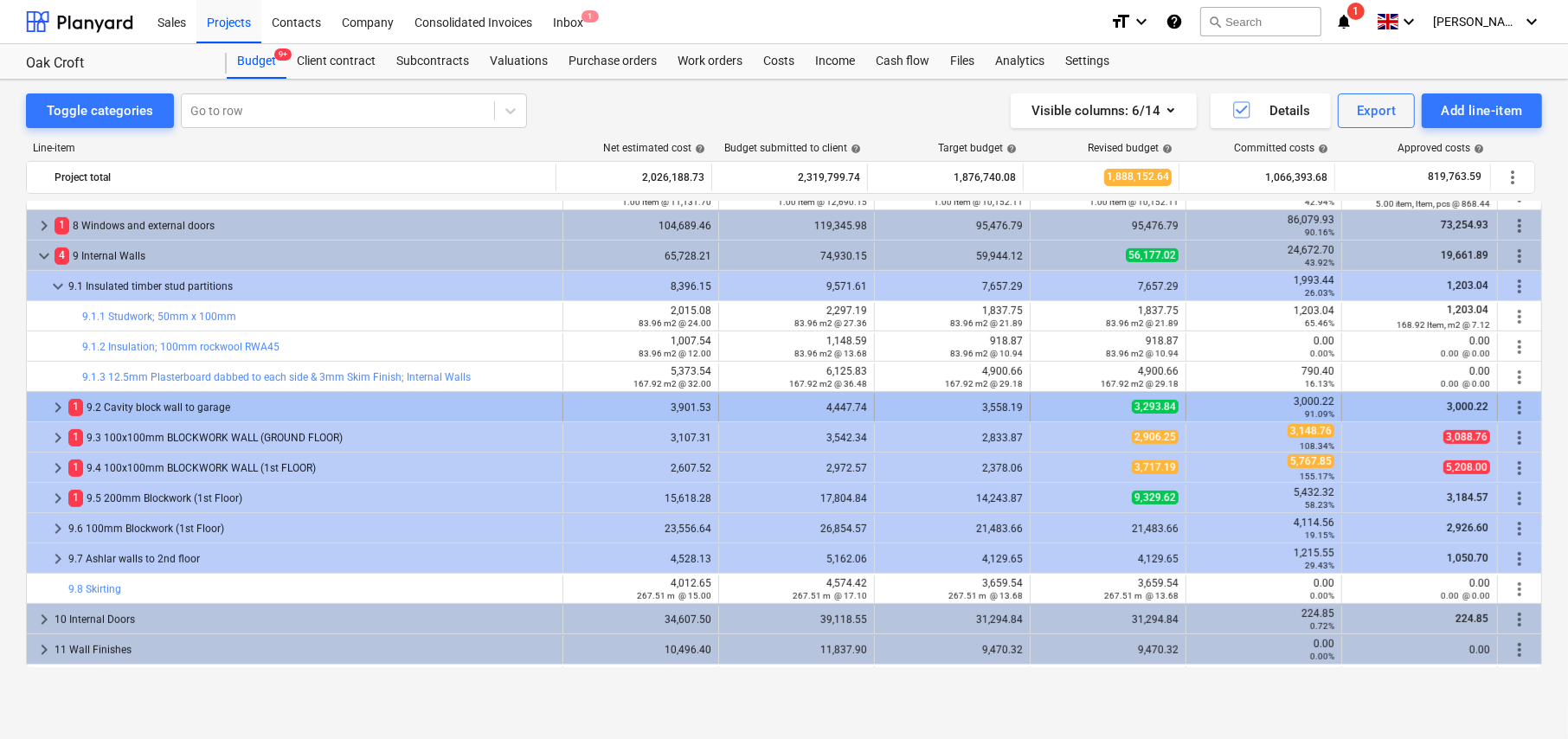
click at [53, 403] on span "keyboard_arrow_right" at bounding box center [57, 407] width 21 height 21
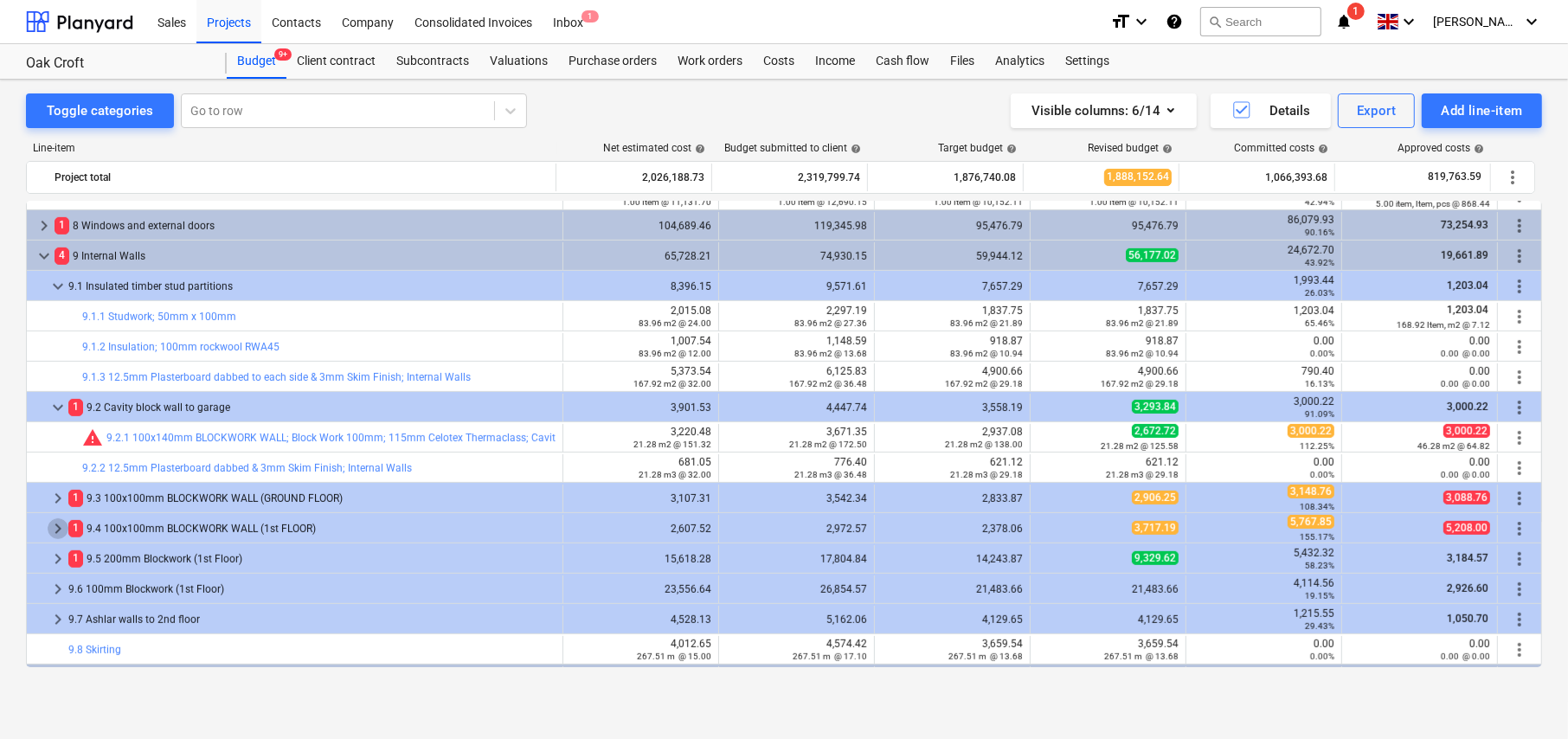
click at [55, 525] on span "keyboard_arrow_right" at bounding box center [57, 528] width 21 height 21
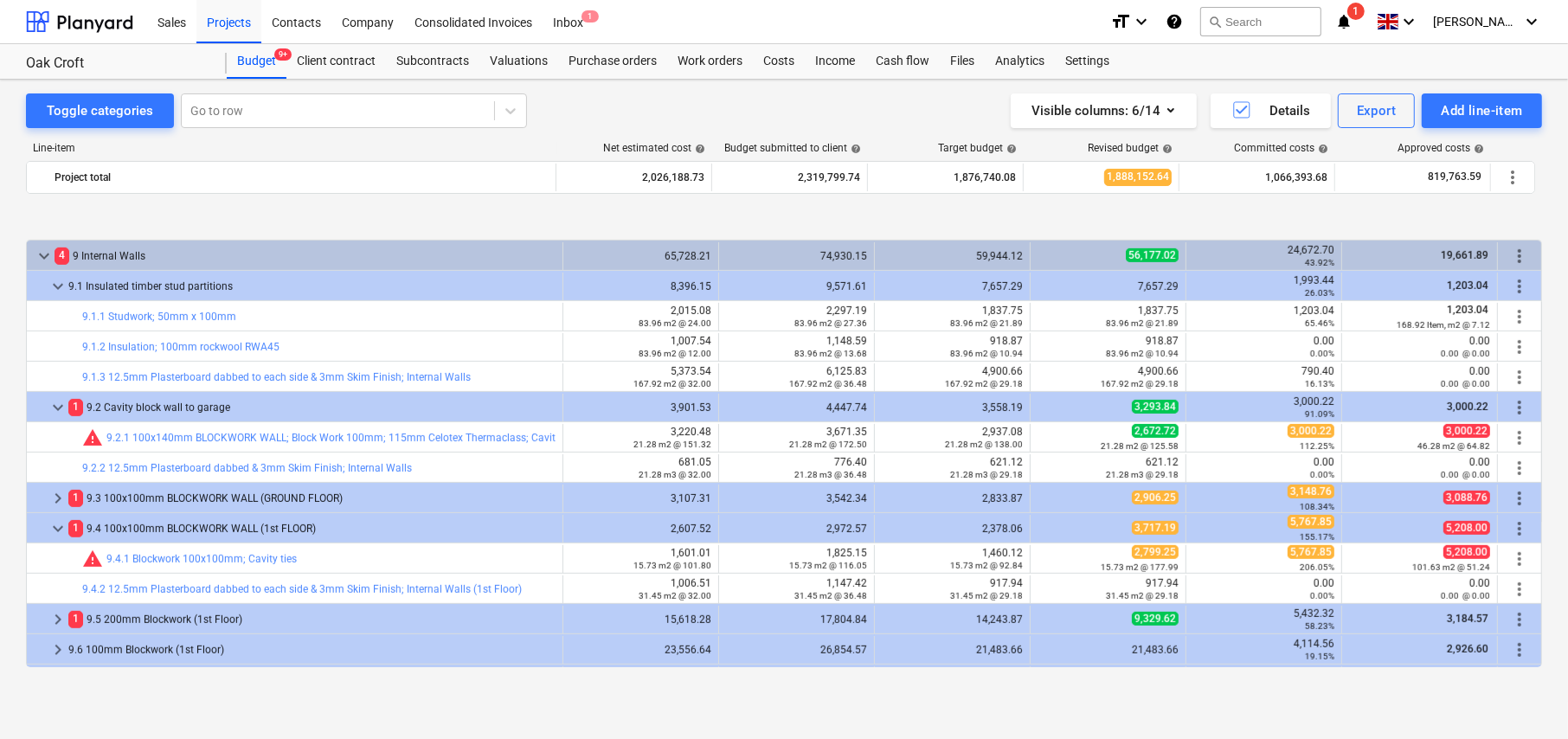
scroll to position [865, 0]
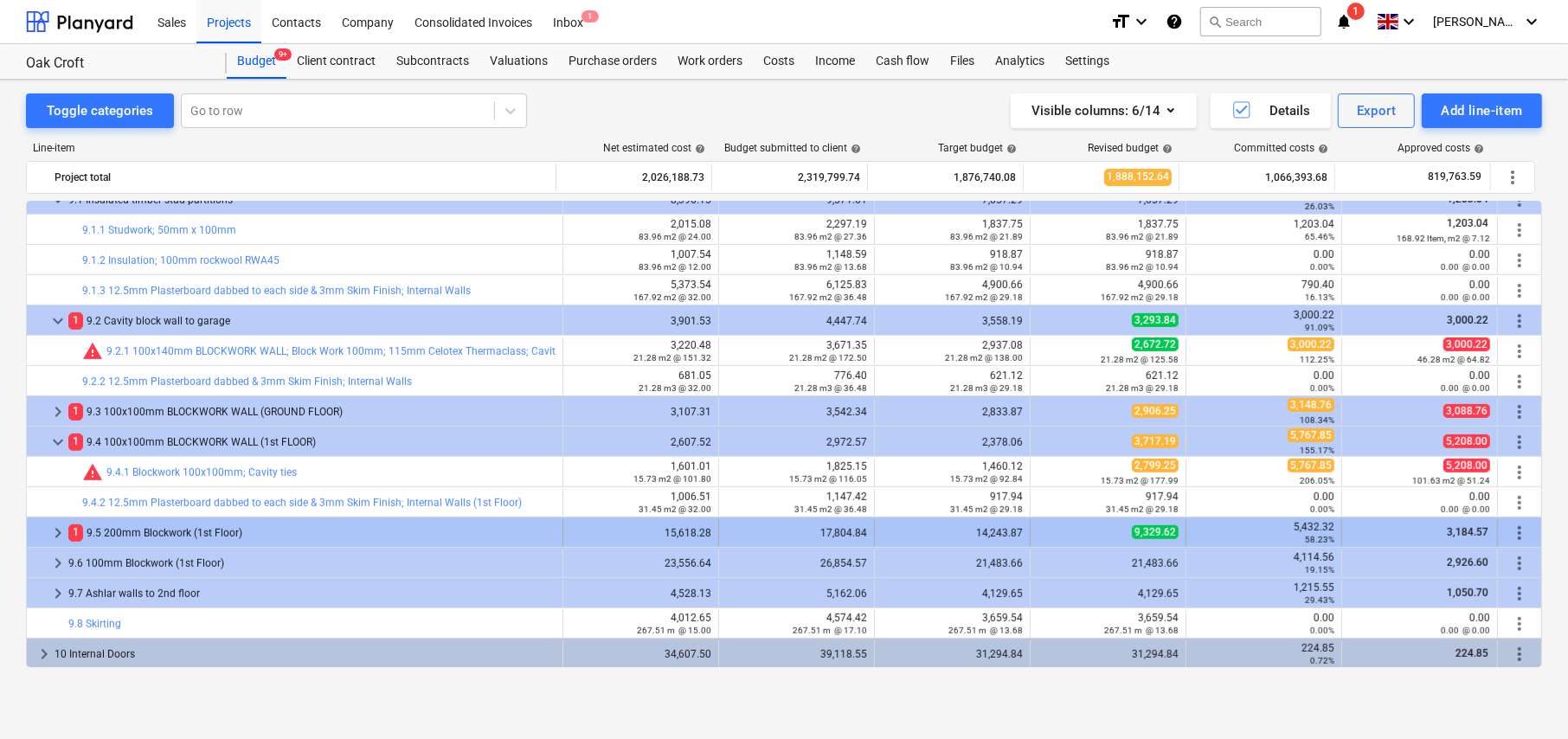
click at [57, 530] on span "keyboard_arrow_right" at bounding box center [57, 532] width 21 height 21
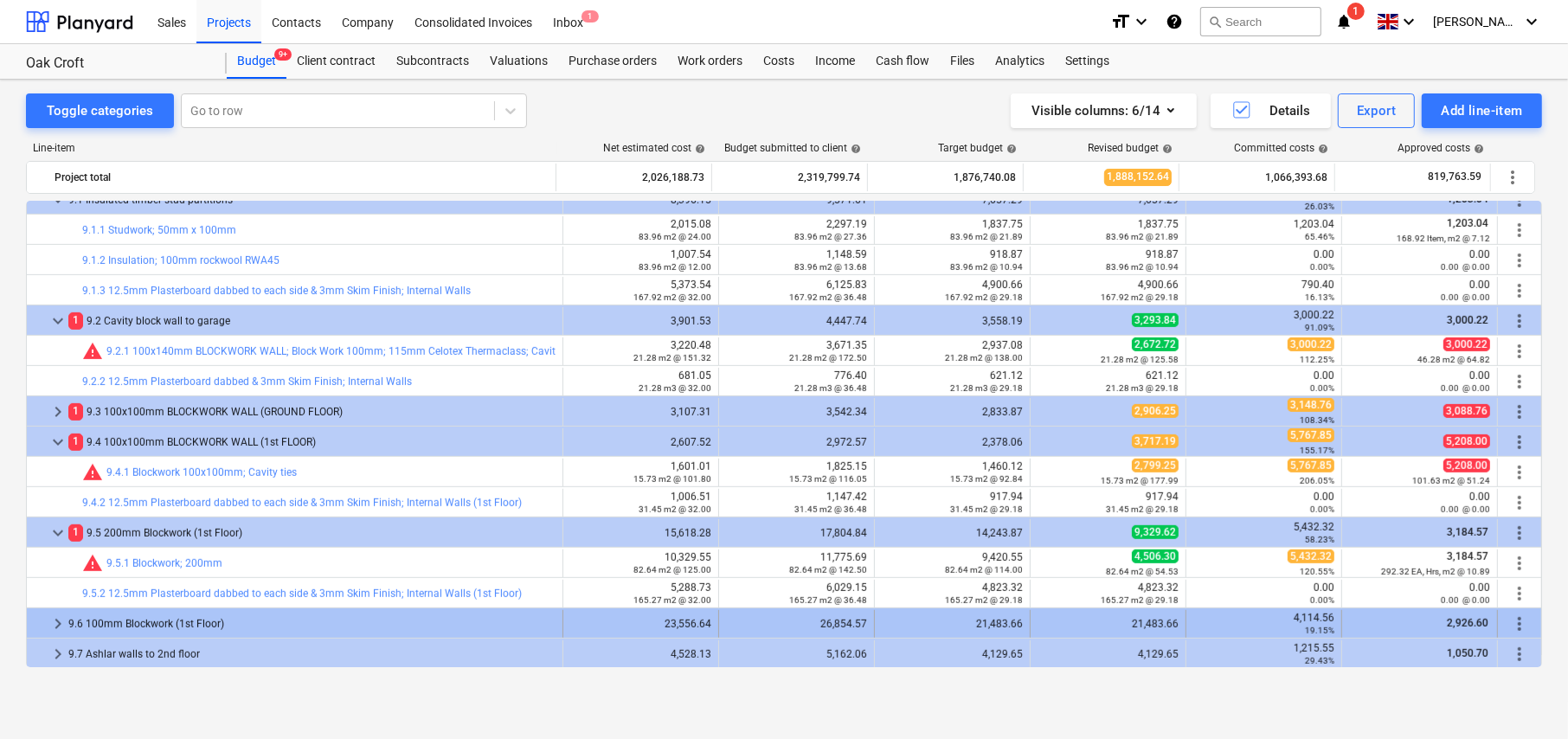
click at [58, 621] on span "keyboard_arrow_right" at bounding box center [57, 623] width 21 height 21
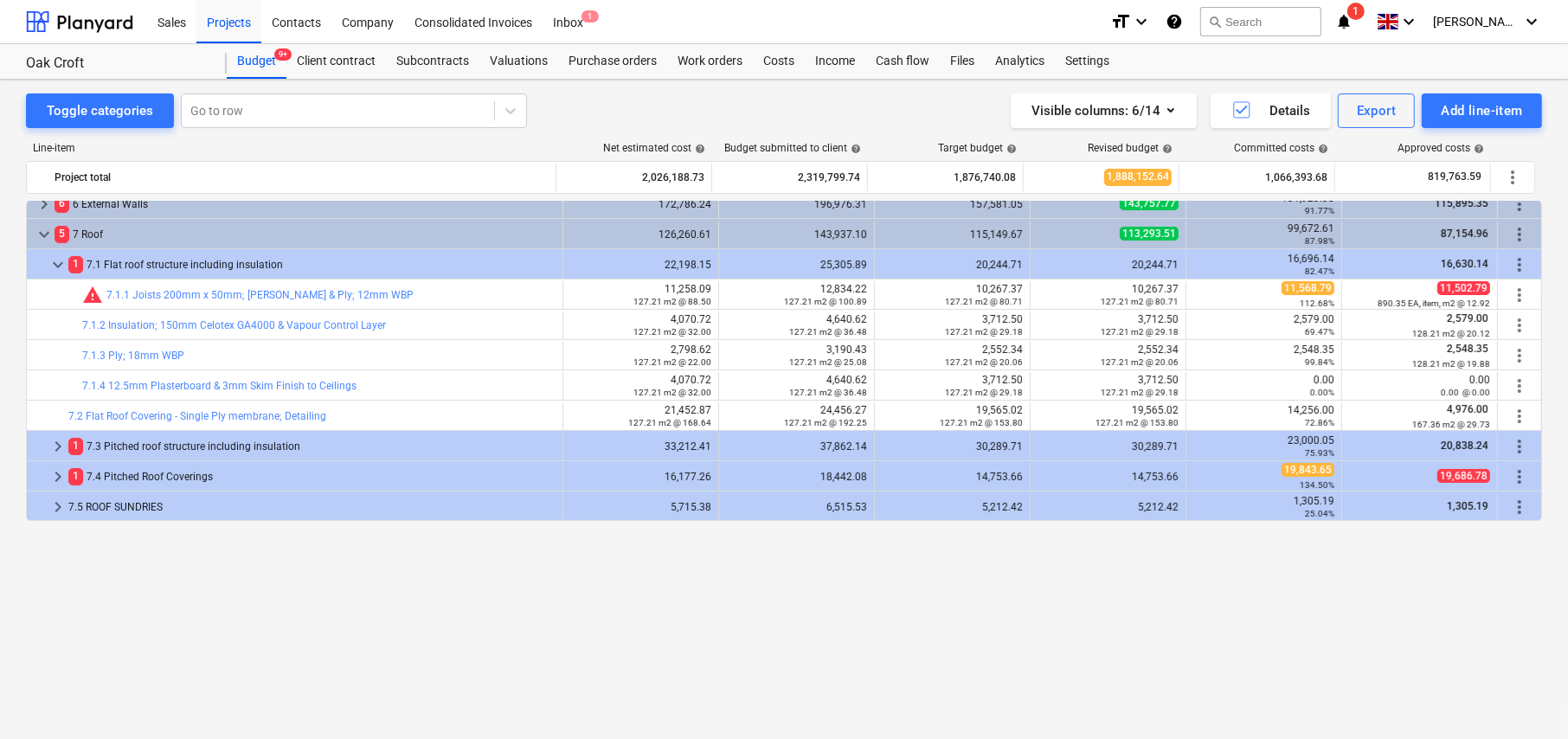
scroll to position [87, 0]
